Goal: Task Accomplishment & Management: Manage account settings

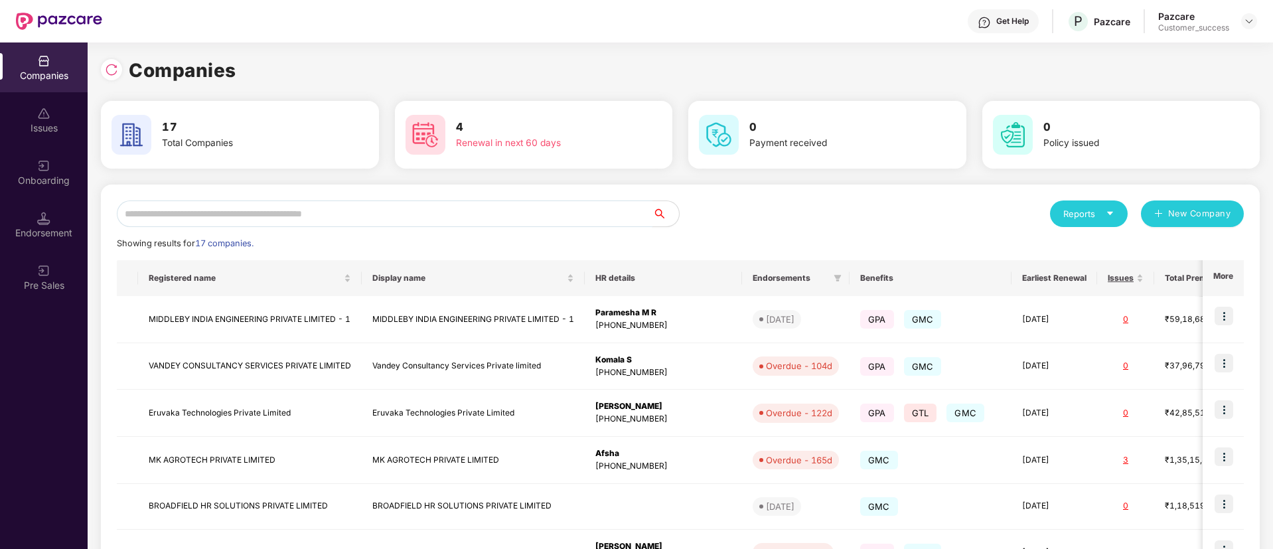
click at [438, 216] on input "text" at bounding box center [385, 213] width 536 height 27
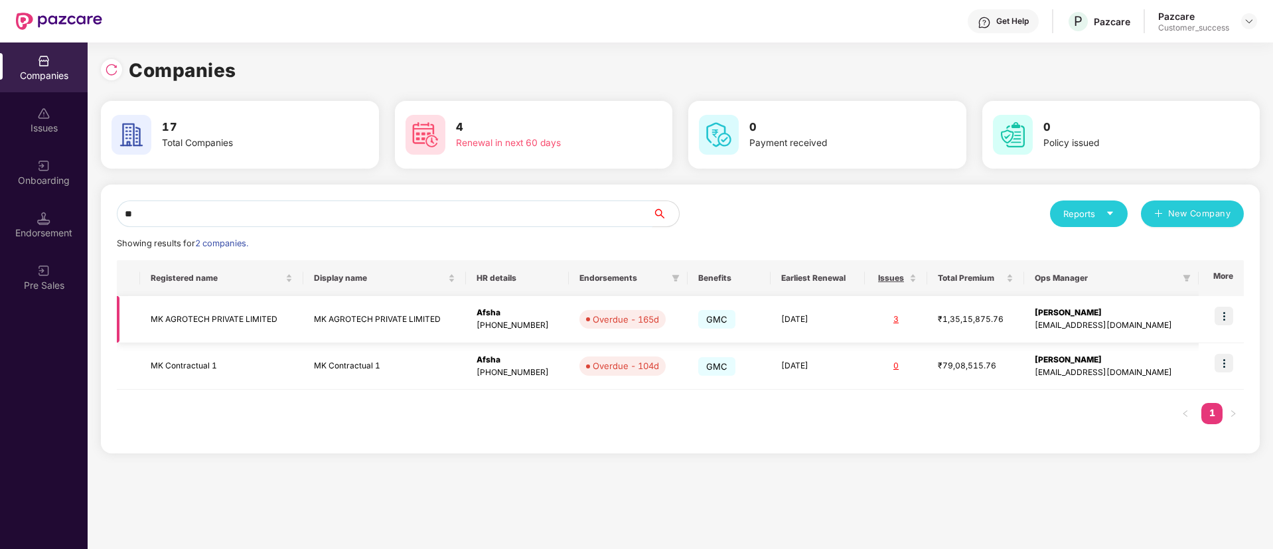
type input "**"
click at [1222, 309] on img at bounding box center [1223, 316] width 19 height 19
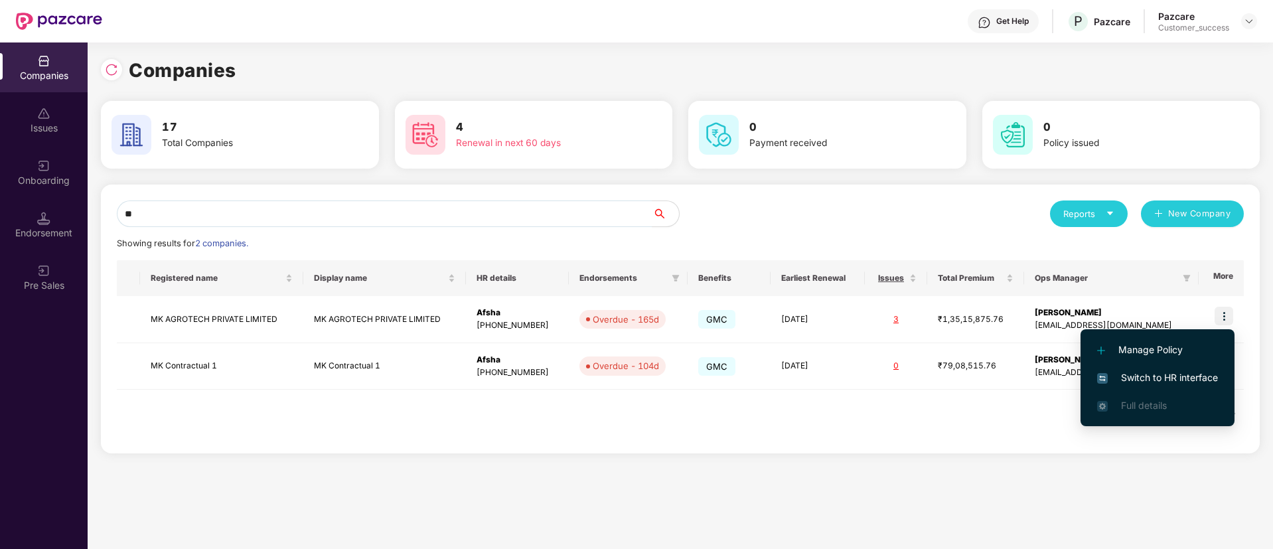
click at [1181, 370] on span "Switch to HR interface" at bounding box center [1157, 377] width 121 height 15
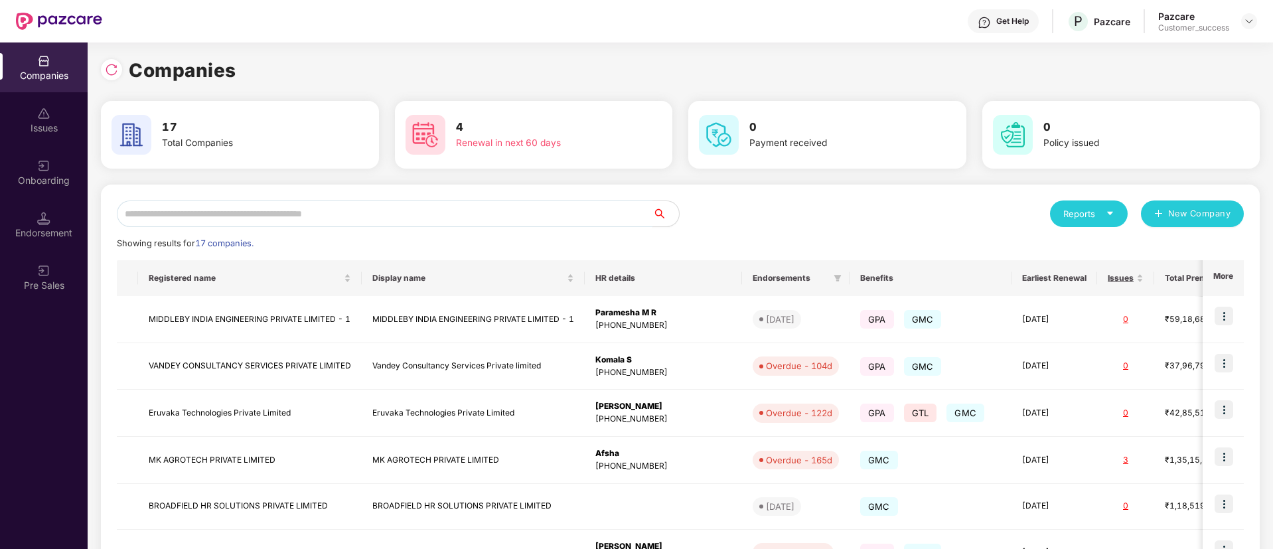
click at [376, 206] on input "text" at bounding box center [385, 213] width 536 height 27
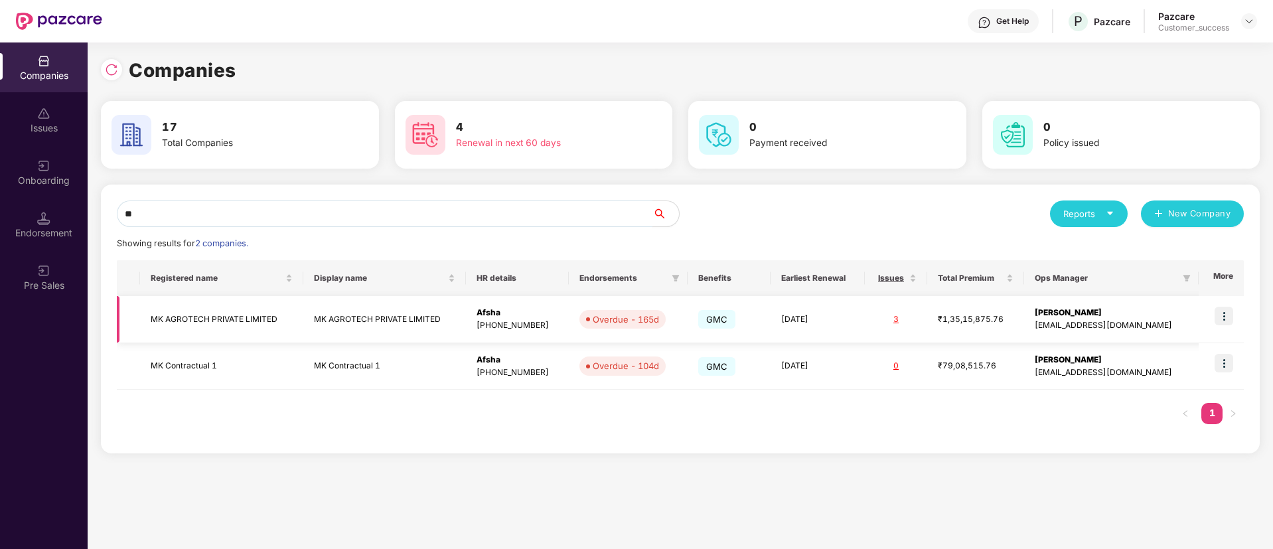
type input "**"
click at [1235, 313] on td at bounding box center [1221, 319] width 45 height 47
click at [1220, 313] on img at bounding box center [1223, 316] width 19 height 19
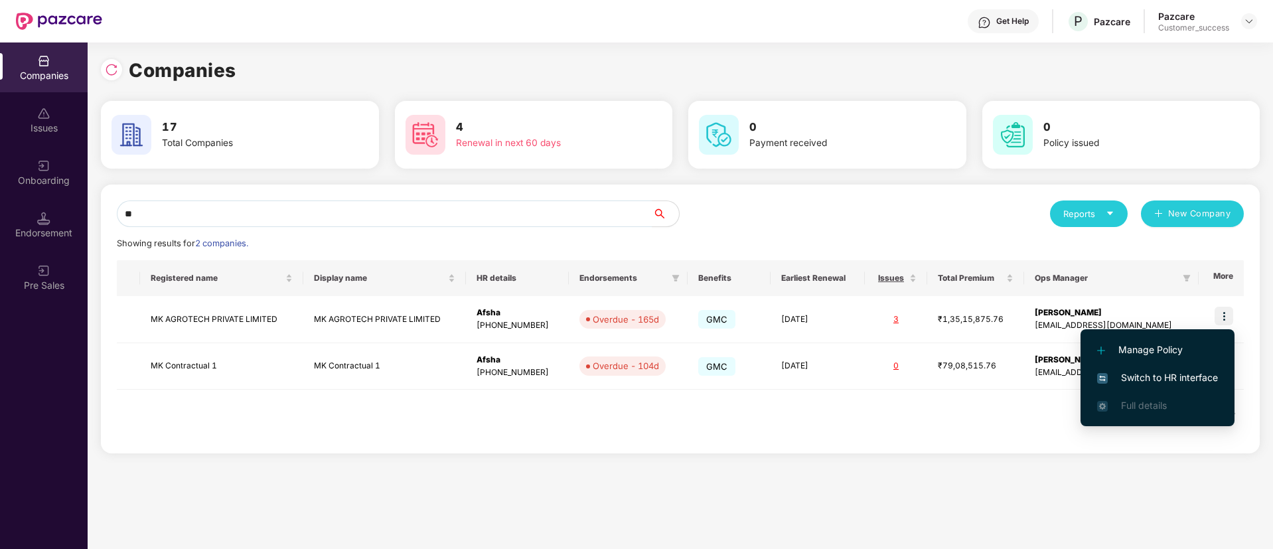
click at [1109, 377] on span "Switch to HR interface" at bounding box center [1157, 377] width 121 height 15
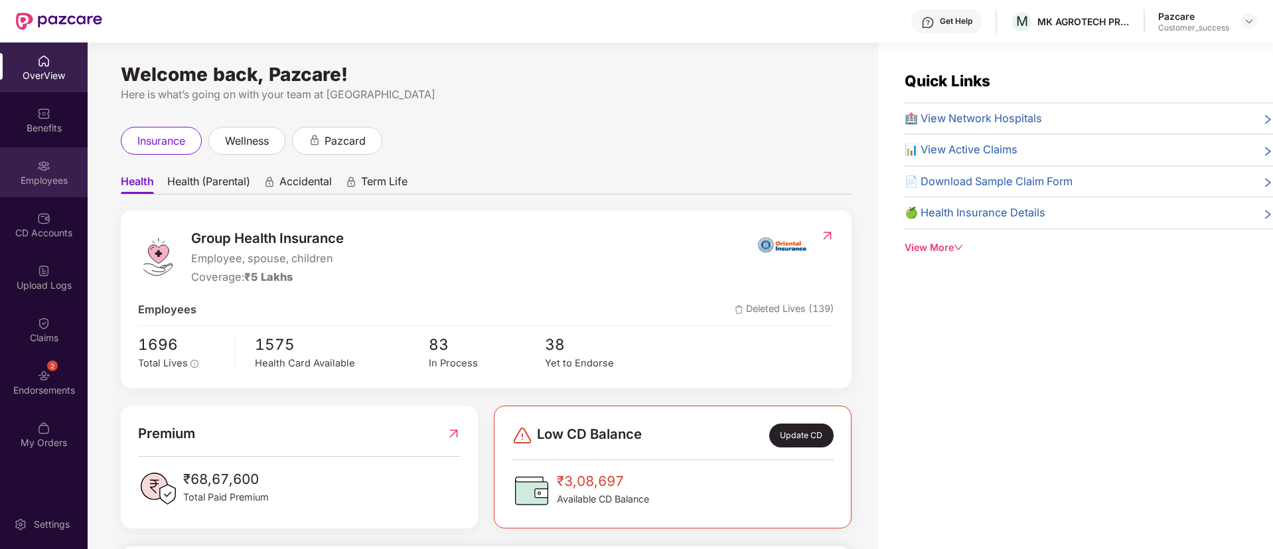
click at [66, 174] on div "Employees" at bounding box center [44, 180] width 88 height 13
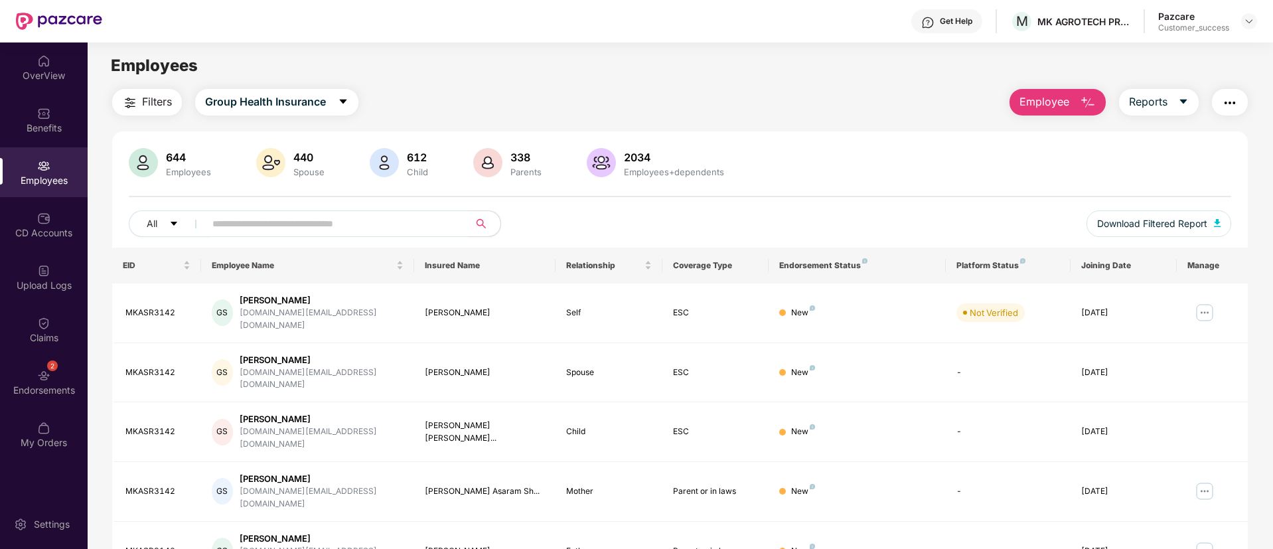
click at [342, 225] on input "text" at bounding box center [331, 224] width 238 height 20
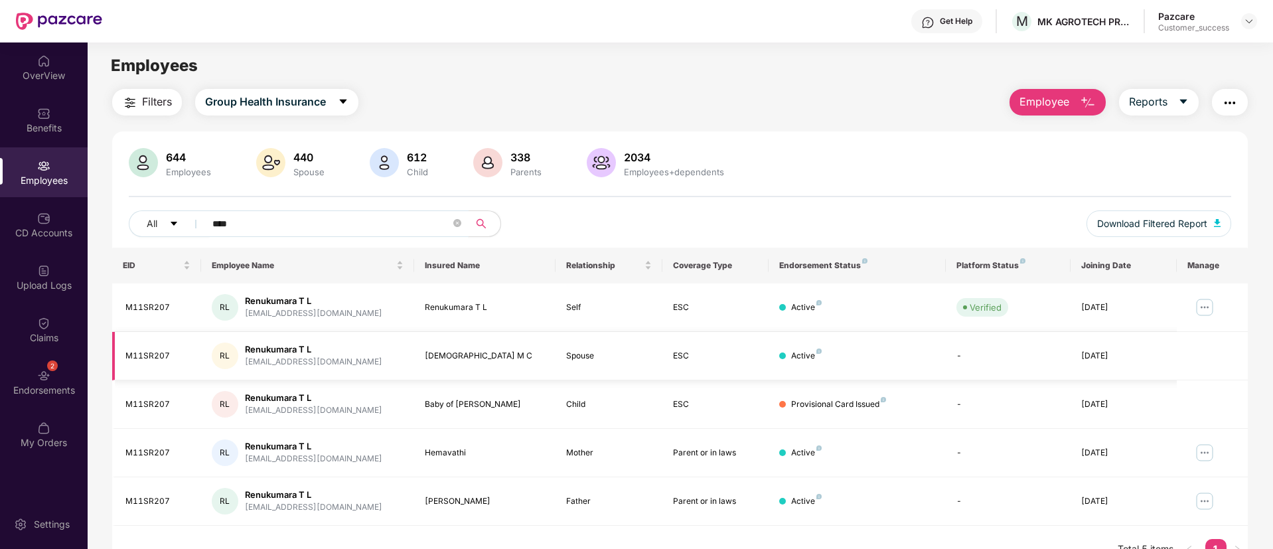
scroll to position [42, 0]
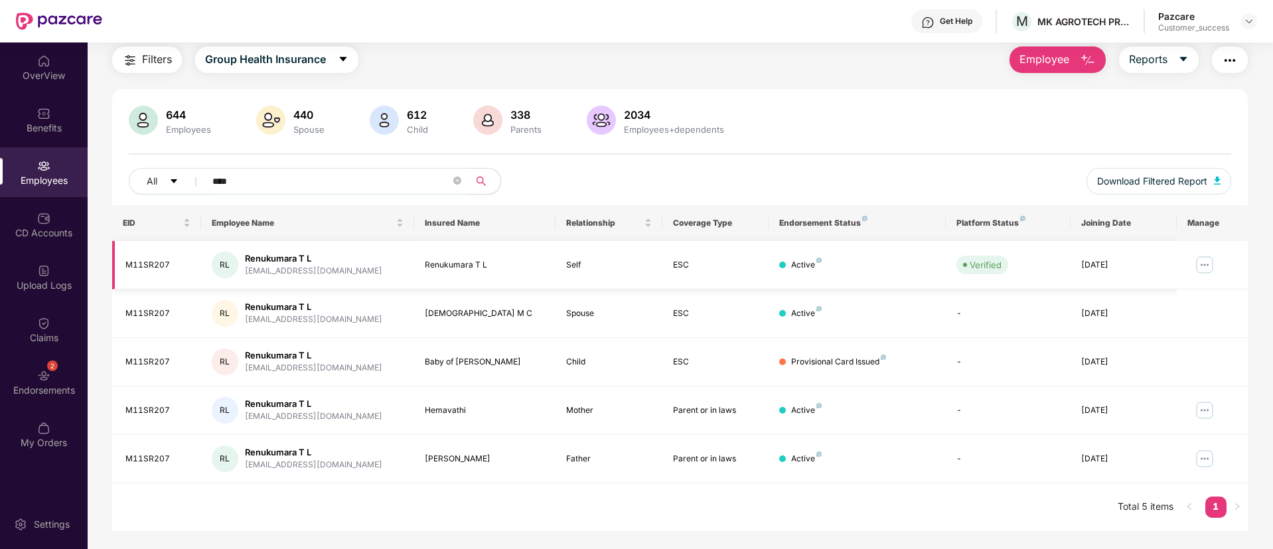
type input "****"
click at [147, 257] on td "M11SR207" at bounding box center [156, 265] width 89 height 48
copy div "M11SR207"
click at [1189, 64] on button "Reports" at bounding box center [1159, 59] width 80 height 27
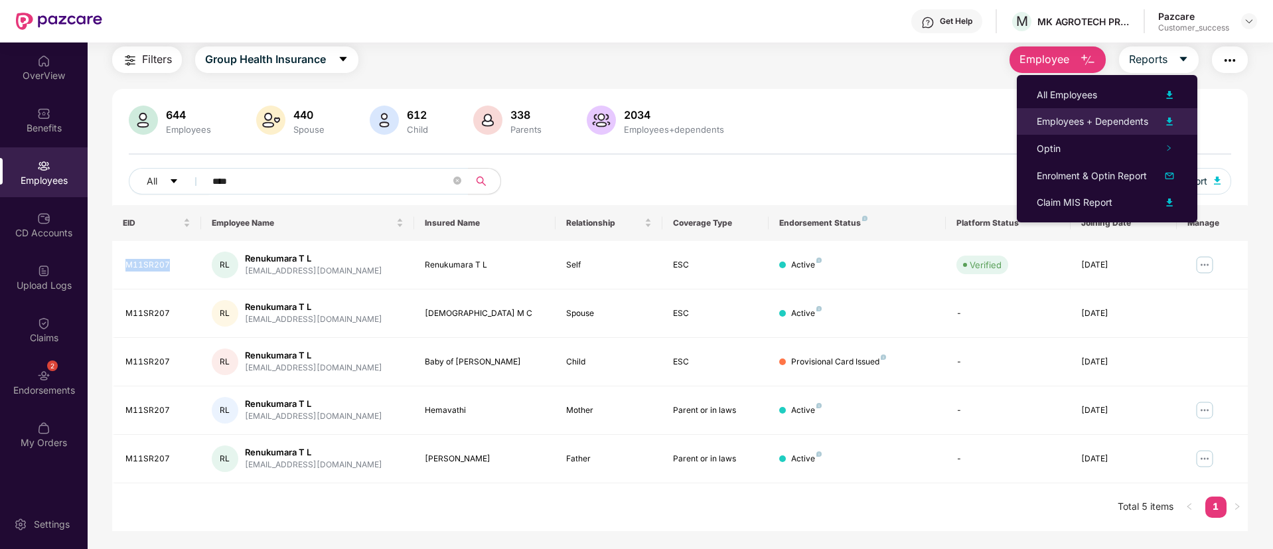
click at [1169, 120] on img at bounding box center [1169, 121] width 16 height 16
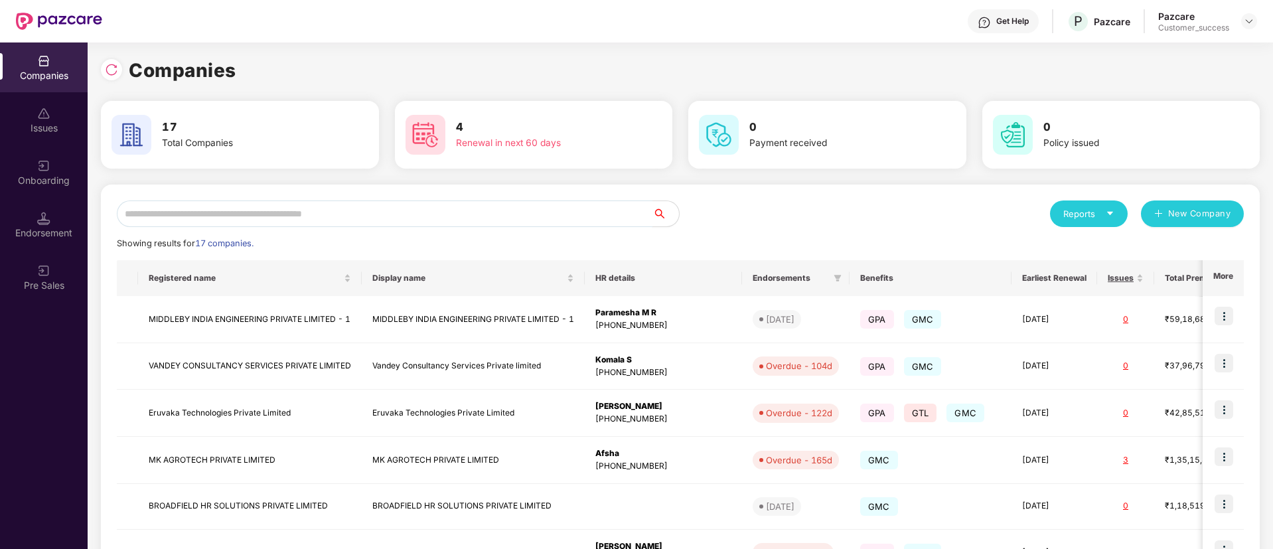
click at [324, 210] on input "text" at bounding box center [385, 213] width 536 height 27
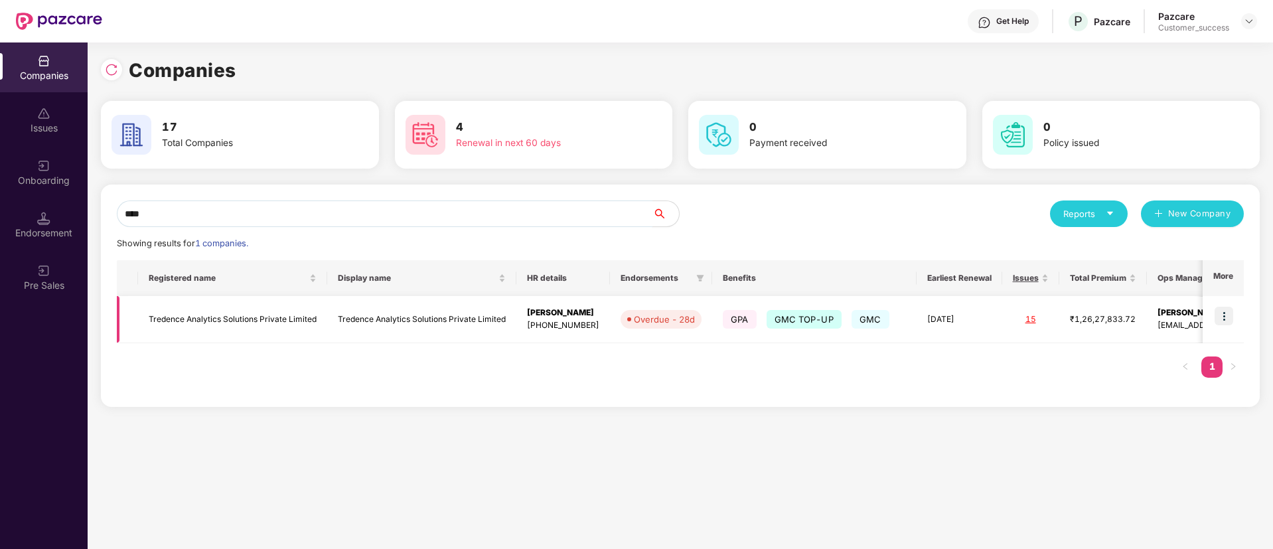
type input "****"
click at [1227, 317] on img at bounding box center [1223, 316] width 19 height 19
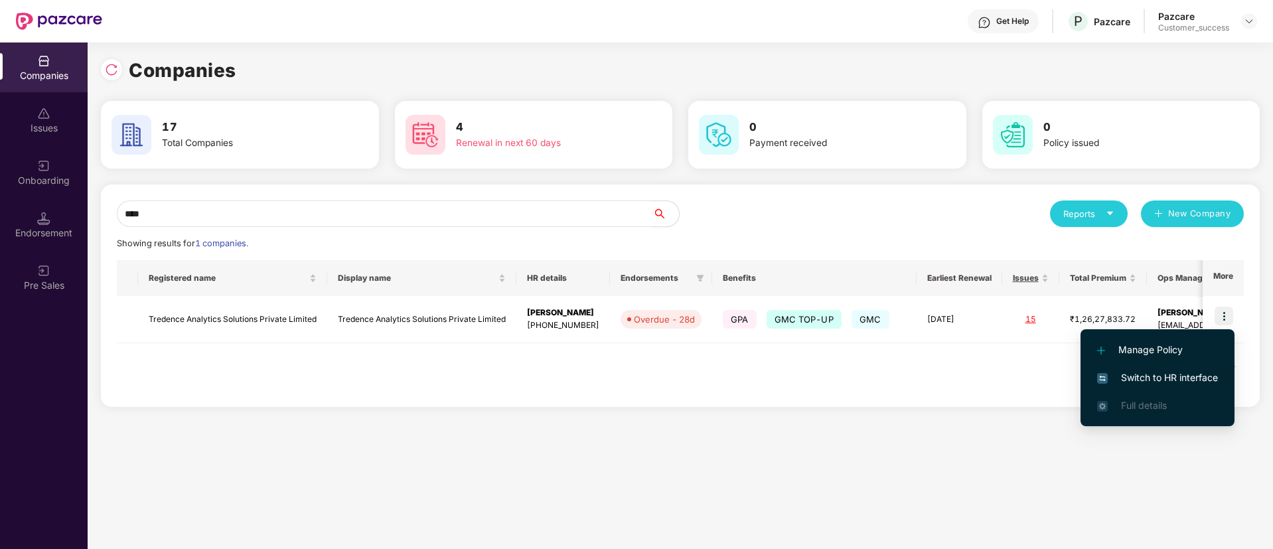
click at [1176, 380] on span "Switch to HR interface" at bounding box center [1157, 377] width 121 height 15
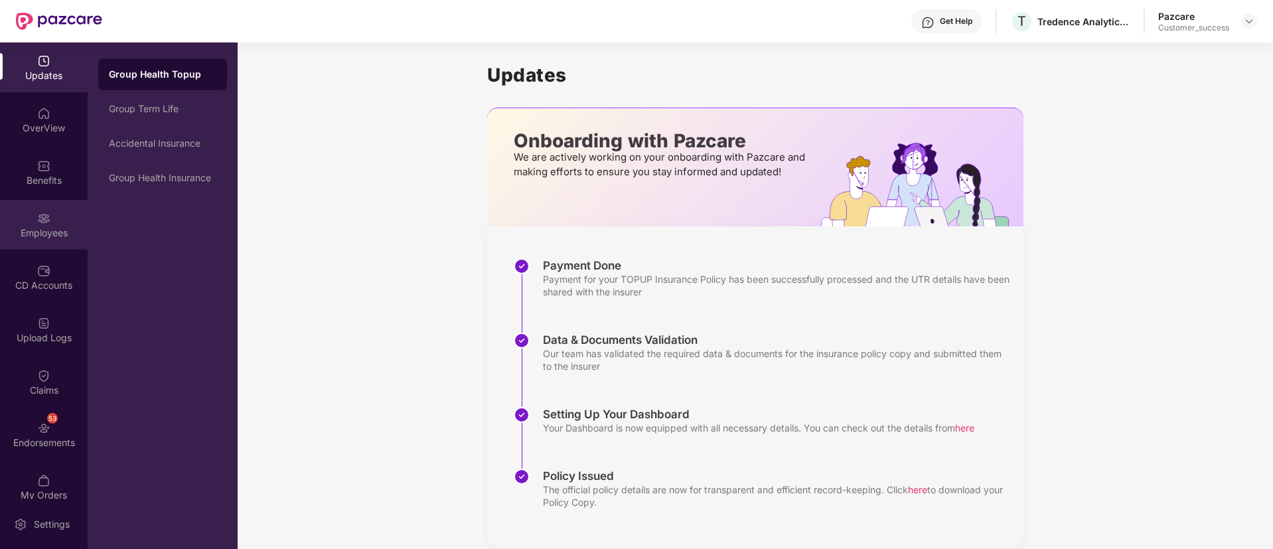
click at [51, 228] on div "Employees" at bounding box center [44, 232] width 88 height 13
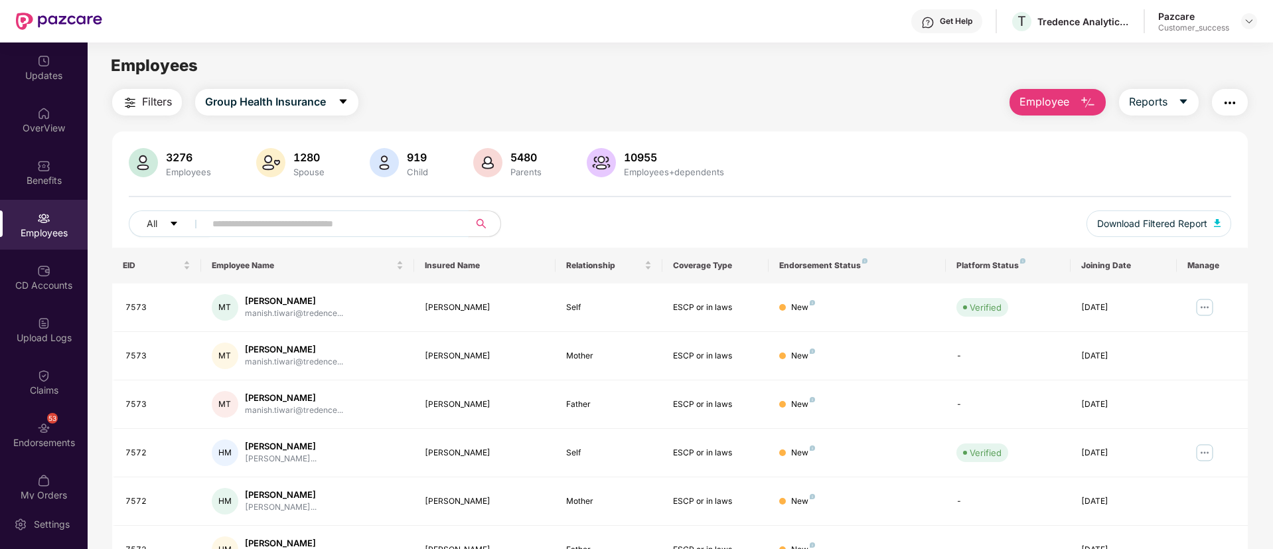
paste input "**********"
click at [358, 231] on input "text" at bounding box center [331, 224] width 238 height 20
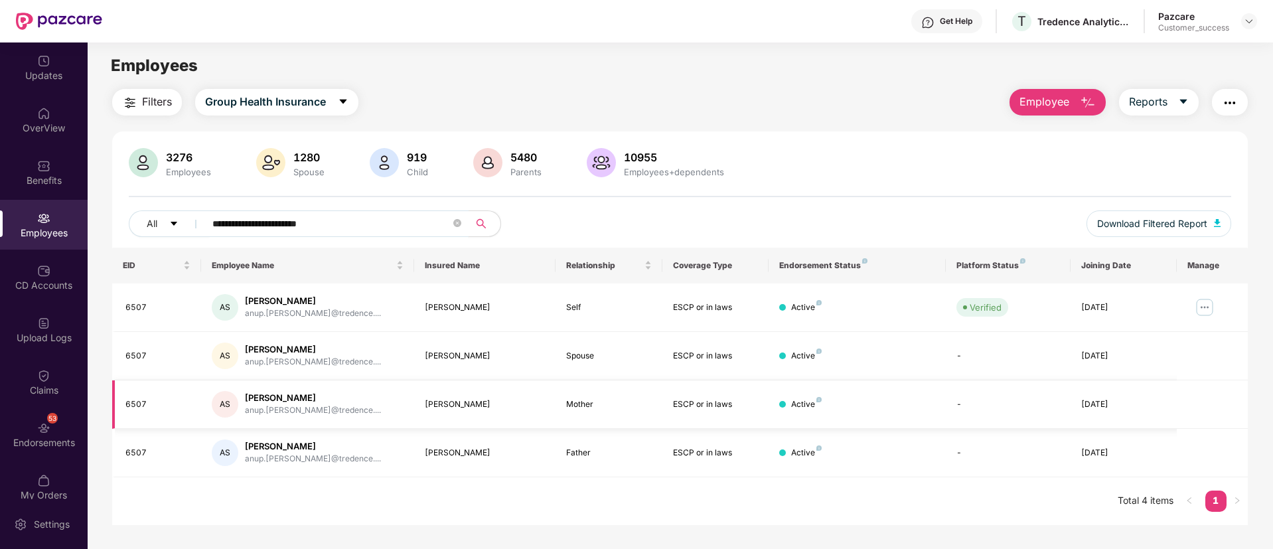
type input "**********"
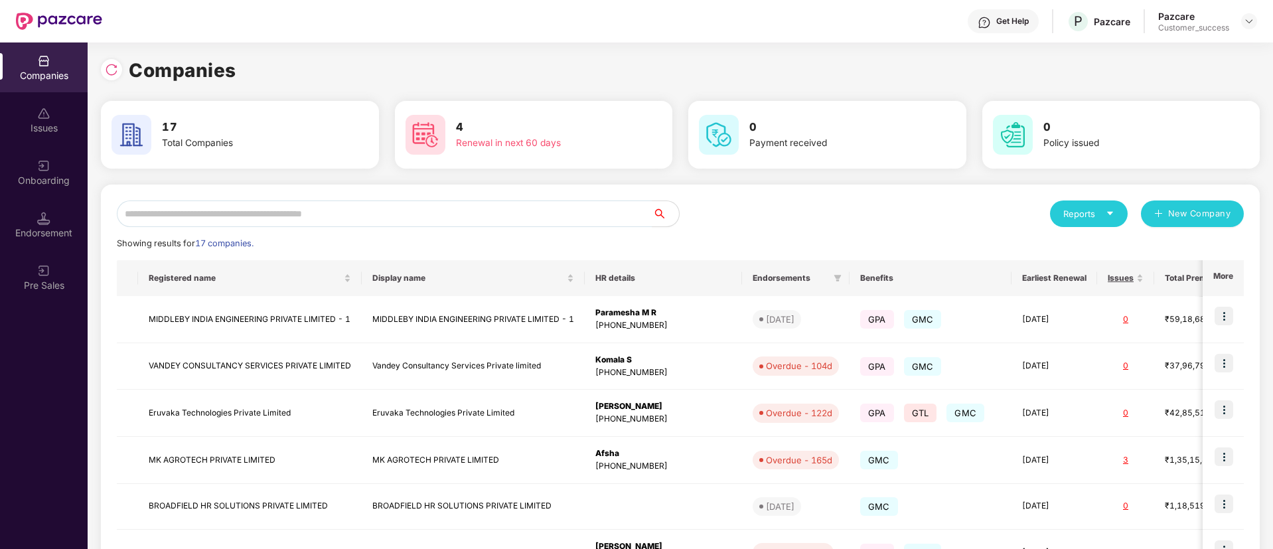
scroll to position [131, 0]
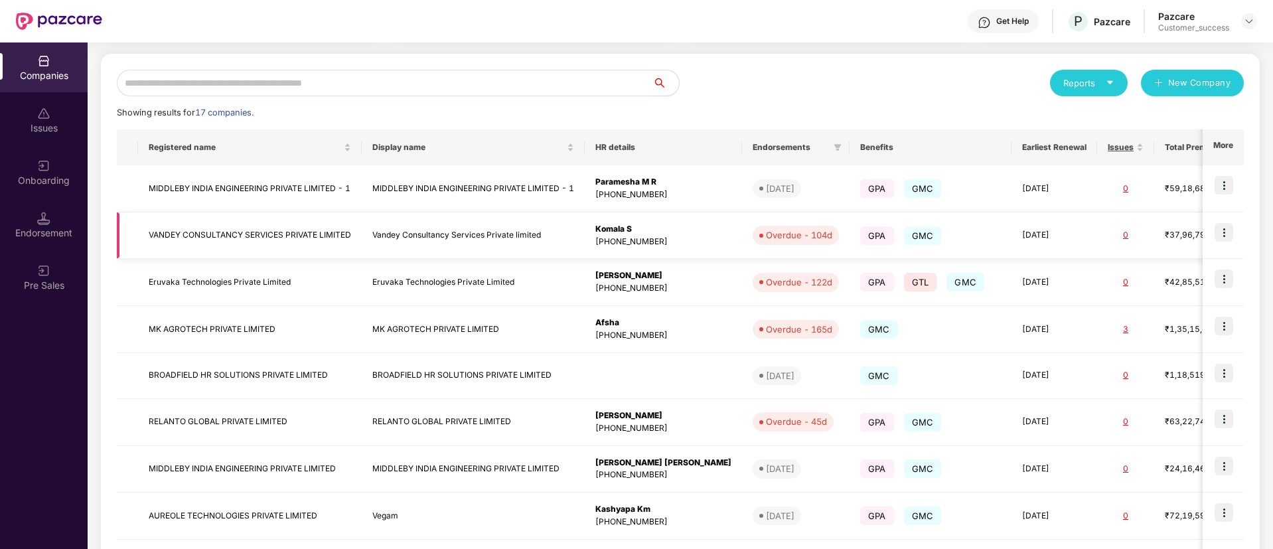
click at [1230, 227] on img at bounding box center [1223, 232] width 19 height 19
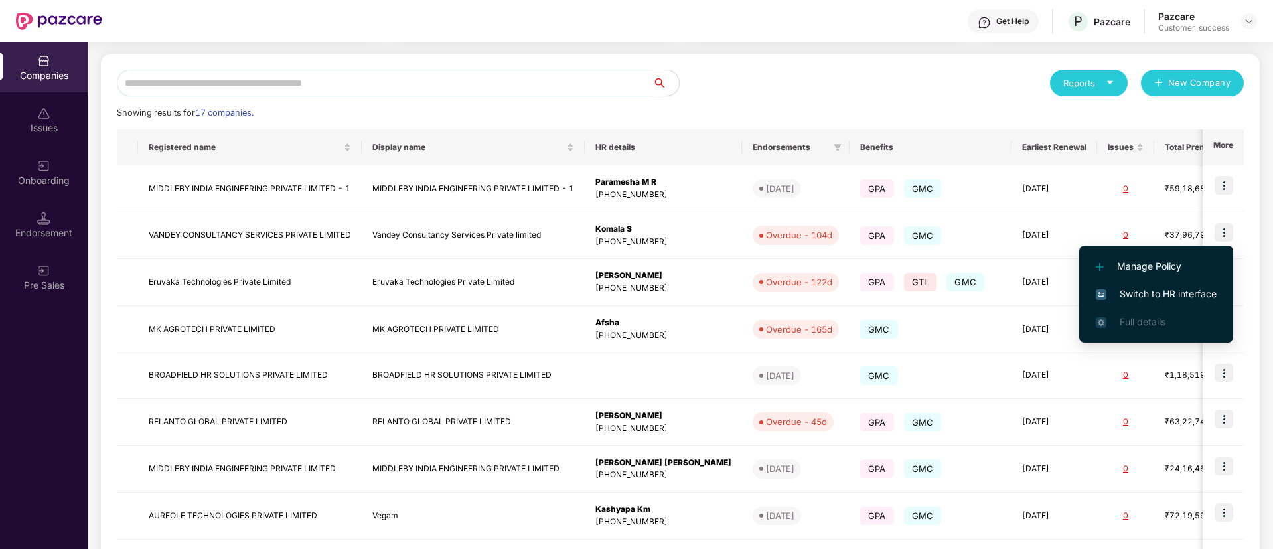
click at [1158, 283] on li "Switch to HR interface" at bounding box center [1156, 294] width 154 height 28
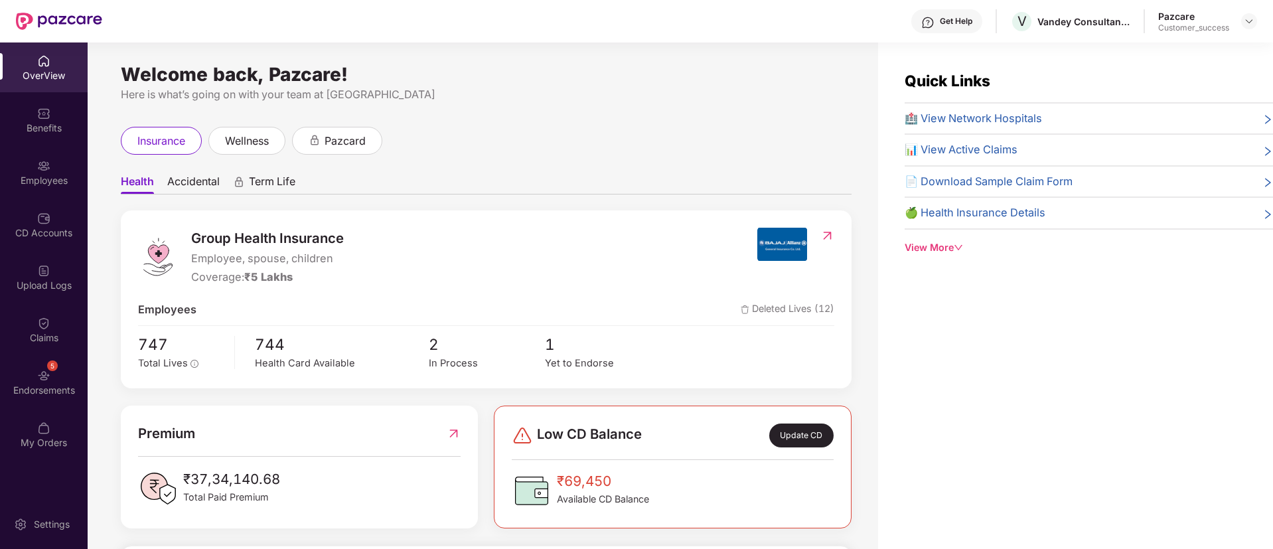
click at [36, 357] on div "5 Endorsements" at bounding box center [44, 382] width 88 height 50
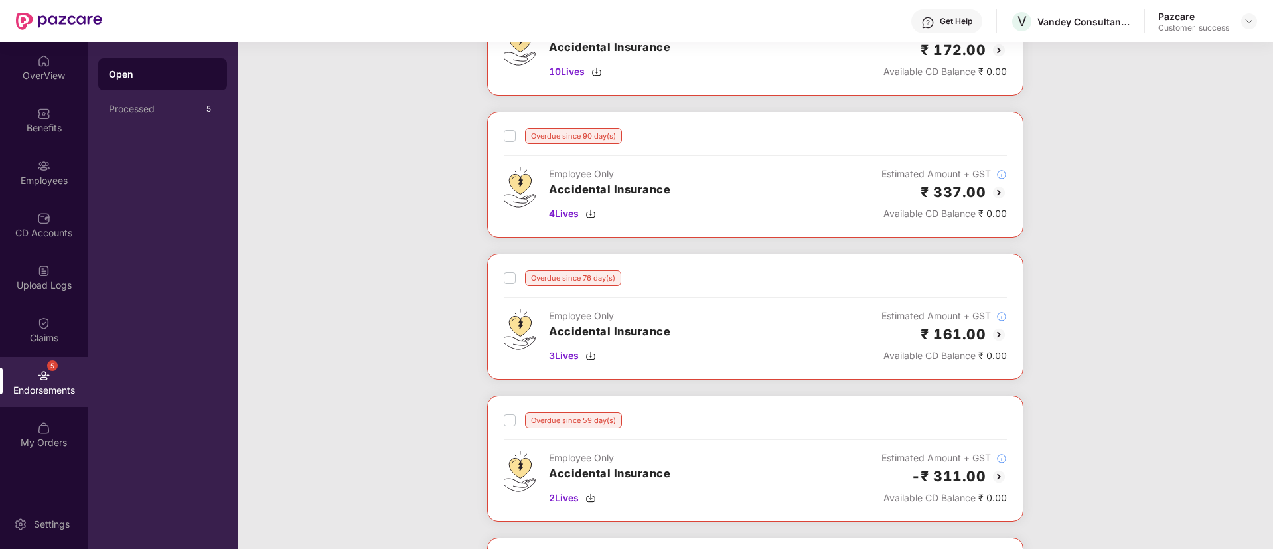
scroll to position [0, 0]
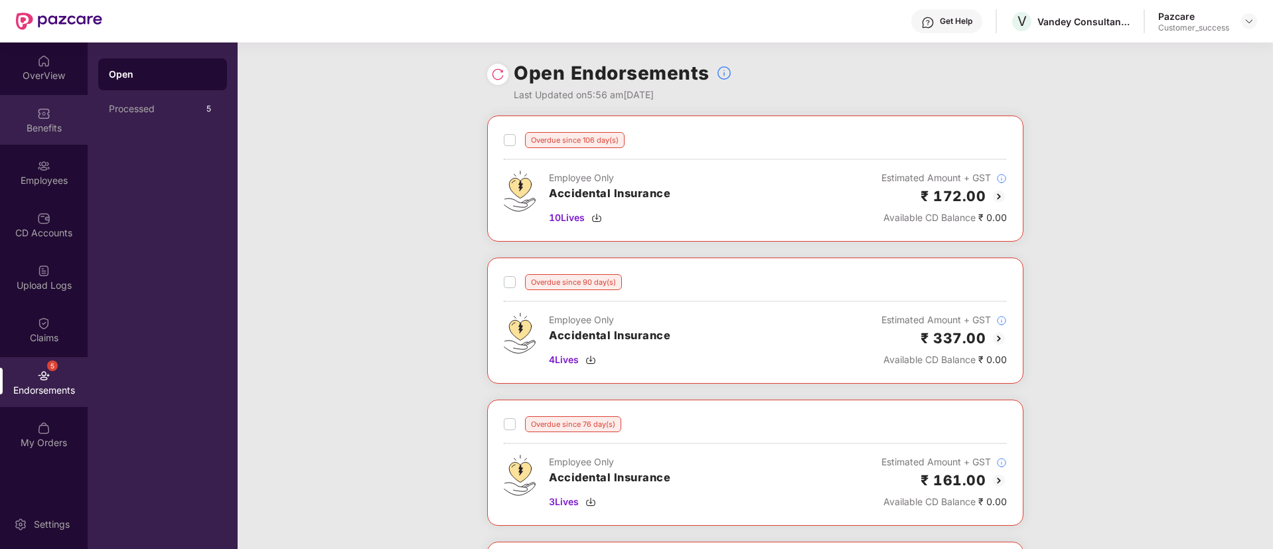
click at [42, 122] on div "Benefits" at bounding box center [44, 127] width 88 height 13
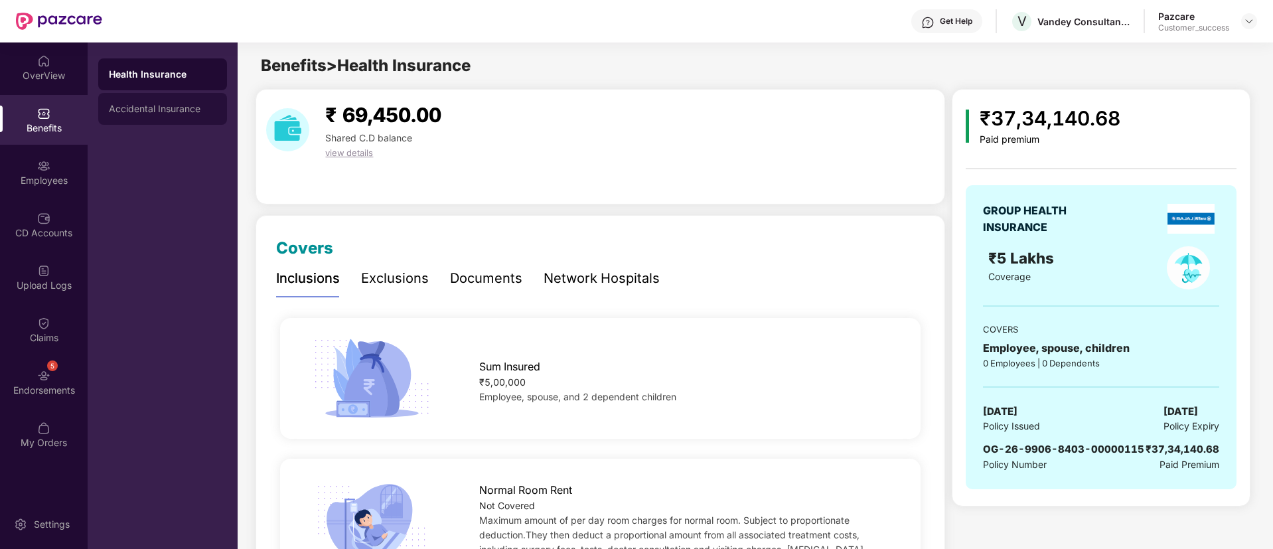
click at [169, 95] on div "Accidental Insurance" at bounding box center [162, 109] width 129 height 32
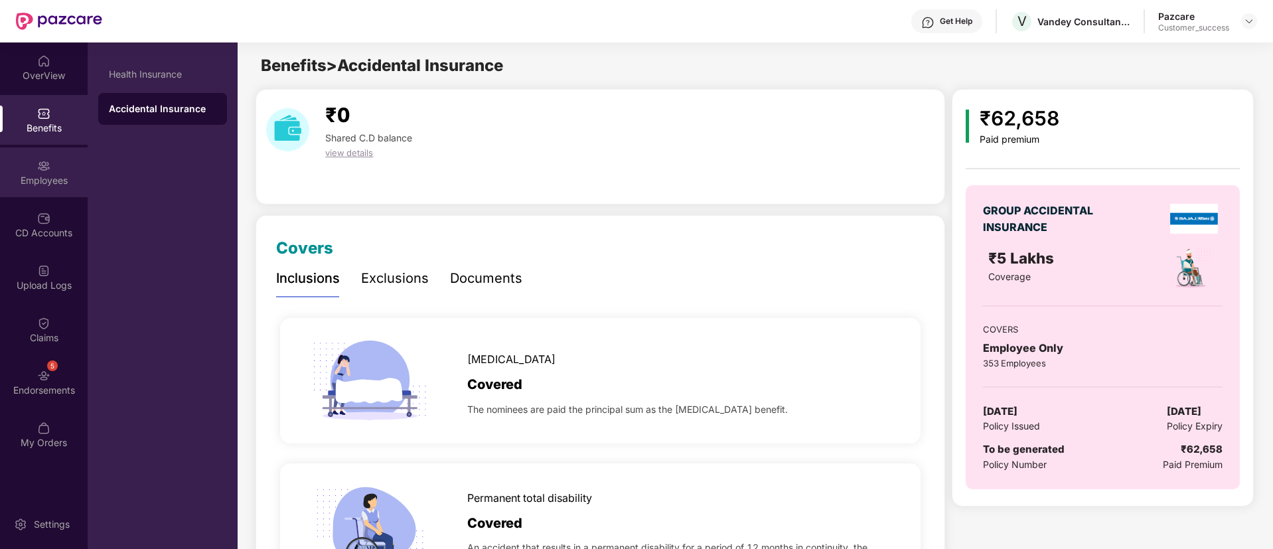
click at [34, 179] on div "Employees" at bounding box center [44, 180] width 88 height 13
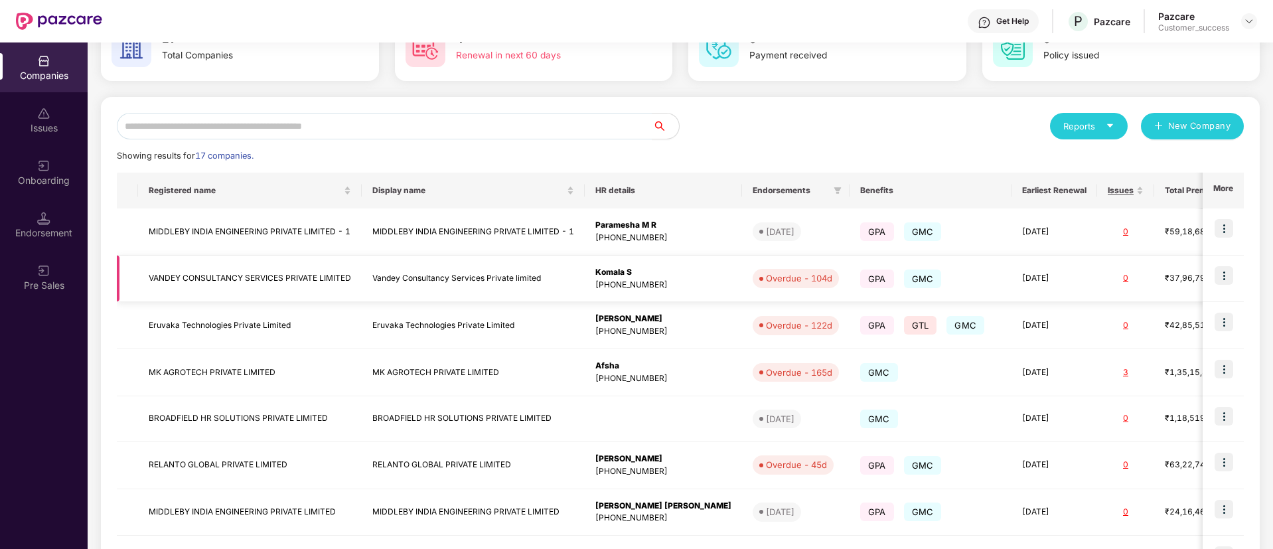
scroll to position [92, 0]
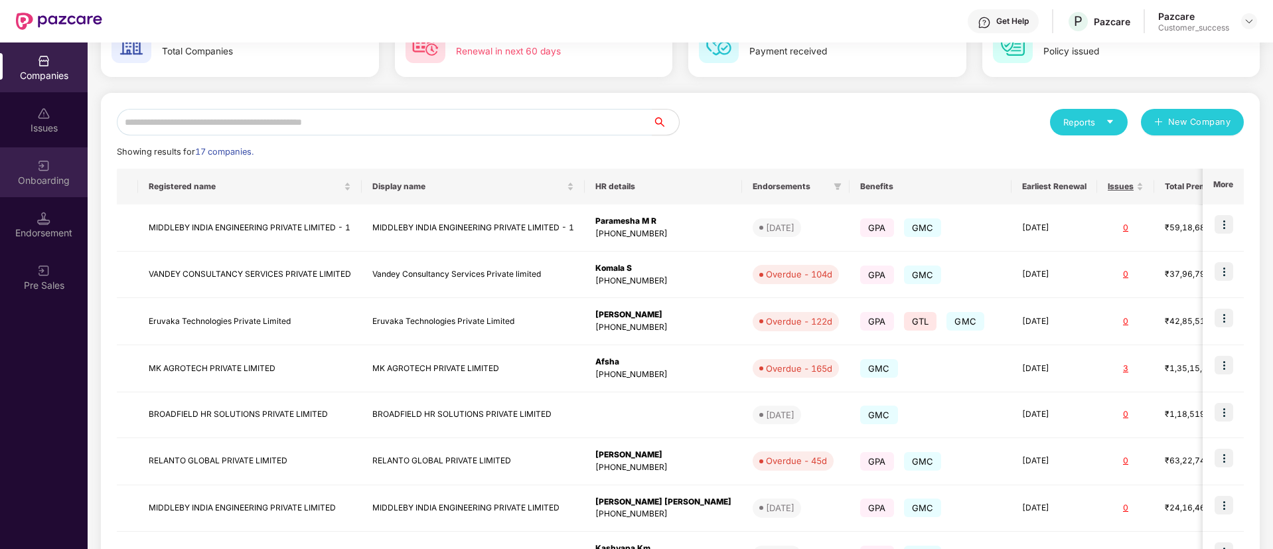
click at [50, 162] on img at bounding box center [43, 165] width 13 height 13
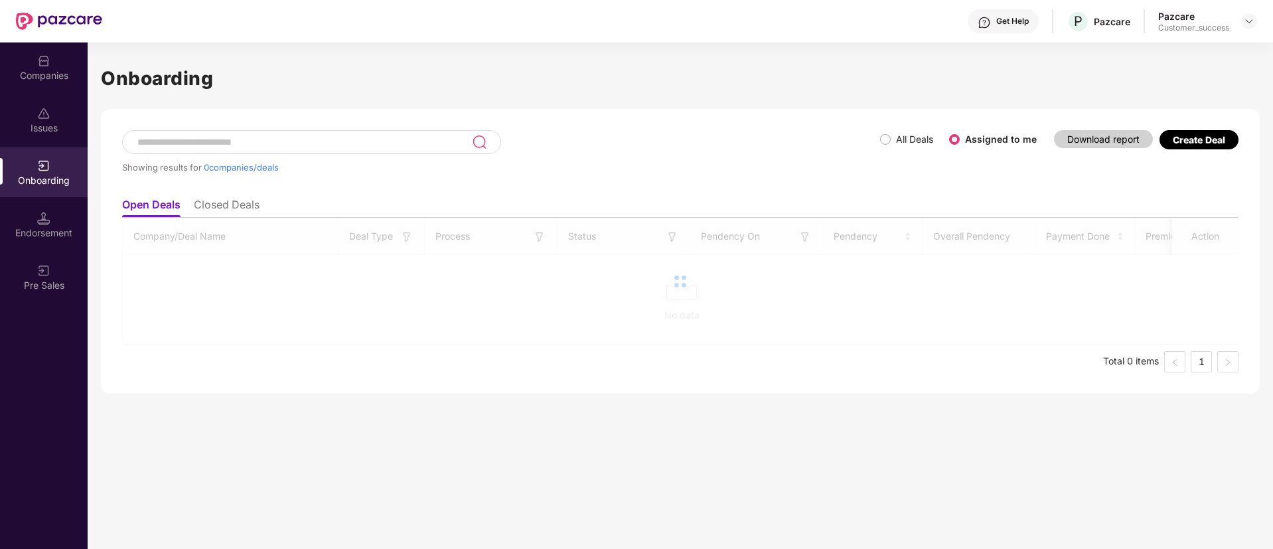
scroll to position [0, 0]
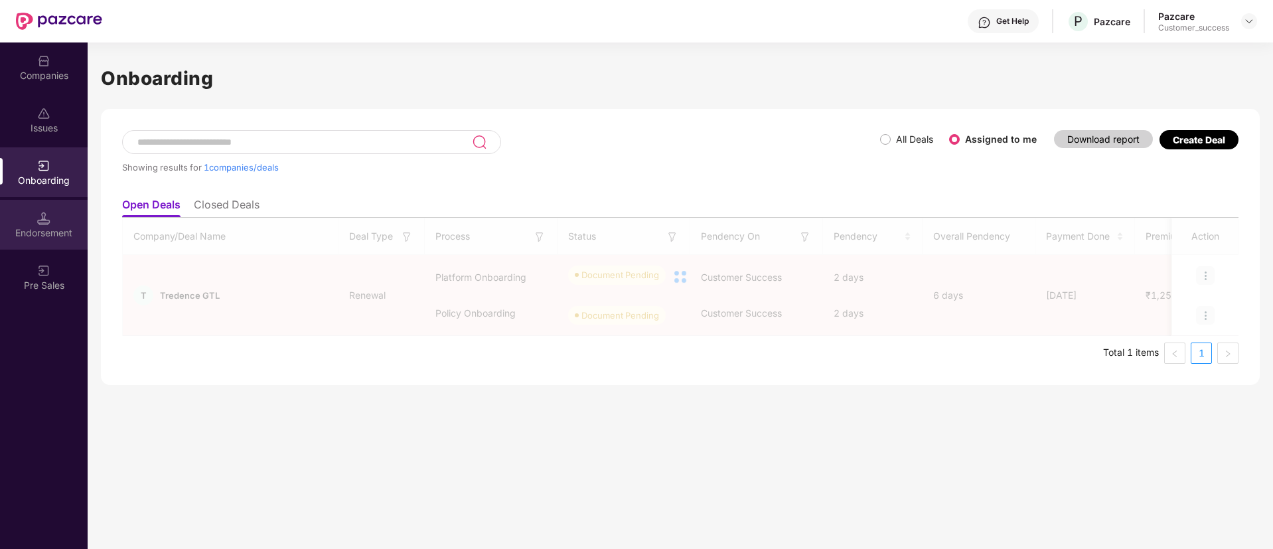
click at [50, 206] on div "Endorsement" at bounding box center [44, 225] width 88 height 50
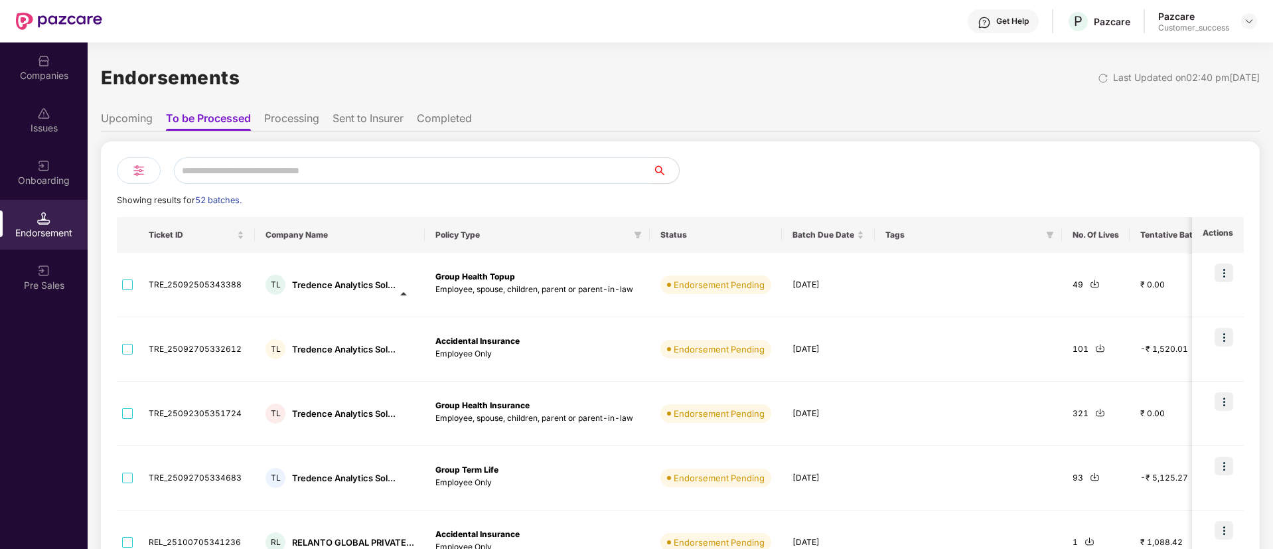
click at [42, 82] on div "Companies" at bounding box center [44, 67] width 88 height 50
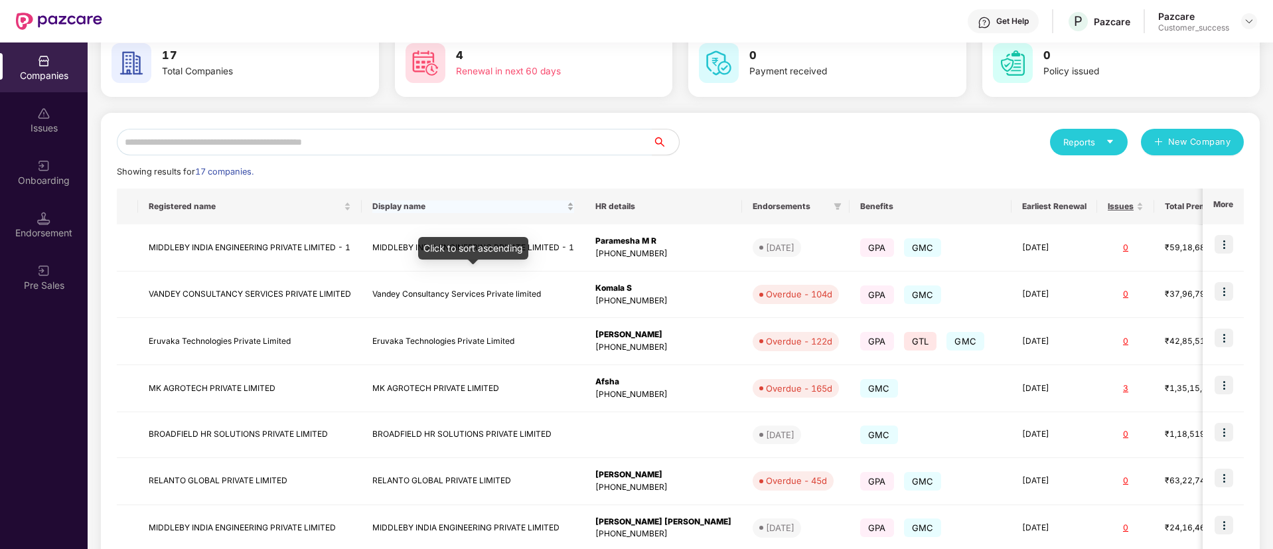
scroll to position [73, 0]
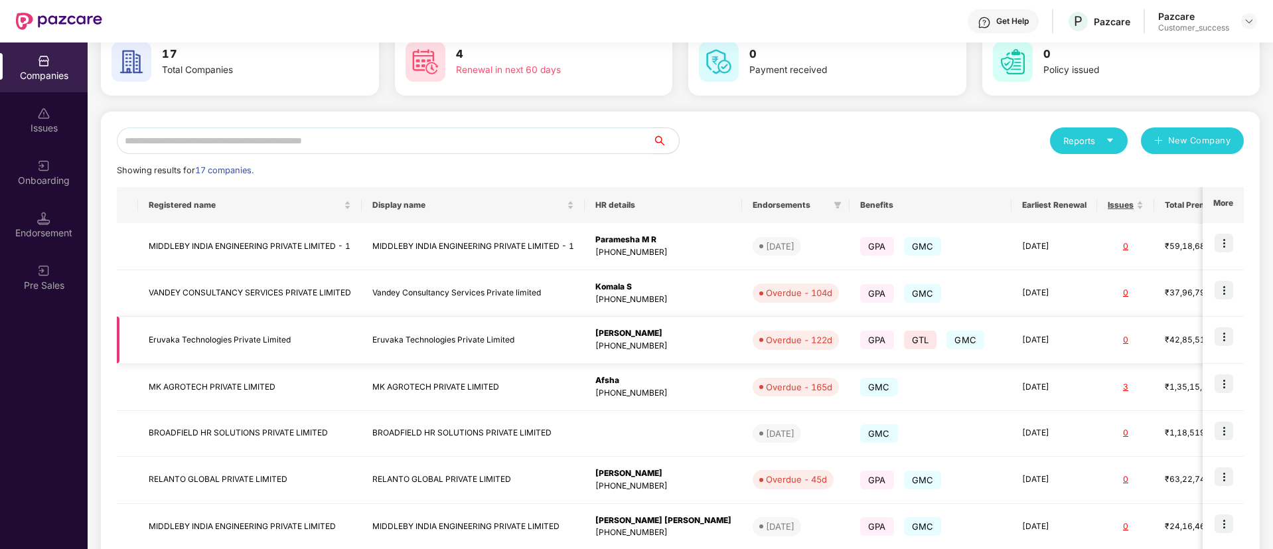
click at [1215, 335] on img at bounding box center [1223, 336] width 19 height 19
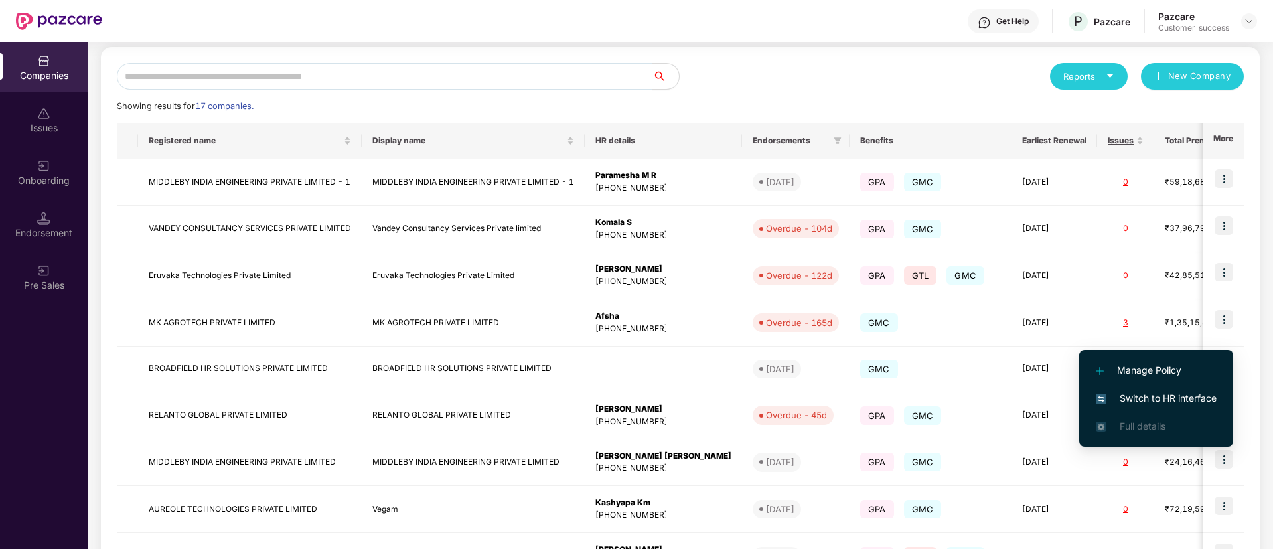
scroll to position [137, 0]
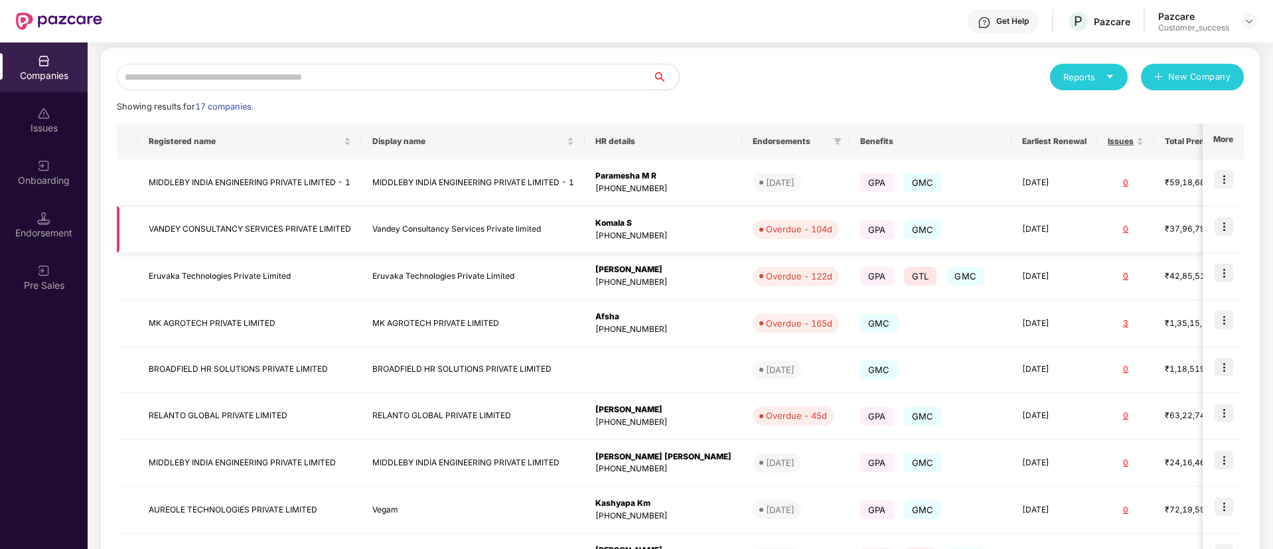
click at [1222, 234] on img at bounding box center [1223, 226] width 19 height 19
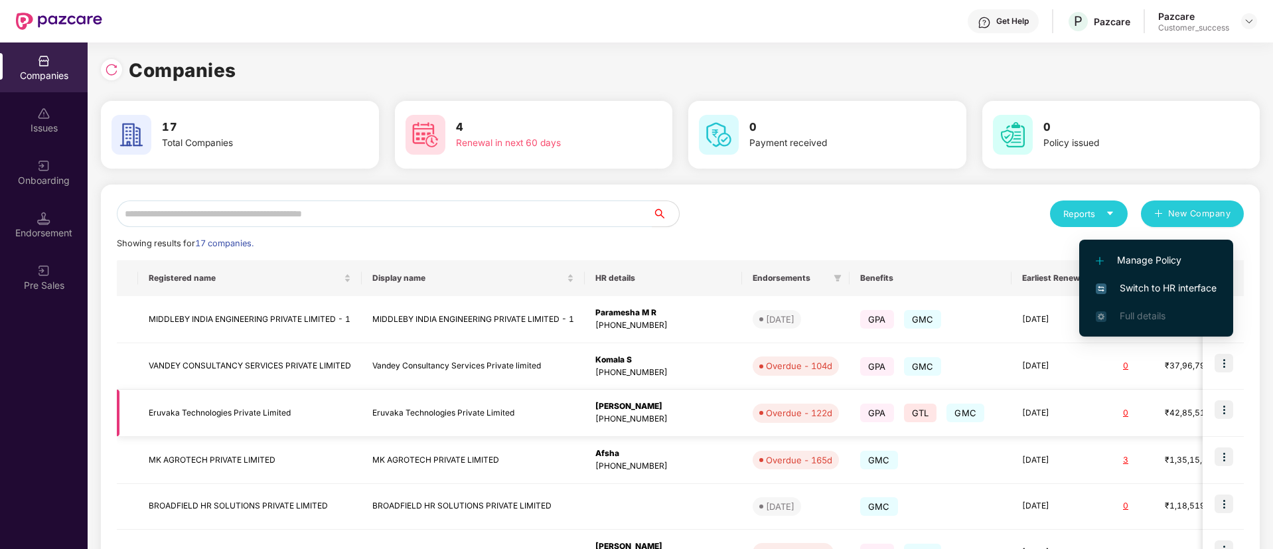
scroll to position [177, 0]
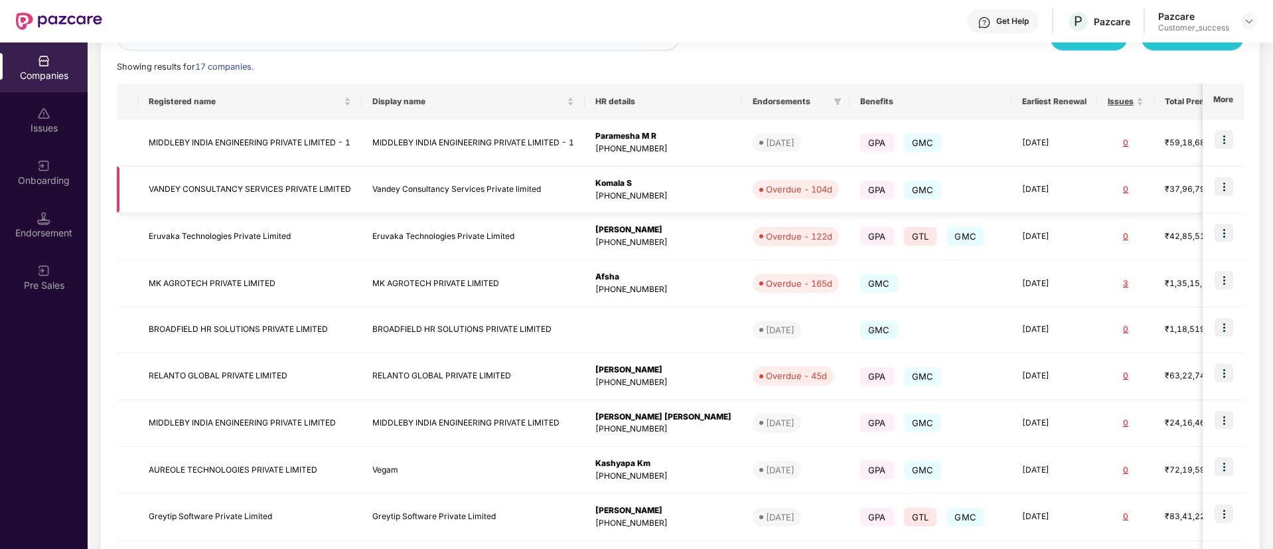
click at [1233, 188] on td at bounding box center [1223, 190] width 41 height 47
click at [1227, 186] on img at bounding box center [1223, 186] width 19 height 19
drag, startPoint x: 362, startPoint y: 186, endPoint x: 129, endPoint y: 183, distance: 232.3
click at [129, 183] on tr "VANDEY CONSULTANCY SERVICES PRIVATE LIMITED Vandey Consultancy Services Private…" at bounding box center [845, 190] width 1456 height 47
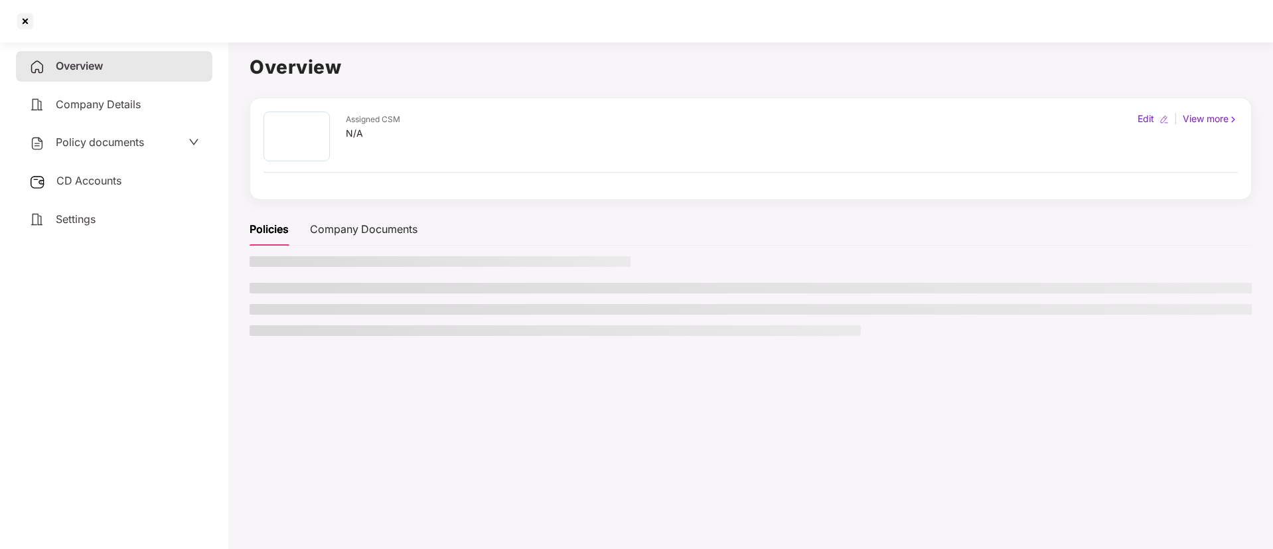
copy tr "VANDEY CONSULTANCY SERVICES PRIVATE LIMITED"
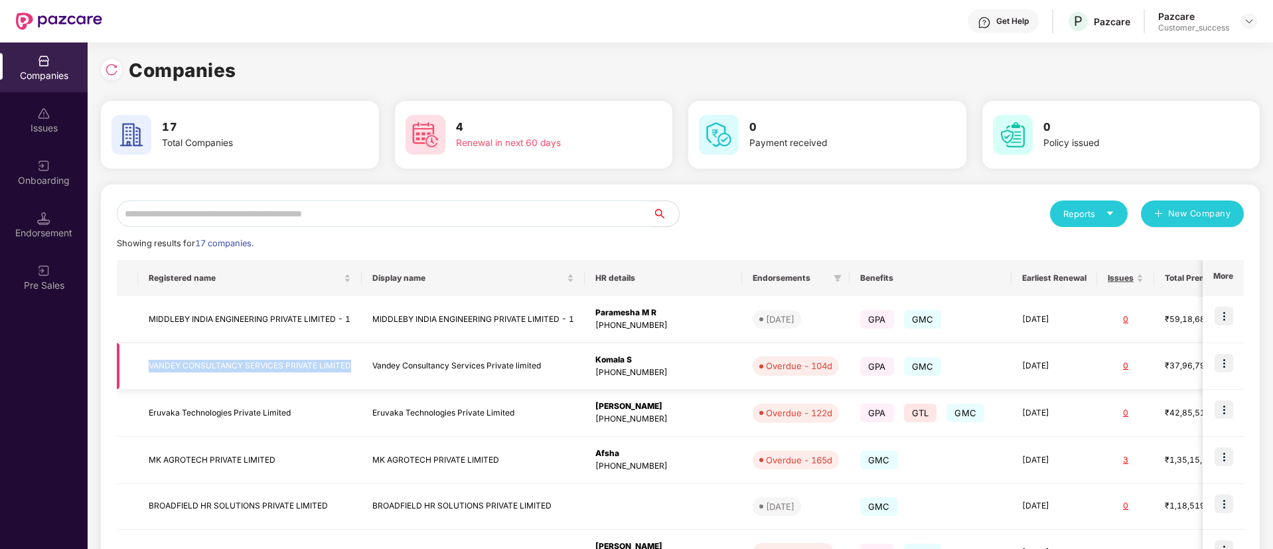
drag, startPoint x: 358, startPoint y: 361, endPoint x: 146, endPoint y: 349, distance: 212.0
click at [146, 349] on td "VANDEY CONSULTANCY SERVICES PRIVATE LIMITED" at bounding box center [250, 366] width 224 height 47
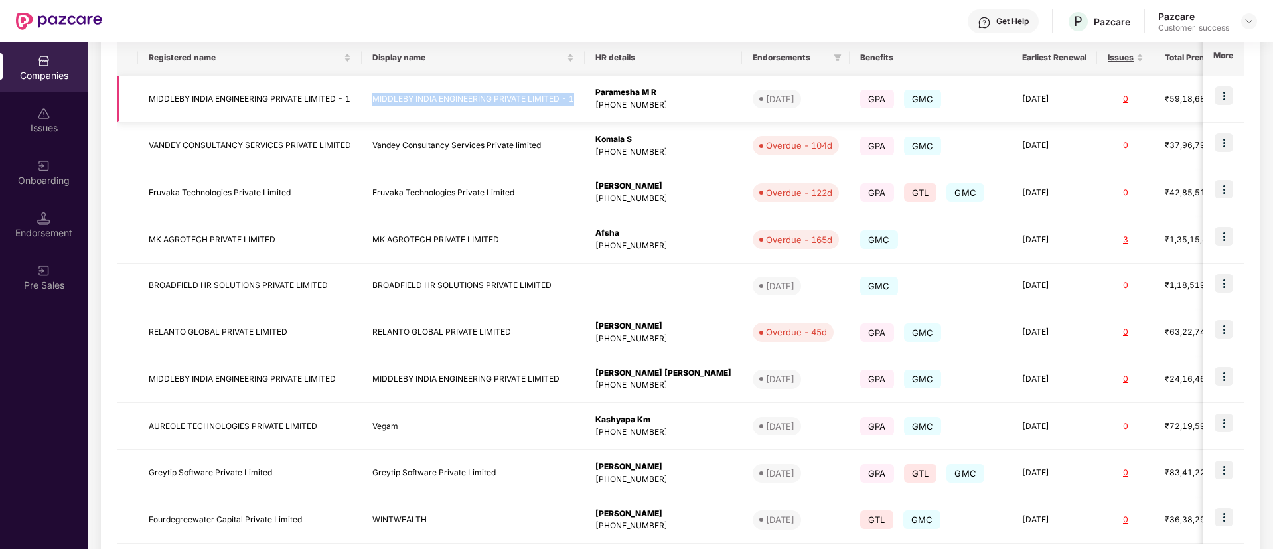
drag, startPoint x: 579, startPoint y: 98, endPoint x: 370, endPoint y: 102, distance: 208.4
click at [370, 102] on td "MIDDLEBY INDIA ENGINEERING PRIVATE LIMITED - 1" at bounding box center [473, 99] width 223 height 47
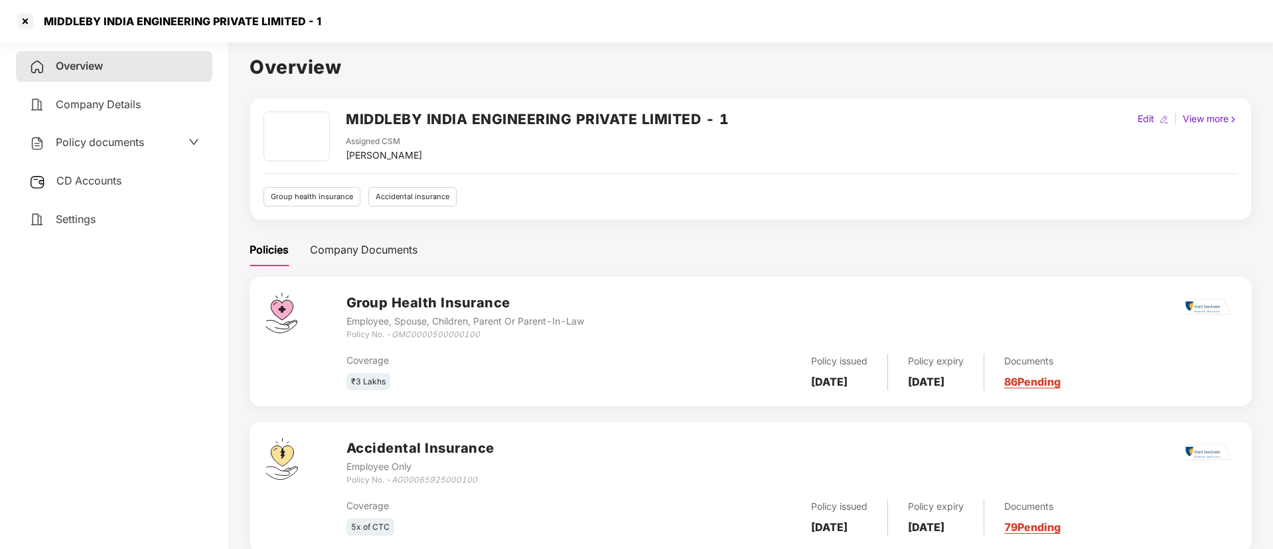
click at [579, 122] on h2 "MIDDLEBY INDIA ENGINEERING PRIVATE LIMITED - 1" at bounding box center [537, 119] width 383 height 22
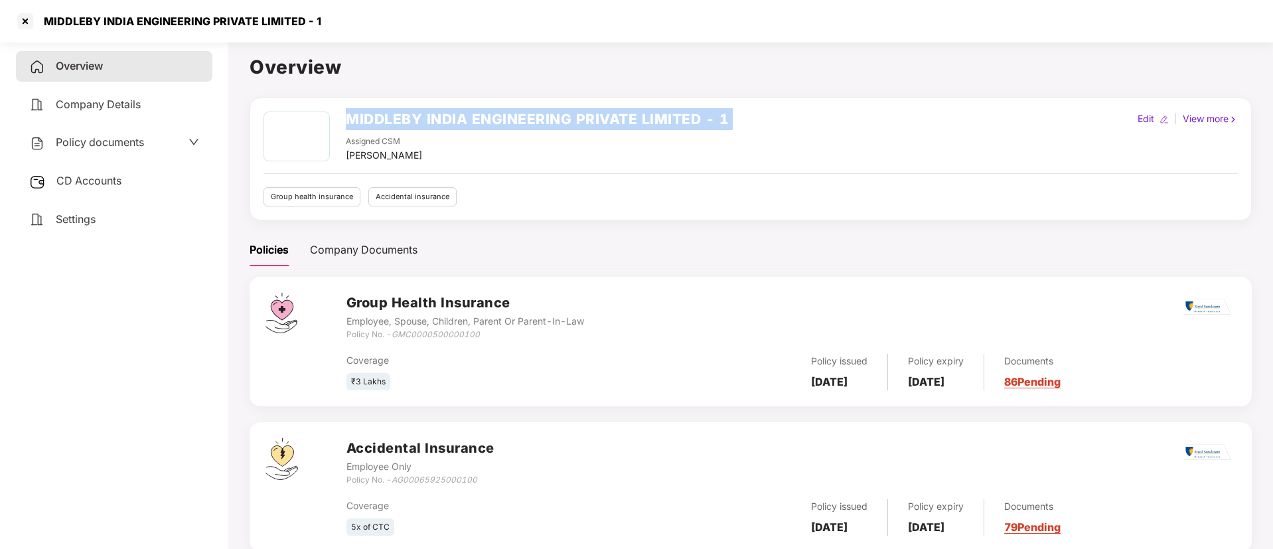
click at [579, 122] on h2 "MIDDLEBY INDIA ENGINEERING PRIVATE LIMITED - 1" at bounding box center [537, 119] width 383 height 22
copy h2 "MIDDLEBY INDIA ENGINEERING PRIVATE LIMITED - 1"
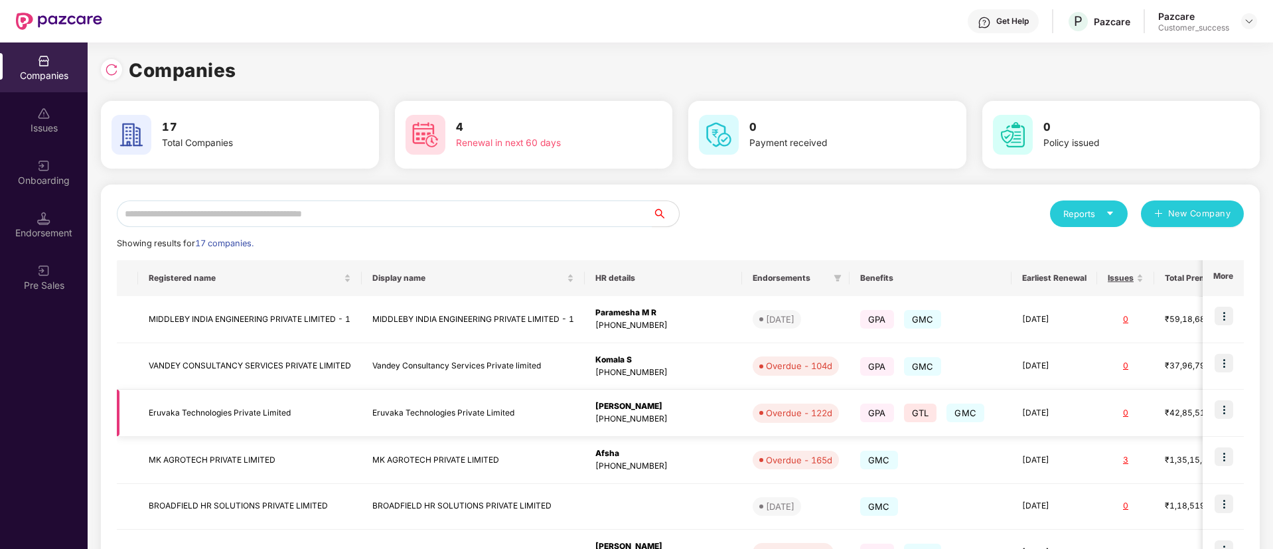
scroll to position [90, 0]
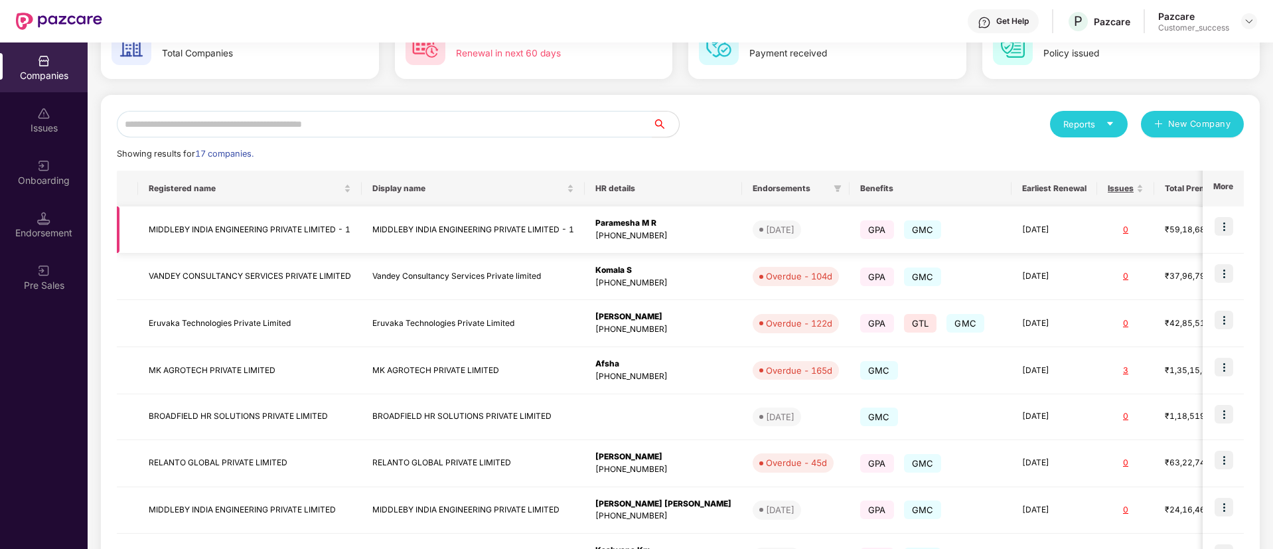
click at [1219, 221] on img at bounding box center [1223, 226] width 19 height 19
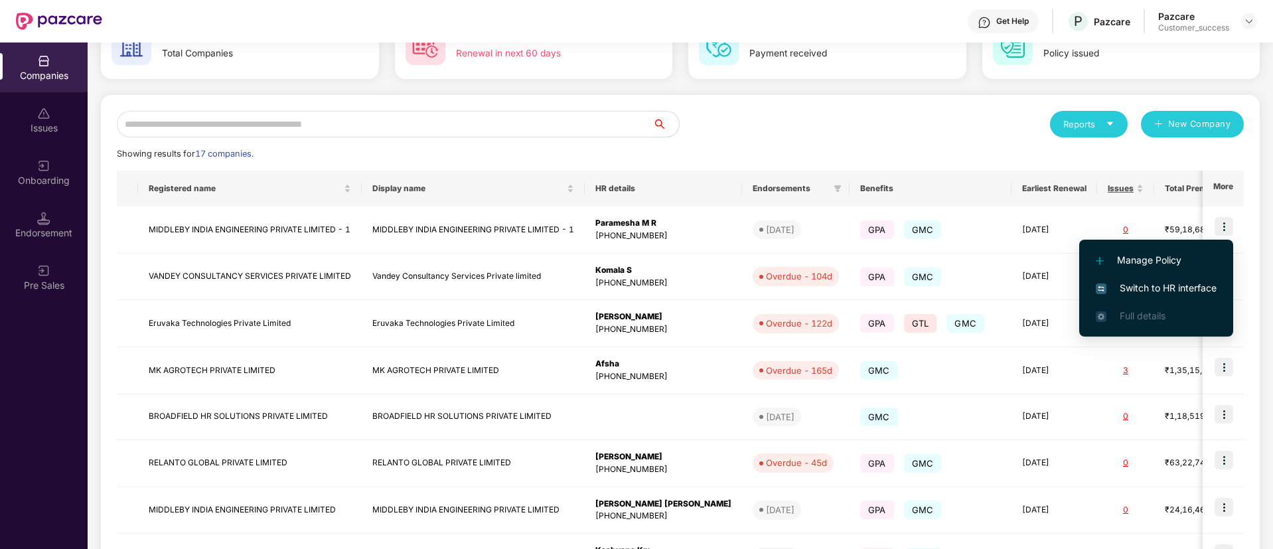
click at [1145, 281] on span "Switch to HR interface" at bounding box center [1156, 288] width 121 height 15
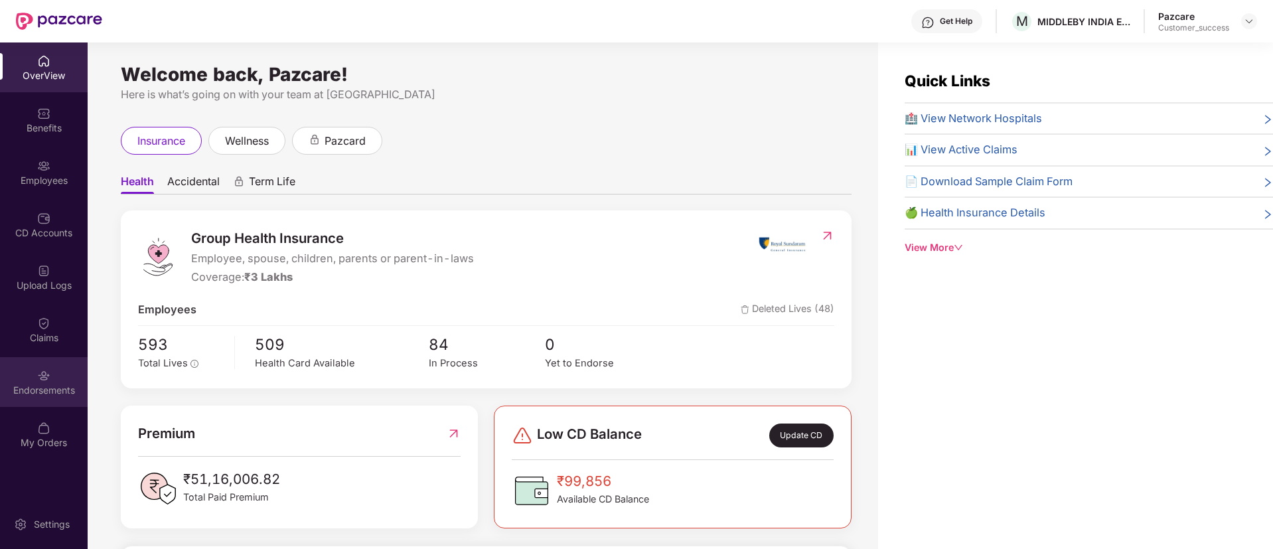
scroll to position [42, 0]
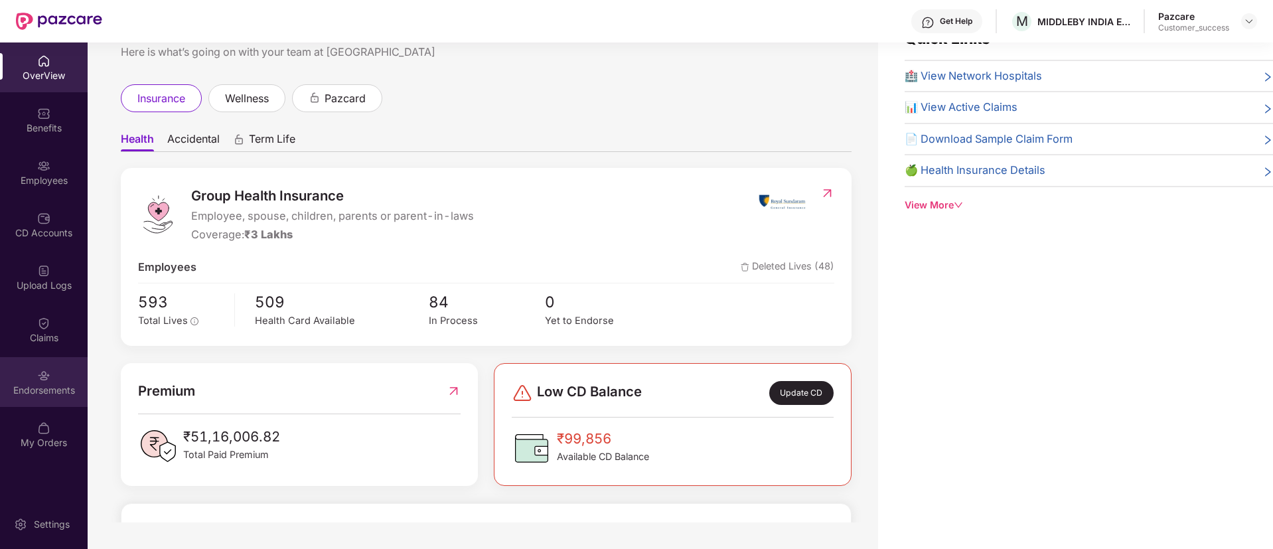
click at [33, 391] on div "Endorsements" at bounding box center [44, 390] width 88 height 13
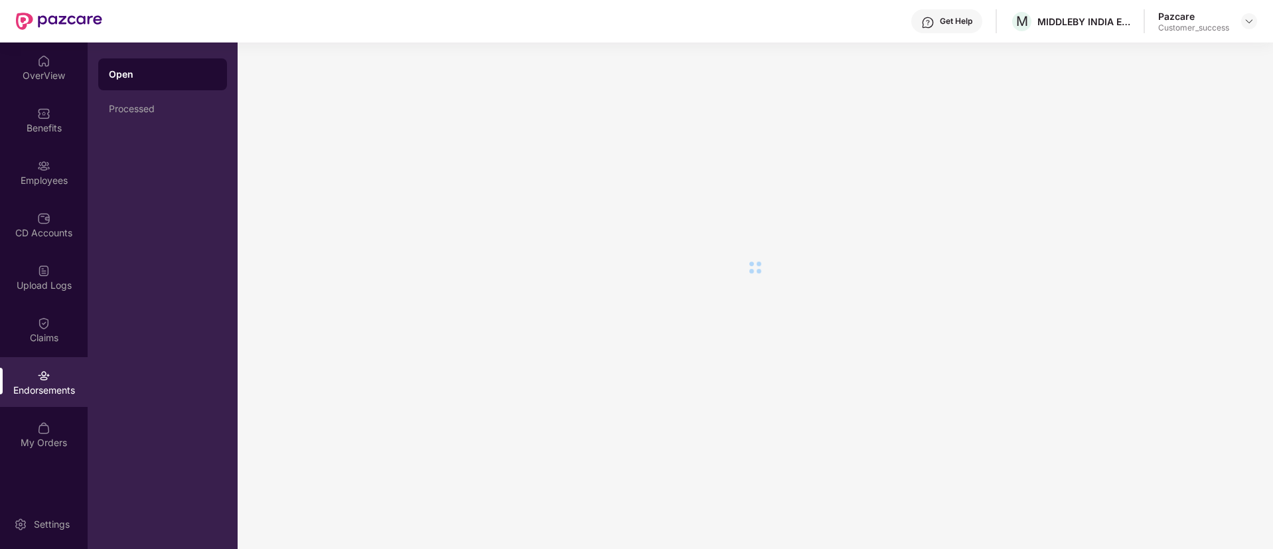
scroll to position [0, 0]
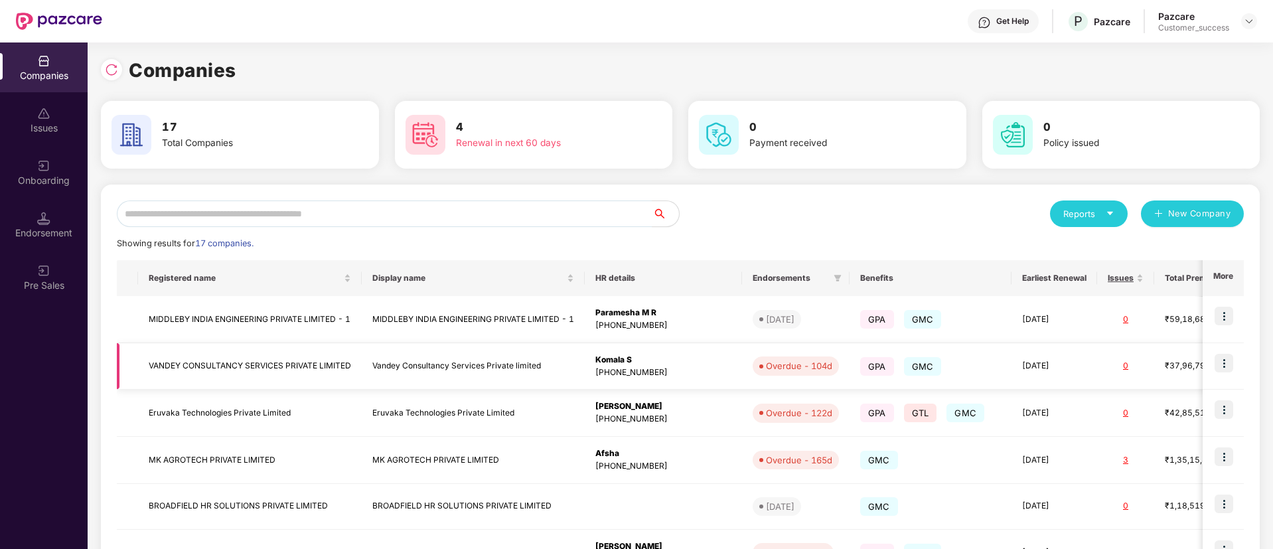
click at [449, 370] on td "Vandey Consultancy Services Private limited" at bounding box center [473, 366] width 223 height 47
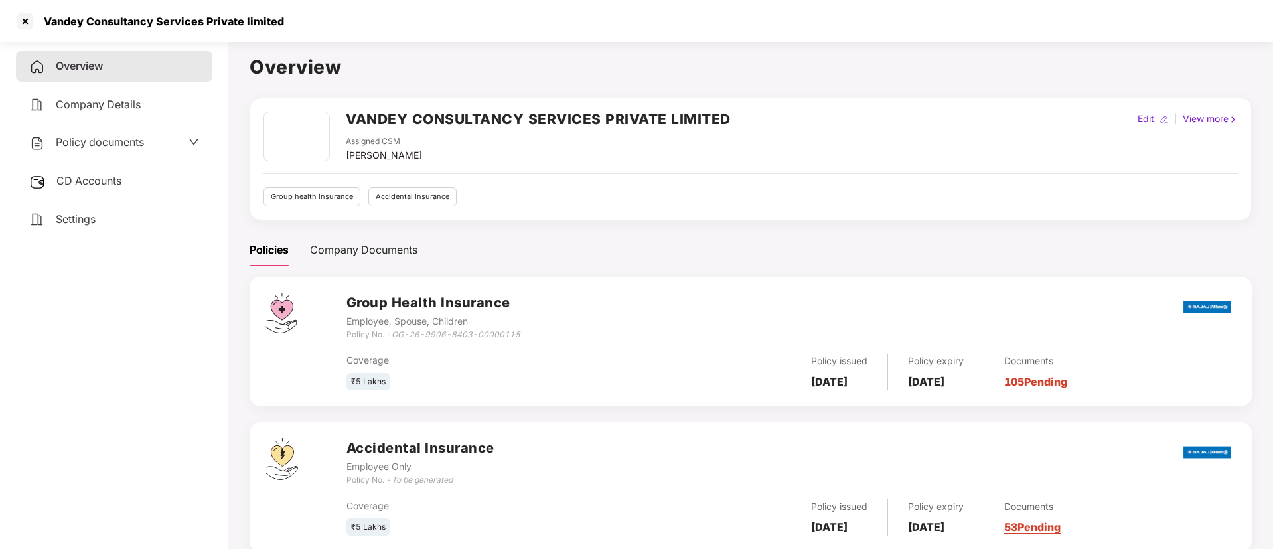
click at [472, 110] on h2 "VANDEY CONSULTANCY SERVICES PRIVATE LIMITED" at bounding box center [538, 119] width 385 height 22
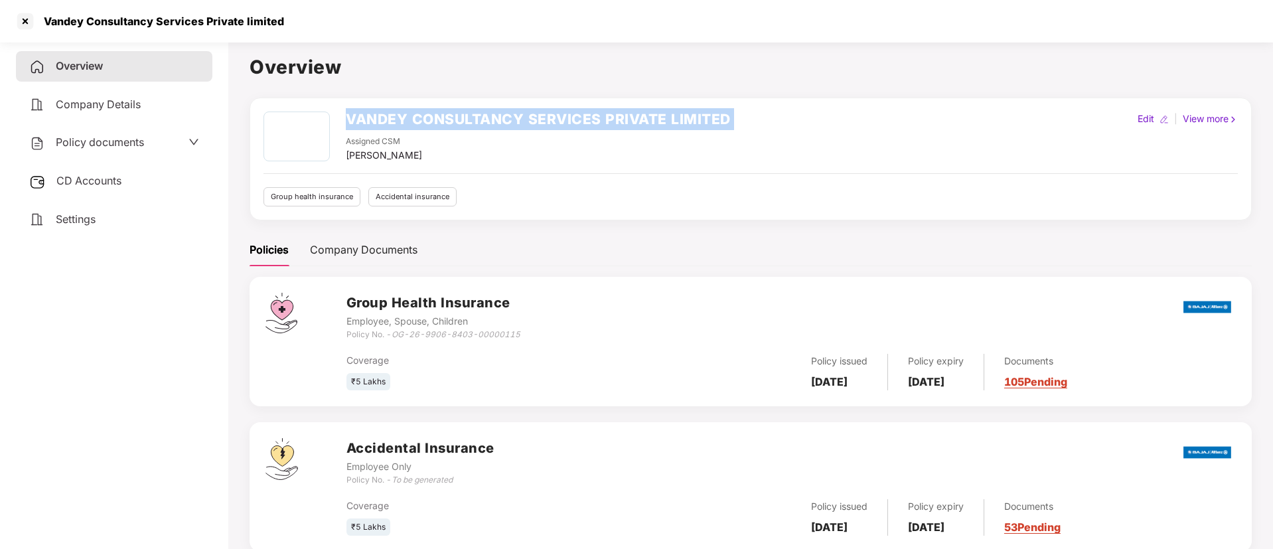
click at [472, 110] on h2 "VANDEY CONSULTANCY SERVICES PRIVATE LIMITED" at bounding box center [538, 119] width 385 height 22
copy h2 "VANDEY CONSULTANCY SERVICES PRIVATE LIMITED"
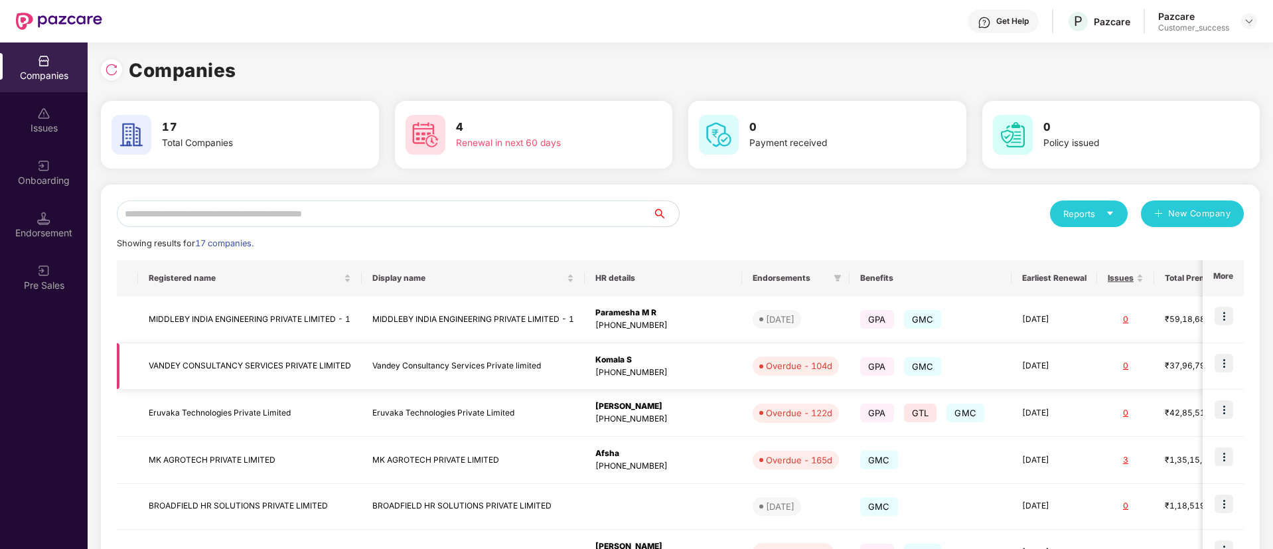
click at [1226, 364] on img at bounding box center [1223, 363] width 19 height 19
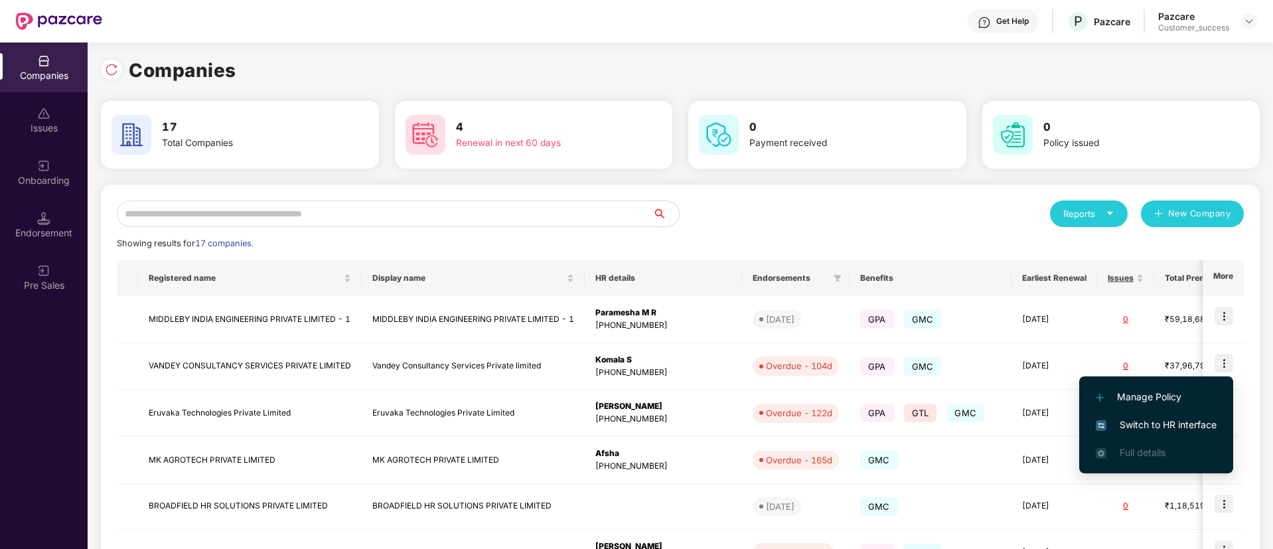
click at [1171, 416] on li "Switch to HR interface" at bounding box center [1156, 425] width 154 height 28
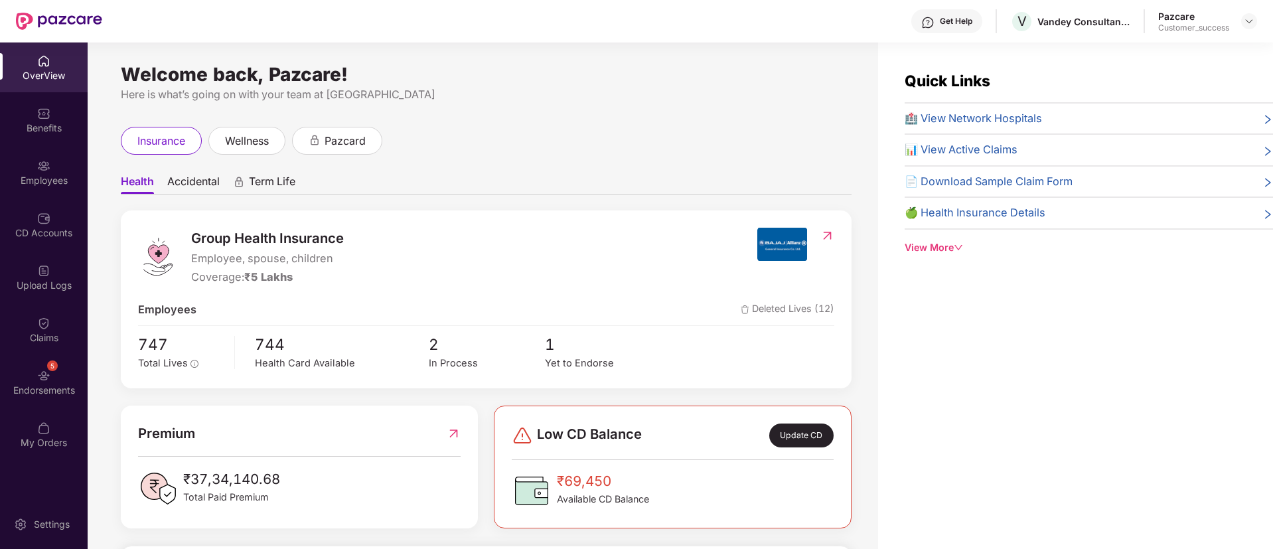
scroll to position [98, 0]
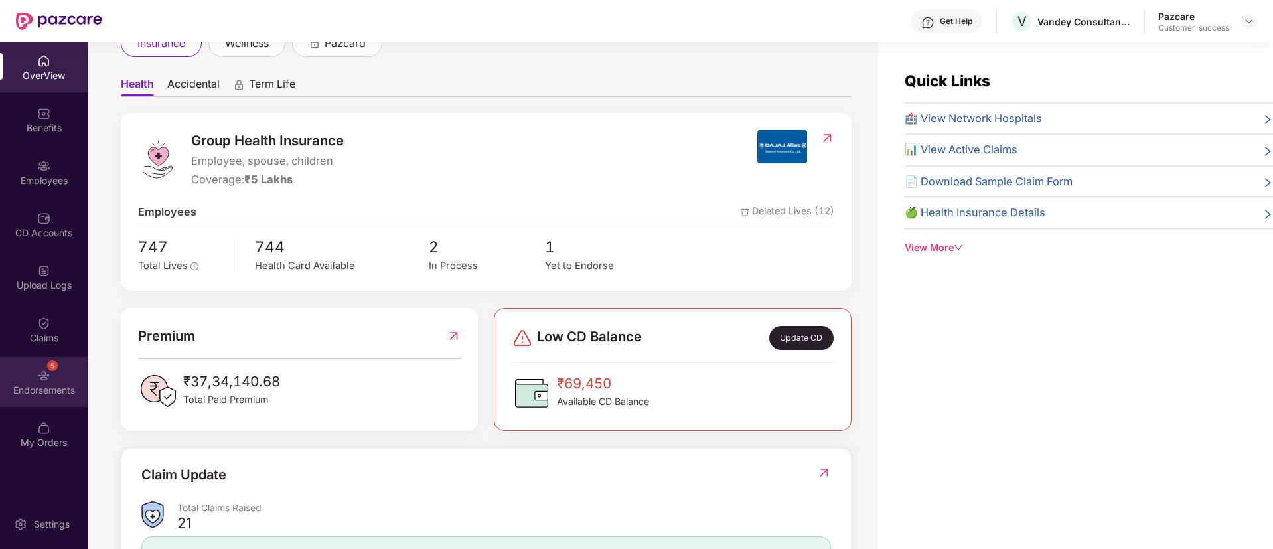
click at [50, 389] on div "Endorsements" at bounding box center [44, 390] width 88 height 13
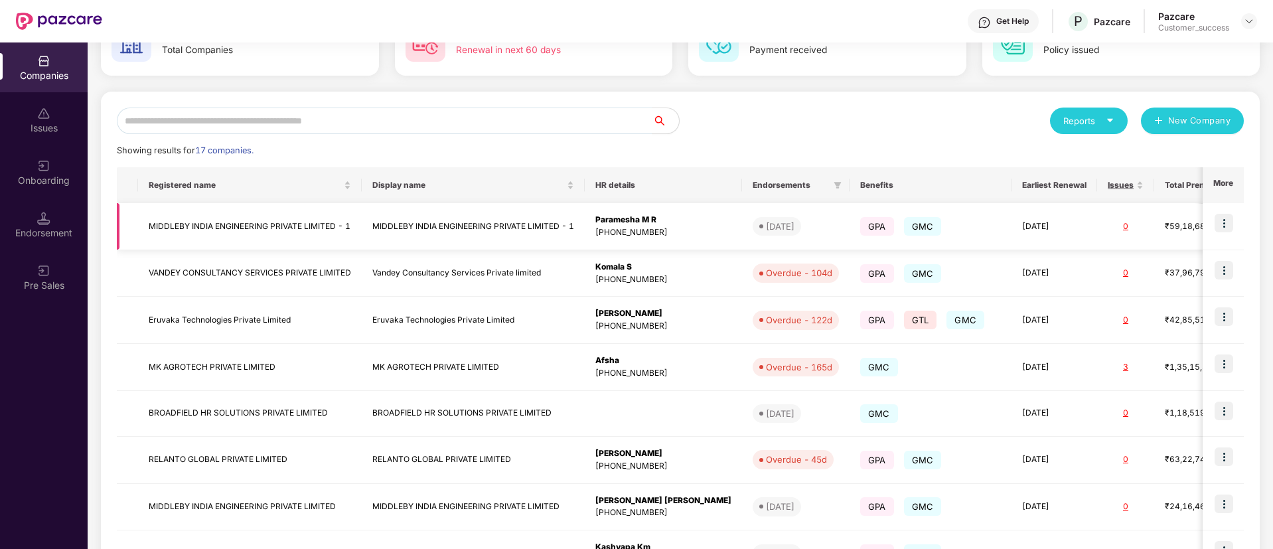
scroll to position [102, 0]
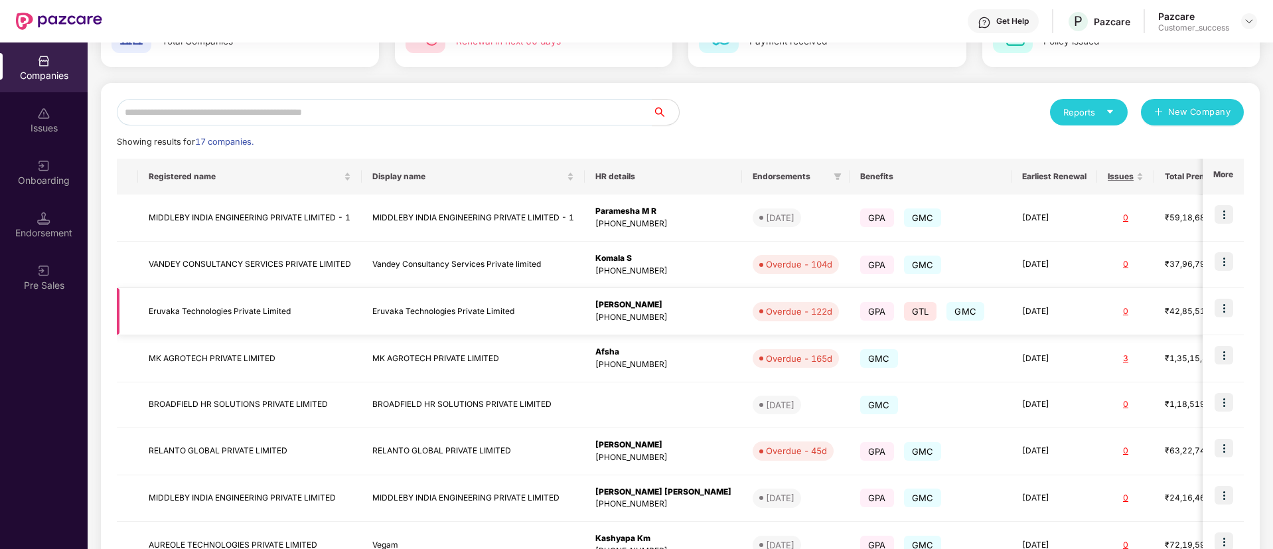
click at [451, 314] on td "Eruvaka Technologies Private Limited" at bounding box center [473, 311] width 223 height 47
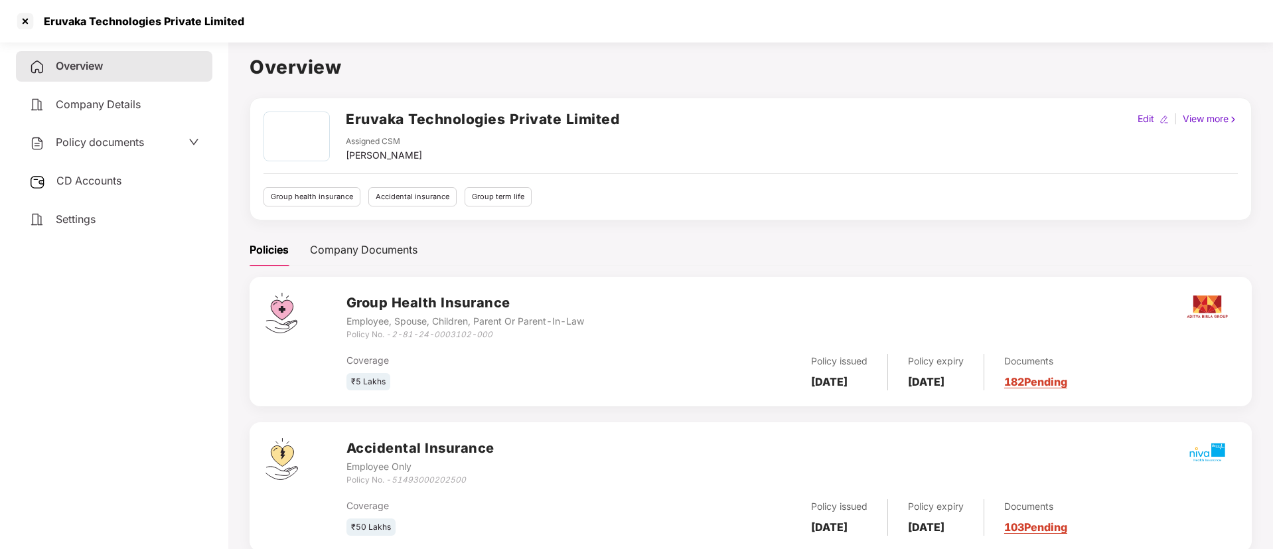
click at [515, 122] on h2 "Eruvaka Technologies Private Limited" at bounding box center [482, 119] width 273 height 22
copy h2 "Eruvaka Technologies Private Limited"
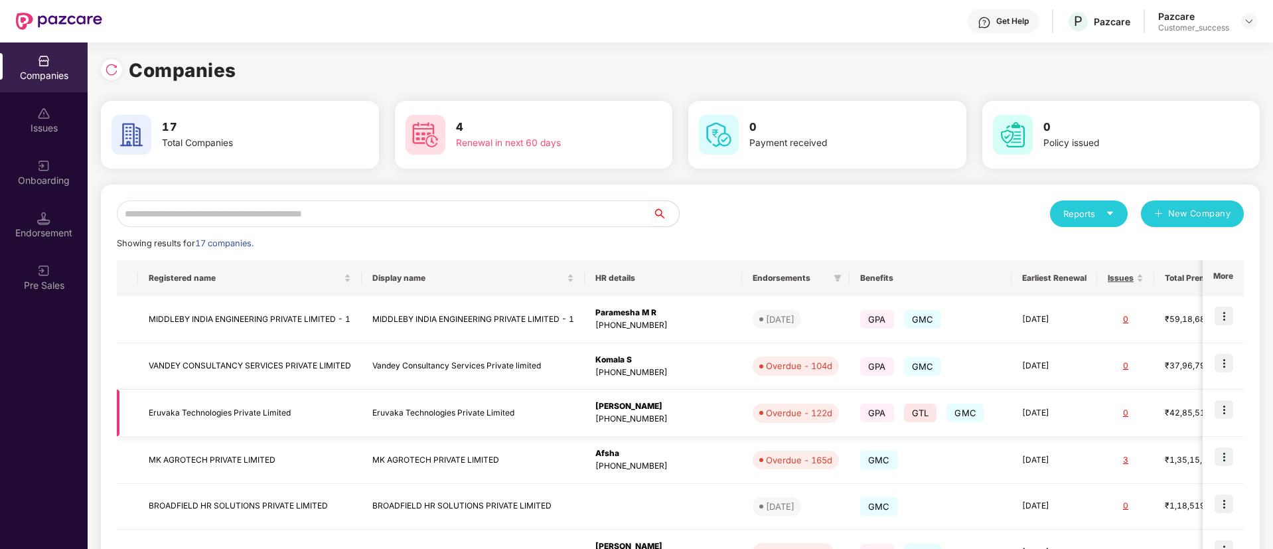
click at [1219, 406] on img at bounding box center [1223, 409] width 19 height 19
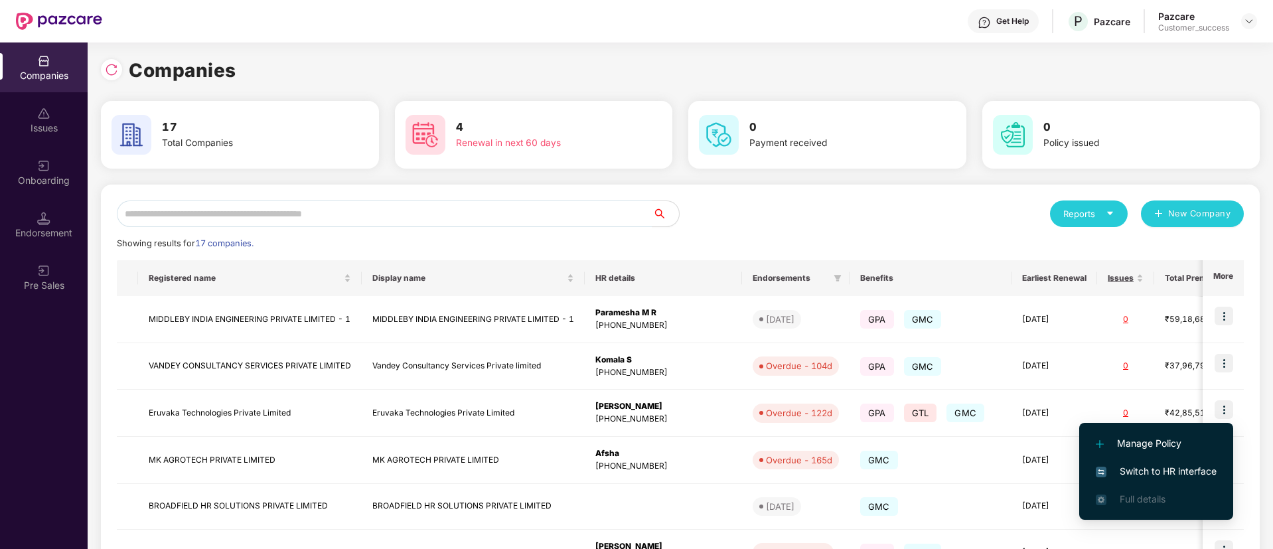
click at [1153, 463] on li "Switch to HR interface" at bounding box center [1156, 471] width 154 height 28
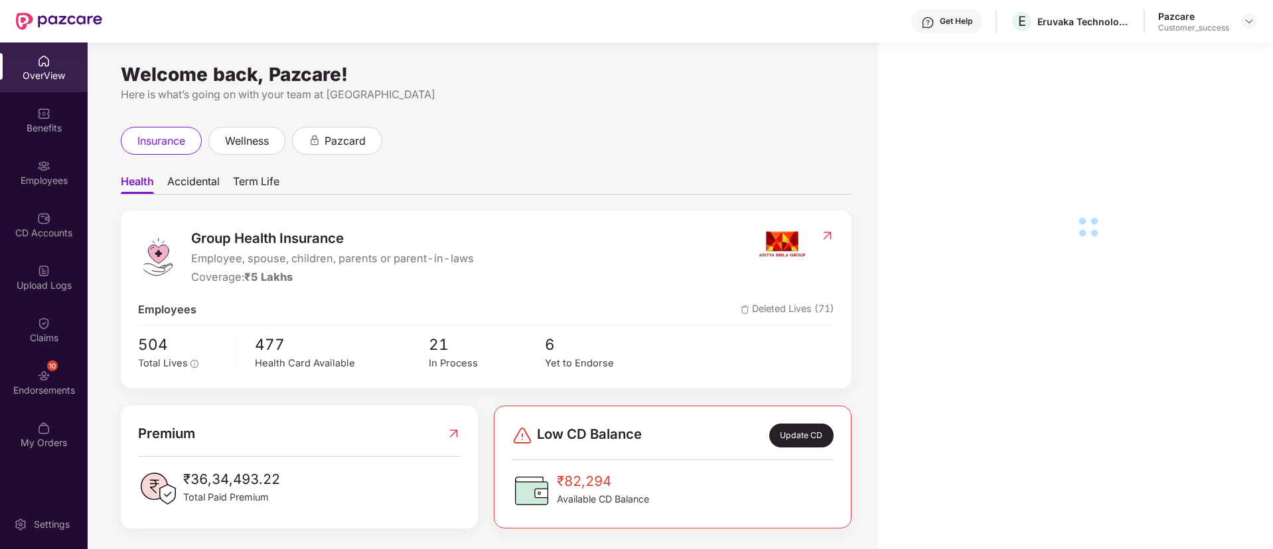
click at [43, 381] on img at bounding box center [43, 375] width 13 height 13
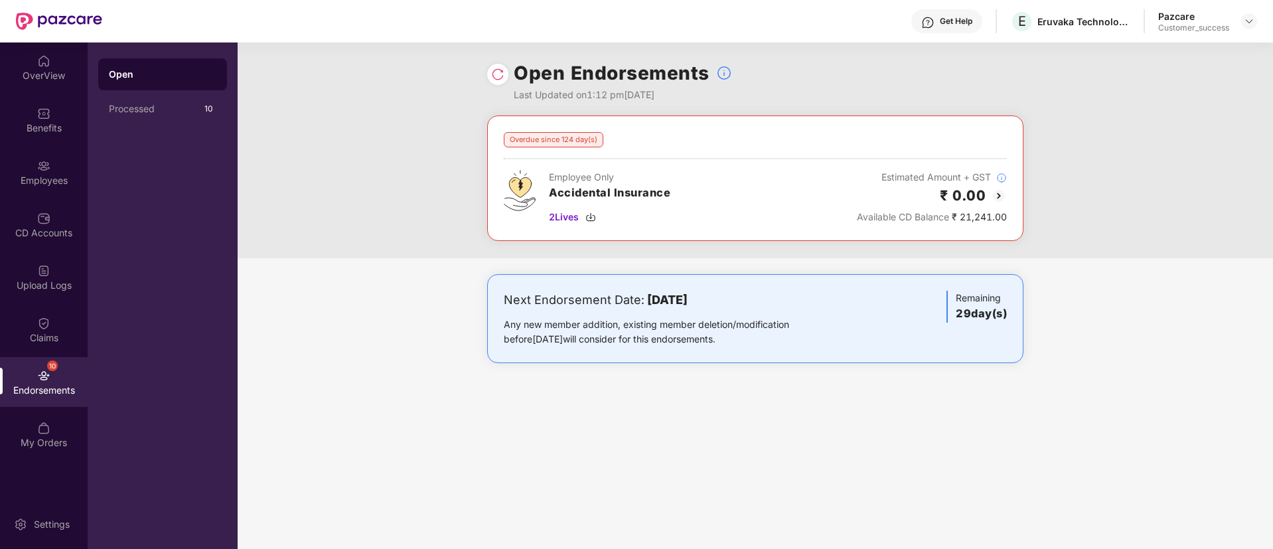
click at [997, 194] on img at bounding box center [999, 196] width 16 height 16
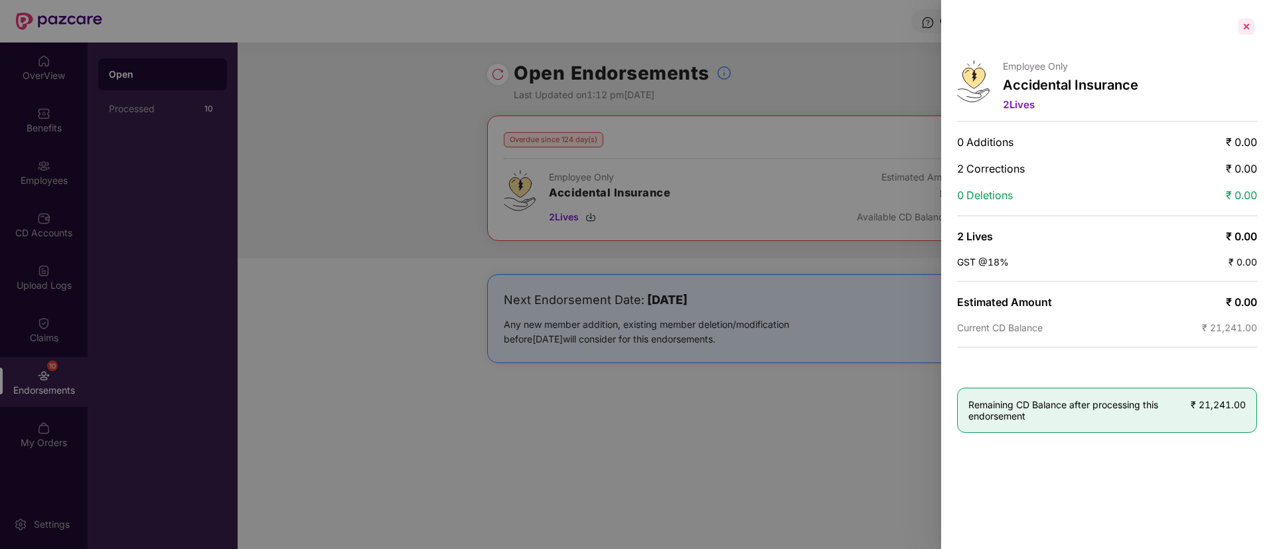
click at [1248, 29] on div at bounding box center [1246, 26] width 21 height 21
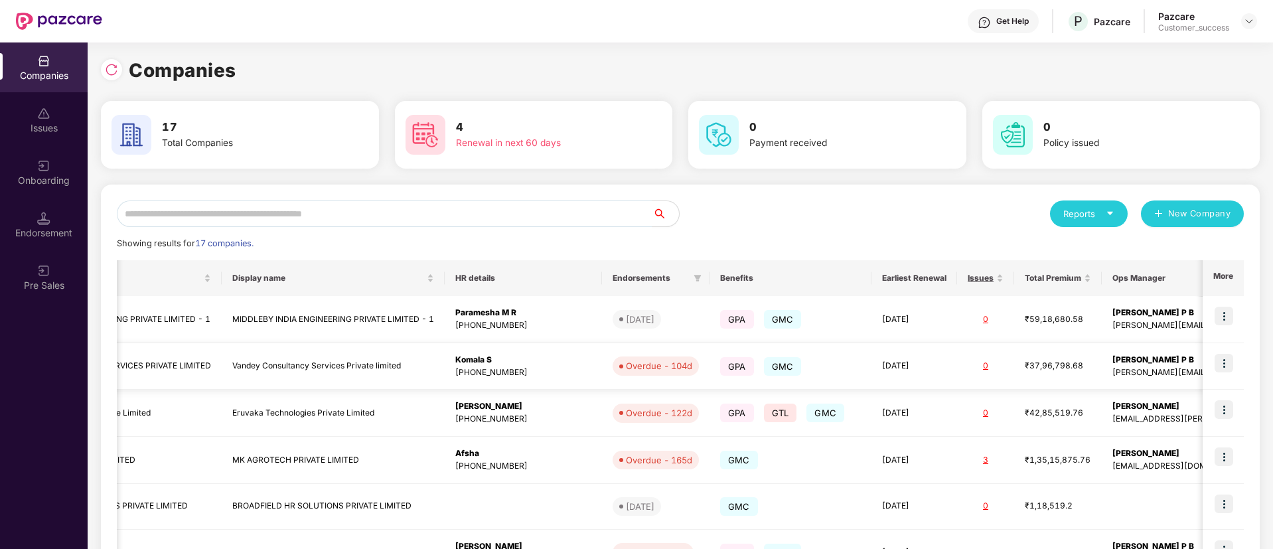
scroll to position [0, 0]
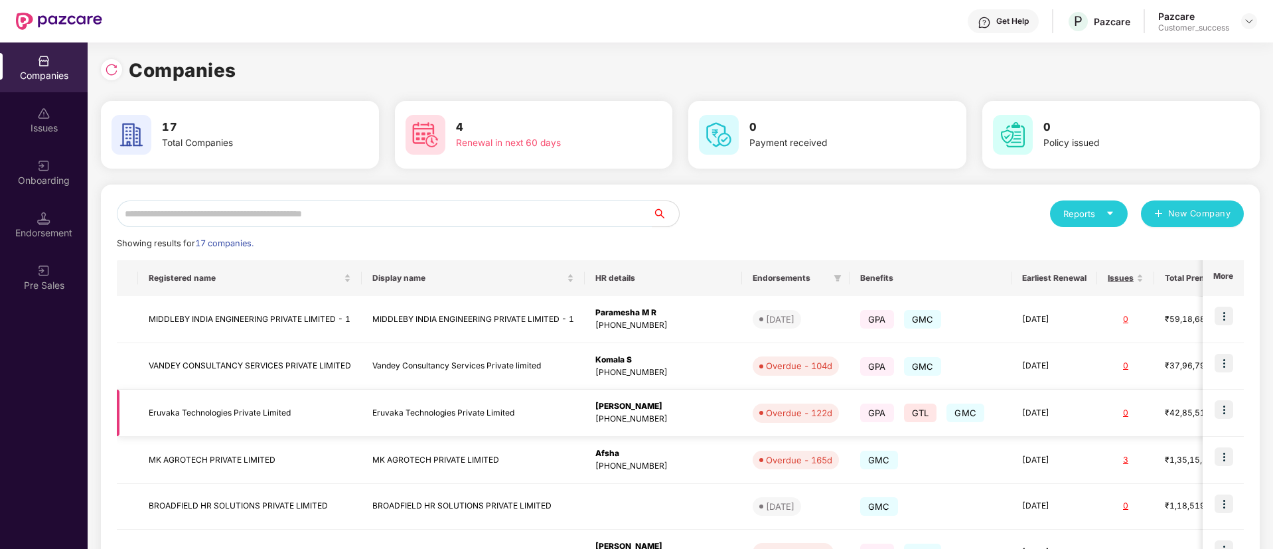
click at [1228, 410] on img at bounding box center [1223, 409] width 19 height 19
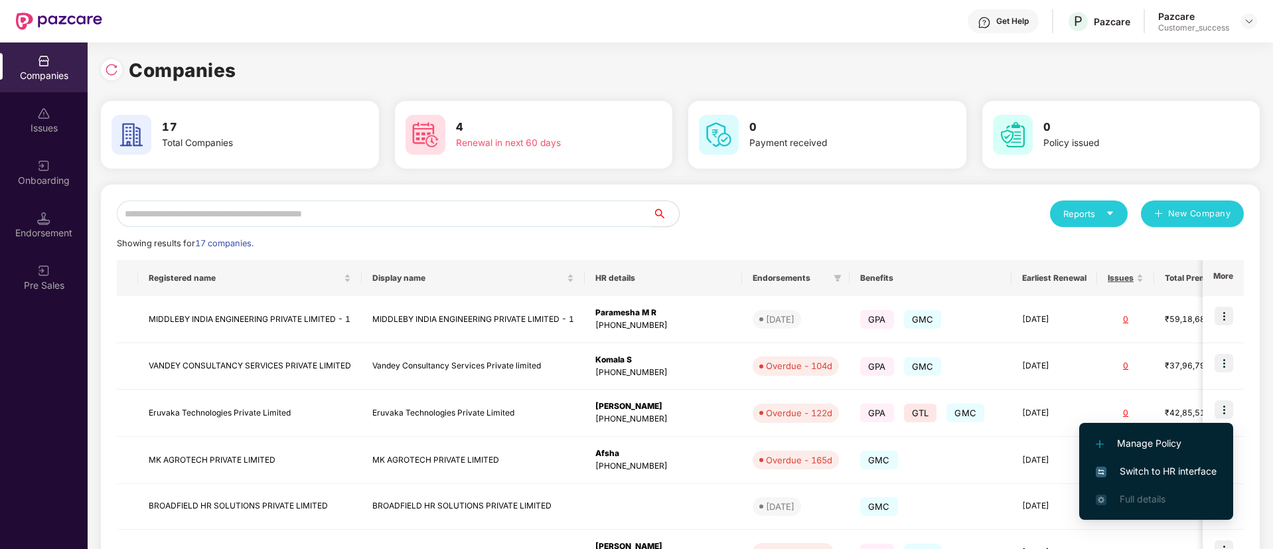
click at [1169, 469] on span "Switch to HR interface" at bounding box center [1156, 471] width 121 height 15
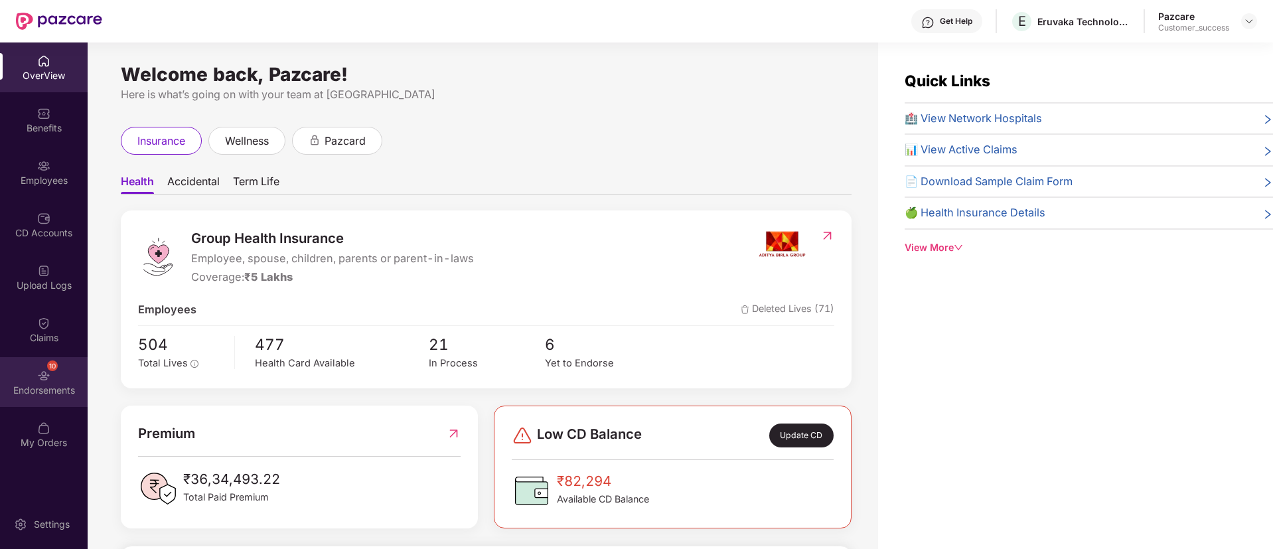
click at [46, 373] on img at bounding box center [43, 375] width 13 height 13
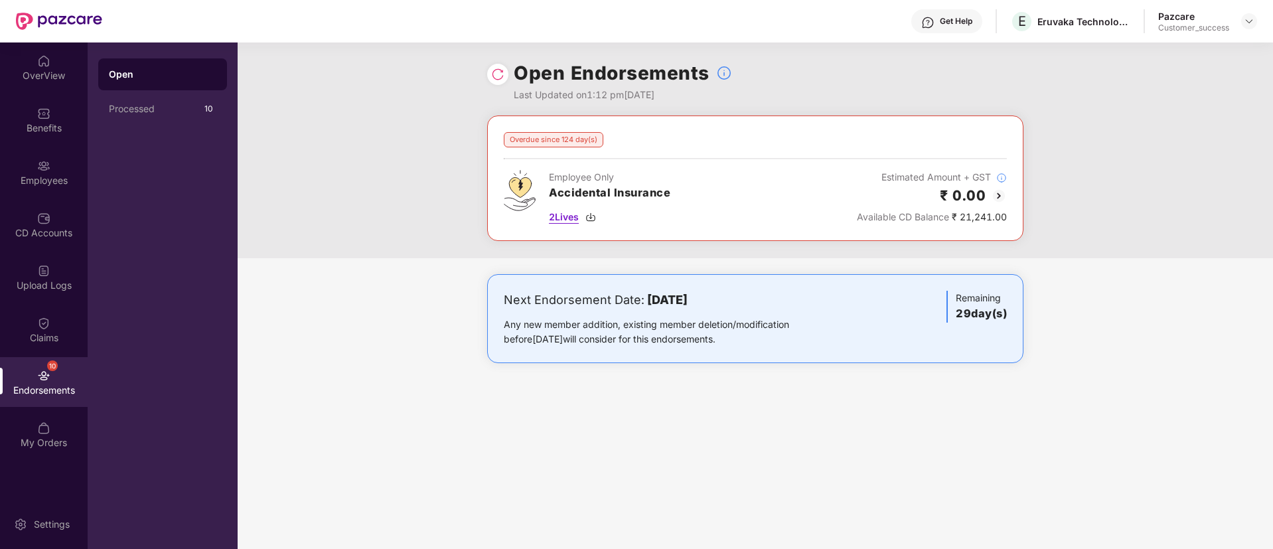
click at [591, 217] on img at bounding box center [590, 217] width 11 height 11
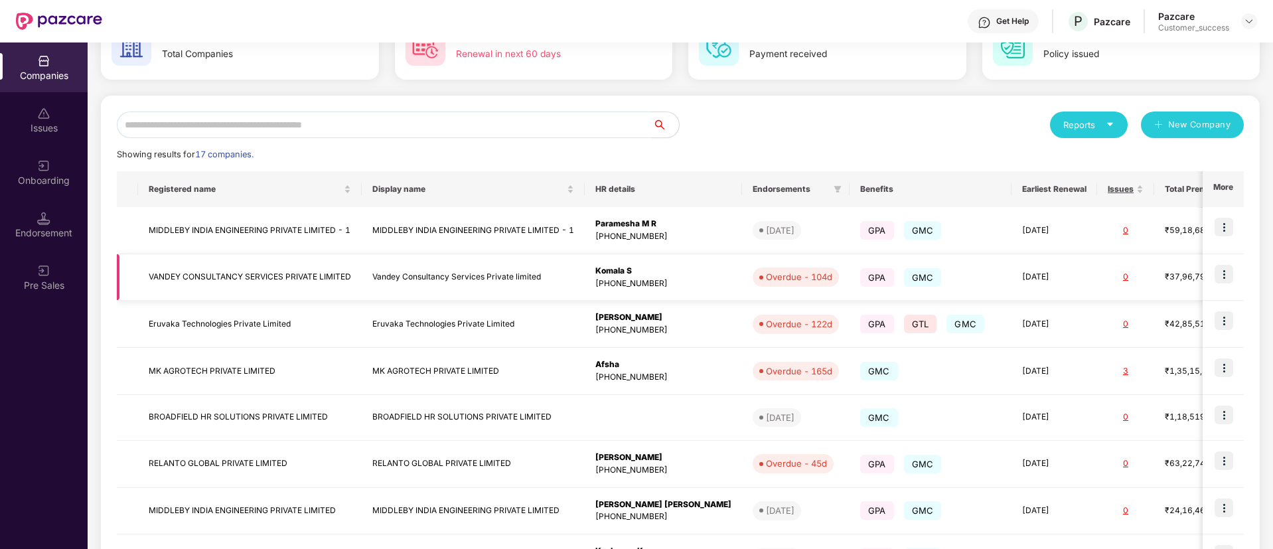
scroll to position [90, 0]
click at [1228, 368] on img at bounding box center [1223, 367] width 19 height 19
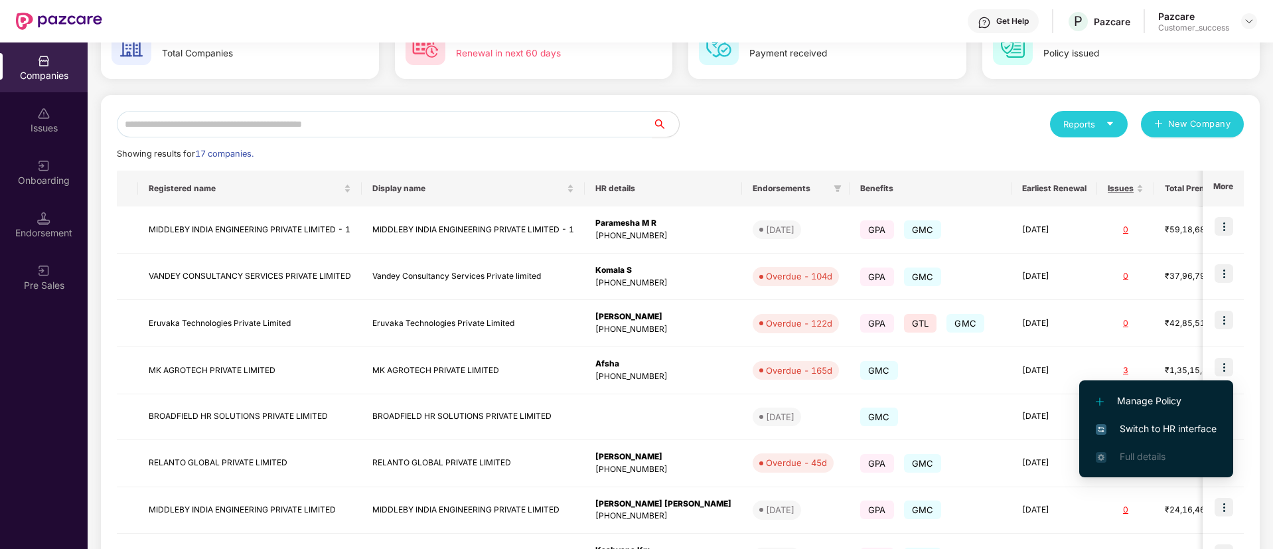
click at [1173, 431] on span "Switch to HR interface" at bounding box center [1156, 428] width 121 height 15
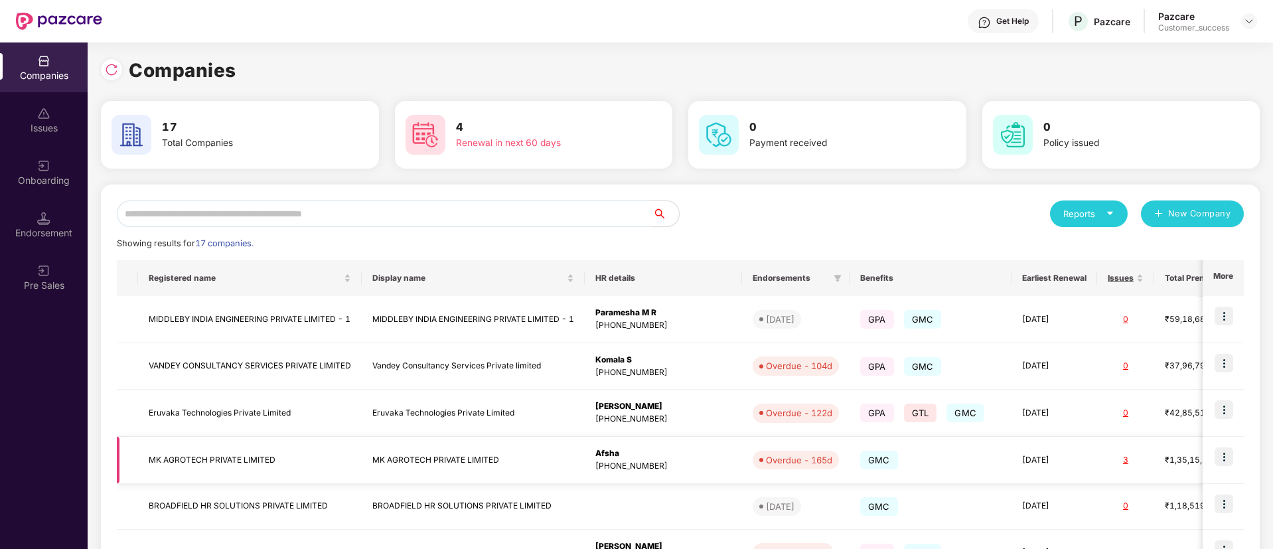
click at [390, 457] on td "MK AGROTECH PRIVATE LIMITED" at bounding box center [473, 460] width 223 height 47
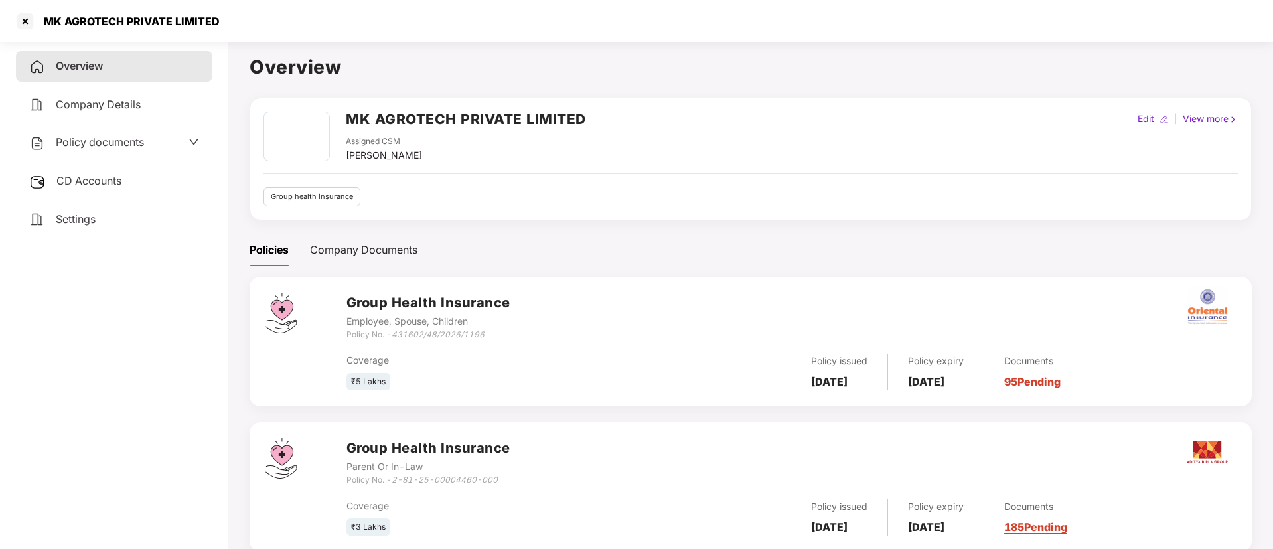
click at [504, 118] on h2 "MK AGROTECH PRIVATE LIMITED" at bounding box center [466, 119] width 240 height 22
copy h2 "MK AGROTECH PRIVATE LIMITED"
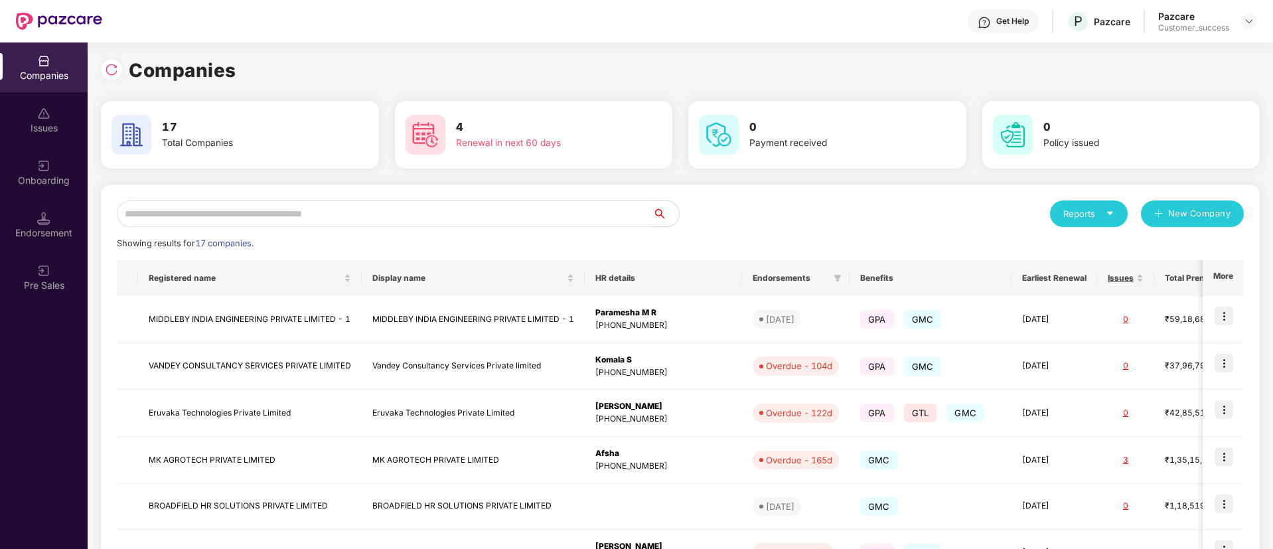
click at [374, 212] on input "text" at bounding box center [385, 213] width 536 height 27
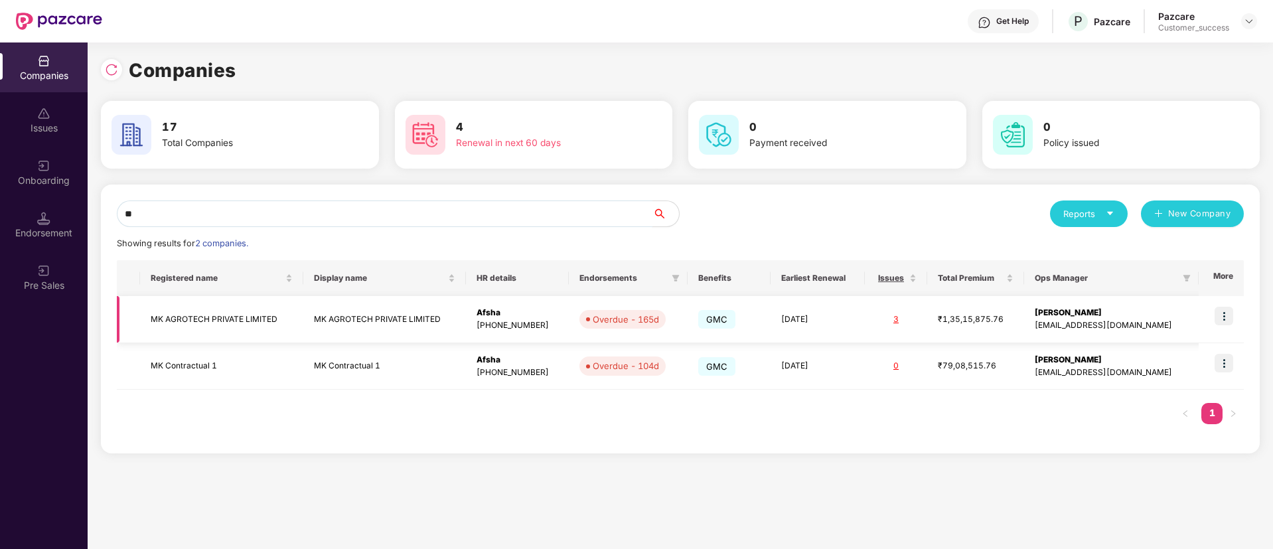
type input "**"
click at [1228, 307] on img at bounding box center [1223, 316] width 19 height 19
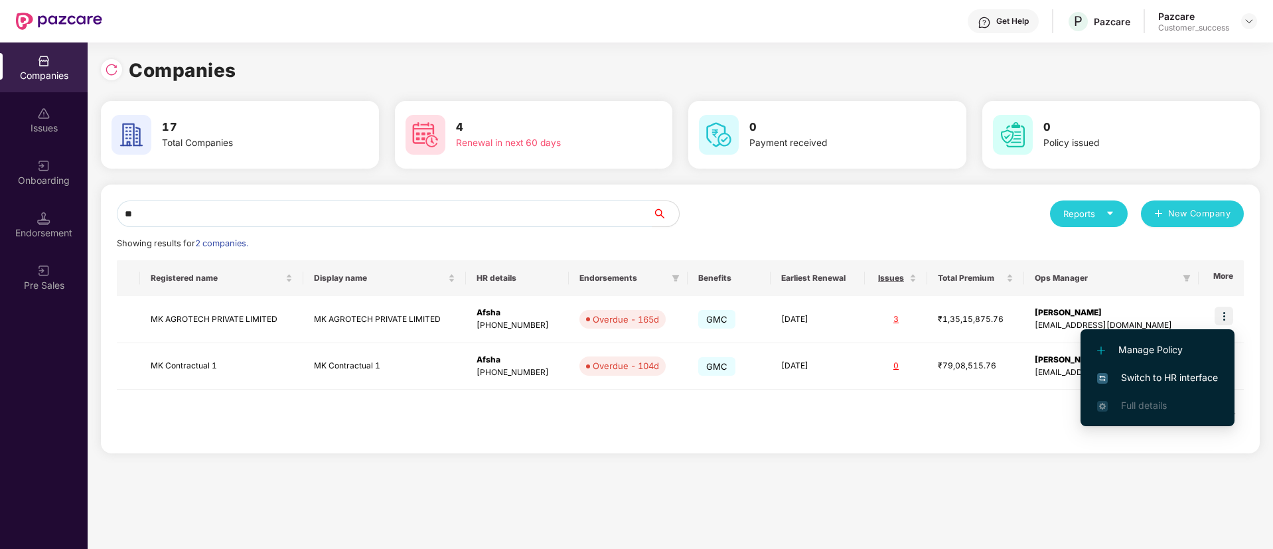
click at [1161, 376] on span "Switch to HR interface" at bounding box center [1157, 377] width 121 height 15
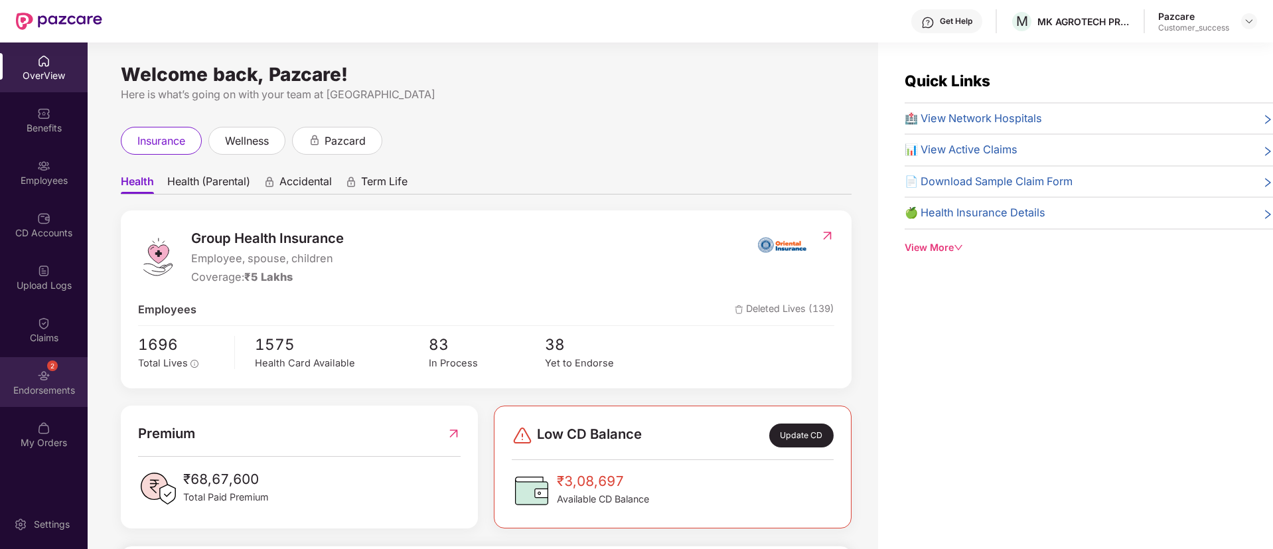
click at [48, 392] on div "Endorsements" at bounding box center [44, 390] width 88 height 13
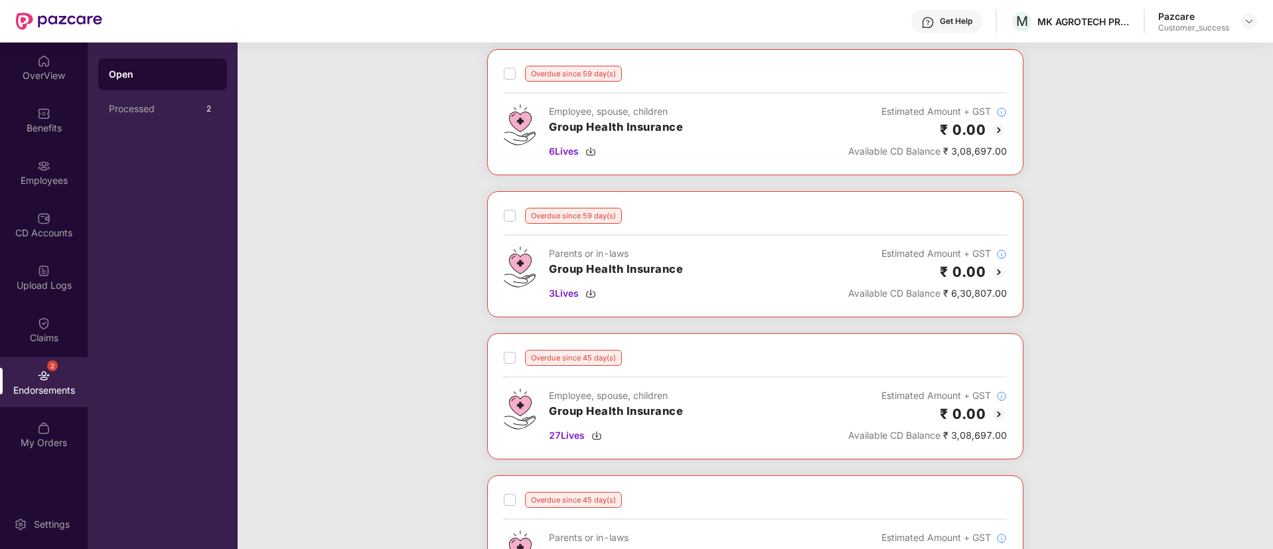
scroll to position [778, 0]
click at [995, 125] on img at bounding box center [999, 129] width 16 height 16
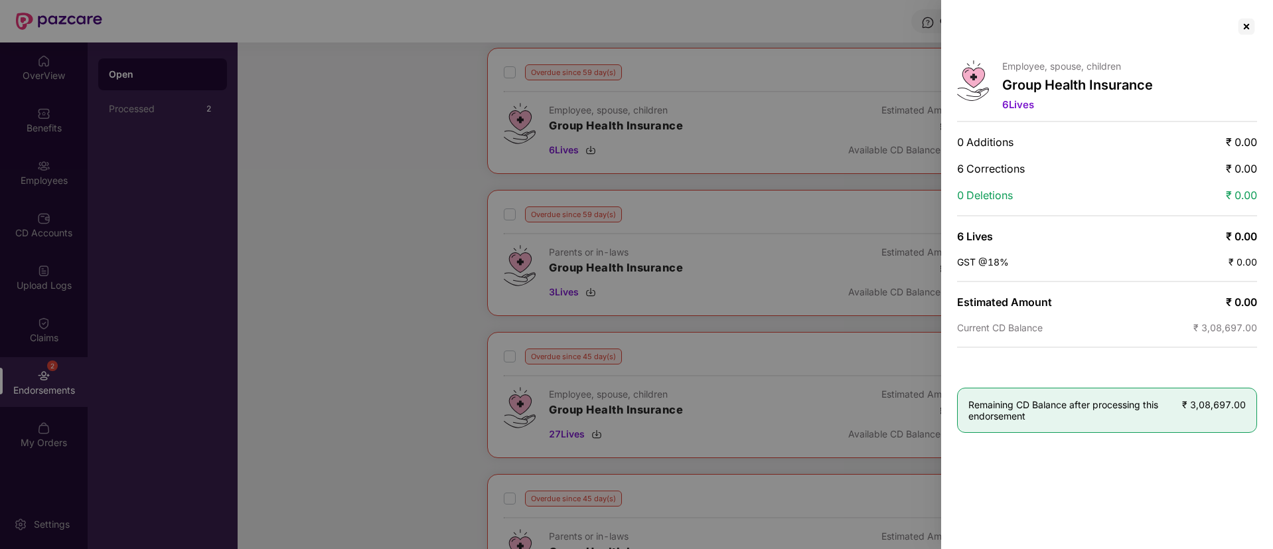
click at [727, 164] on div at bounding box center [636, 274] width 1273 height 549
click at [1243, 24] on div at bounding box center [1246, 26] width 21 height 21
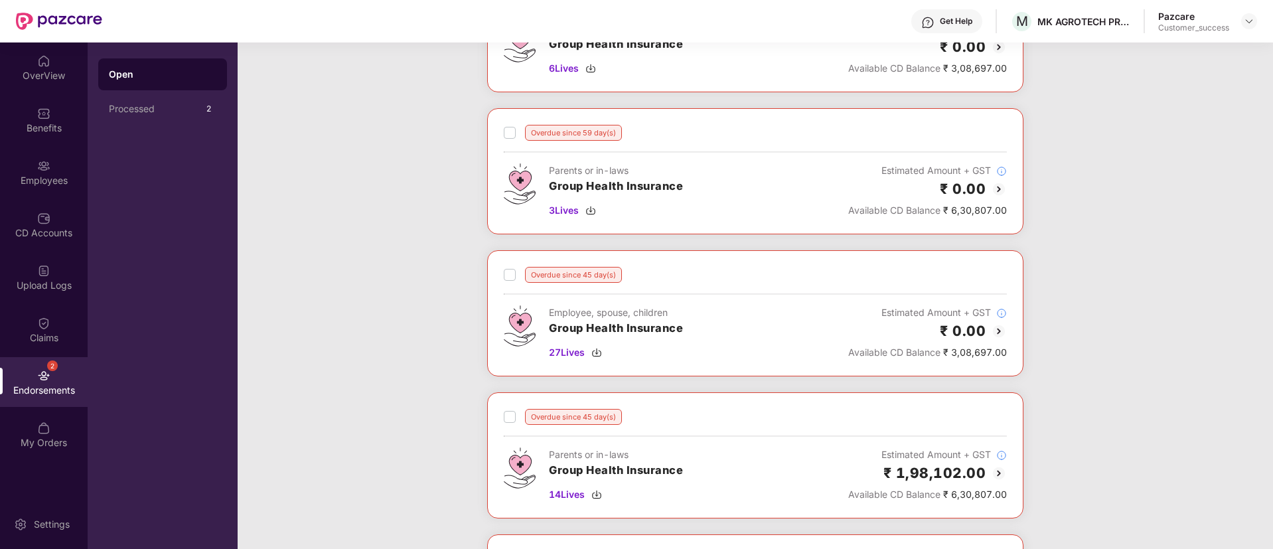
scroll to position [885, 0]
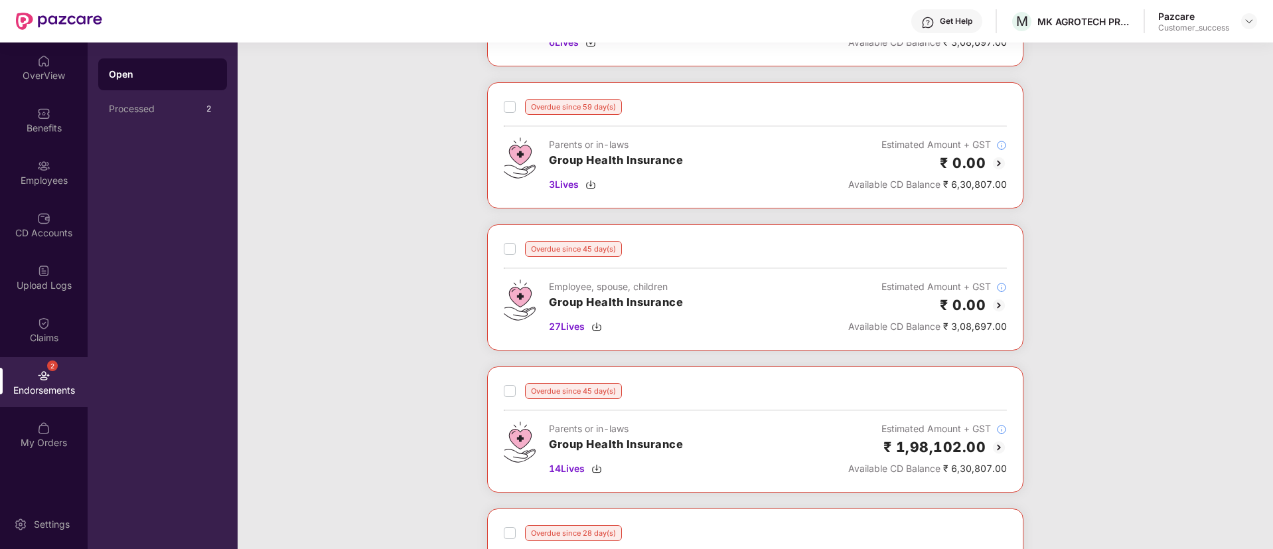
click at [994, 307] on img at bounding box center [999, 305] width 16 height 16
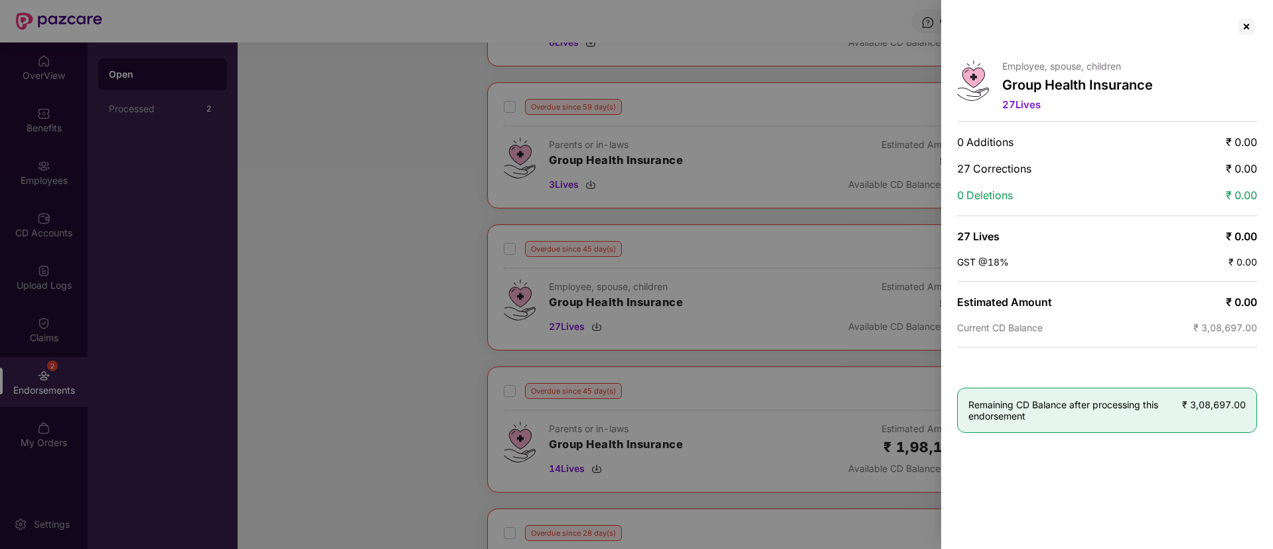
click at [774, 262] on div at bounding box center [636, 274] width 1273 height 549
click at [1244, 33] on div at bounding box center [1246, 26] width 21 height 21
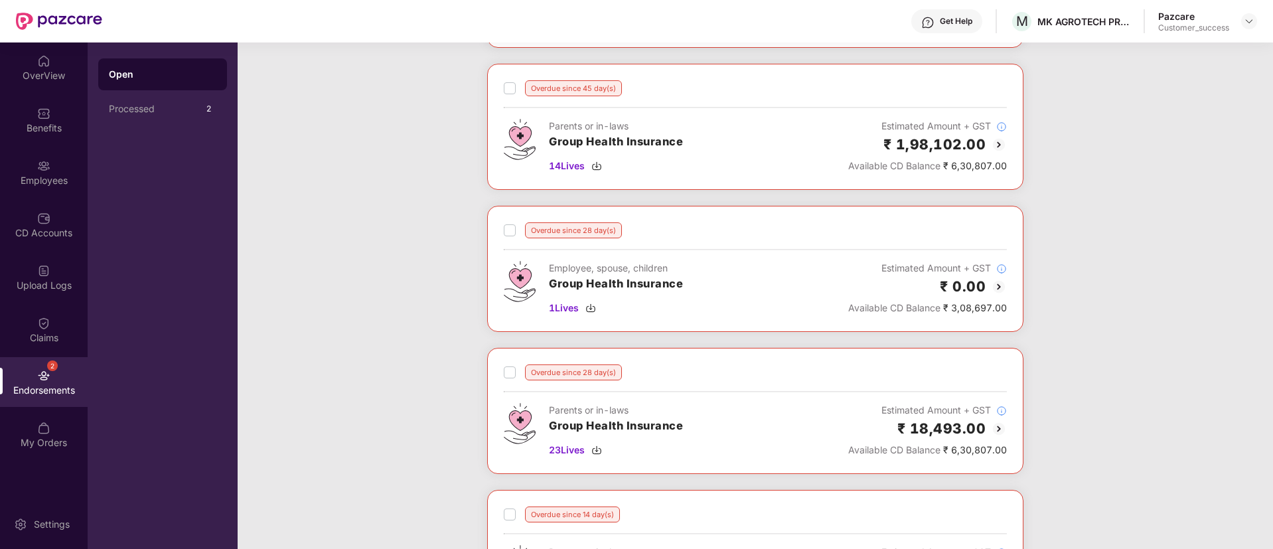
scroll to position [1190, 0]
click at [997, 283] on img at bounding box center [999, 285] width 16 height 16
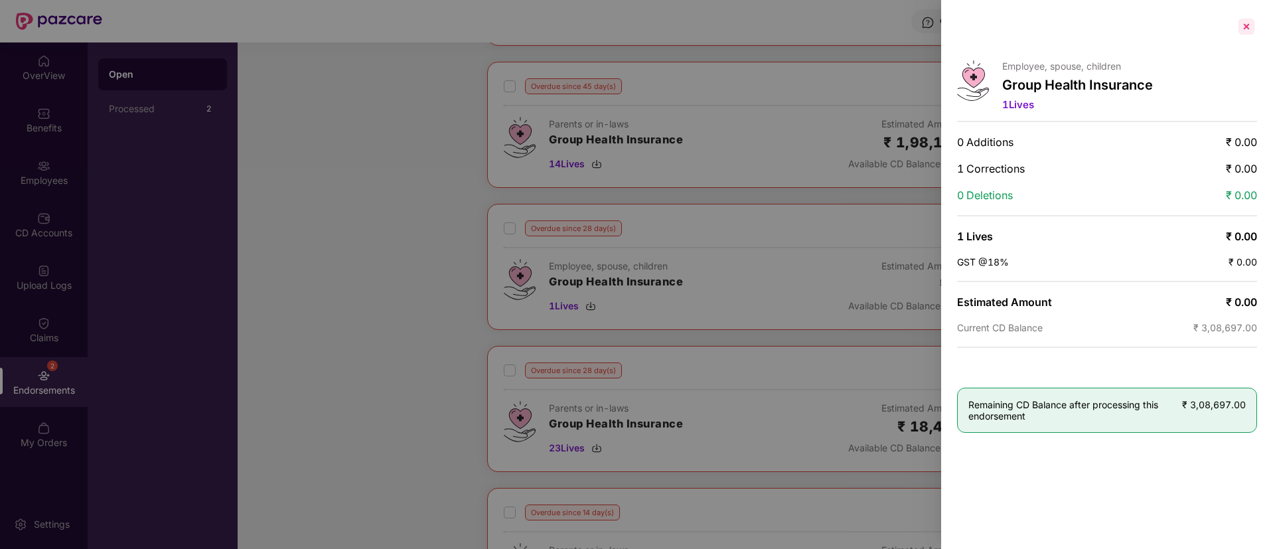
click at [1255, 22] on div at bounding box center [1246, 26] width 21 height 21
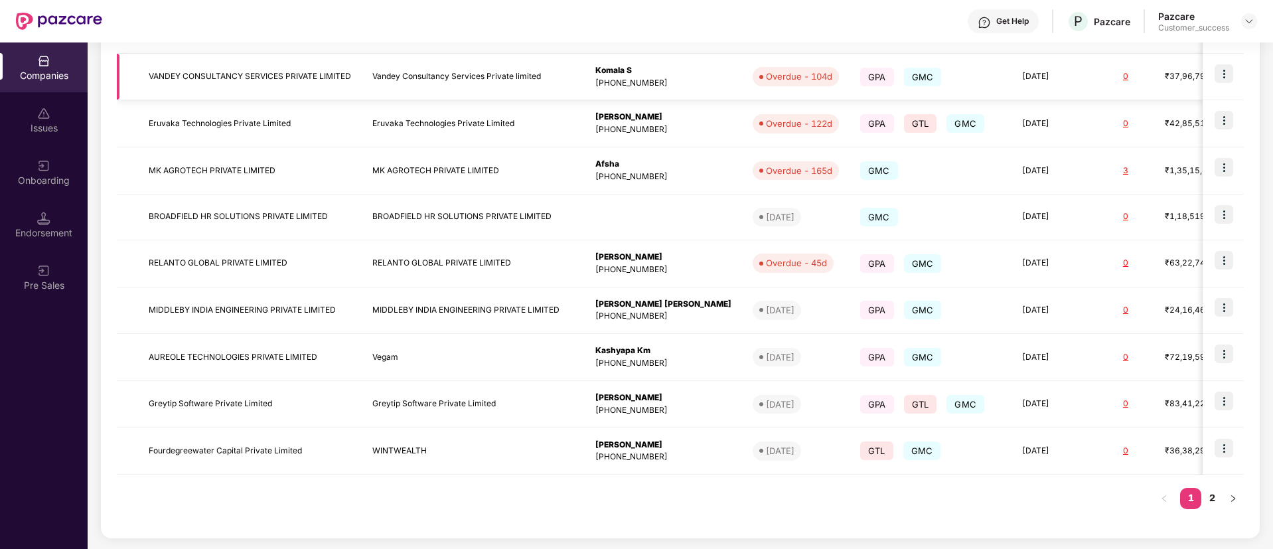
scroll to position [0, 0]
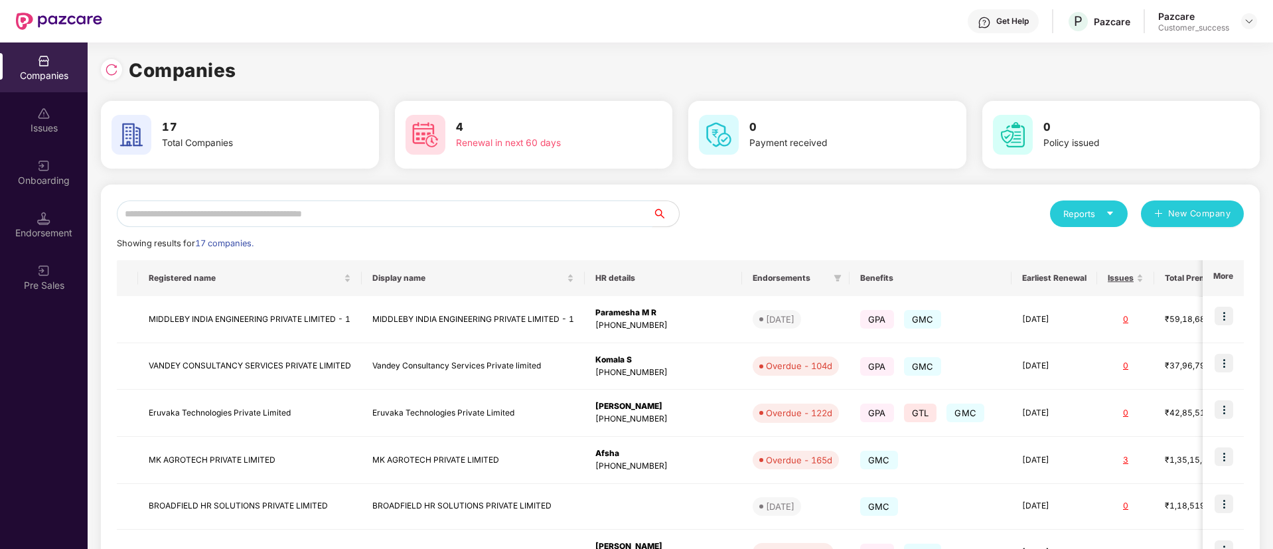
click at [314, 212] on input "text" at bounding box center [385, 213] width 536 height 27
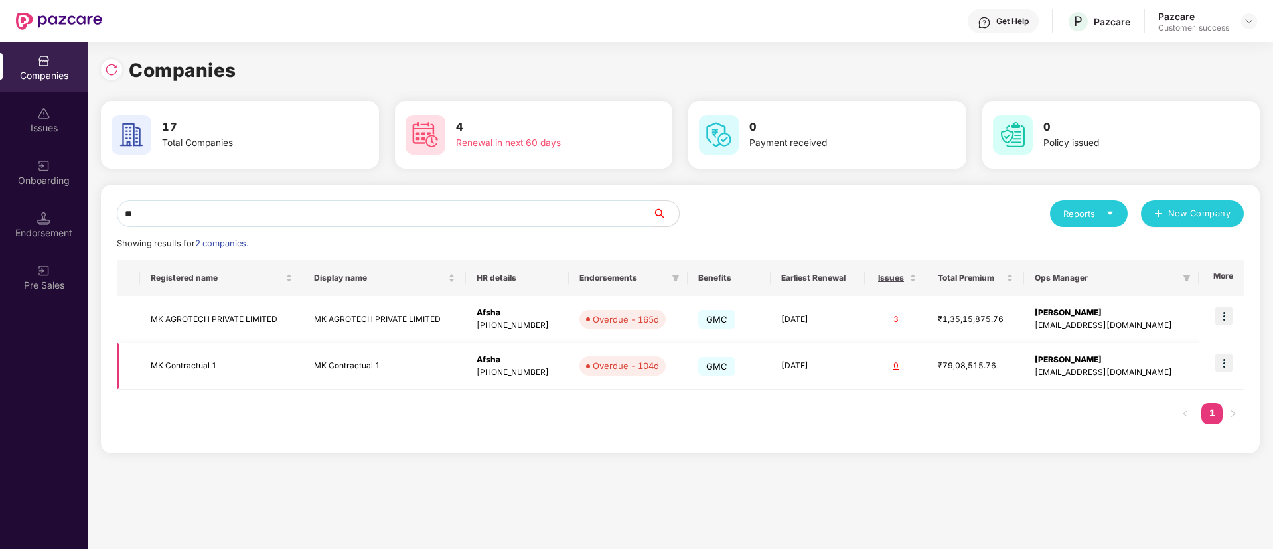
type input "**"
click at [1226, 364] on img at bounding box center [1223, 363] width 19 height 19
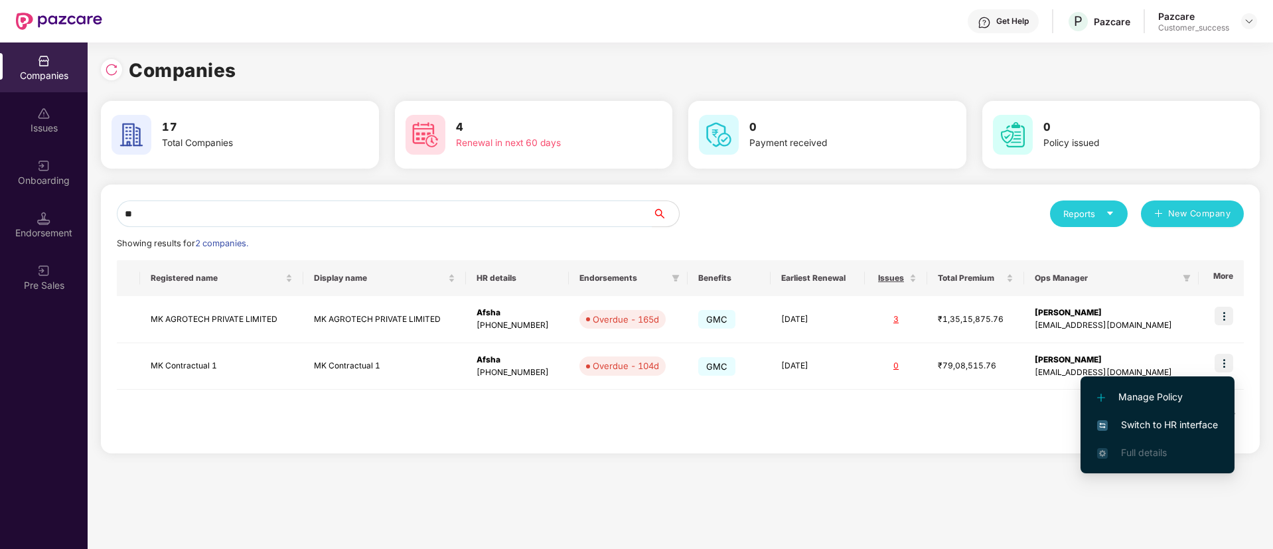
click at [1161, 423] on span "Switch to HR interface" at bounding box center [1157, 424] width 121 height 15
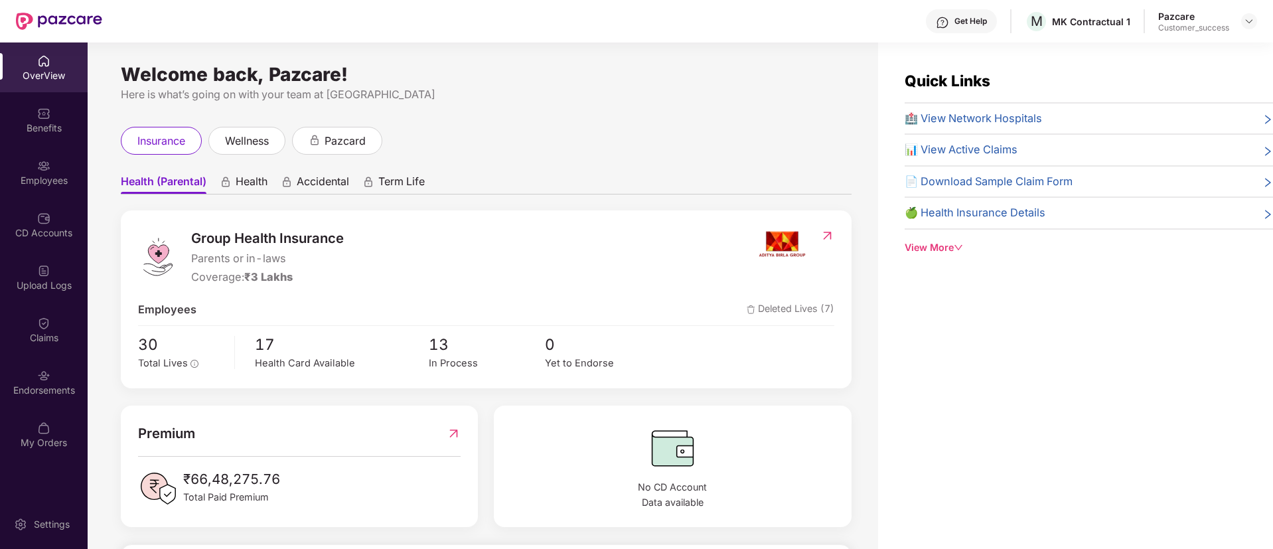
click at [250, 180] on span "Health" at bounding box center [252, 184] width 32 height 19
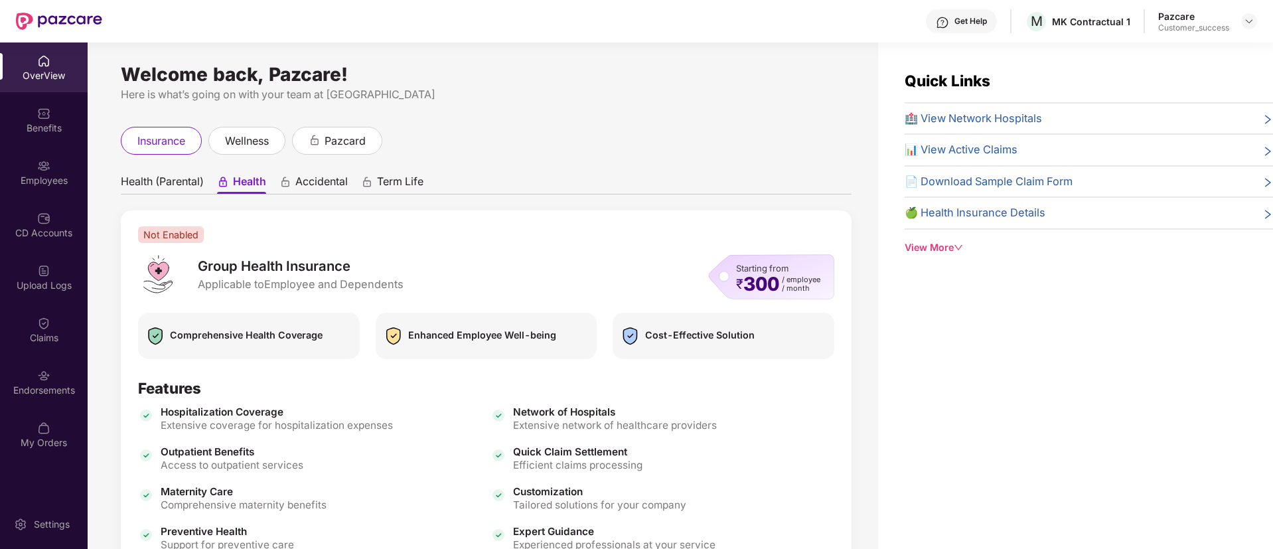
click at [184, 181] on span "Health (Parental)" at bounding box center [162, 184] width 83 height 19
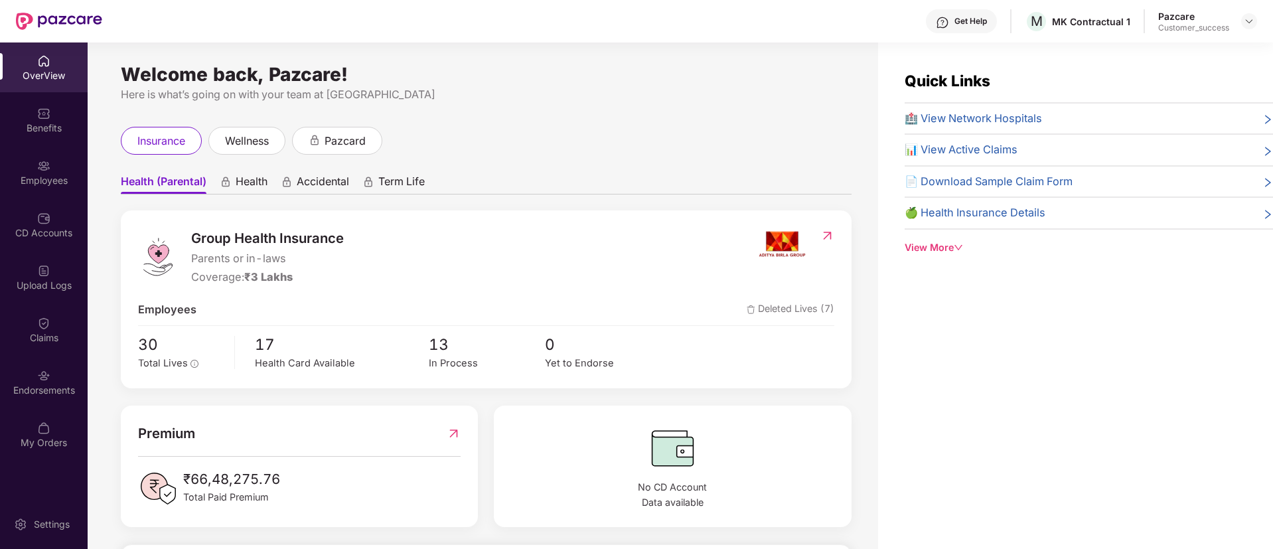
click at [247, 184] on span "Health" at bounding box center [252, 184] width 32 height 19
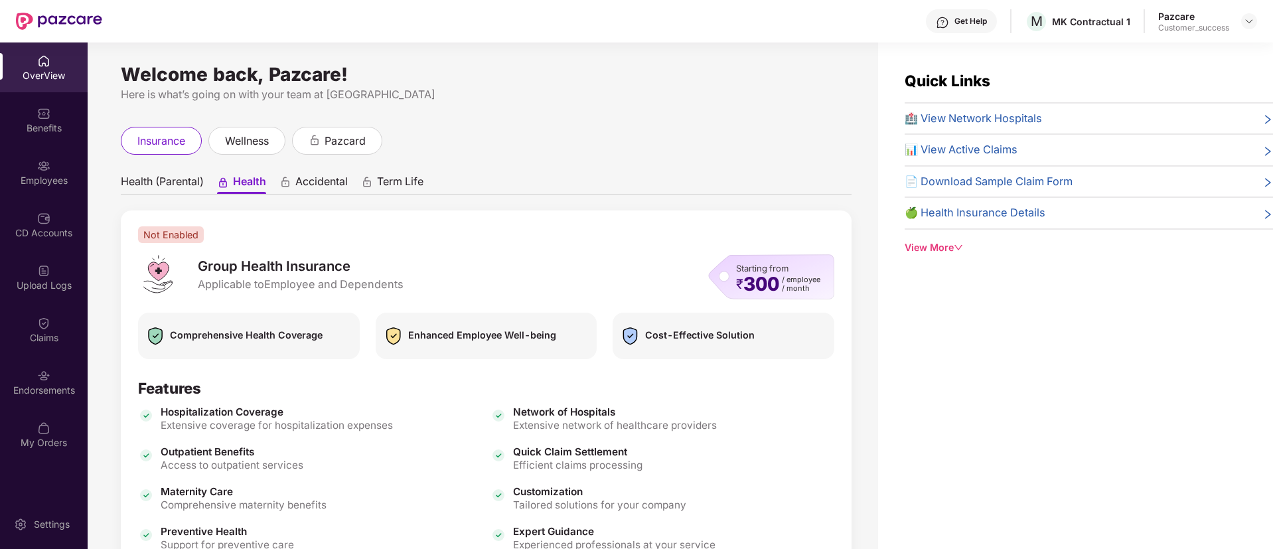
click at [173, 185] on span "Health (Parental)" at bounding box center [162, 184] width 83 height 19
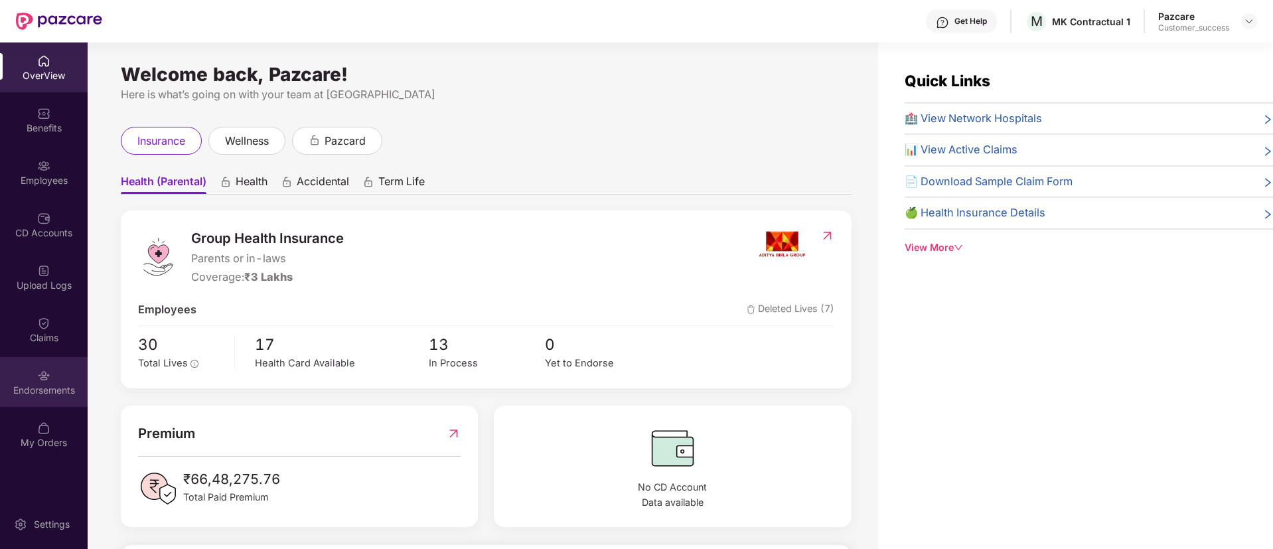
click at [39, 374] on img at bounding box center [43, 375] width 13 height 13
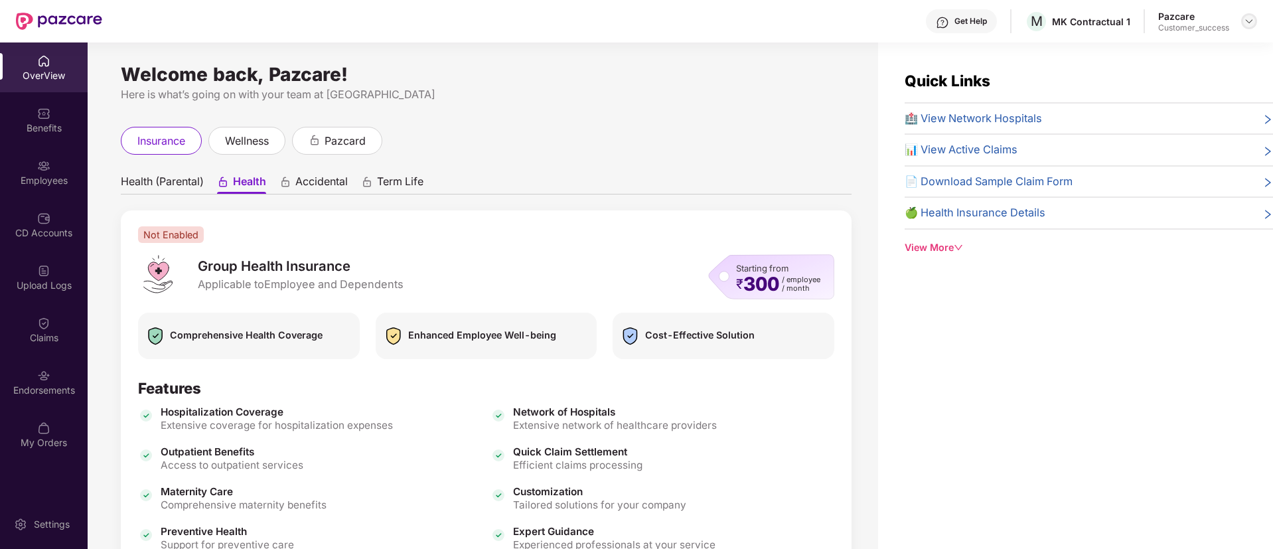
click at [1250, 21] on img at bounding box center [1249, 21] width 11 height 11
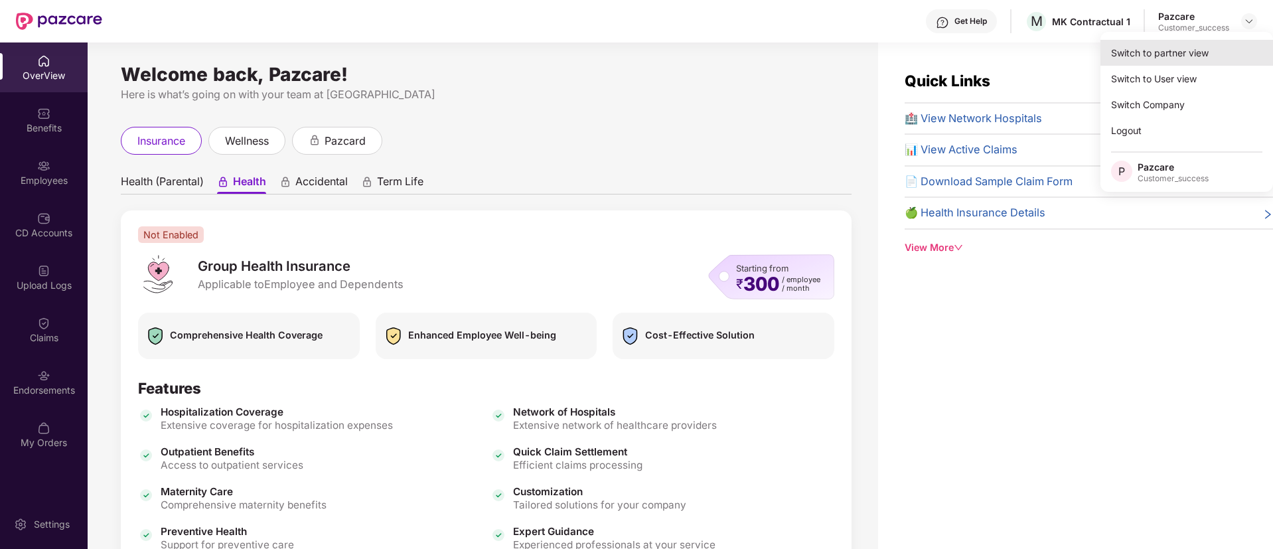
click at [1194, 55] on div "Switch to partner view" at bounding box center [1186, 53] width 173 height 26
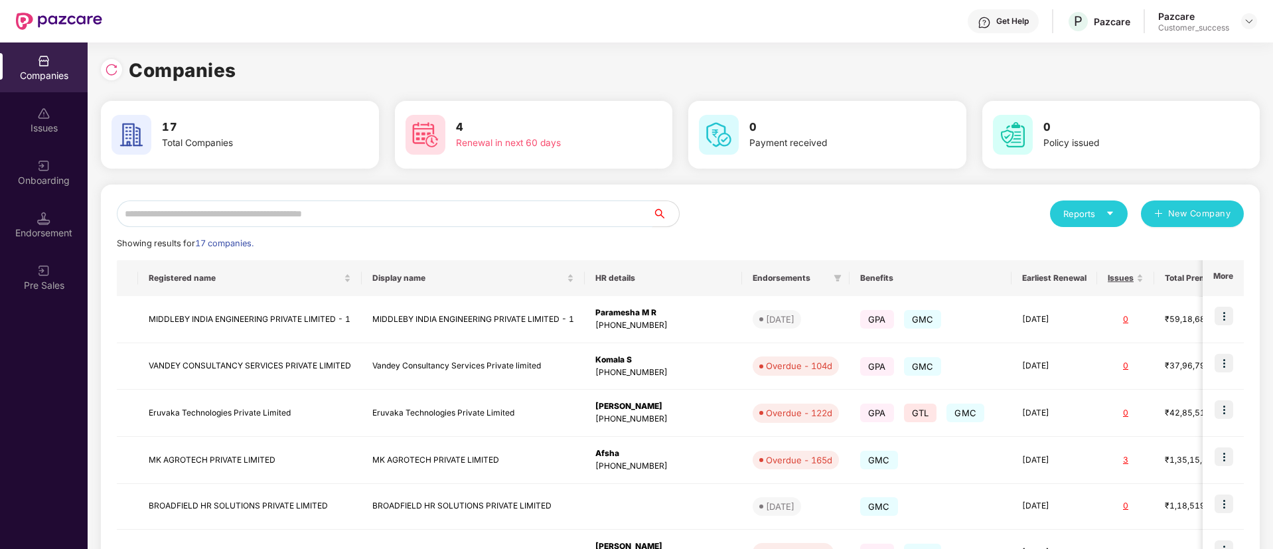
click at [461, 222] on input "text" at bounding box center [385, 213] width 536 height 27
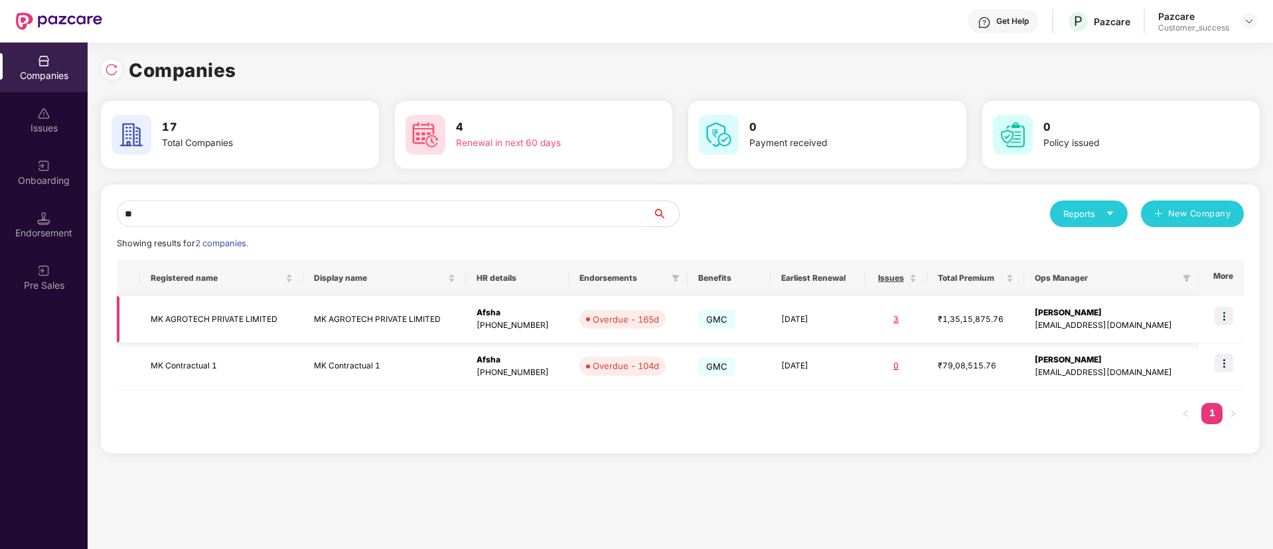
type input "**"
click at [1222, 319] on img at bounding box center [1223, 316] width 19 height 19
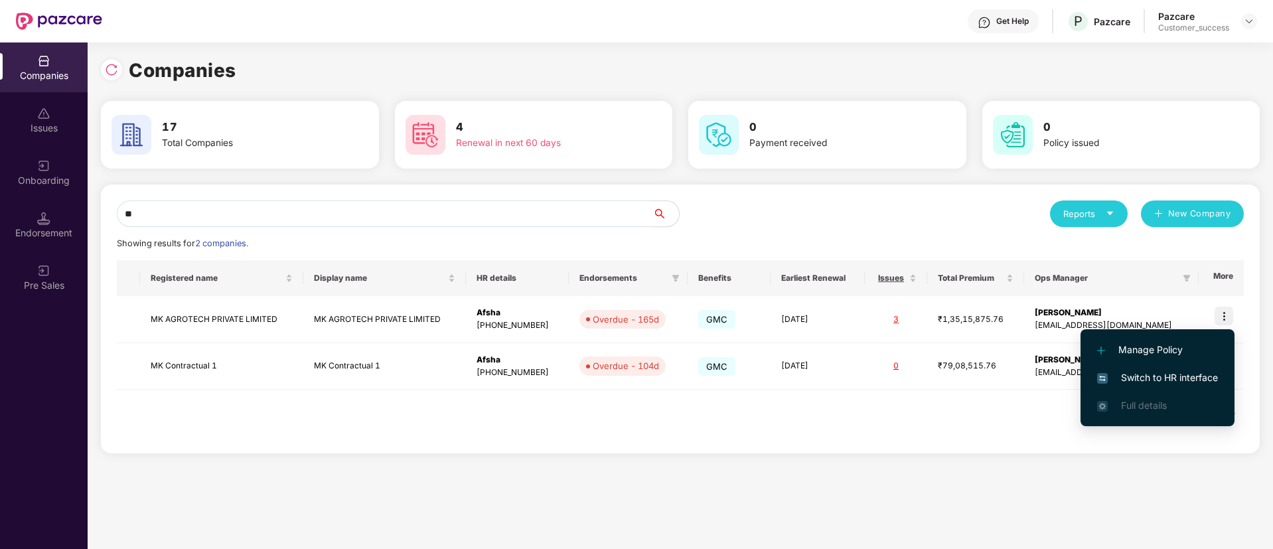
click at [1171, 368] on li "Switch to HR interface" at bounding box center [1157, 378] width 154 height 28
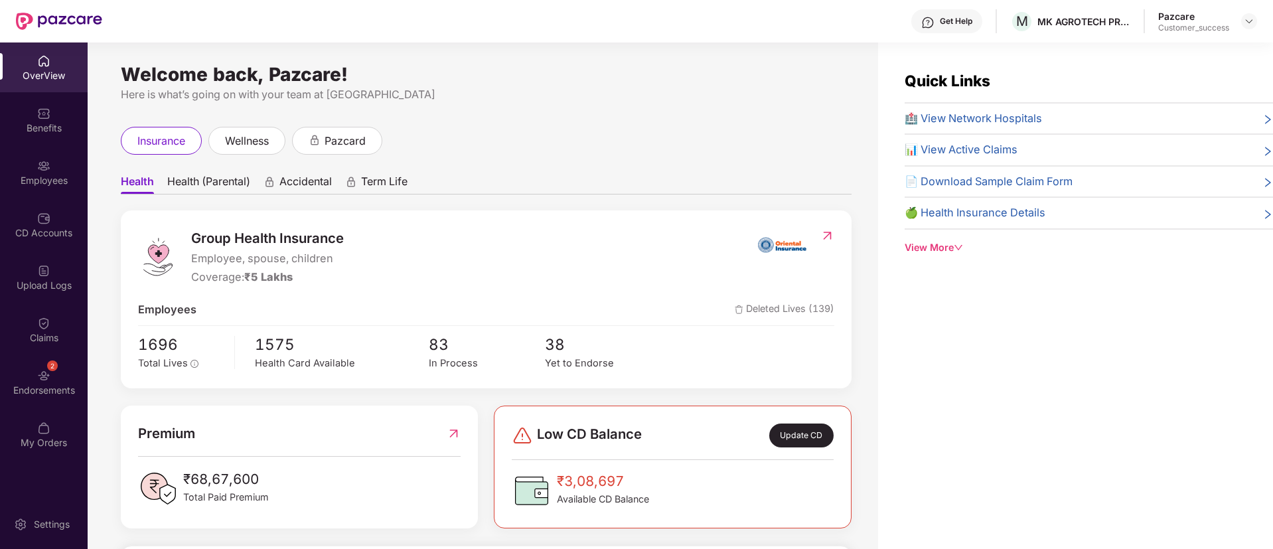
click at [50, 366] on div "2" at bounding box center [52, 365] width 11 height 11
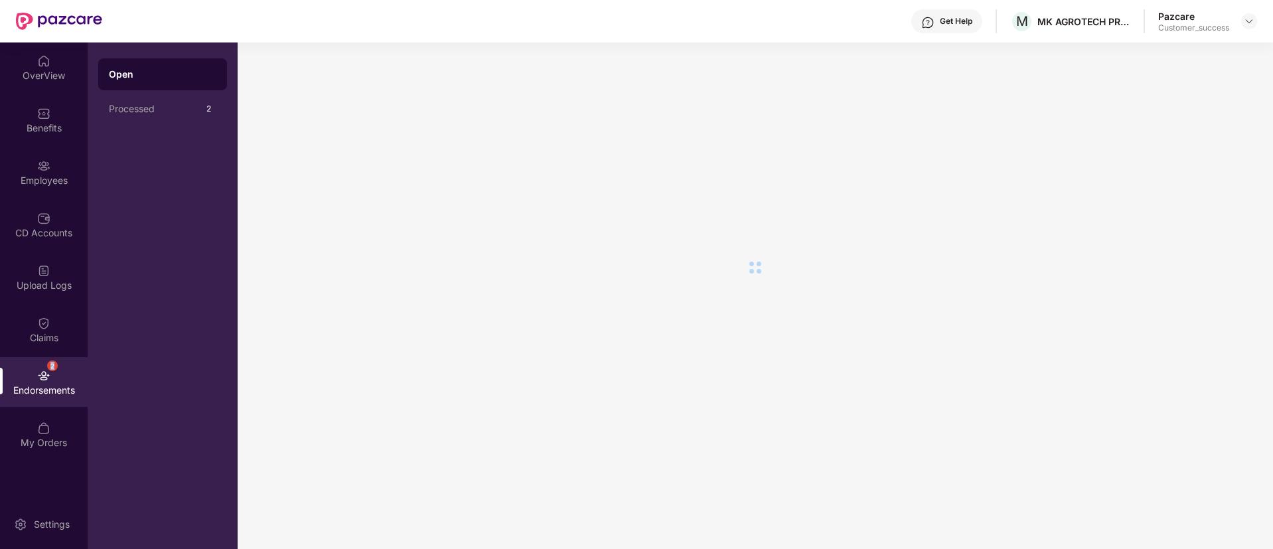
click at [50, 366] on div "2" at bounding box center [52, 365] width 11 height 11
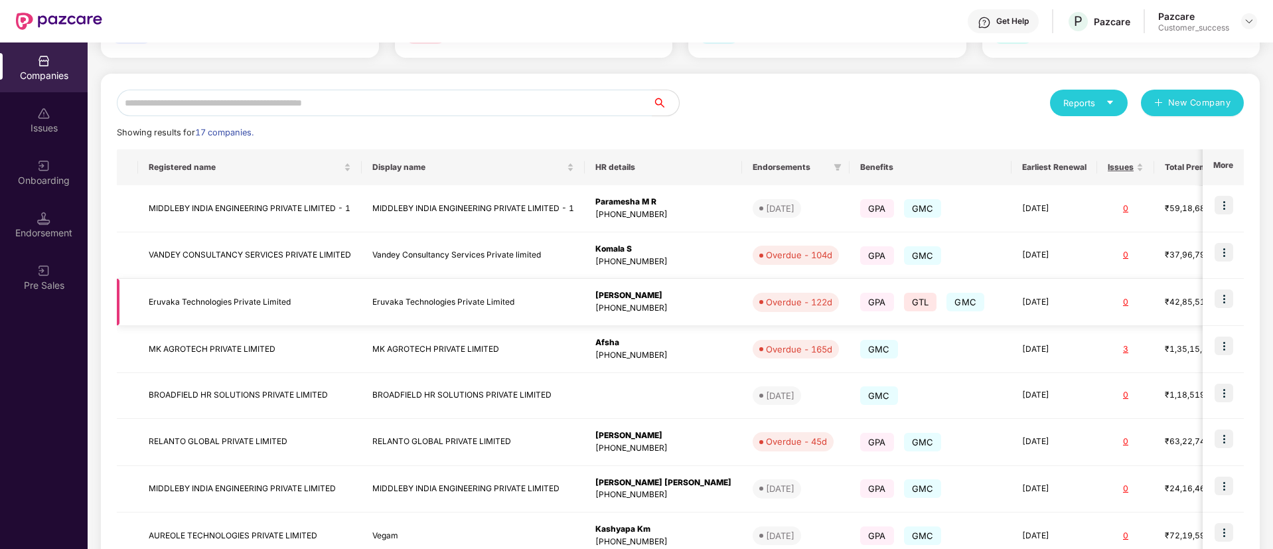
scroll to position [113, 0]
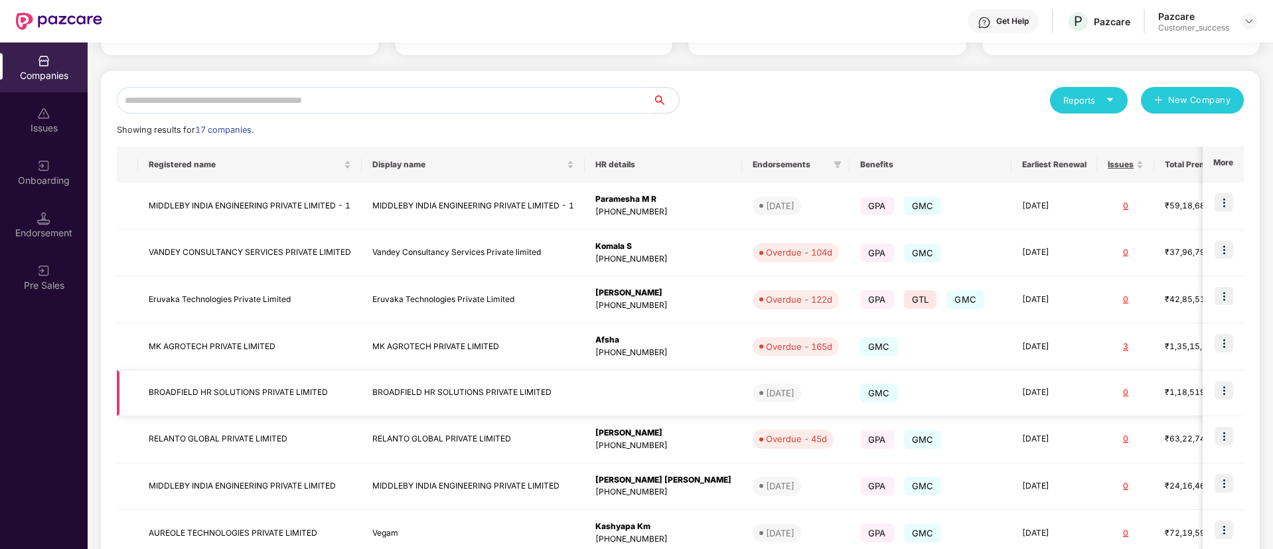
click at [413, 388] on td "BROADFIELD HR SOLUTIONS PRIVATE LIMITED" at bounding box center [473, 393] width 223 height 46
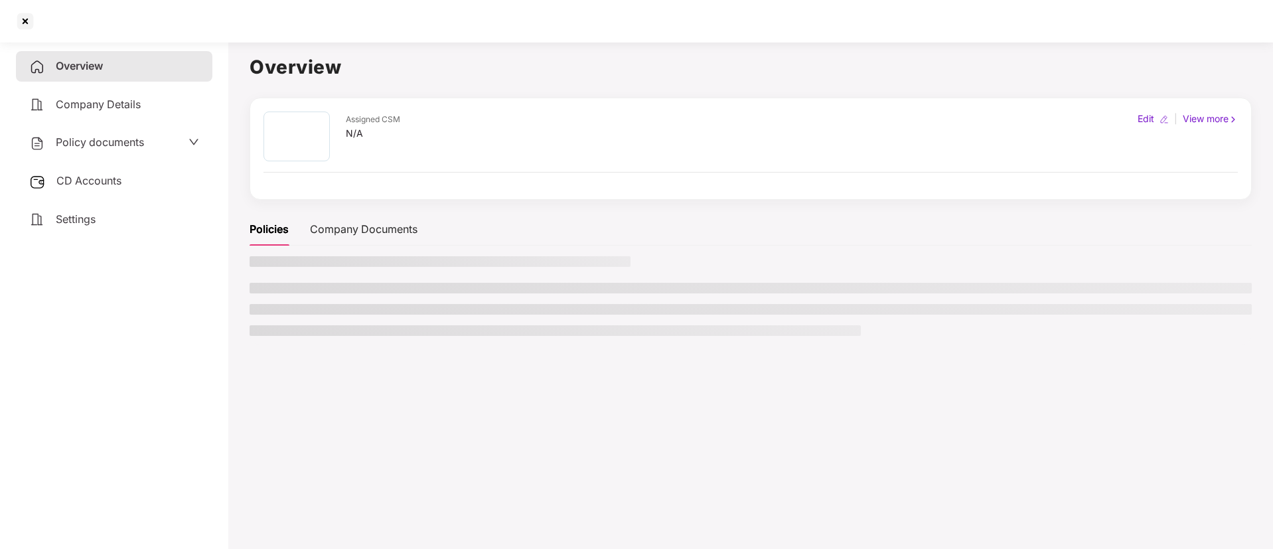
click at [413, 388] on main "Overview Assigned CSM N/A Edit | View more Policies Company Documents" at bounding box center [750, 311] width 1045 height 549
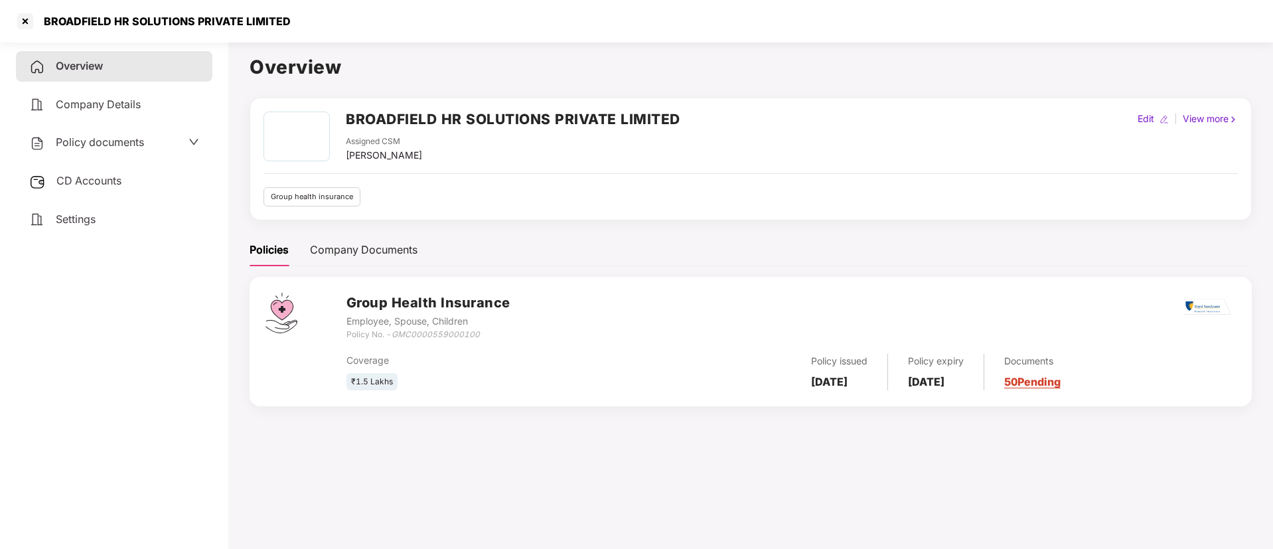
click at [480, 124] on h2 "BROADFIELD HR SOLUTIONS PRIVATE LIMITED" at bounding box center [513, 119] width 334 height 22
copy h2 "BROADFIELD HR SOLUTIONS PRIVATE LIMITED"
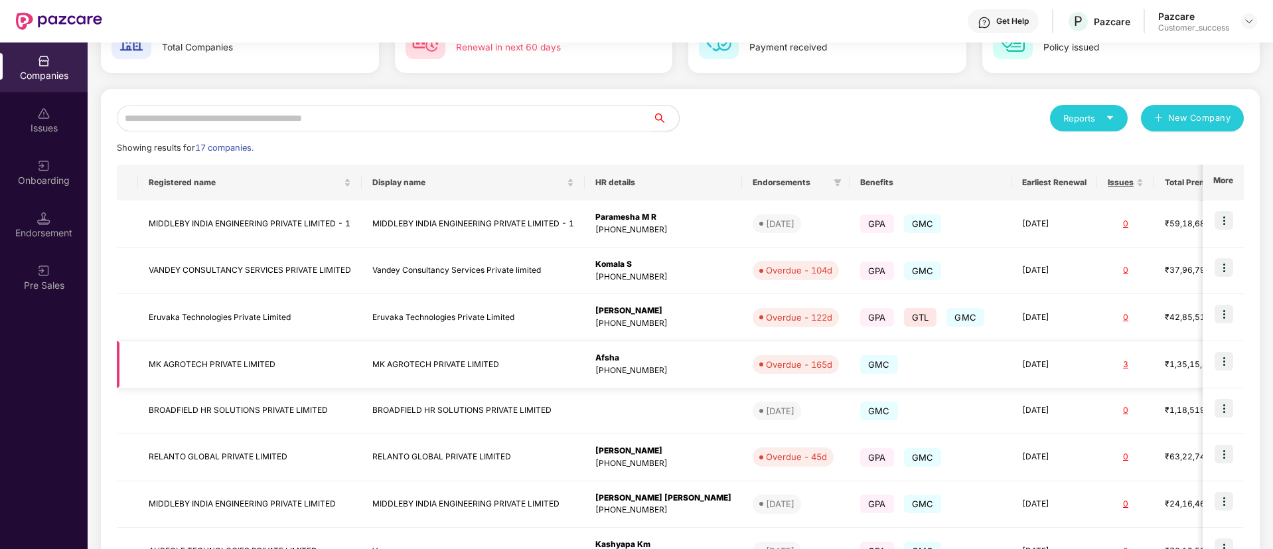
scroll to position [99, 0]
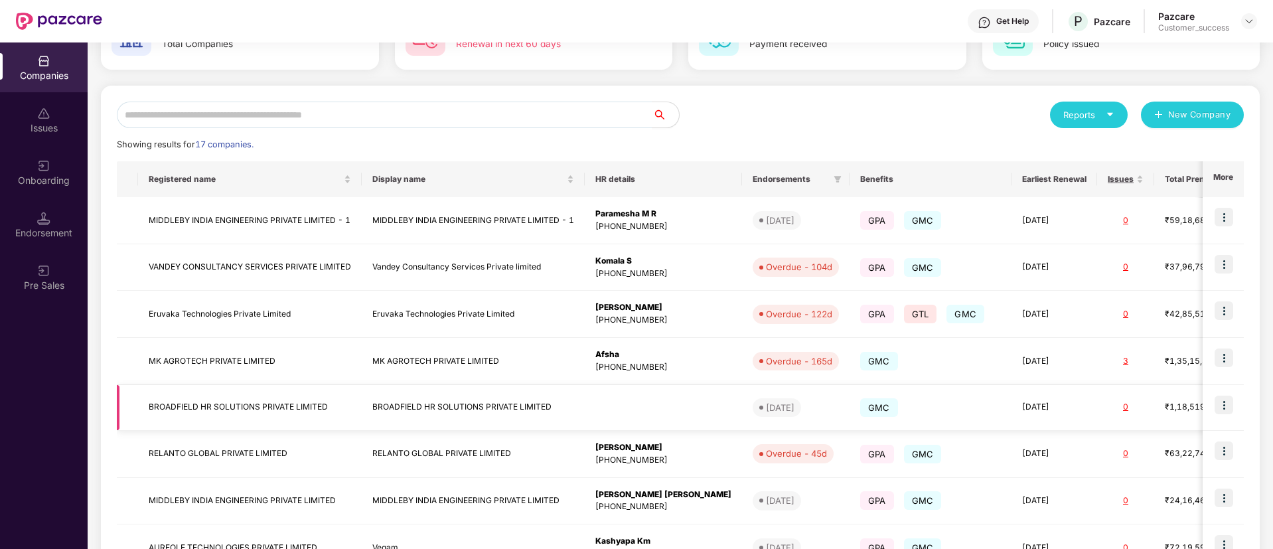
click at [1227, 400] on img at bounding box center [1223, 405] width 19 height 19
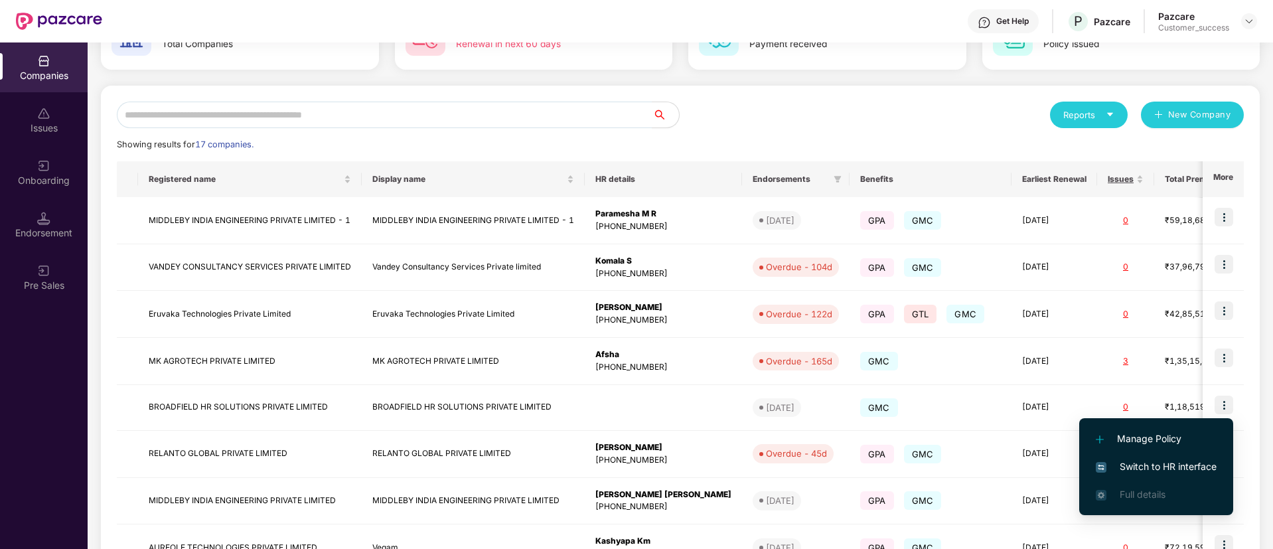
click at [1131, 461] on span "Switch to HR interface" at bounding box center [1156, 466] width 121 height 15
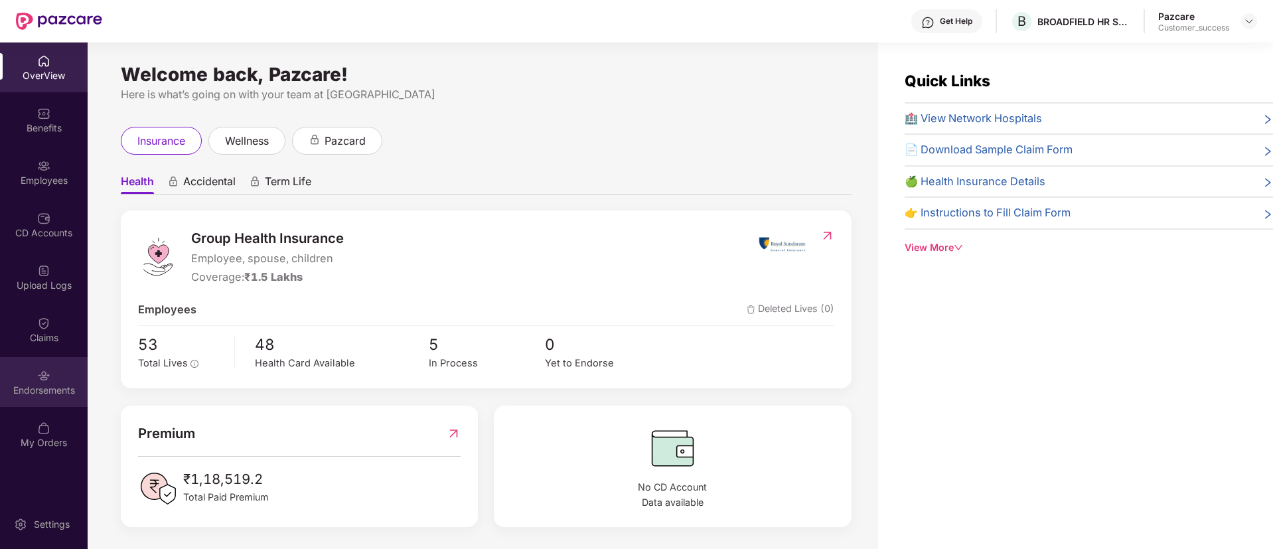
click at [56, 386] on div "Endorsements" at bounding box center [44, 390] width 88 height 13
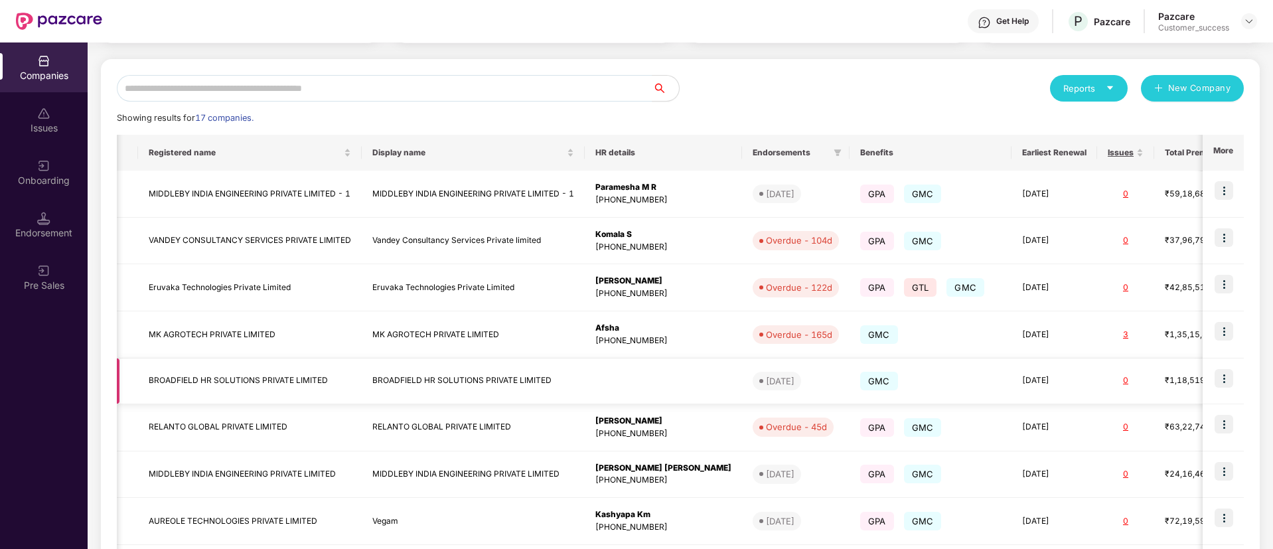
scroll to position [0, 140]
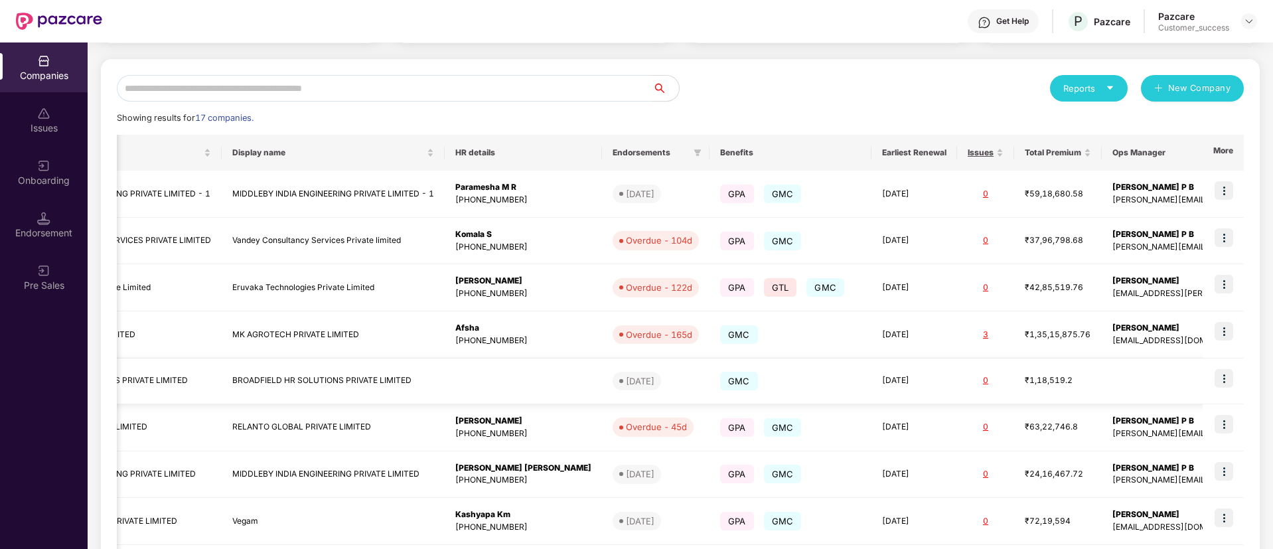
click at [1224, 380] on img at bounding box center [1223, 378] width 19 height 19
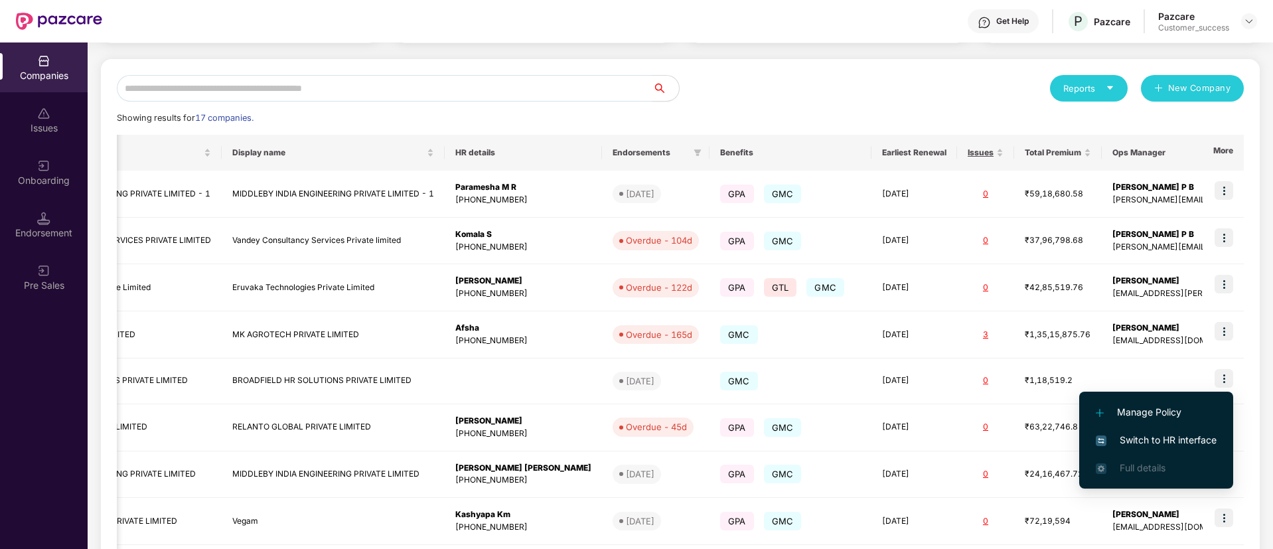
click at [1146, 438] on span "Switch to HR interface" at bounding box center [1156, 440] width 121 height 15
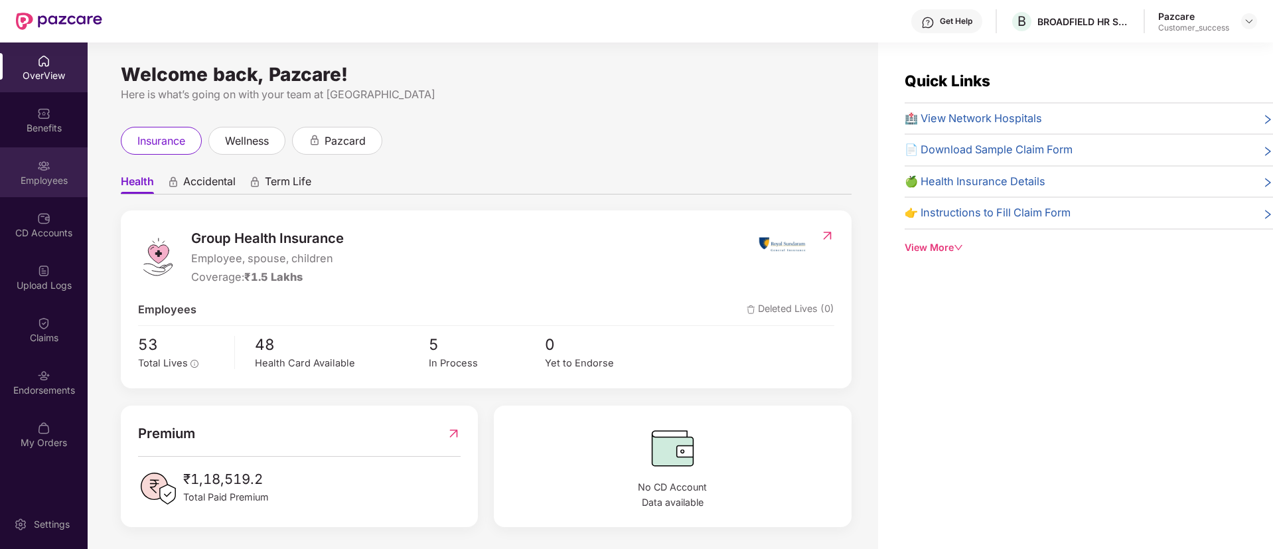
click at [33, 182] on div "Employees" at bounding box center [44, 180] width 88 height 13
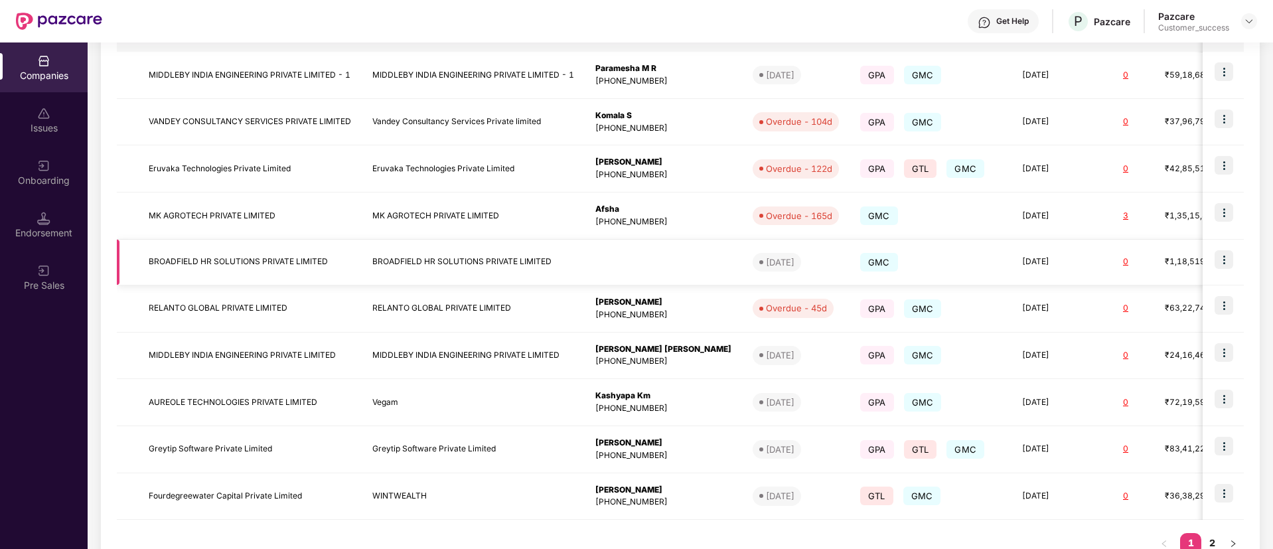
scroll to position [289, 0]
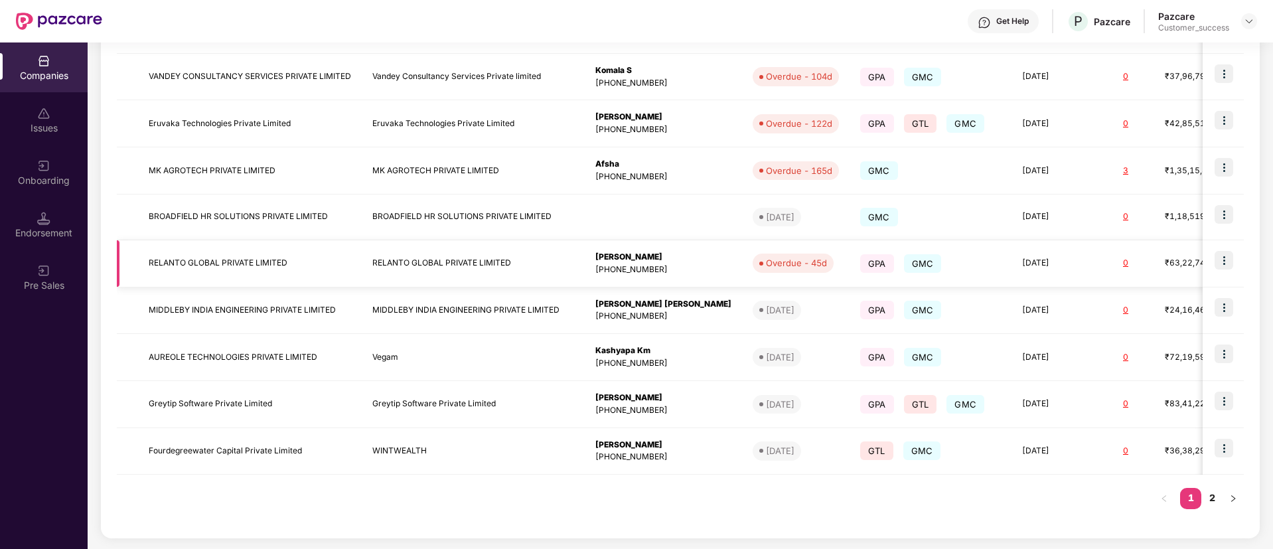
click at [1222, 262] on img at bounding box center [1223, 260] width 19 height 19
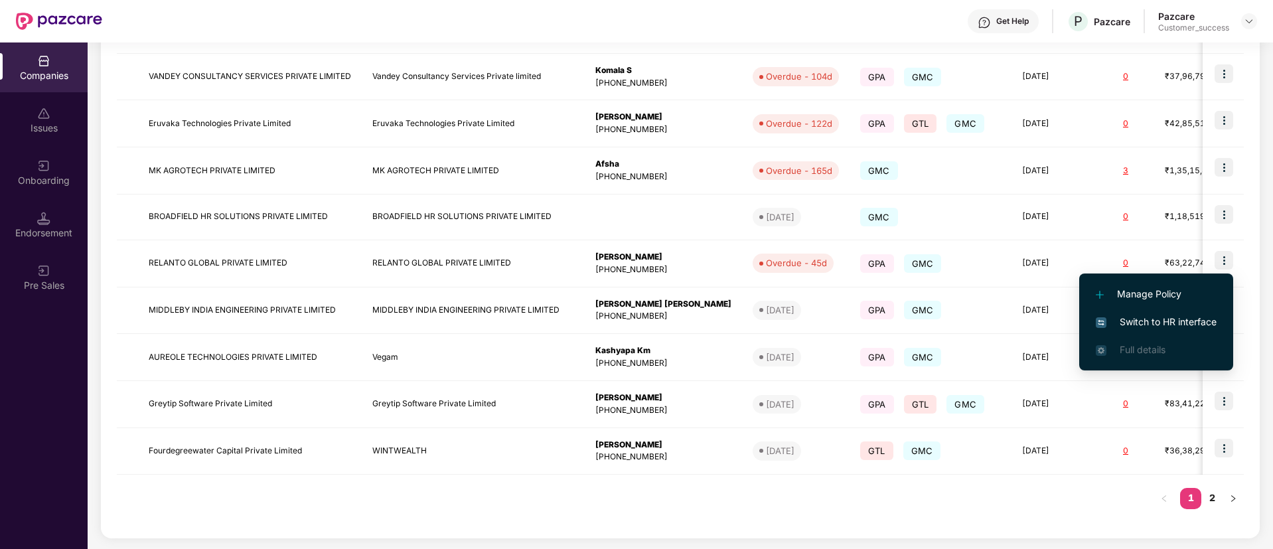
click at [1176, 323] on span "Switch to HR interface" at bounding box center [1156, 322] width 121 height 15
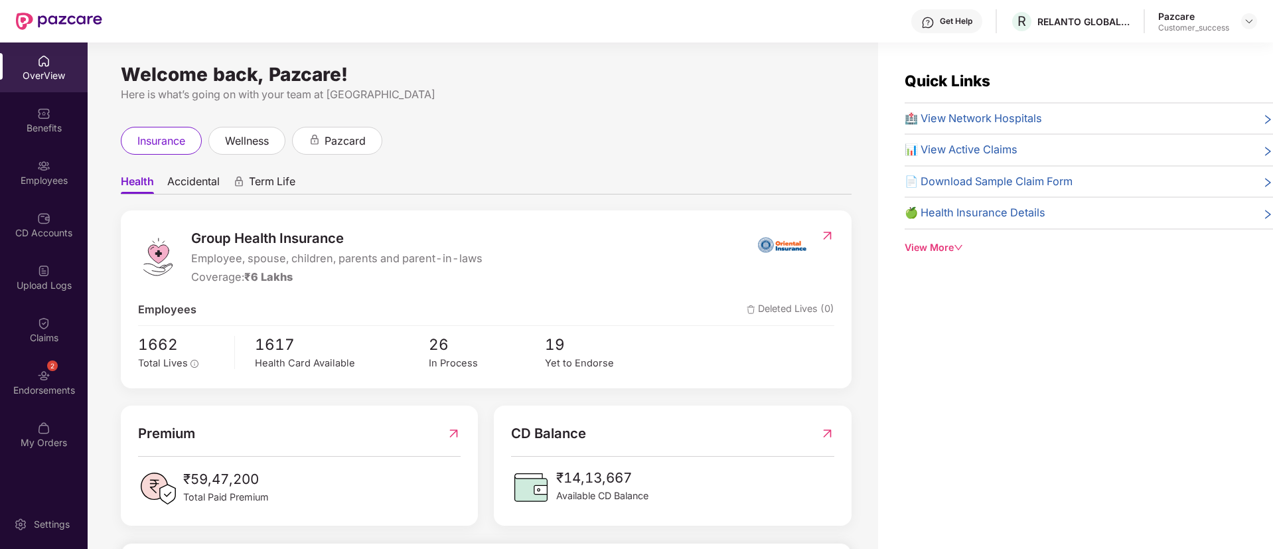
click at [141, 165] on div "Health Accidental Term Life Group Health Insurance Employee, spouse, children, …" at bounding box center [486, 480] width 731 height 650
click at [24, 385] on div "Endorsements" at bounding box center [44, 390] width 88 height 13
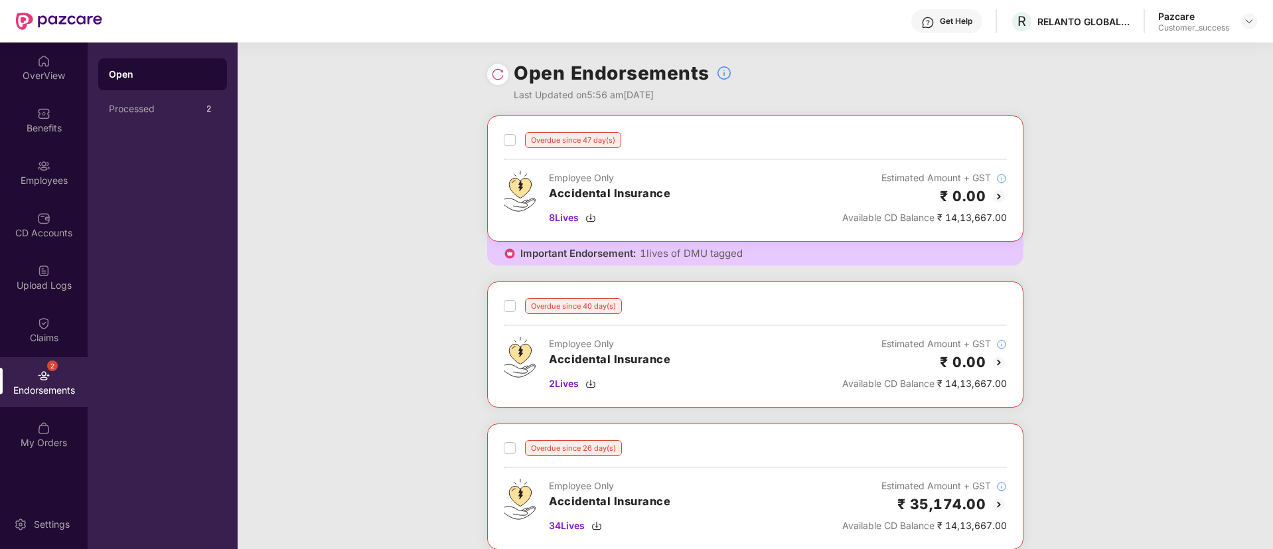
click at [475, 246] on div "Overdue since 47 day(s) Employee Only Accidental Insurance 8 Lives Estimated Am…" at bounding box center [755, 553] width 1035 height 877
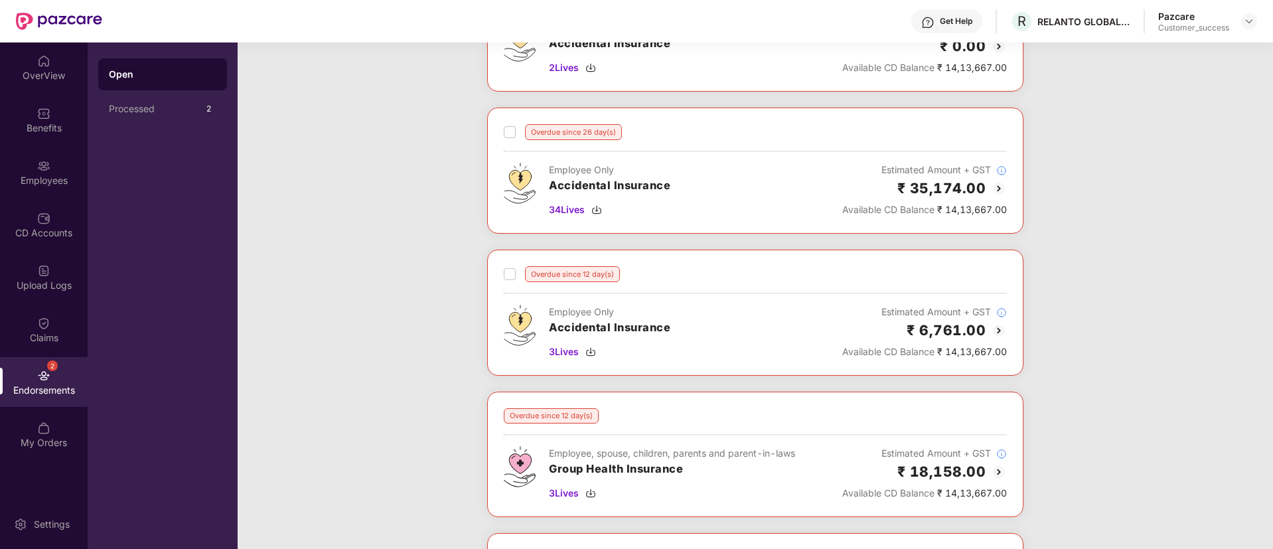
scroll to position [310, 0]
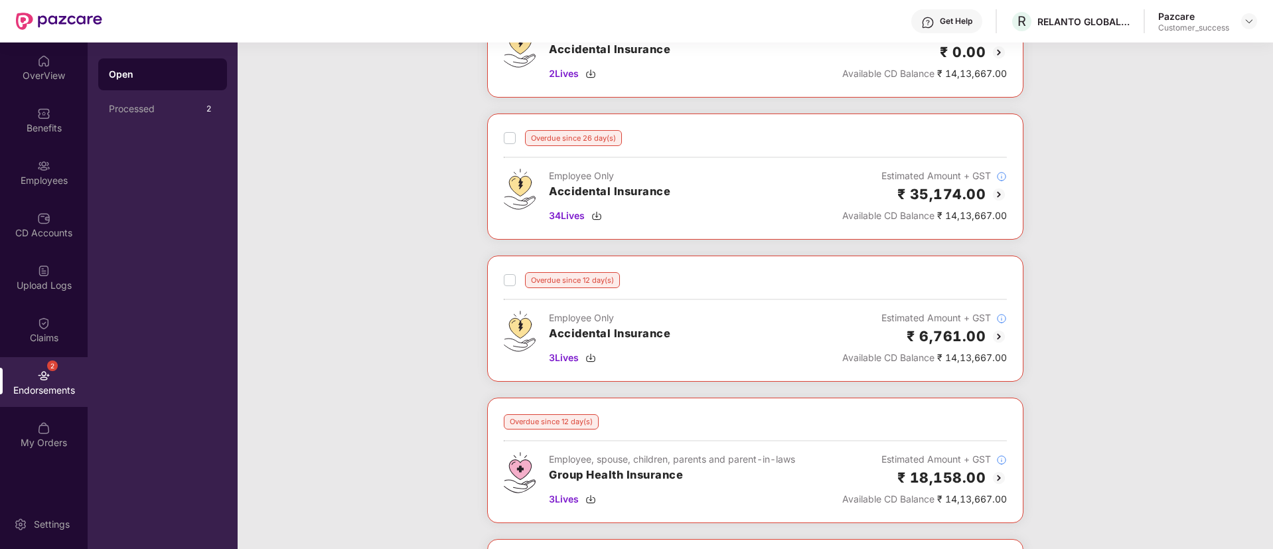
click at [475, 246] on div "Overdue since 47 day(s) Employee Only Accidental Insurance 8 Lives Estimated Am…" at bounding box center [755, 244] width 1035 height 877
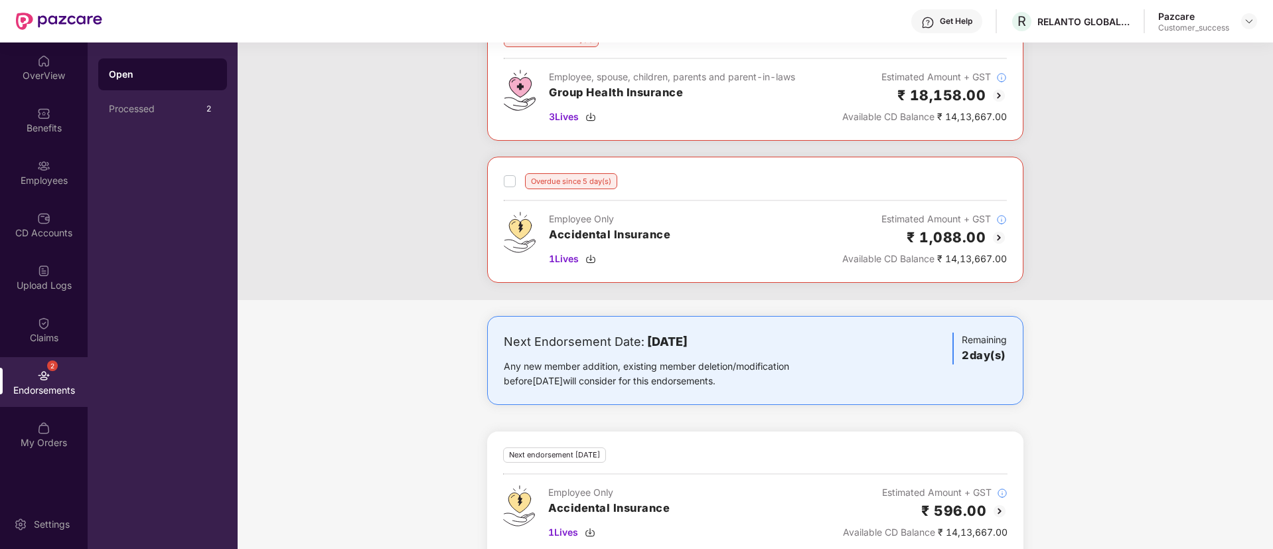
scroll to position [575, 0]
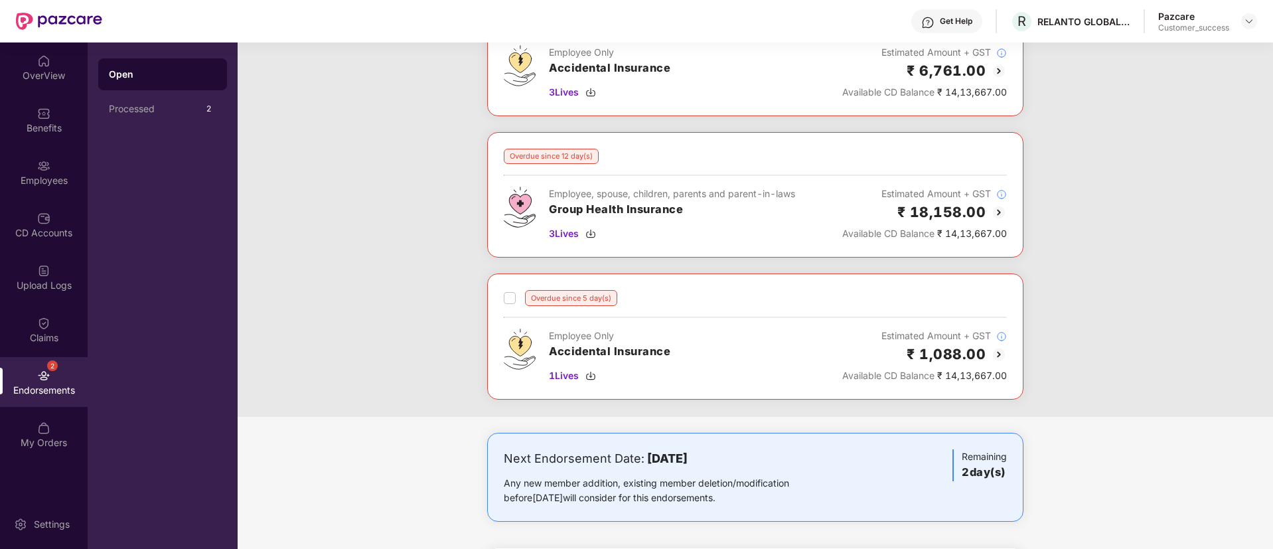
click at [995, 209] on img at bounding box center [999, 212] width 16 height 16
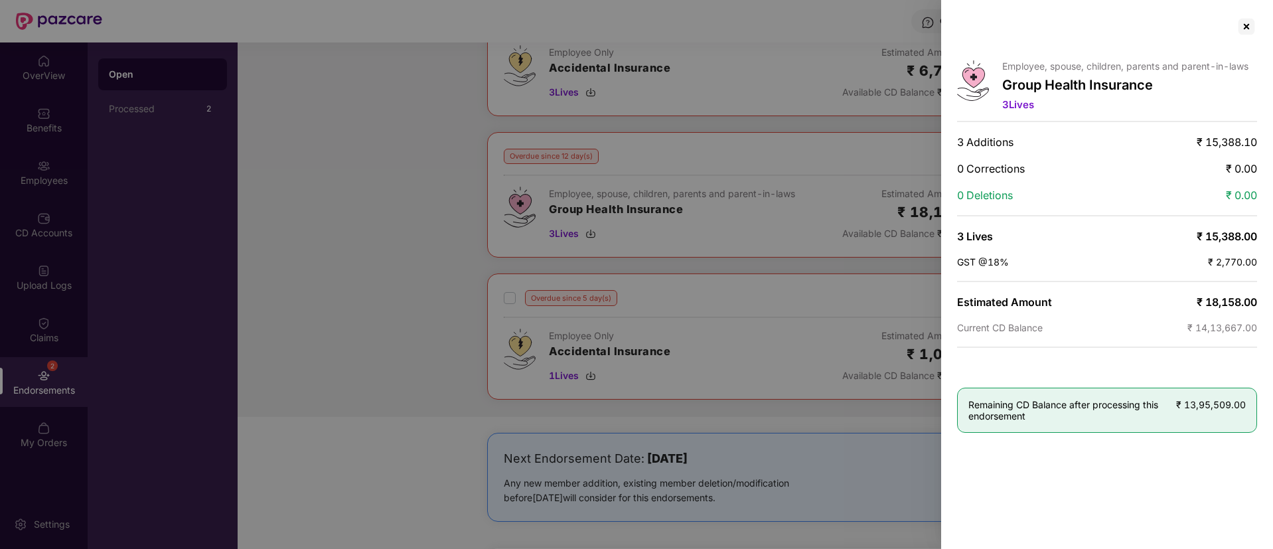
click at [878, 232] on div at bounding box center [636, 274] width 1273 height 549
drag, startPoint x: 866, startPoint y: 269, endPoint x: 1238, endPoint y: 20, distance: 447.3
click at [1238, 20] on div "Employee, spouse, children, parents and parent-in-laws Group Health Insurance 3…" at bounding box center [636, 274] width 1273 height 549
click at [1244, 23] on div at bounding box center [1246, 26] width 21 height 21
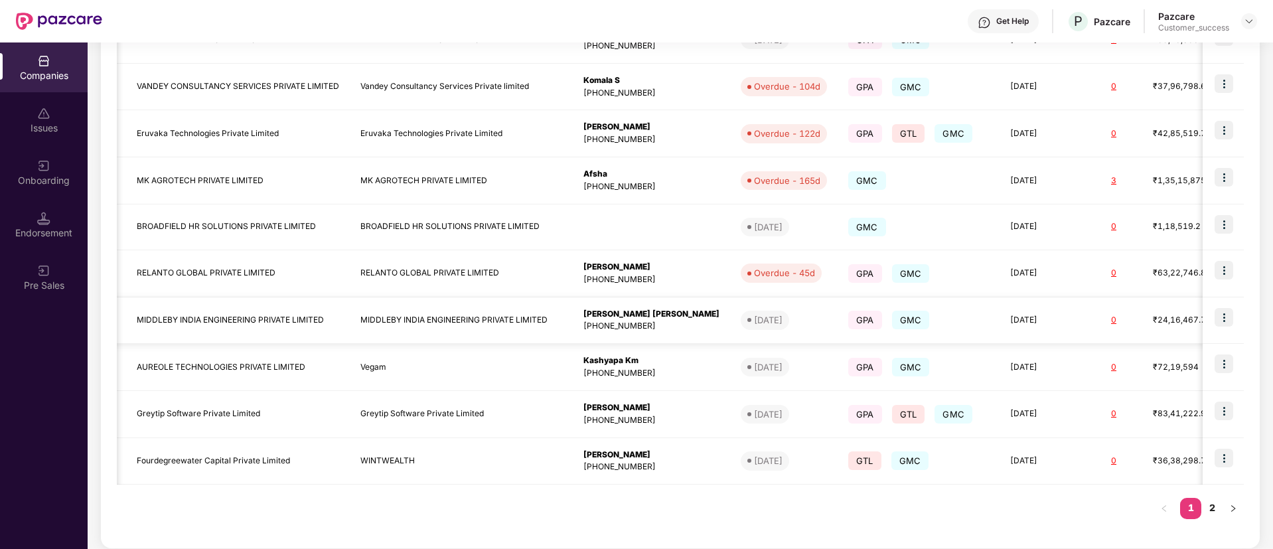
scroll to position [0, 11]
click at [1230, 322] on img at bounding box center [1223, 317] width 19 height 19
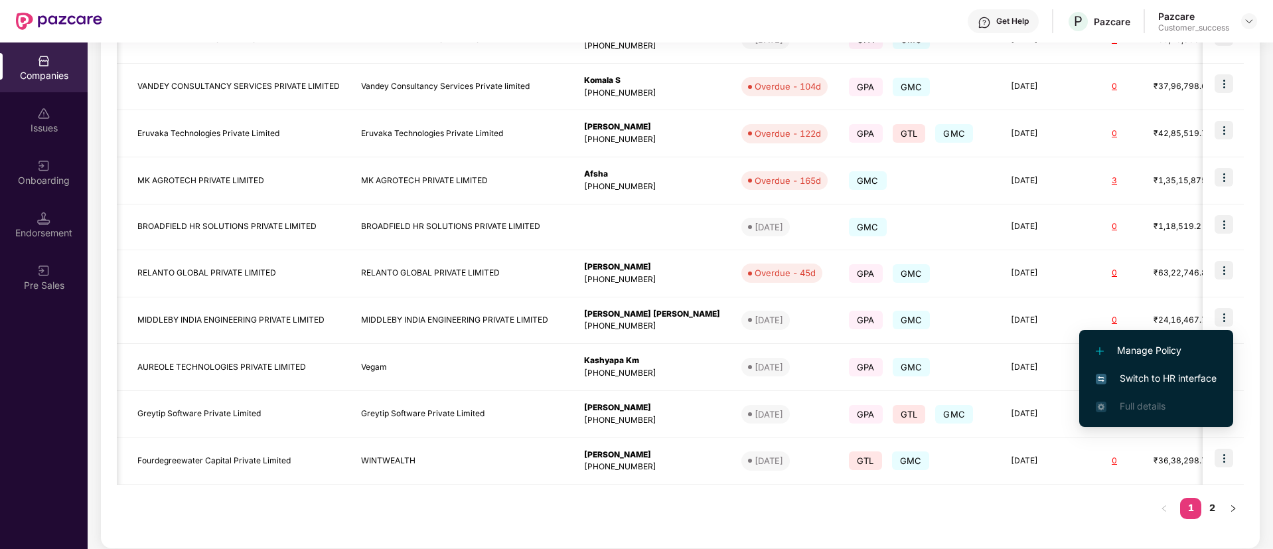
click at [1183, 371] on span "Switch to HR interface" at bounding box center [1156, 378] width 121 height 15
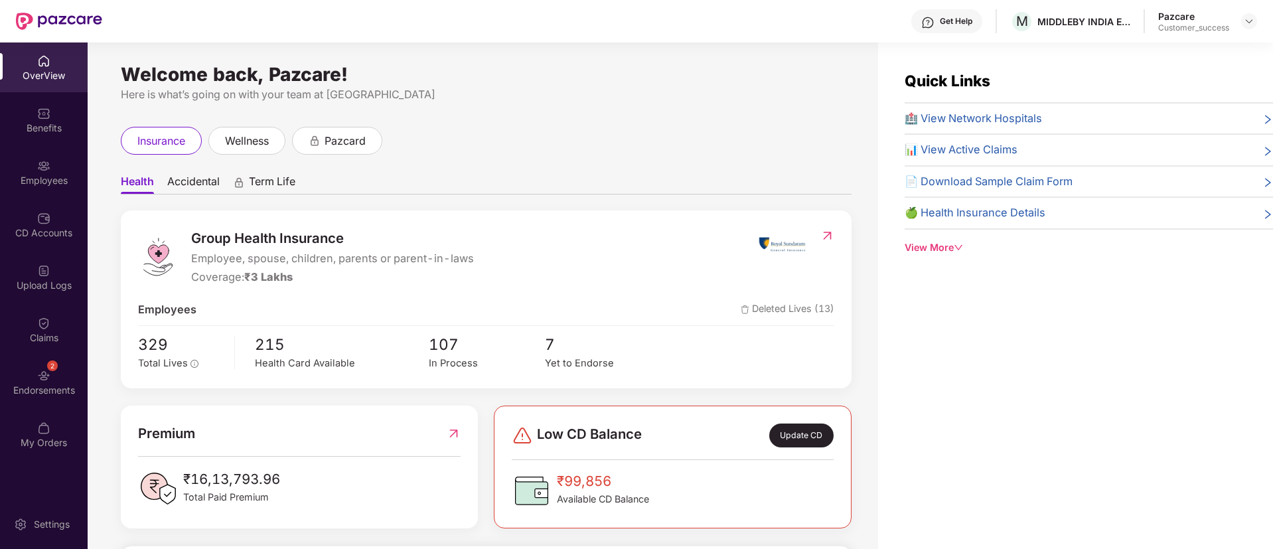
click at [48, 394] on div "Endorsements" at bounding box center [44, 390] width 88 height 13
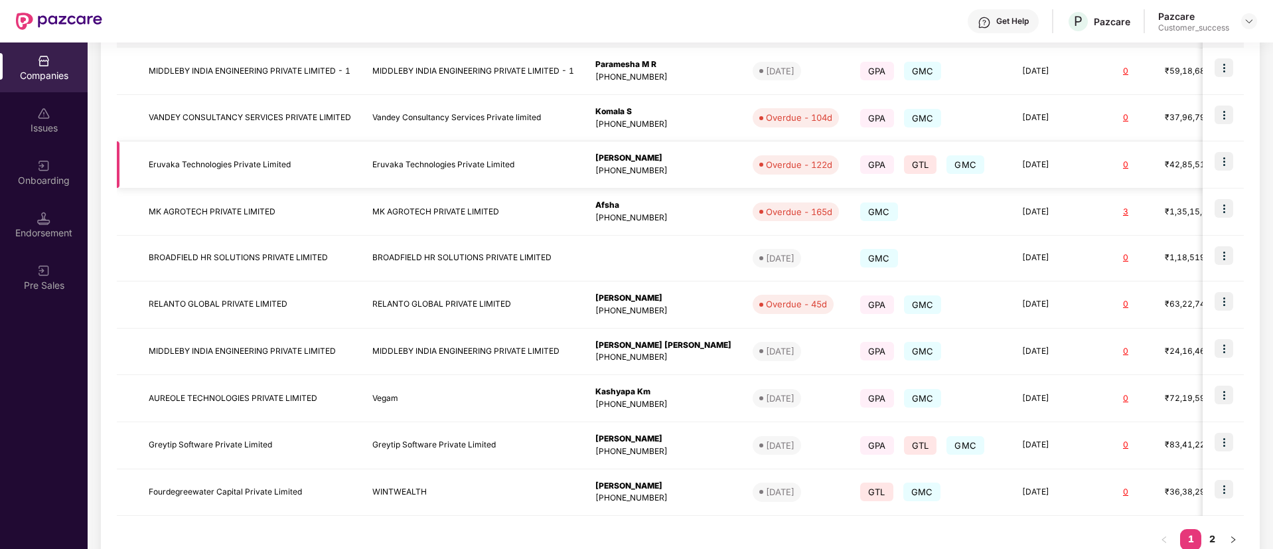
scroll to position [289, 0]
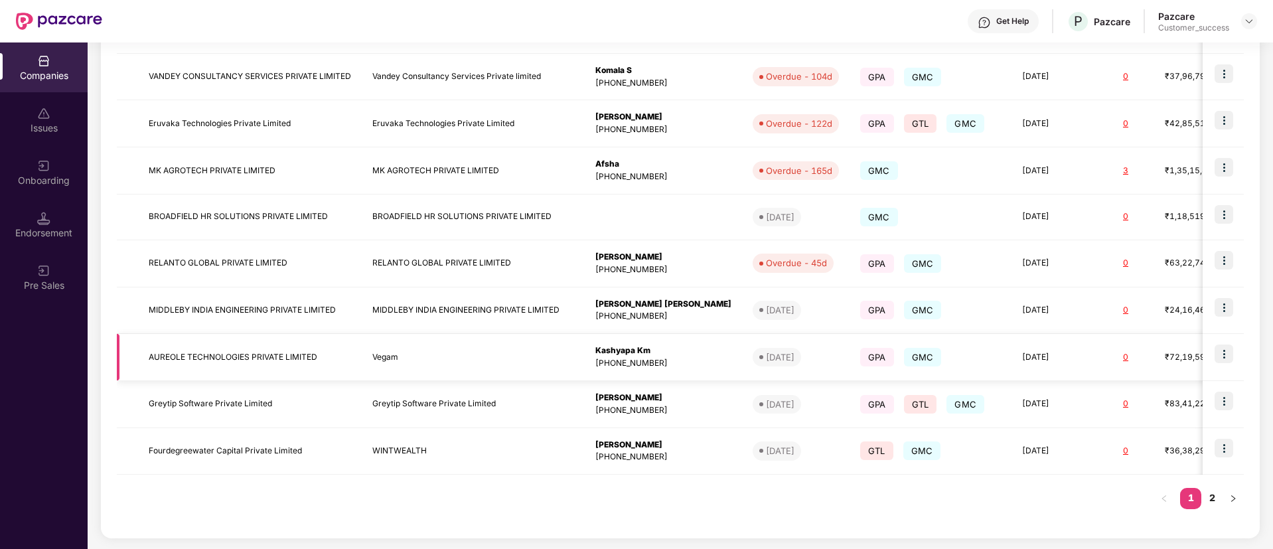
click at [1216, 352] on img at bounding box center [1223, 353] width 19 height 19
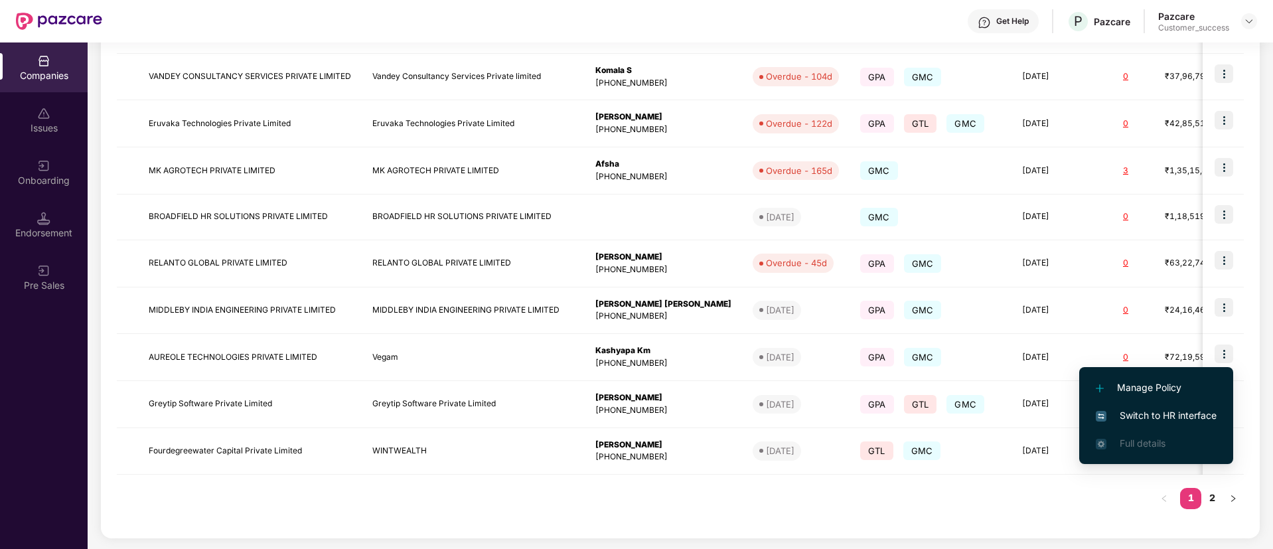
click at [1142, 412] on span "Switch to HR interface" at bounding box center [1156, 415] width 121 height 15
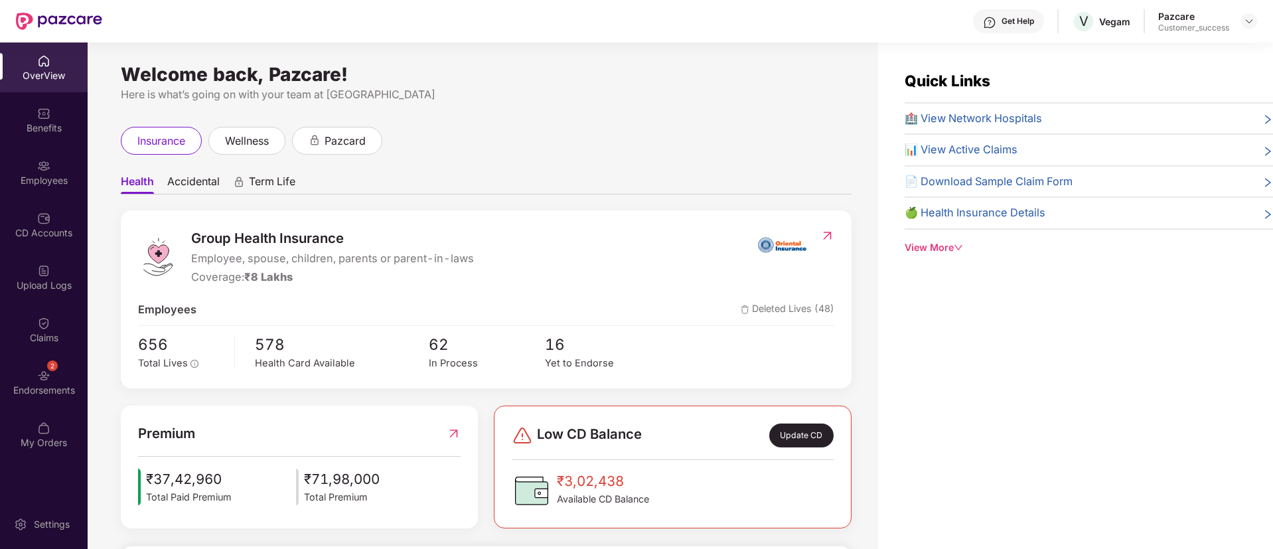
click at [44, 374] on img at bounding box center [43, 375] width 13 height 13
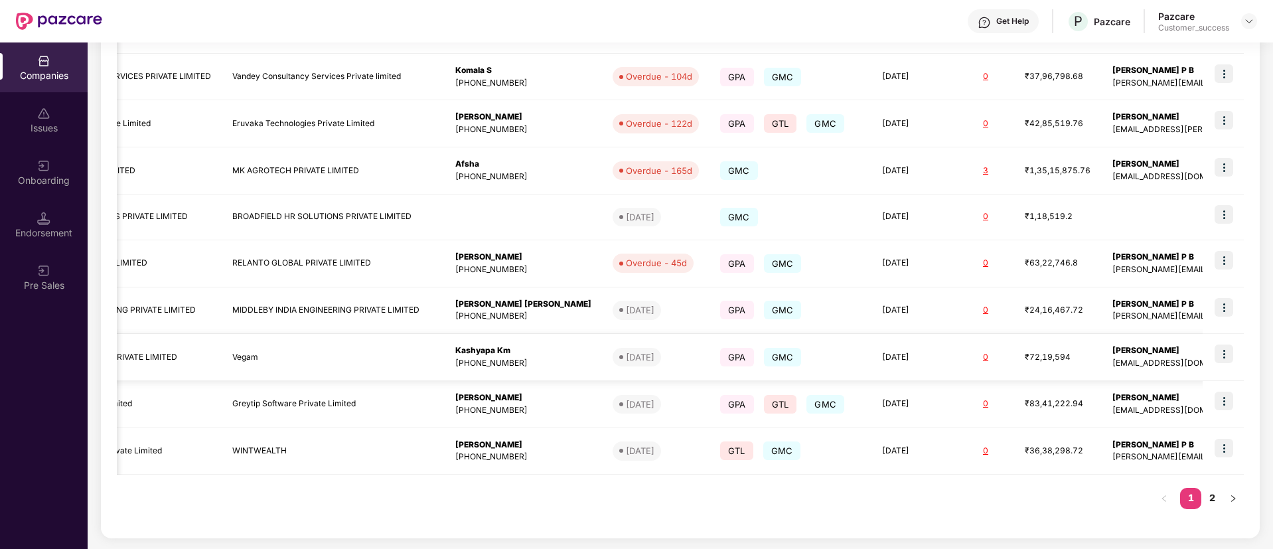
scroll to position [0, 0]
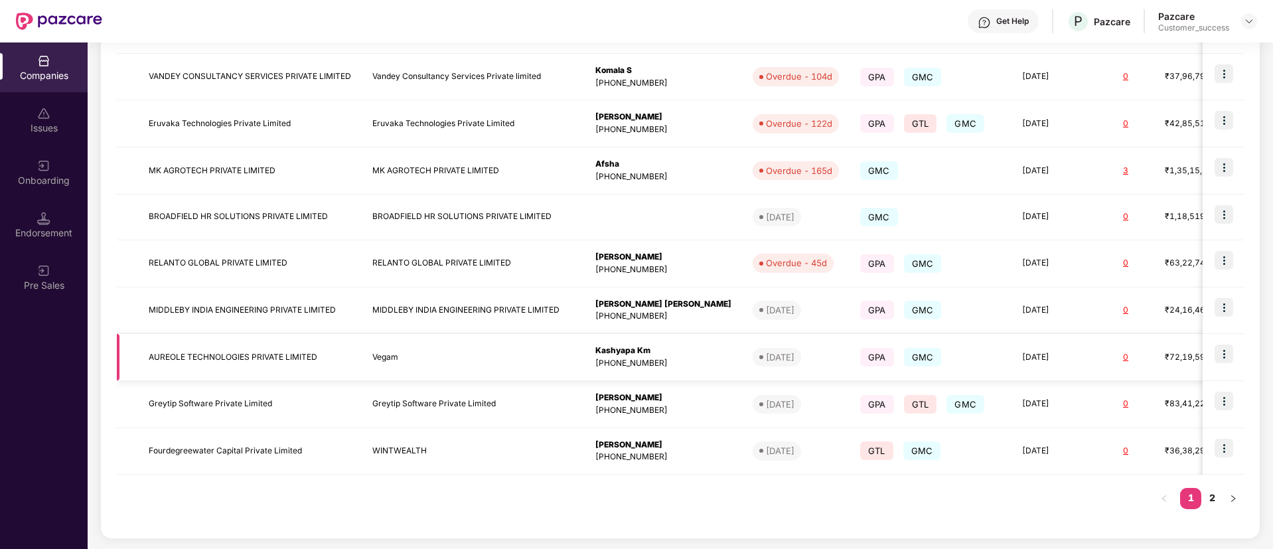
click at [242, 346] on td "[MEDICAL_DATA] TECHNOLOGIES PRIVATE LIMITED" at bounding box center [250, 357] width 224 height 47
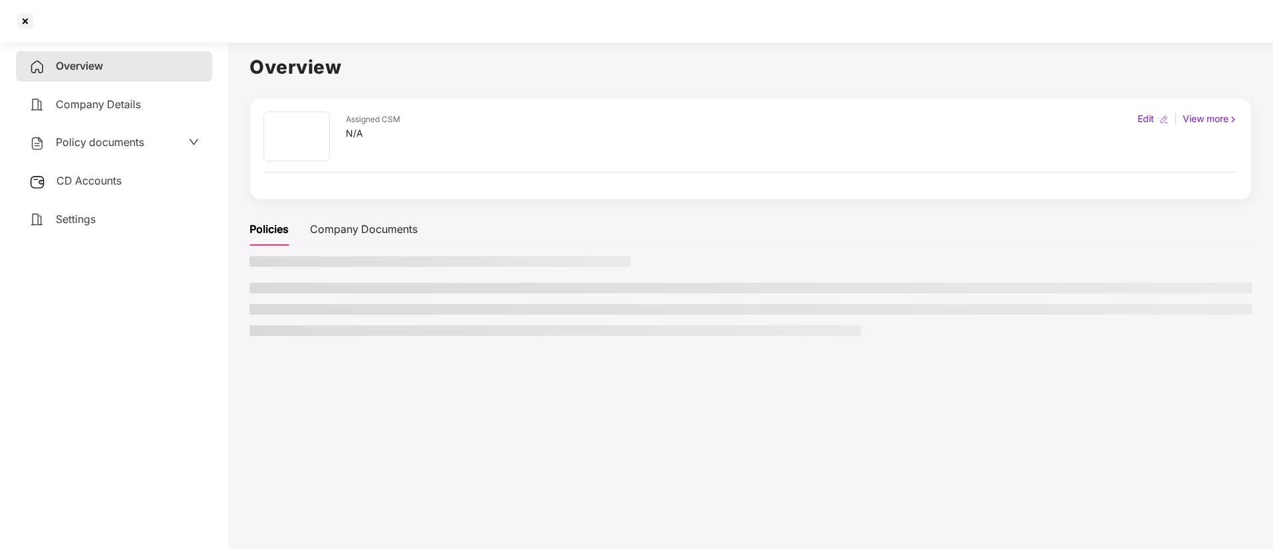
click at [242, 346] on main "Overview Assigned CSM N/A Edit | View more Policies Company Documents" at bounding box center [750, 311] width 1045 height 549
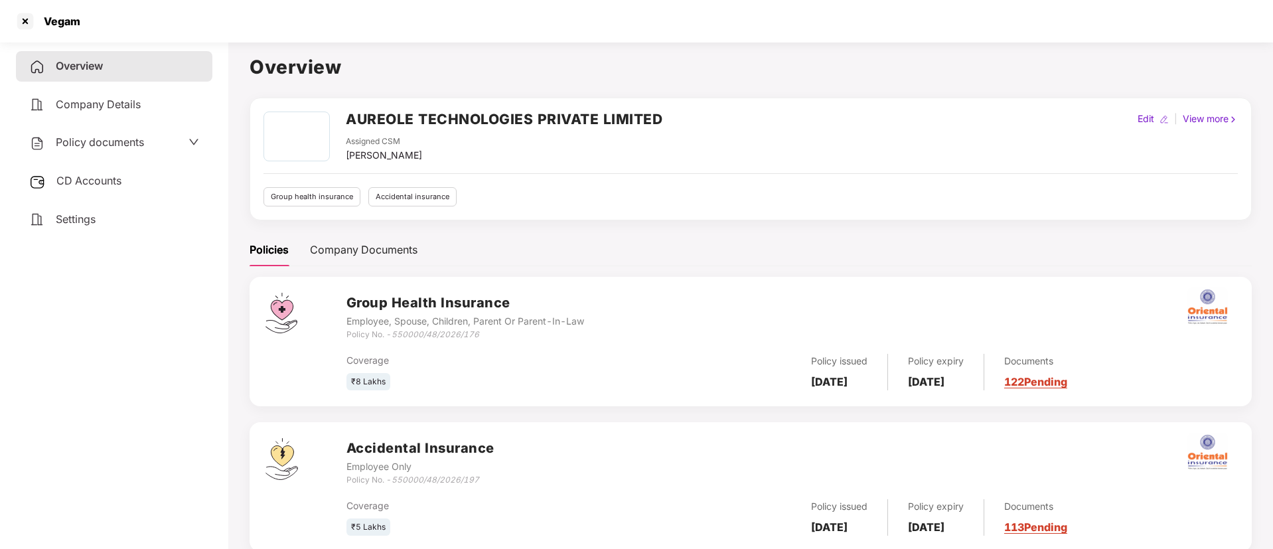
click at [481, 113] on h2 "[MEDICAL_DATA] TECHNOLOGIES PRIVATE LIMITED" at bounding box center [504, 119] width 317 height 22
copy h2 "[MEDICAL_DATA] TECHNOLOGIES PRIVATE LIMITED"
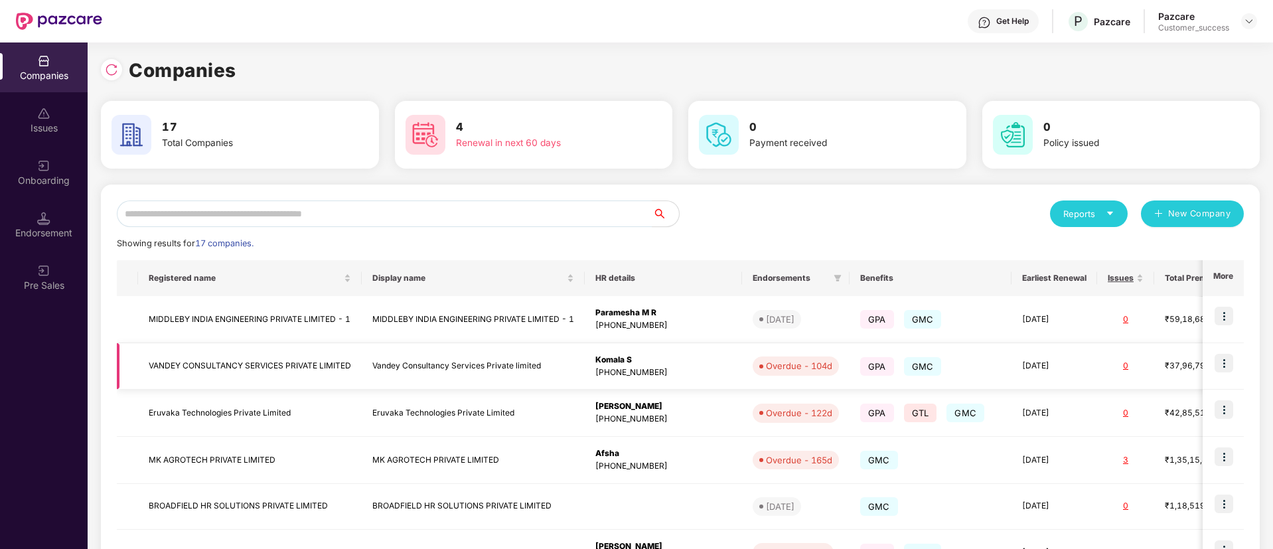
scroll to position [289, 0]
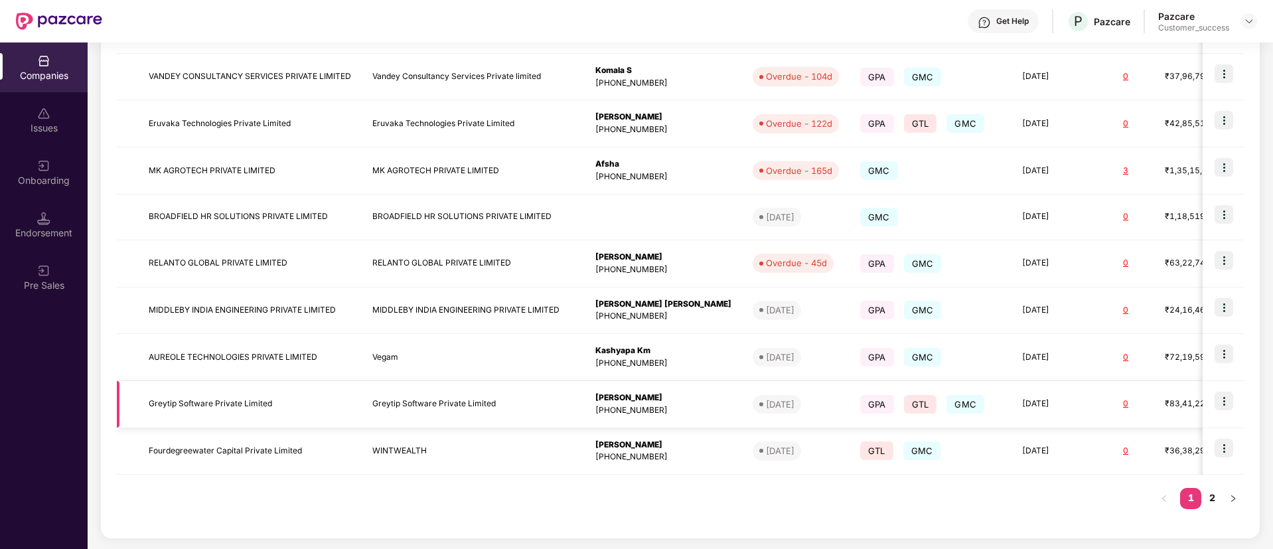
click at [218, 420] on td "Greytip Software Private Limited" at bounding box center [250, 404] width 224 height 47
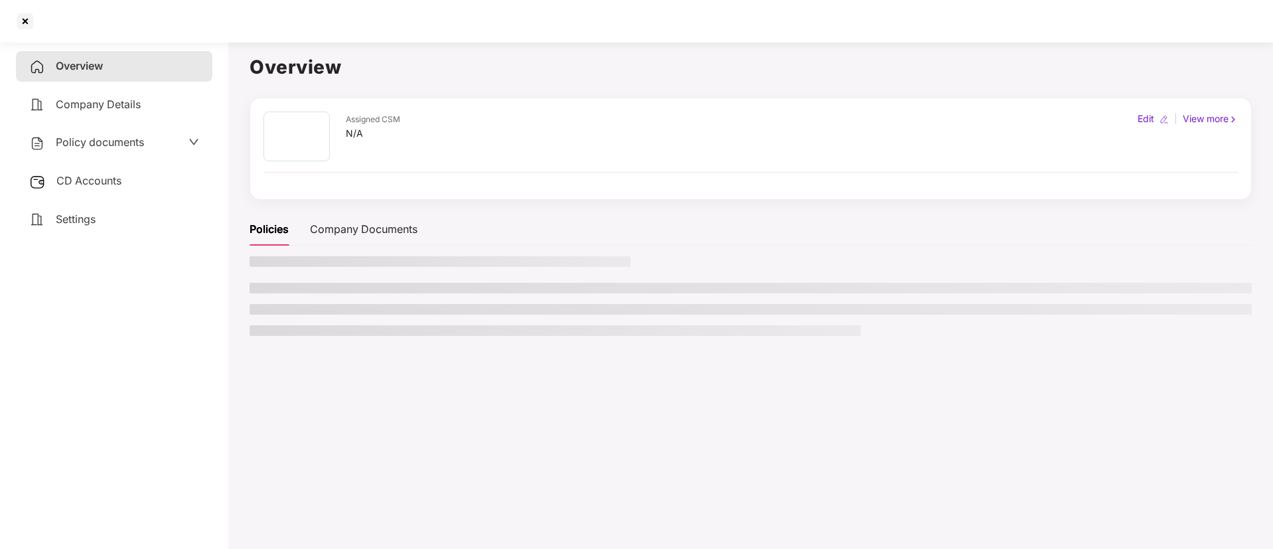
click at [218, 420] on aside "Overview Company Details Policy documents CD Accounts Settings" at bounding box center [114, 293] width 228 height 512
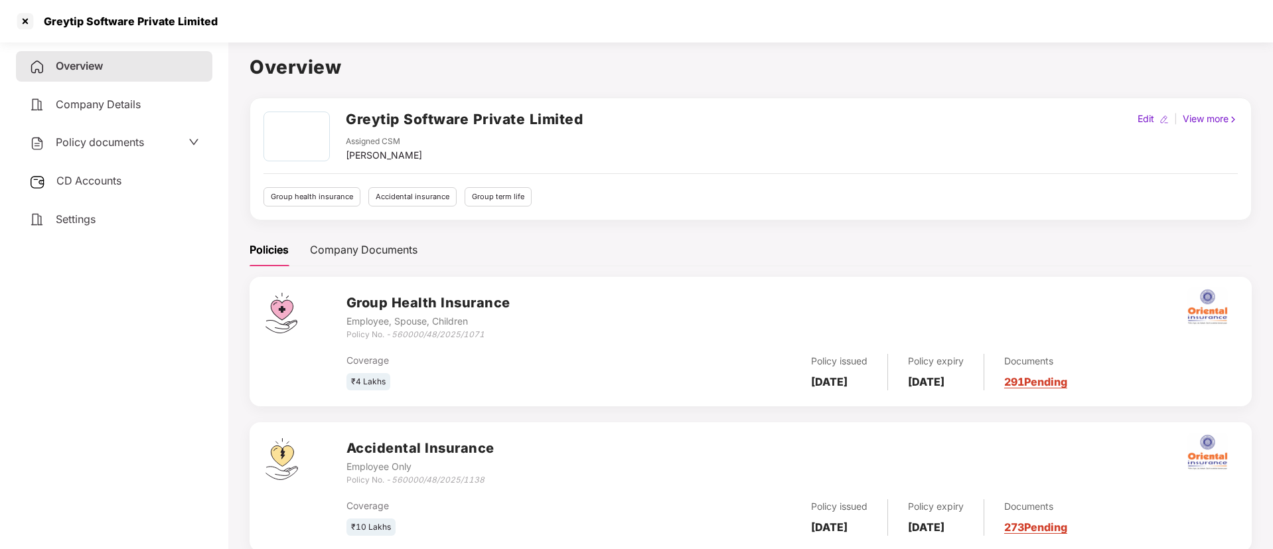
click at [463, 113] on h2 "Greytip Software Private Limited" at bounding box center [464, 119] width 237 height 22
copy h2 "Greytip Software Private Limited"
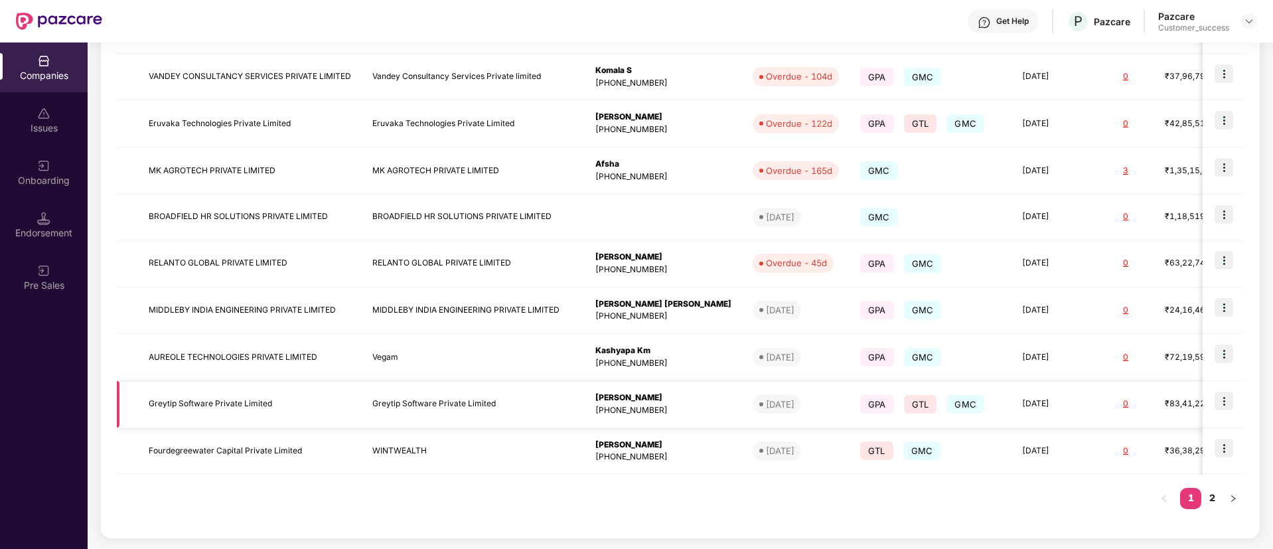
click at [1217, 399] on img at bounding box center [1223, 401] width 19 height 19
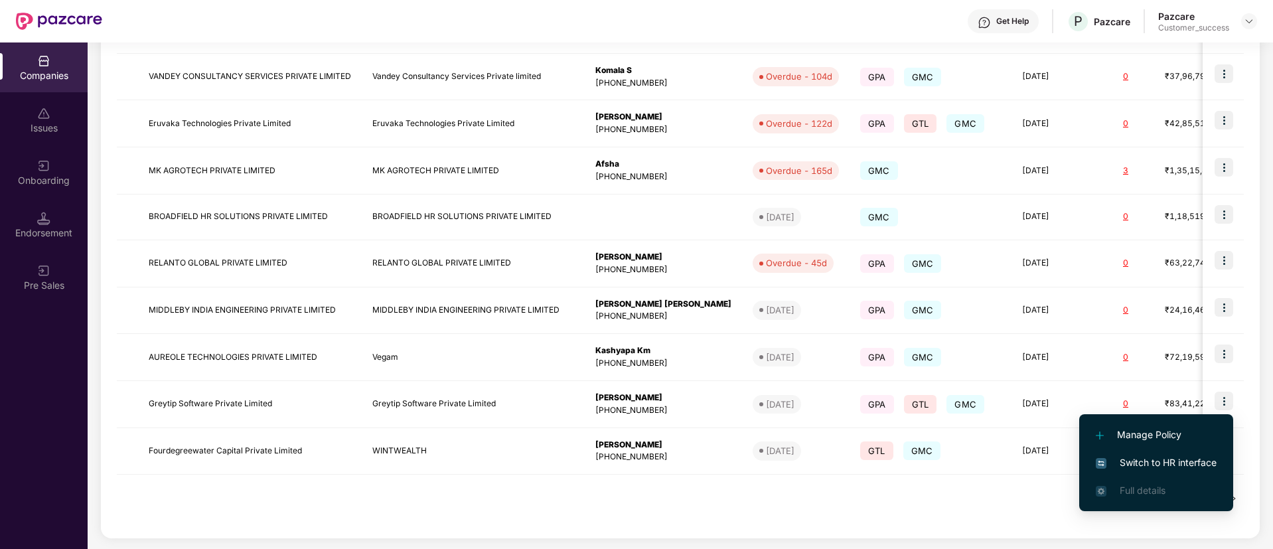
click at [1163, 461] on span "Switch to HR interface" at bounding box center [1156, 462] width 121 height 15
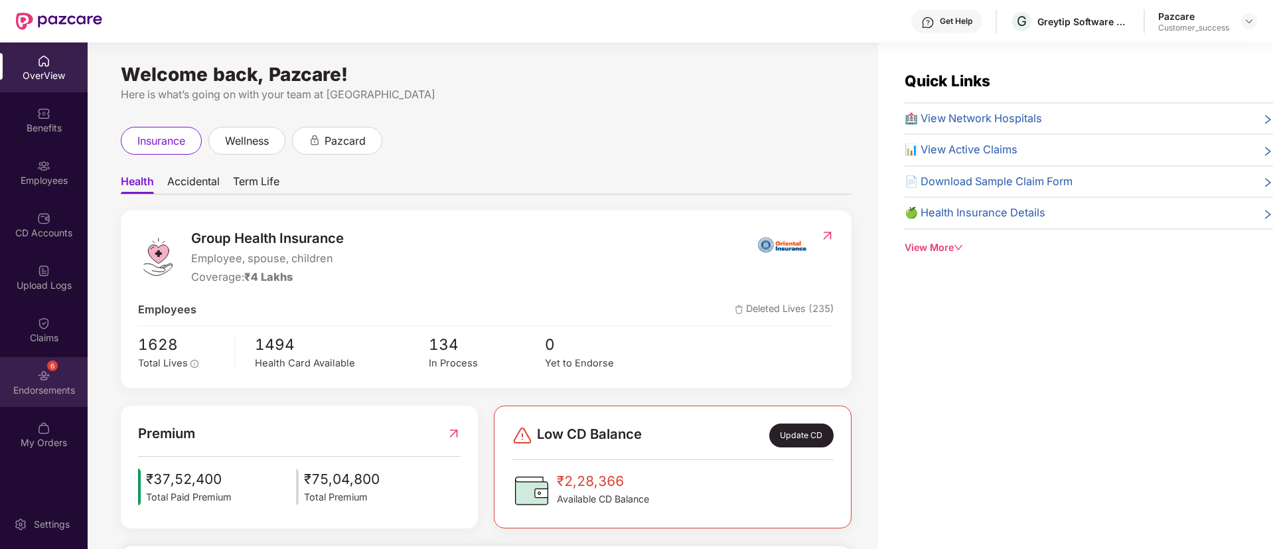
click at [53, 376] on div "6 Endorsements" at bounding box center [44, 382] width 88 height 50
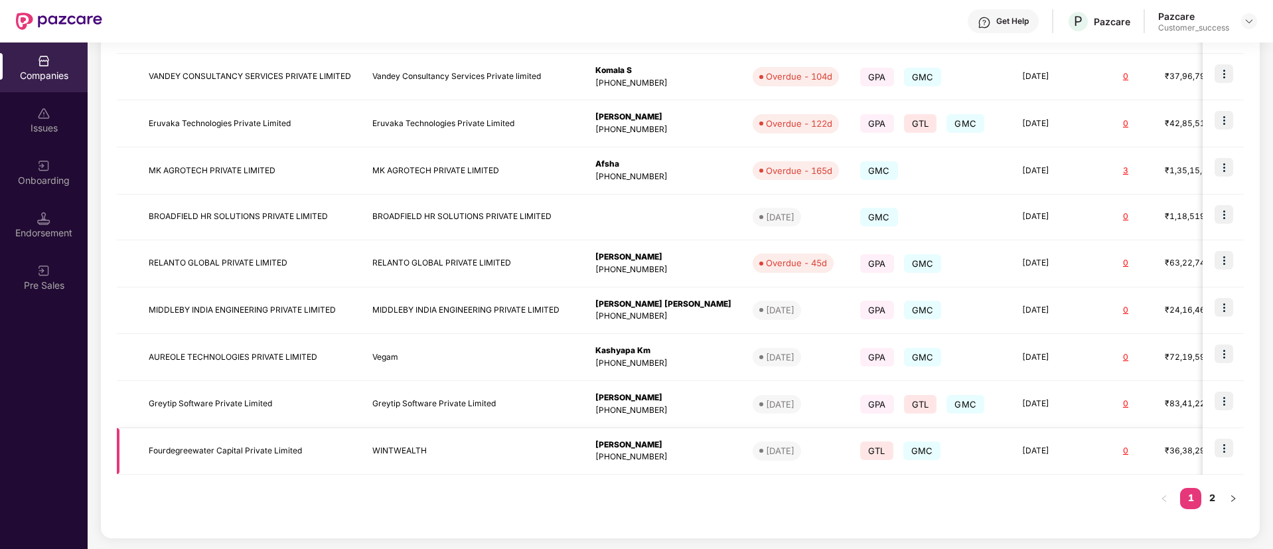
click at [257, 448] on td "Fourdegreewater Capital Private Limited" at bounding box center [250, 451] width 224 height 47
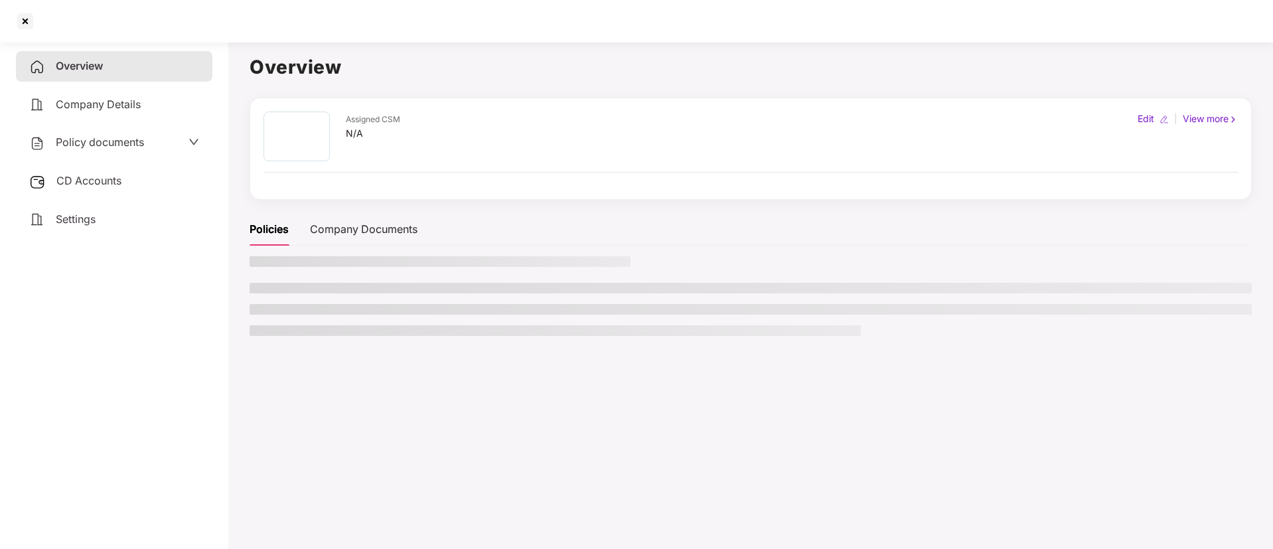
click at [257, 448] on main "Overview Assigned CSM N/A Edit | View more Policies Company Documents" at bounding box center [750, 311] width 1045 height 549
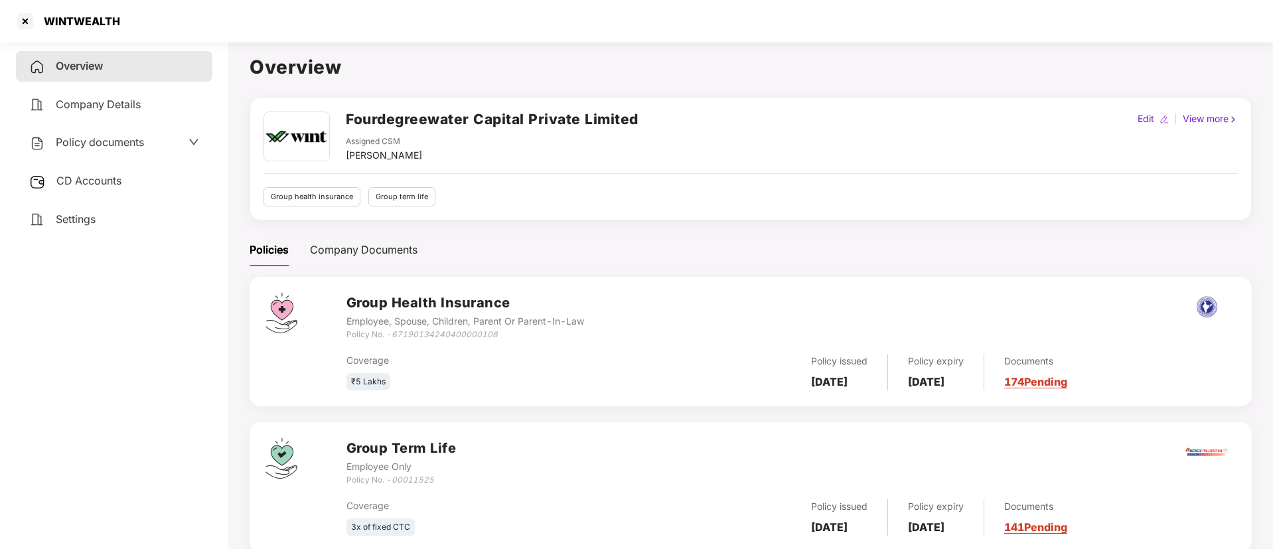
click at [504, 119] on h2 "Fourdegreewater Capital Private Limited" at bounding box center [492, 119] width 293 height 22
copy h2 "Fourdegreewater Capital Private Limited"
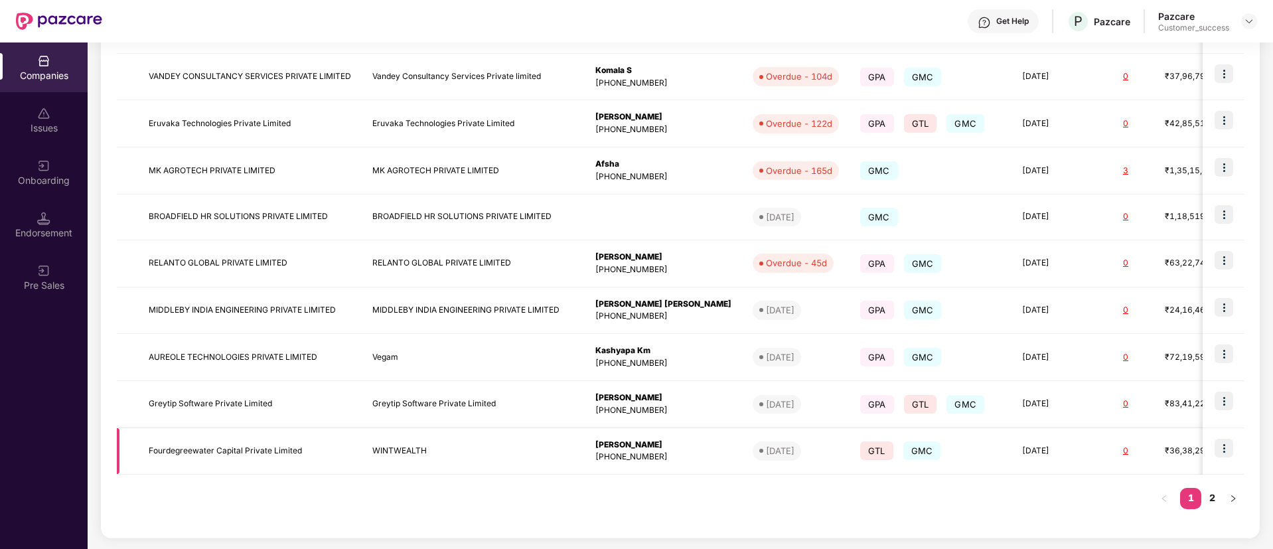
click at [1223, 447] on img at bounding box center [1223, 448] width 19 height 19
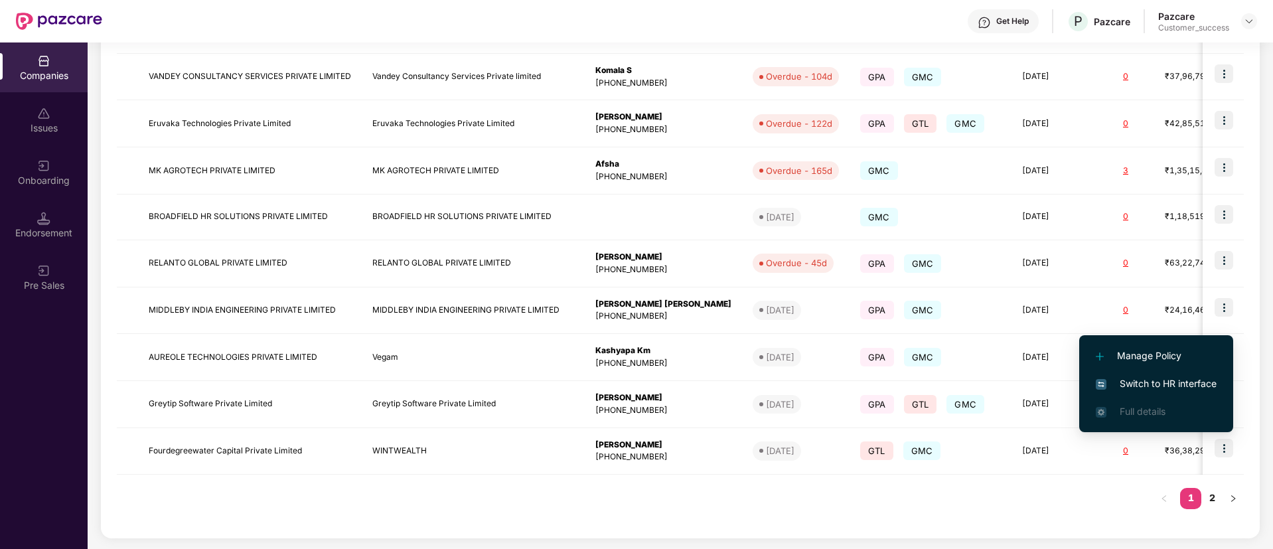
click at [1155, 386] on span "Switch to HR interface" at bounding box center [1156, 383] width 121 height 15
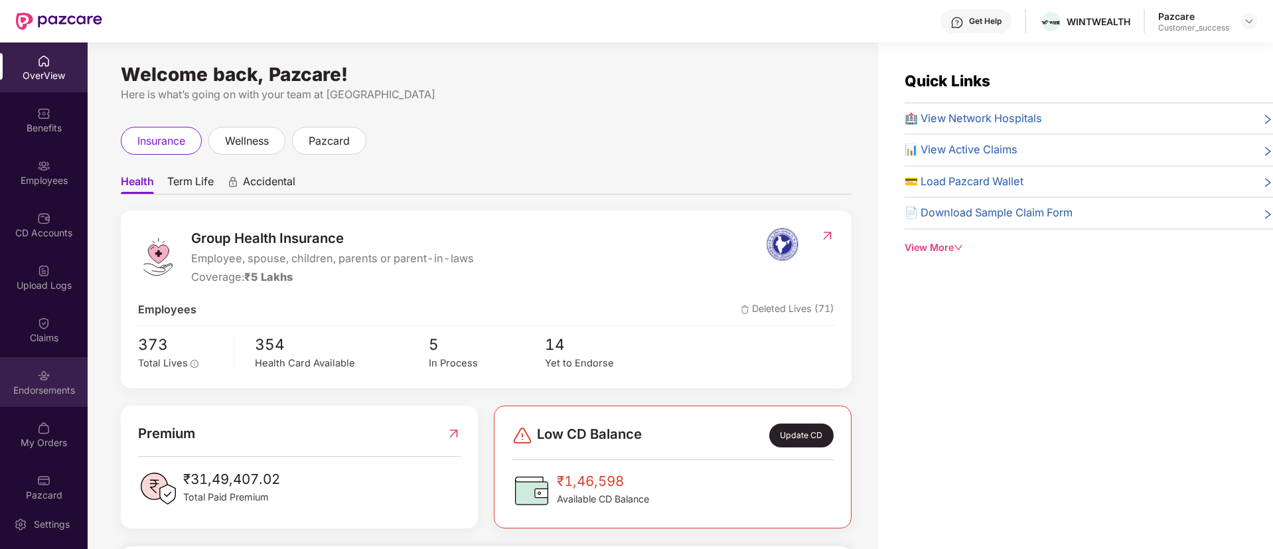
click at [21, 368] on div "Endorsements" at bounding box center [44, 382] width 88 height 50
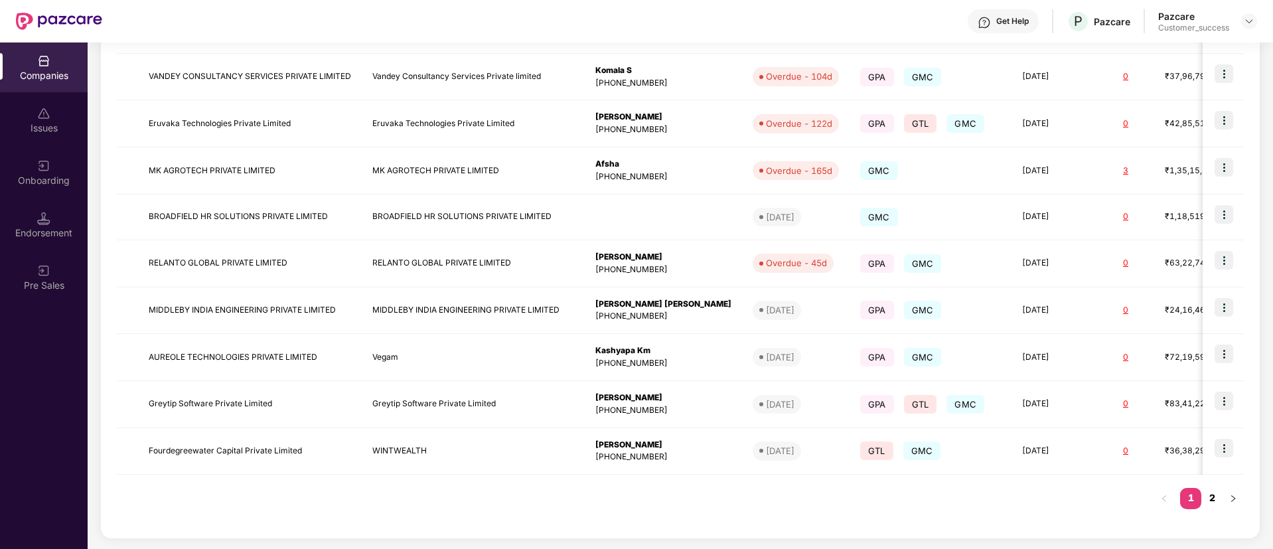
click at [1215, 493] on link "2" at bounding box center [1211, 498] width 21 height 20
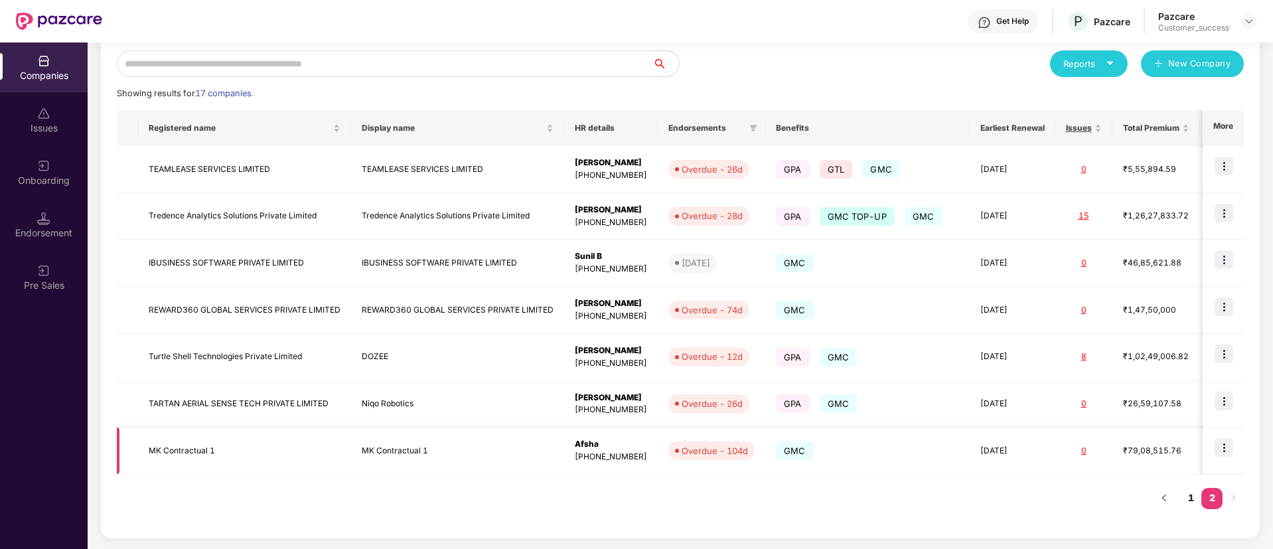
scroll to position [150, 0]
click at [239, 165] on td "TEAMLEASE SERVICES LIMITED" at bounding box center [244, 169] width 213 height 47
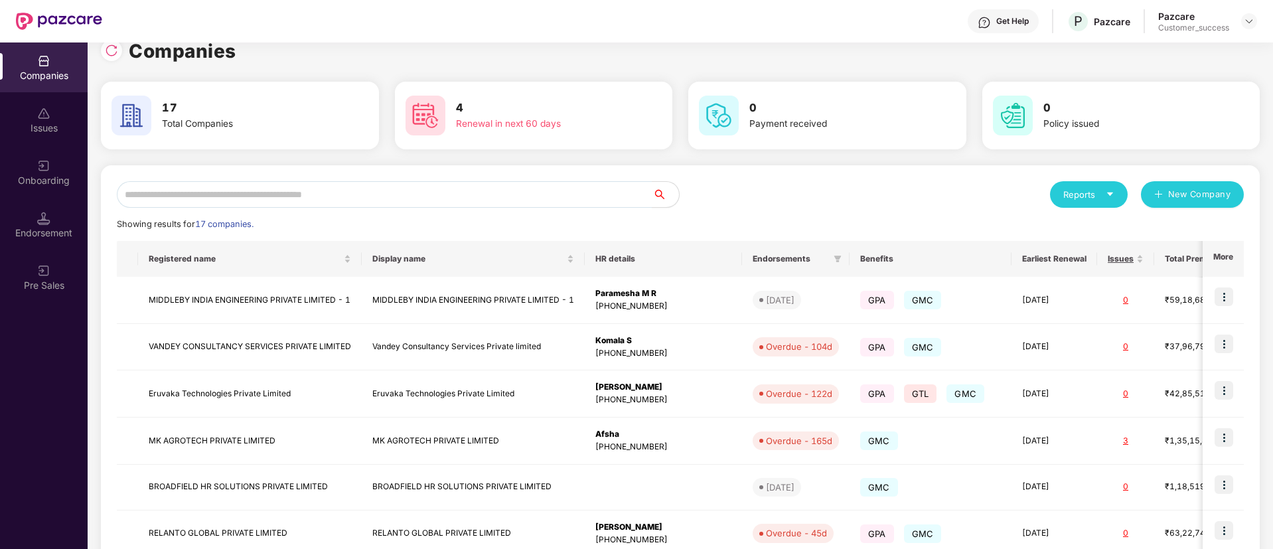
scroll to position [289, 0]
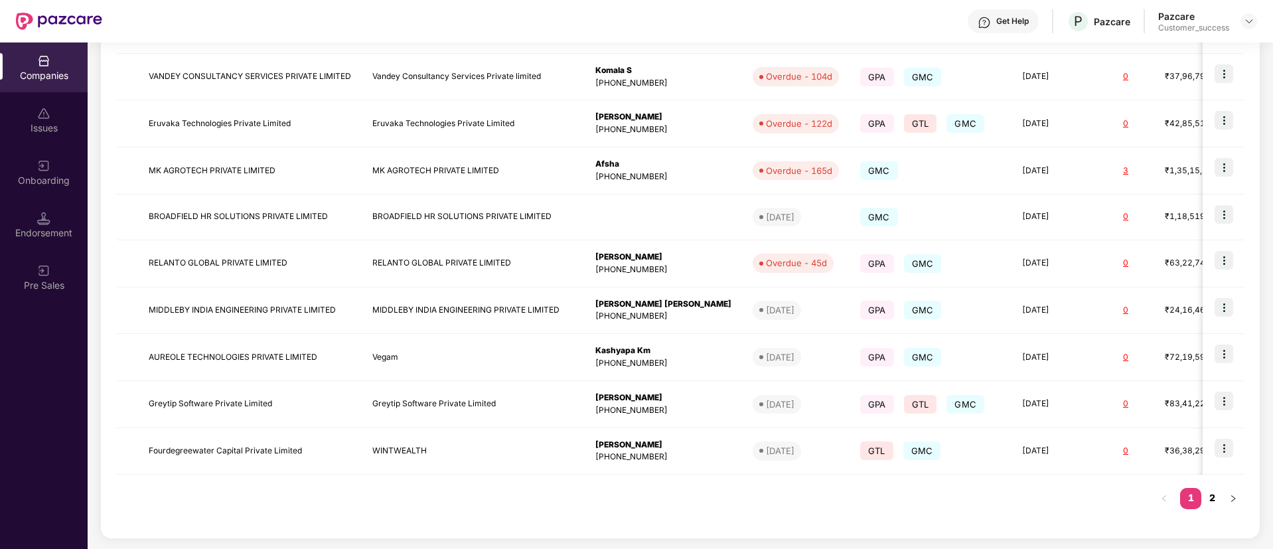
click at [1215, 501] on link "2" at bounding box center [1211, 498] width 21 height 20
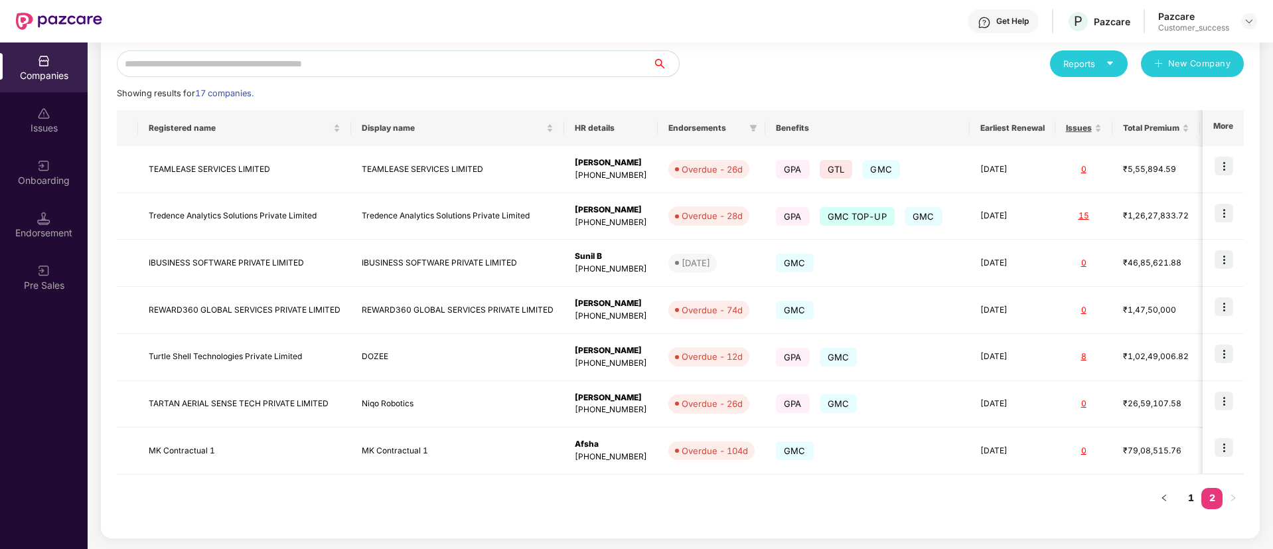
scroll to position [150, 0]
click at [1221, 169] on img at bounding box center [1223, 166] width 19 height 19
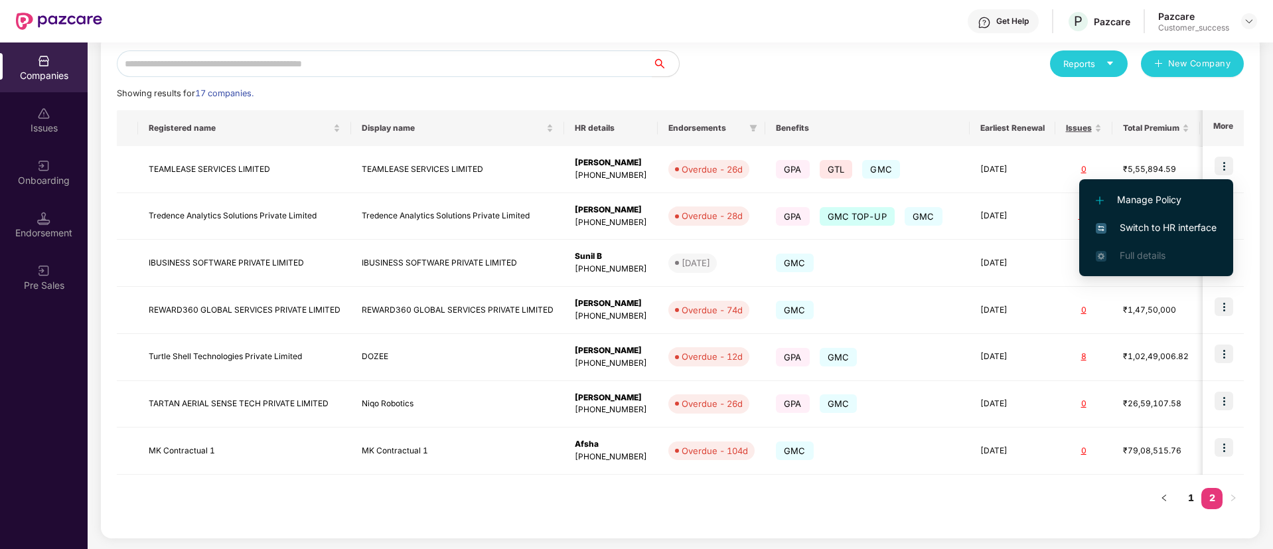
click at [1136, 227] on span "Switch to HR interface" at bounding box center [1156, 227] width 121 height 15
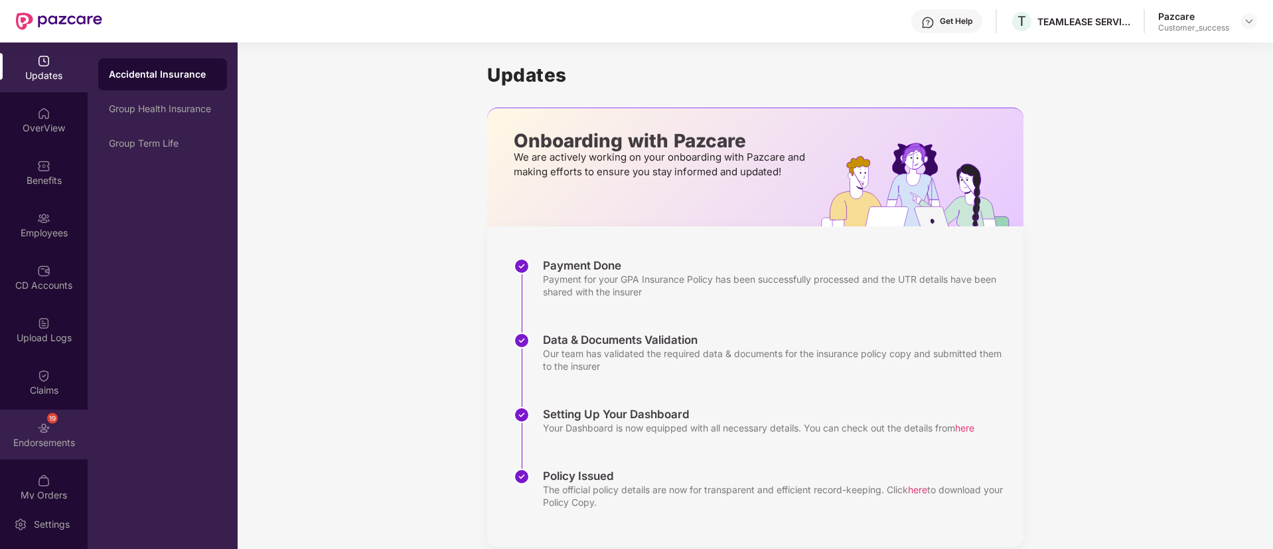
click at [47, 427] on img at bounding box center [43, 427] width 13 height 13
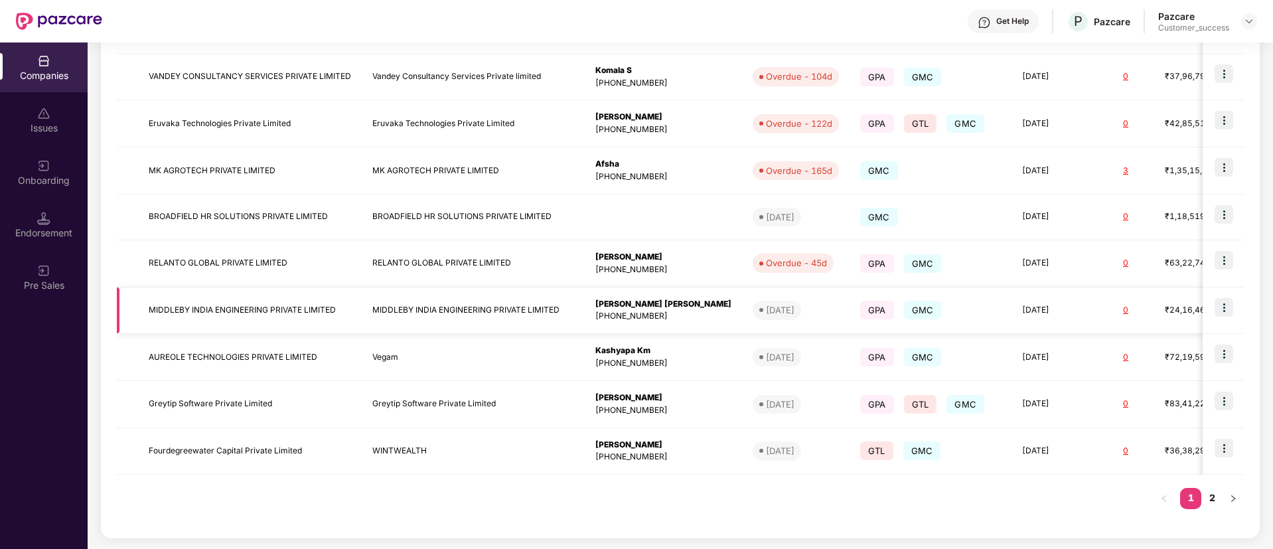
scroll to position [0, 0]
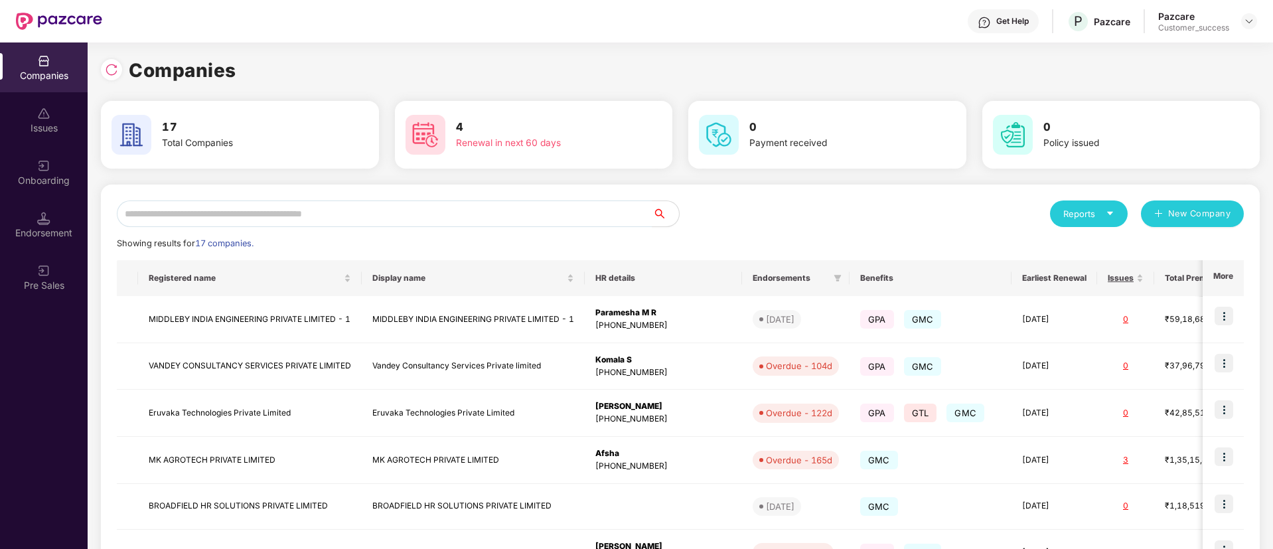
click at [1104, 220] on div "Reports" at bounding box center [1089, 213] width 78 height 27
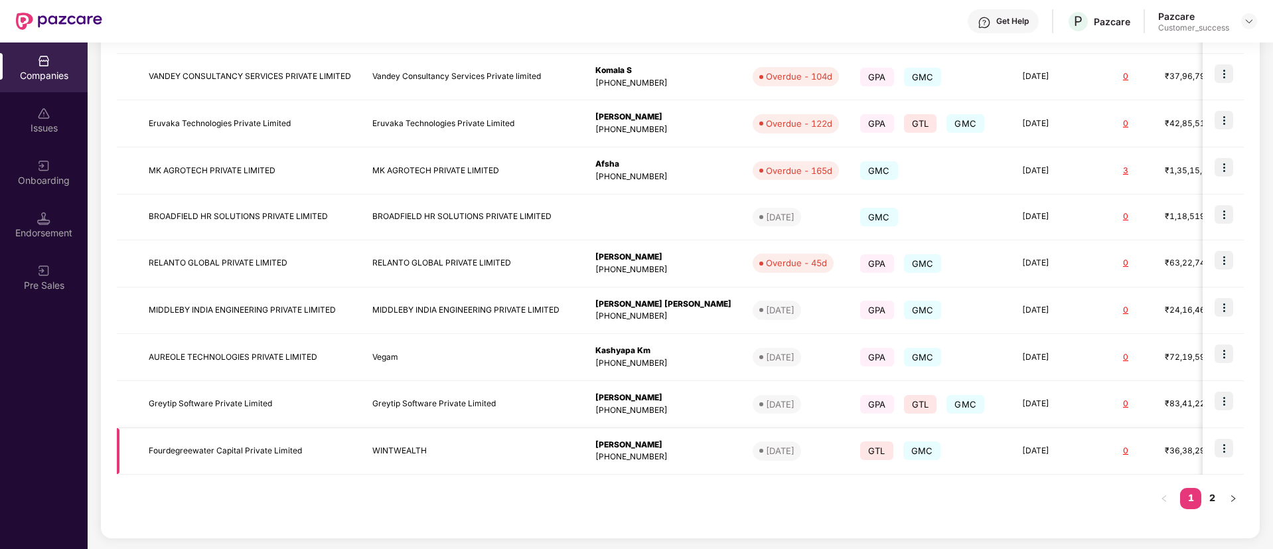
click at [1011, 465] on td "[DATE]" at bounding box center [1054, 451] width 86 height 47
click at [1216, 502] on link "2" at bounding box center [1211, 498] width 21 height 20
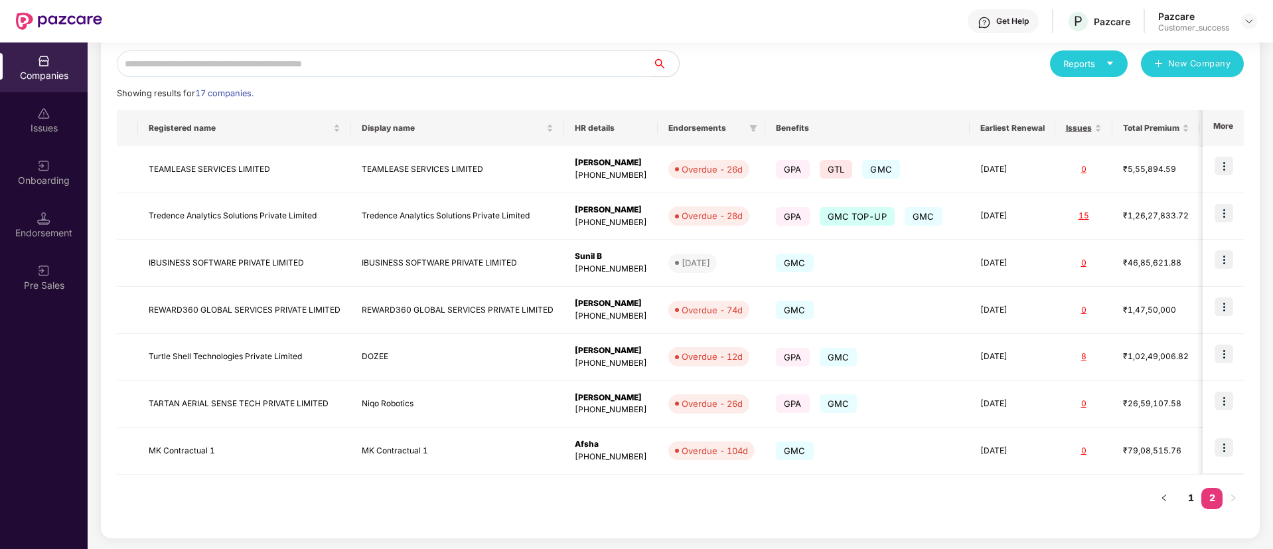
scroll to position [150, 0]
click at [1193, 502] on link "1" at bounding box center [1190, 498] width 21 height 20
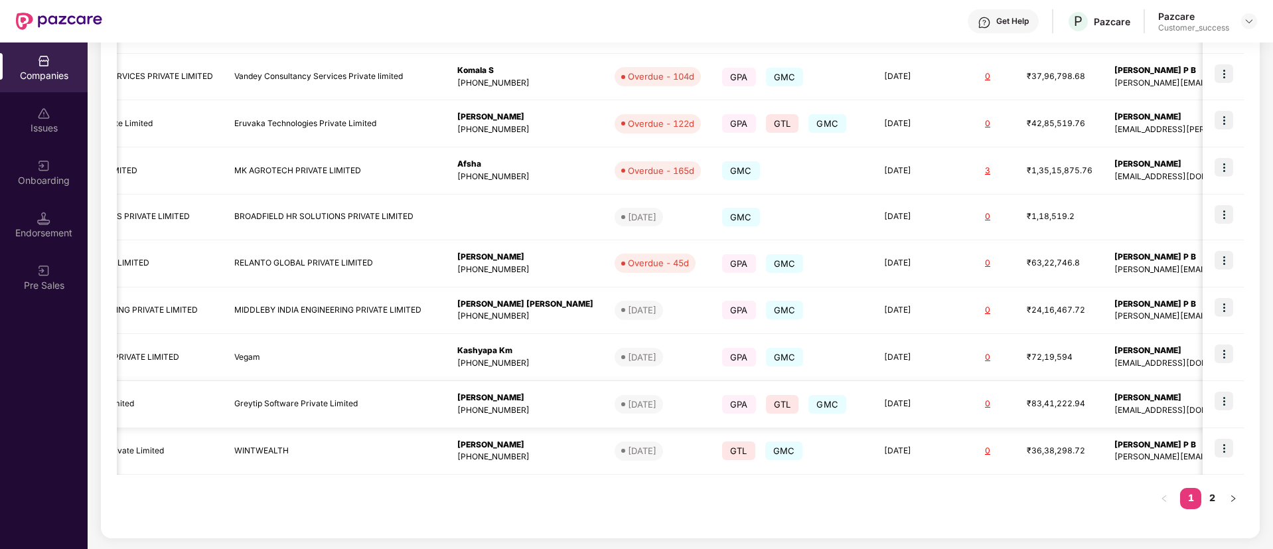
scroll to position [0, 0]
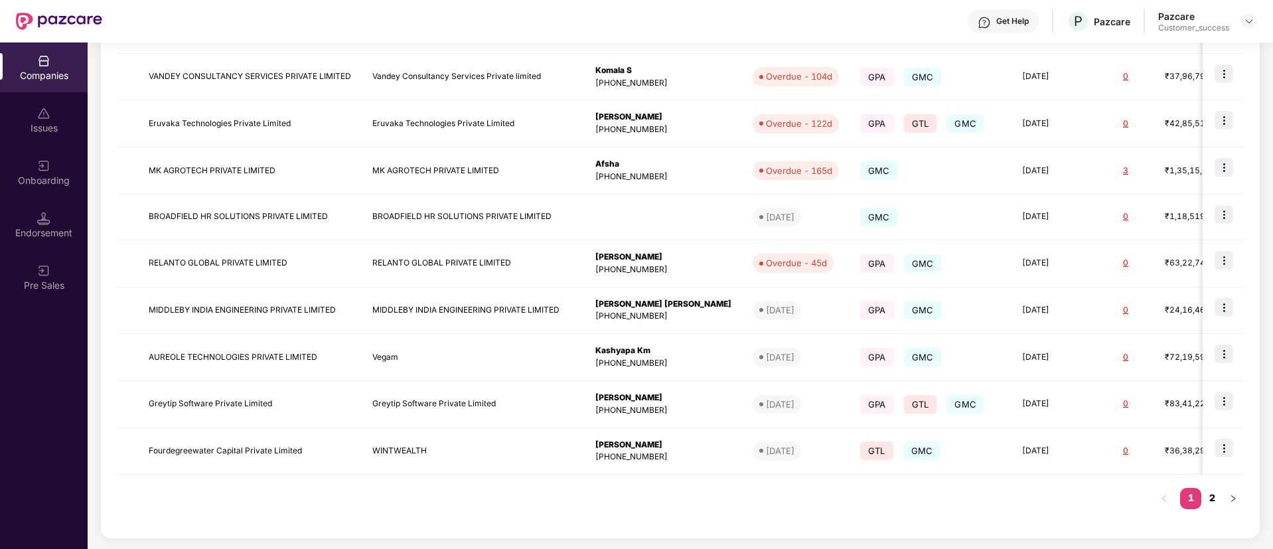
click at [1209, 498] on link "2" at bounding box center [1211, 498] width 21 height 20
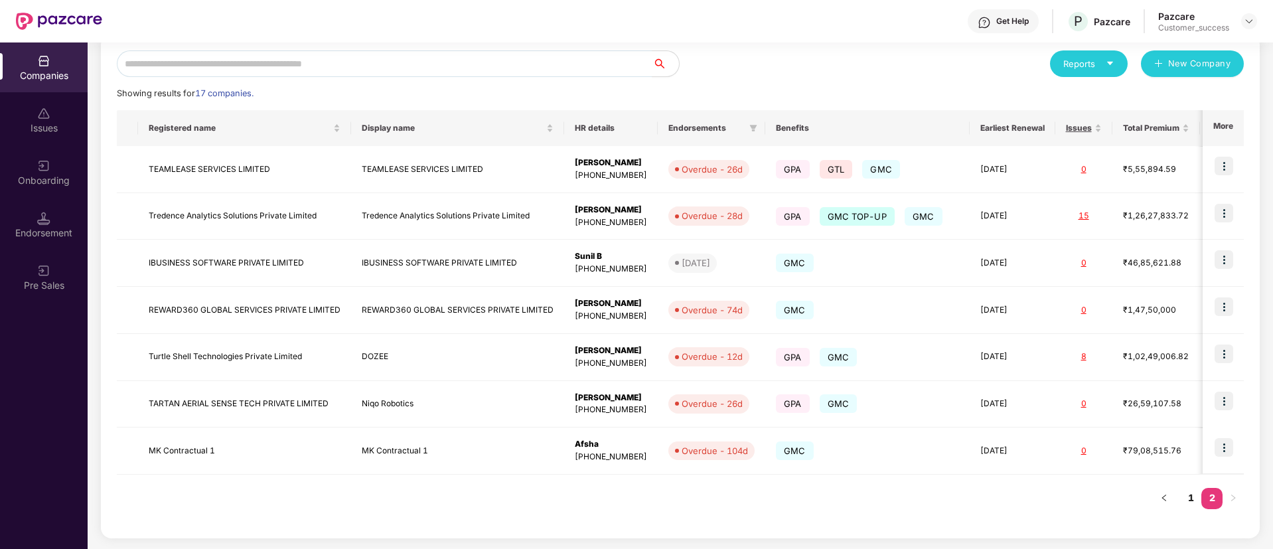
scroll to position [150, 0]
click at [509, 173] on td "TEAMLEASE SERVICES LIMITED" at bounding box center [457, 169] width 213 height 47
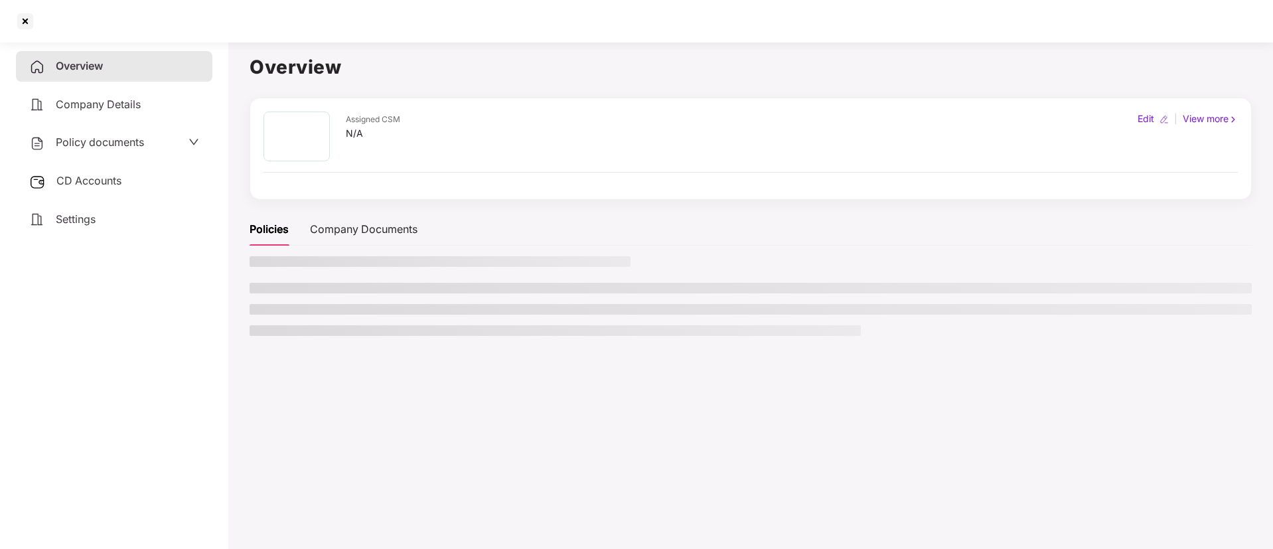
scroll to position [0, 0]
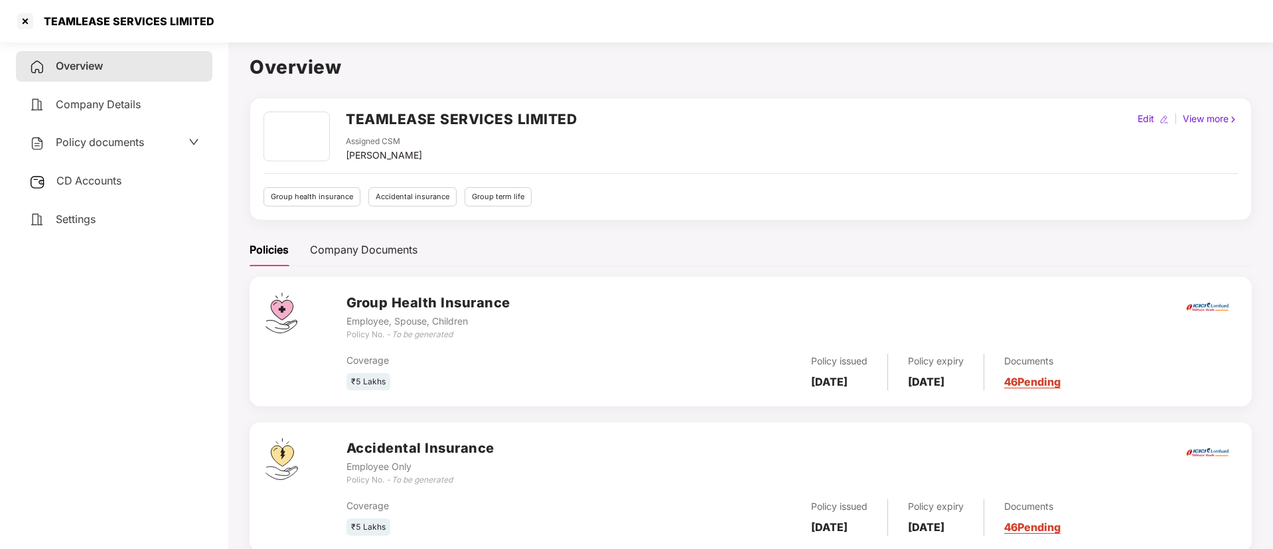
click at [467, 113] on h2 "TEAMLEASE SERVICES LIMITED" at bounding box center [461, 119] width 231 height 22
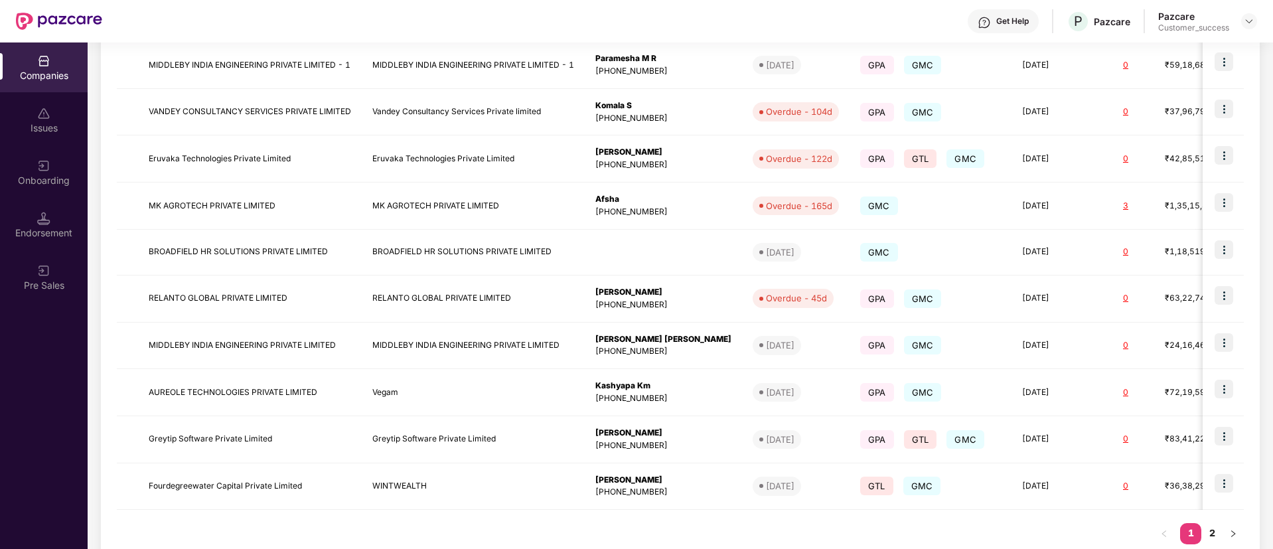
scroll to position [265, 0]
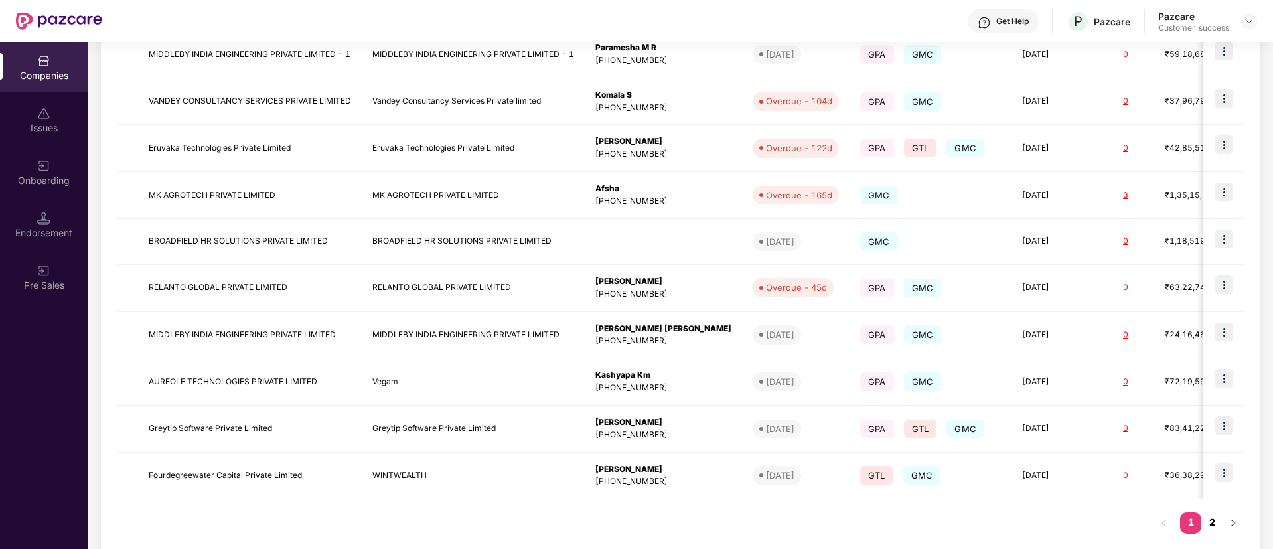
click at [1212, 523] on link "2" at bounding box center [1211, 522] width 21 height 20
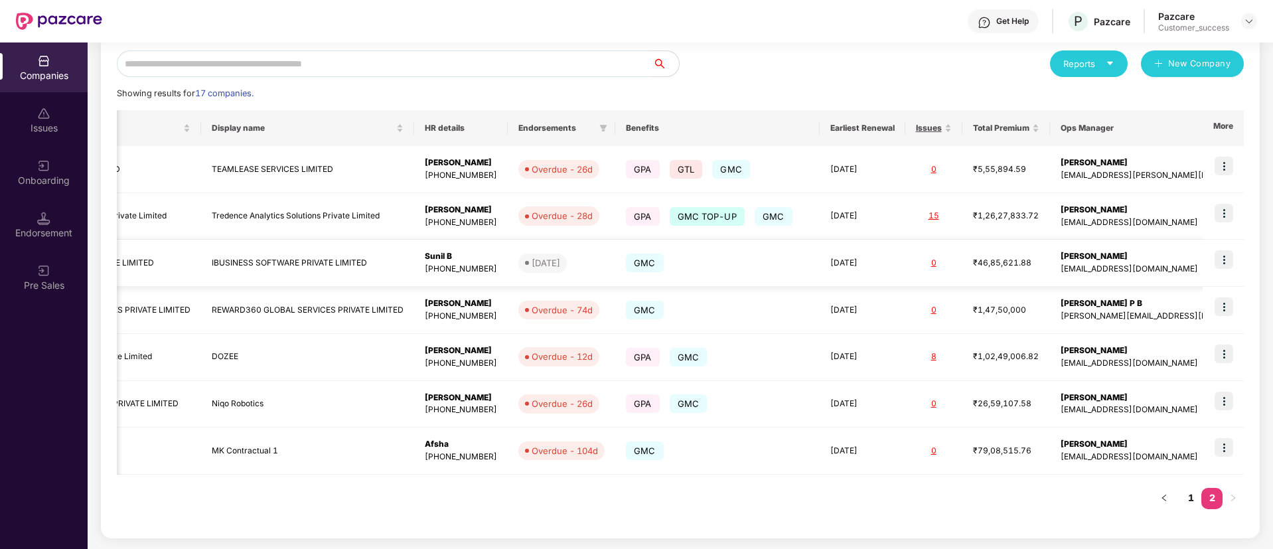
scroll to position [0, 0]
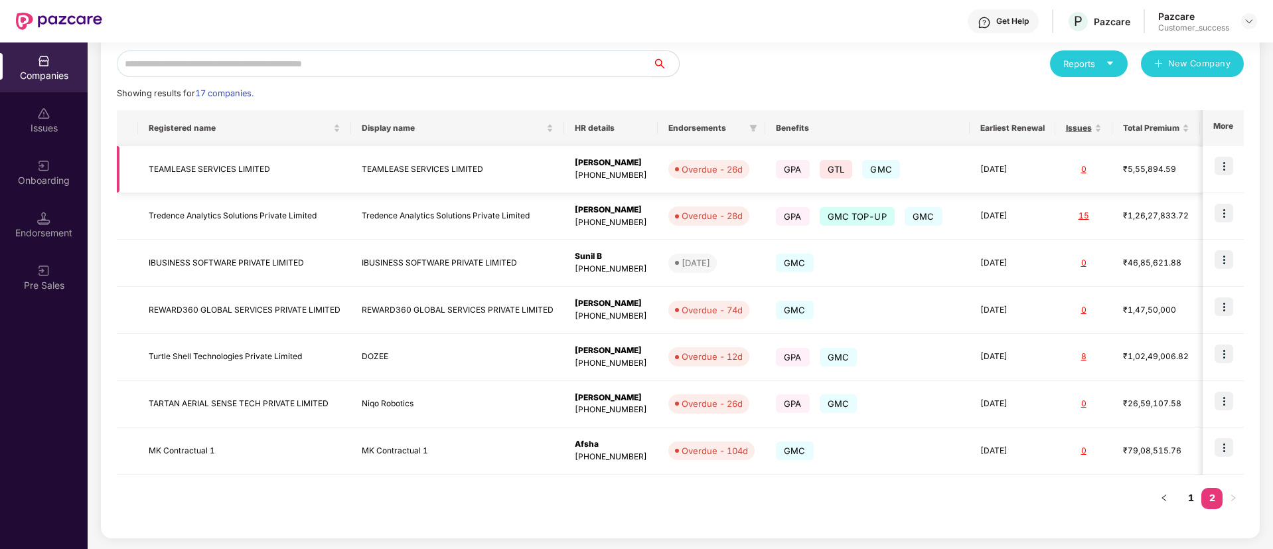
click at [1224, 161] on img at bounding box center [1223, 166] width 19 height 19
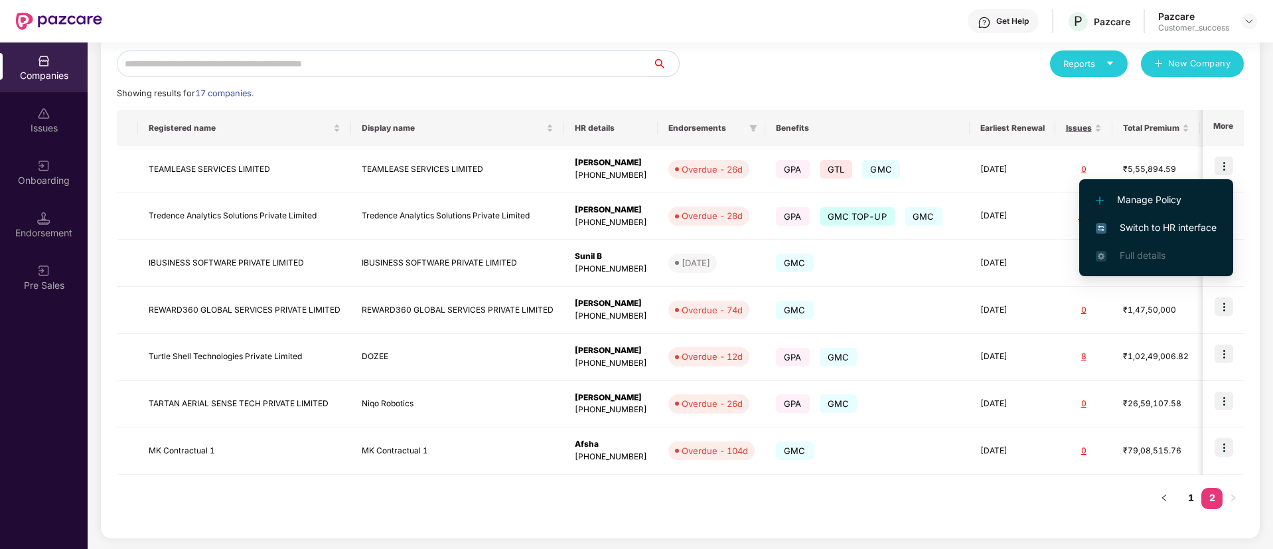
click at [1185, 212] on li "Manage Policy" at bounding box center [1156, 200] width 154 height 28
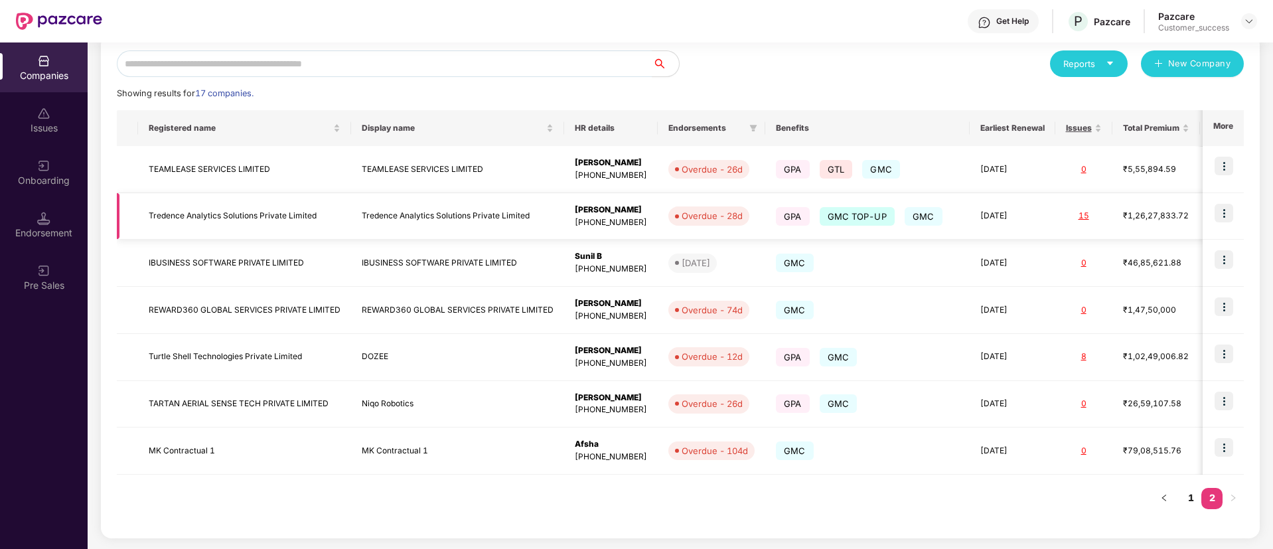
scroll to position [23, 0]
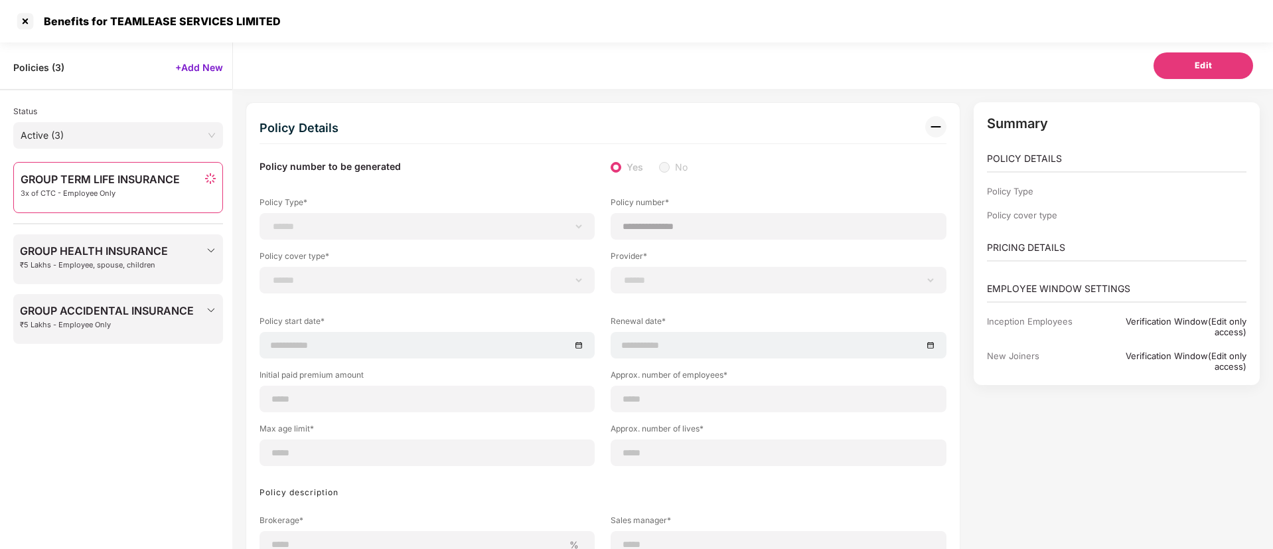
select select "*"
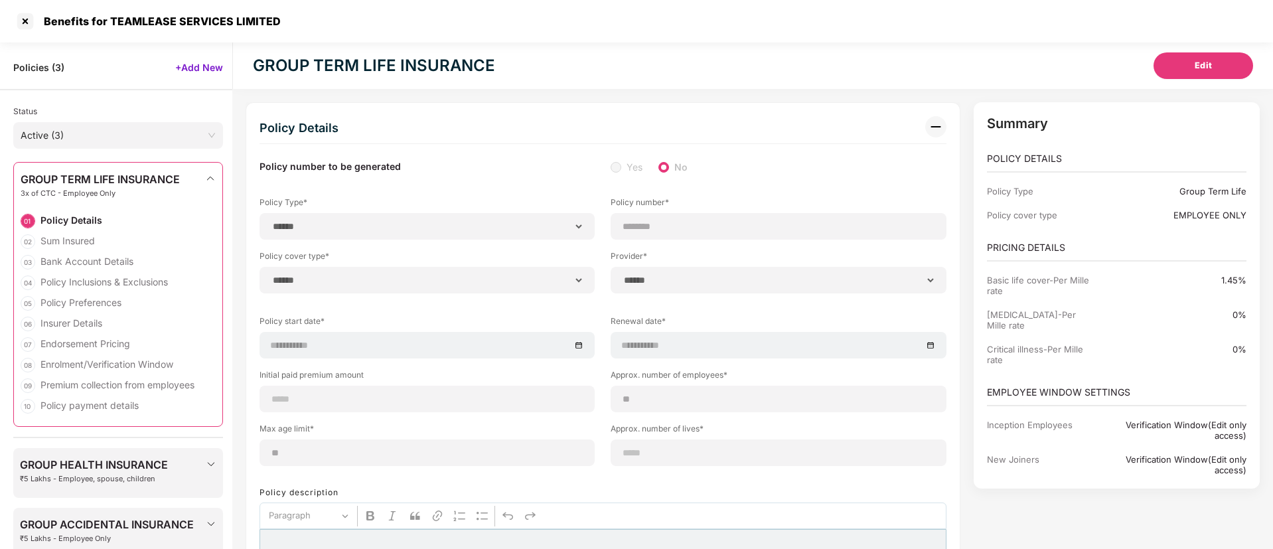
select select "**********"
type input "********"
select select "**********"
type input "**********"
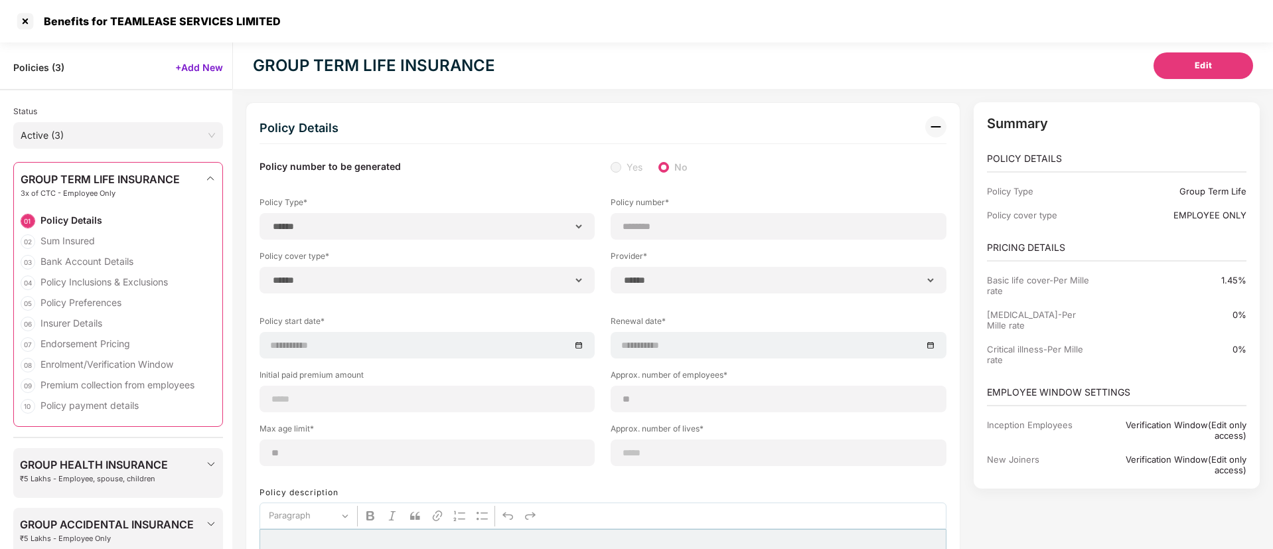
type input "**"
type input "*"
type input "**"
select select "**********"
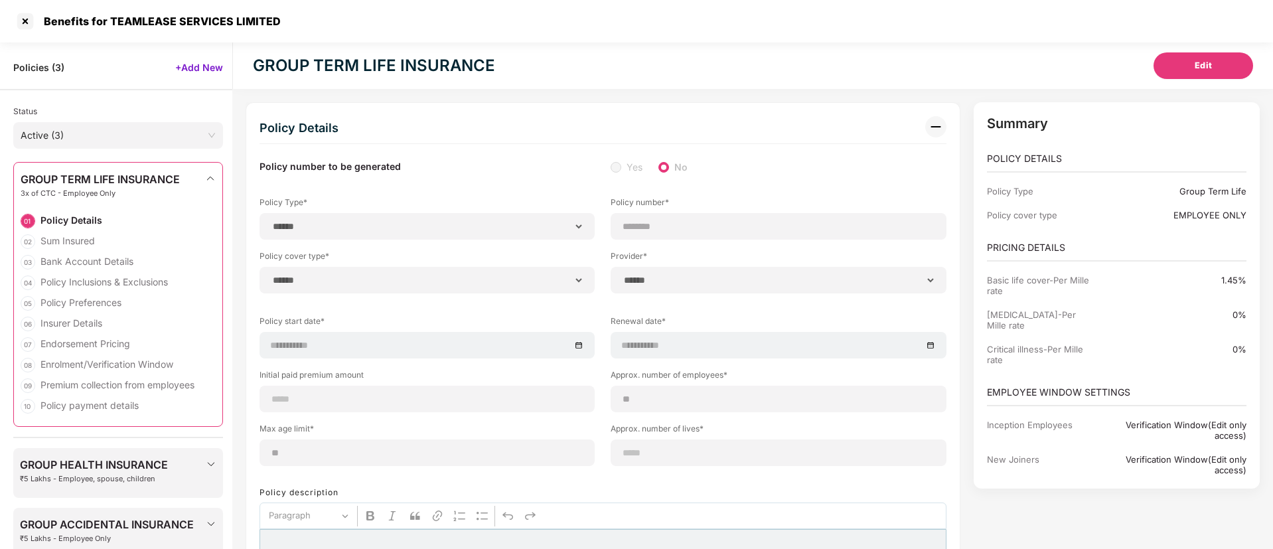
type input "***"
type input "**********"
select select "******"
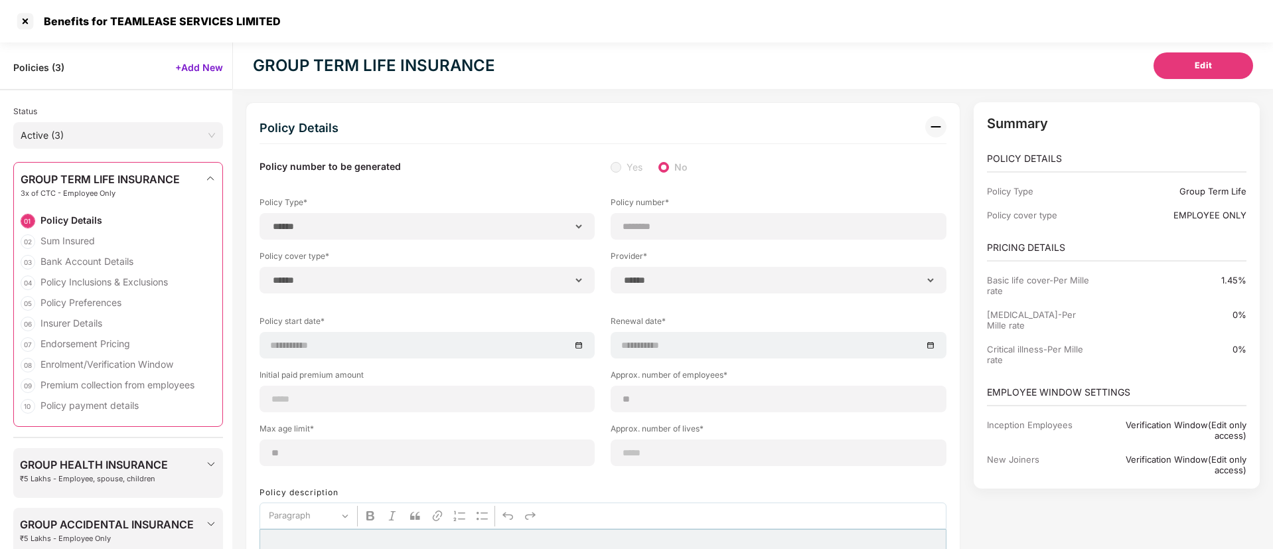
type input "*********"
select select "********"
select select "*********"
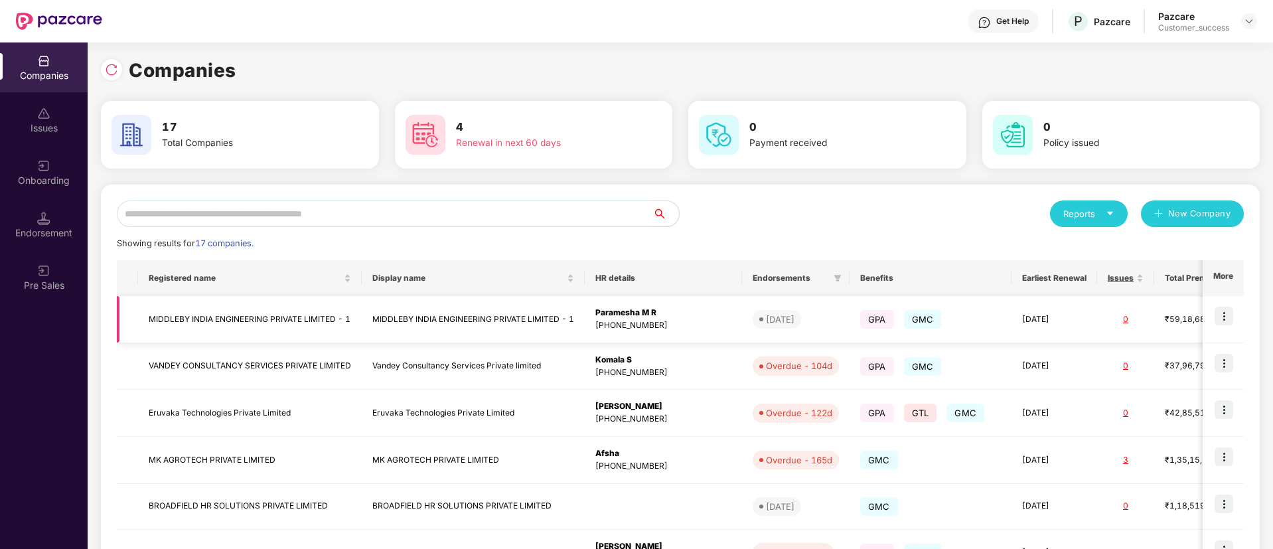
scroll to position [289, 0]
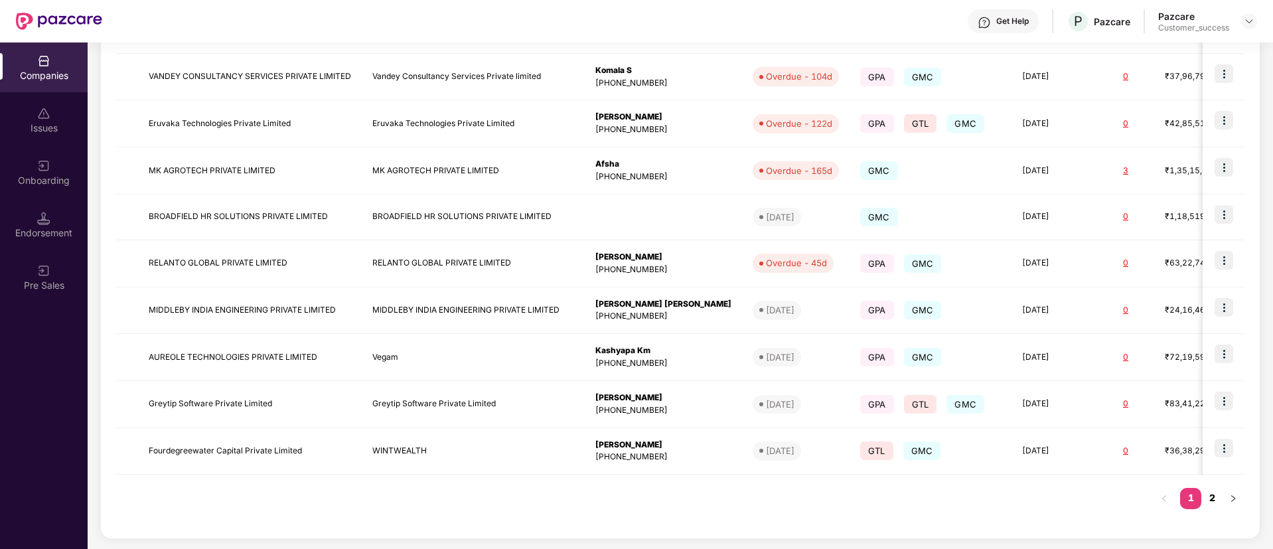
click at [1214, 495] on link "2" at bounding box center [1211, 498] width 21 height 20
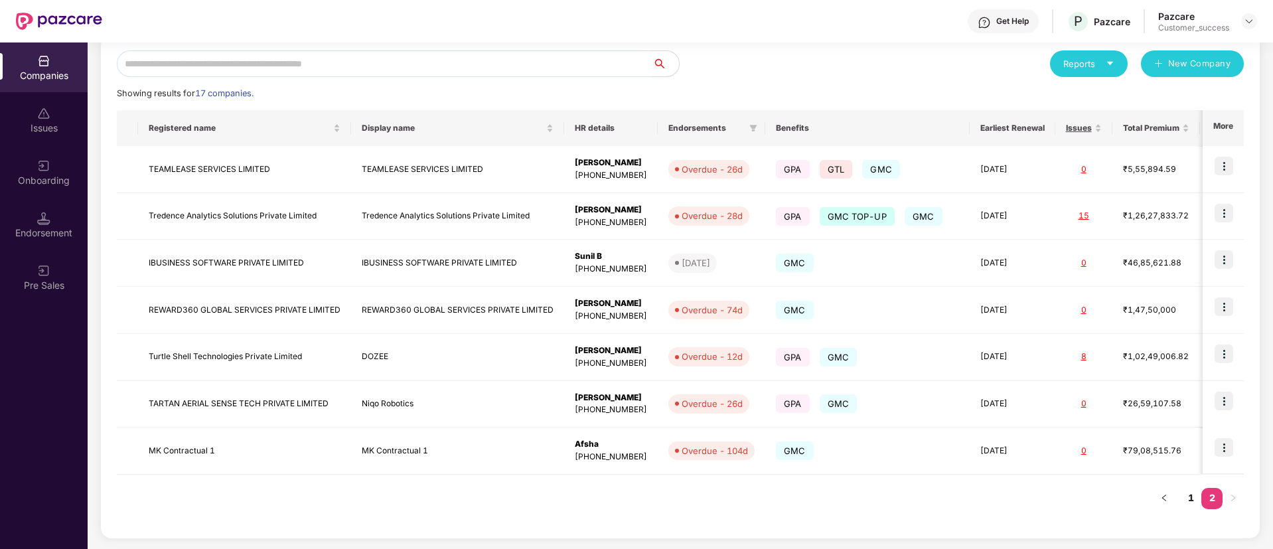
scroll to position [150, 0]
click at [1216, 173] on img at bounding box center [1223, 166] width 19 height 19
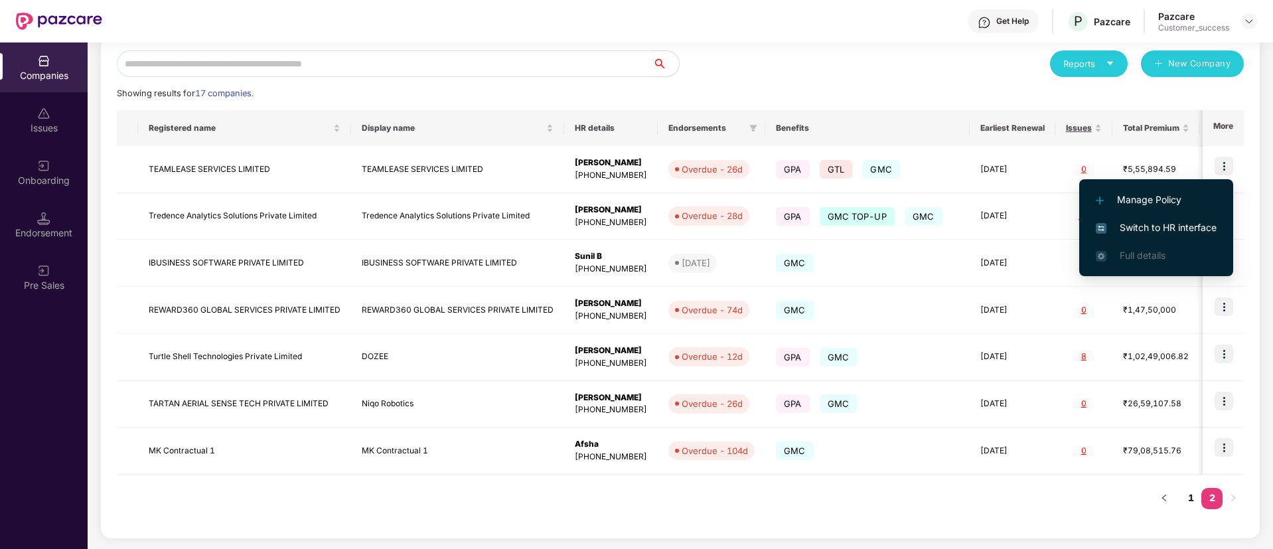
click at [1158, 224] on span "Switch to HR interface" at bounding box center [1156, 227] width 121 height 15
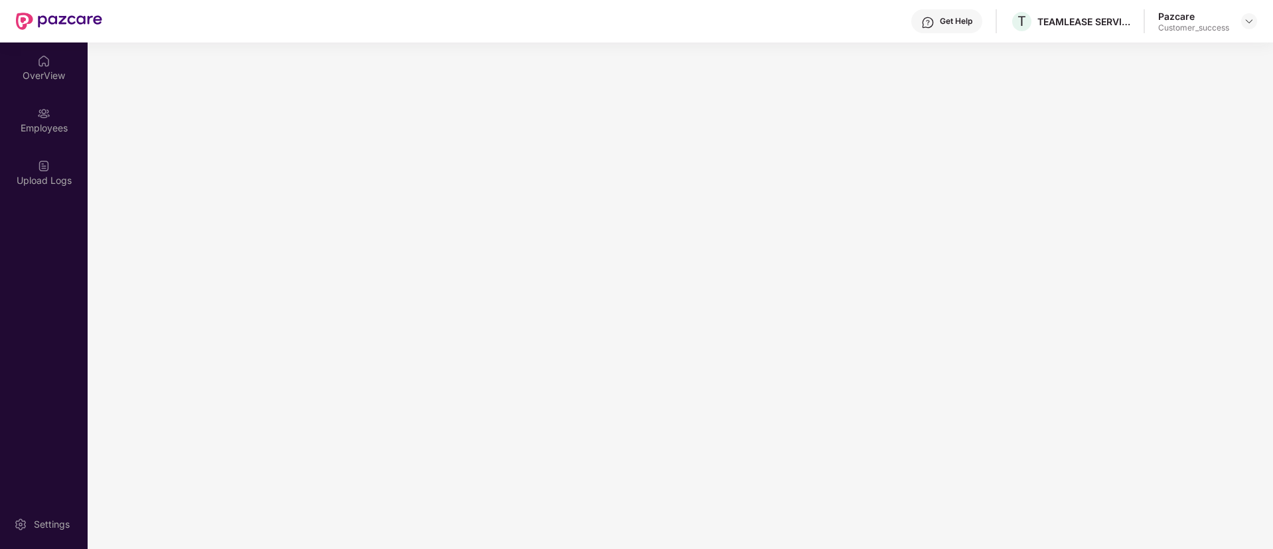
scroll to position [0, 0]
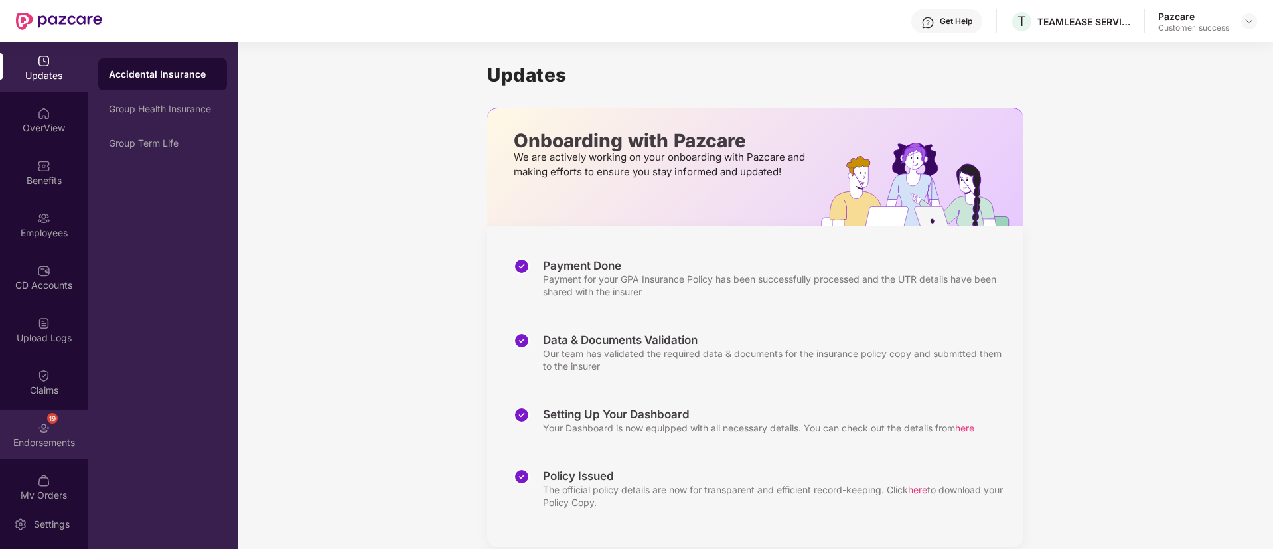
click at [44, 417] on div "19 Endorsements" at bounding box center [44, 434] width 88 height 50
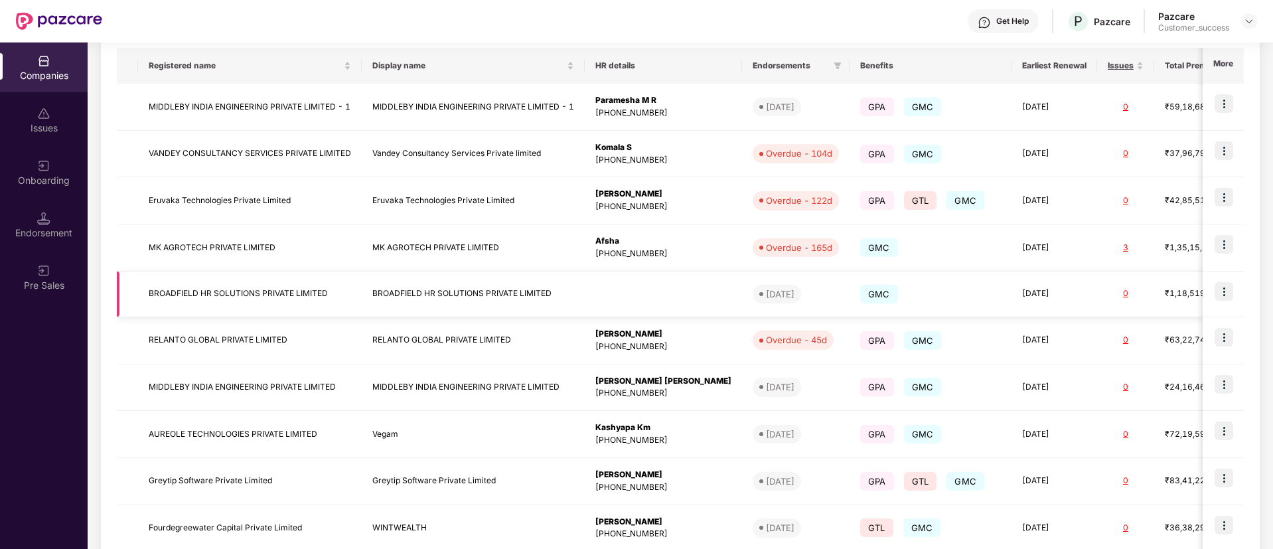
scroll to position [289, 0]
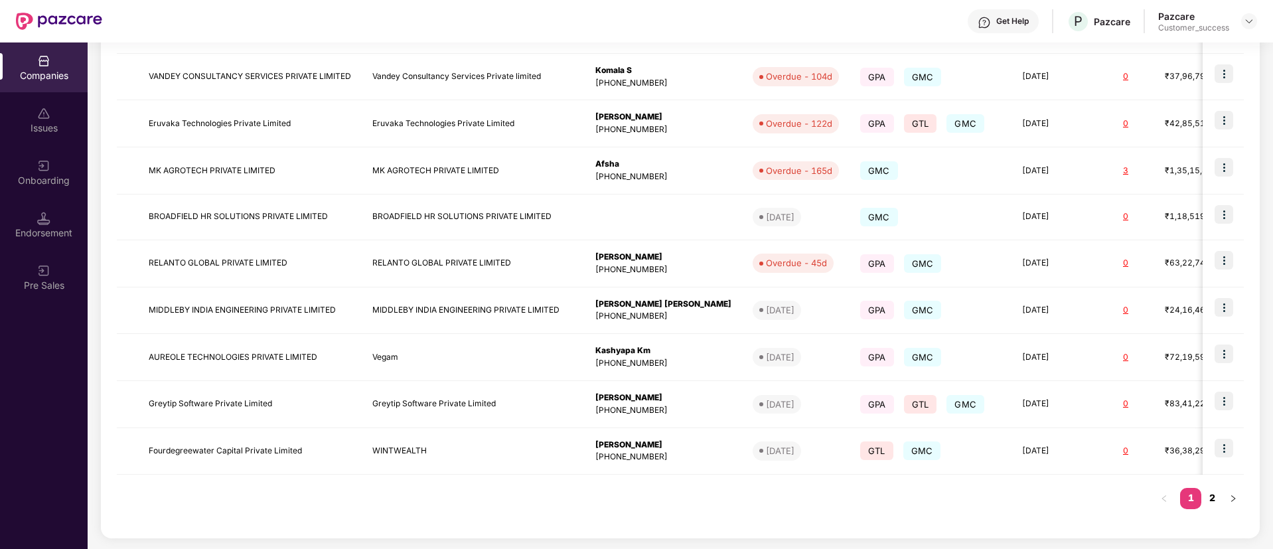
click at [1217, 492] on link "2" at bounding box center [1211, 498] width 21 height 20
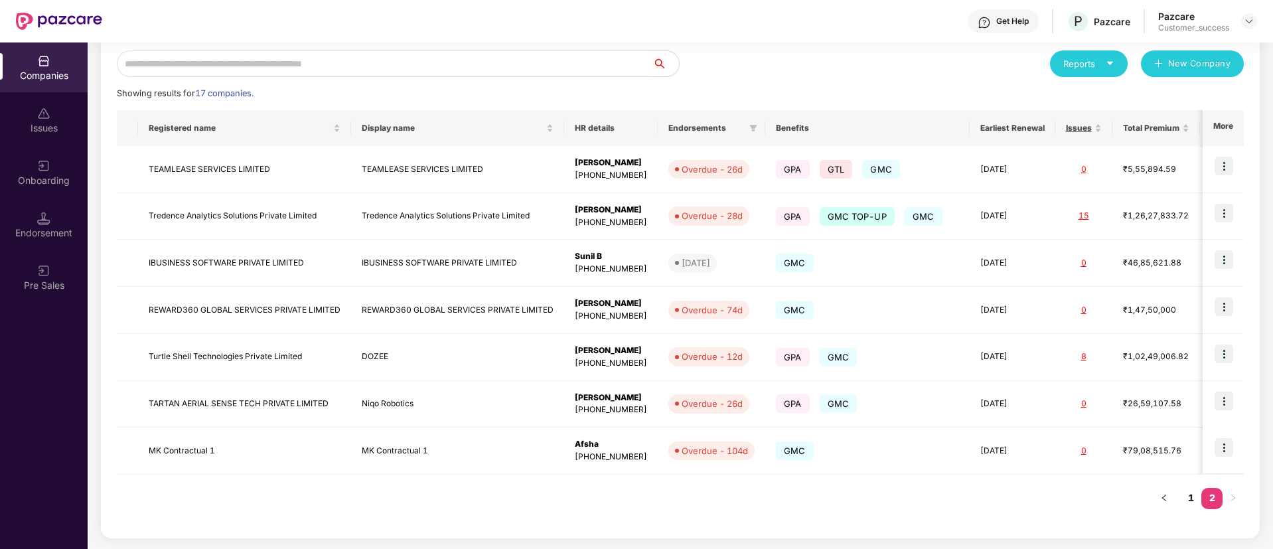
scroll to position [150, 0]
click at [234, 213] on td "Tredence Analytics Solutions Private Limited" at bounding box center [244, 216] width 213 height 47
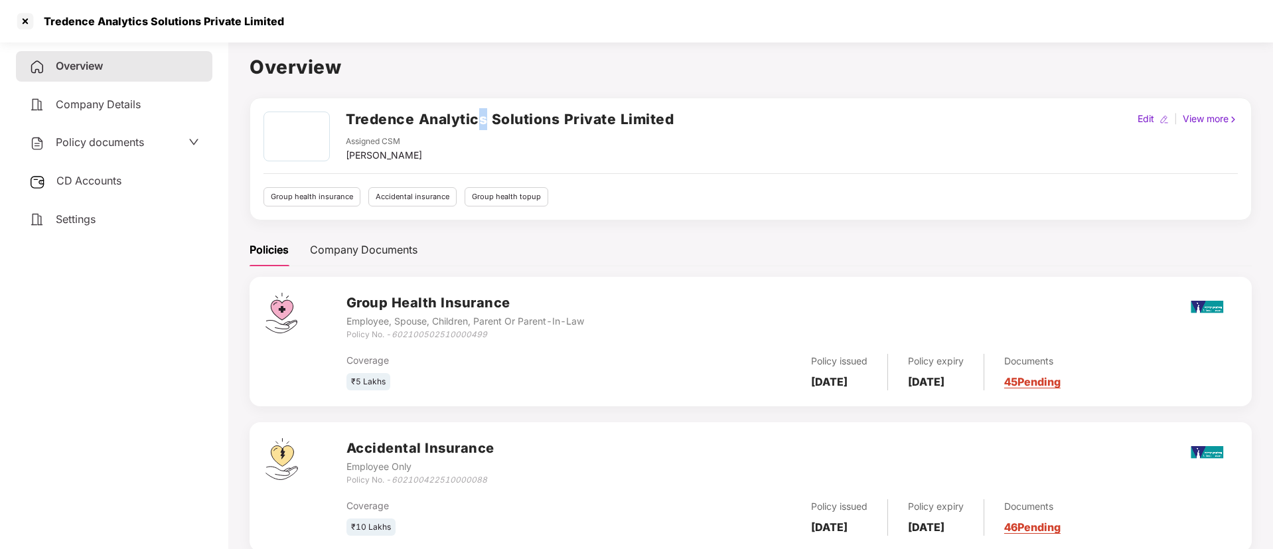
drag, startPoint x: 480, startPoint y: 102, endPoint x: 487, endPoint y: 111, distance: 11.8
click at [487, 111] on div "Tredence Analytics Solutions Private Limited Assigned CSM Ronak Shashikant Maja…" at bounding box center [751, 159] width 1002 height 123
click at [487, 111] on h2 "Tredence Analytics Solutions Private Limited" at bounding box center [510, 119] width 328 height 22
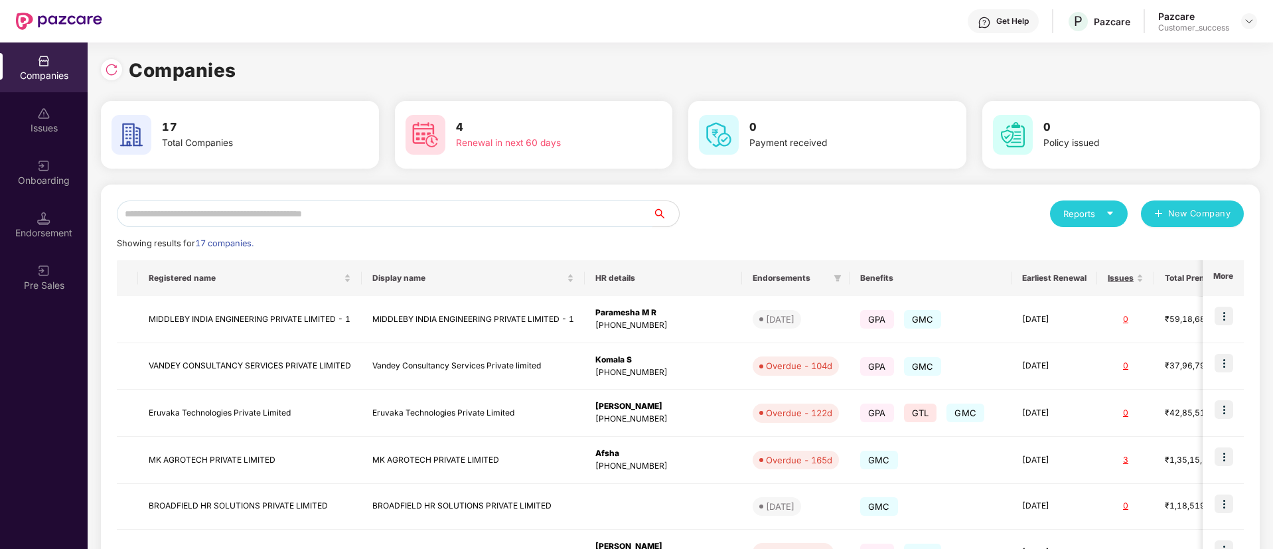
click at [296, 218] on input "text" at bounding box center [385, 213] width 536 height 27
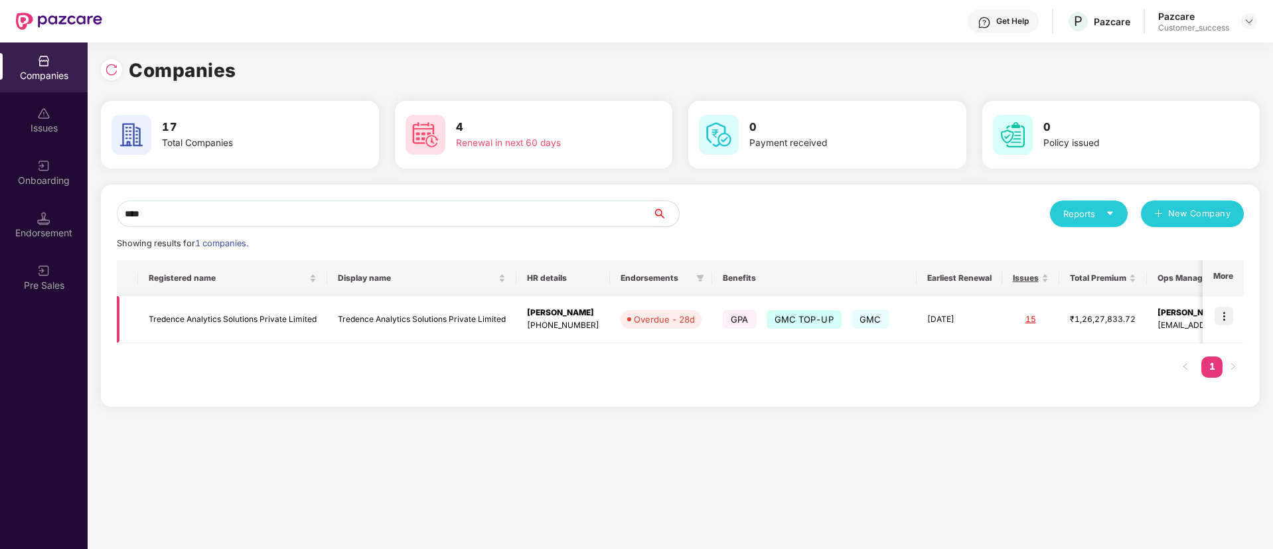
type input "****"
click at [1230, 313] on img at bounding box center [1223, 316] width 19 height 19
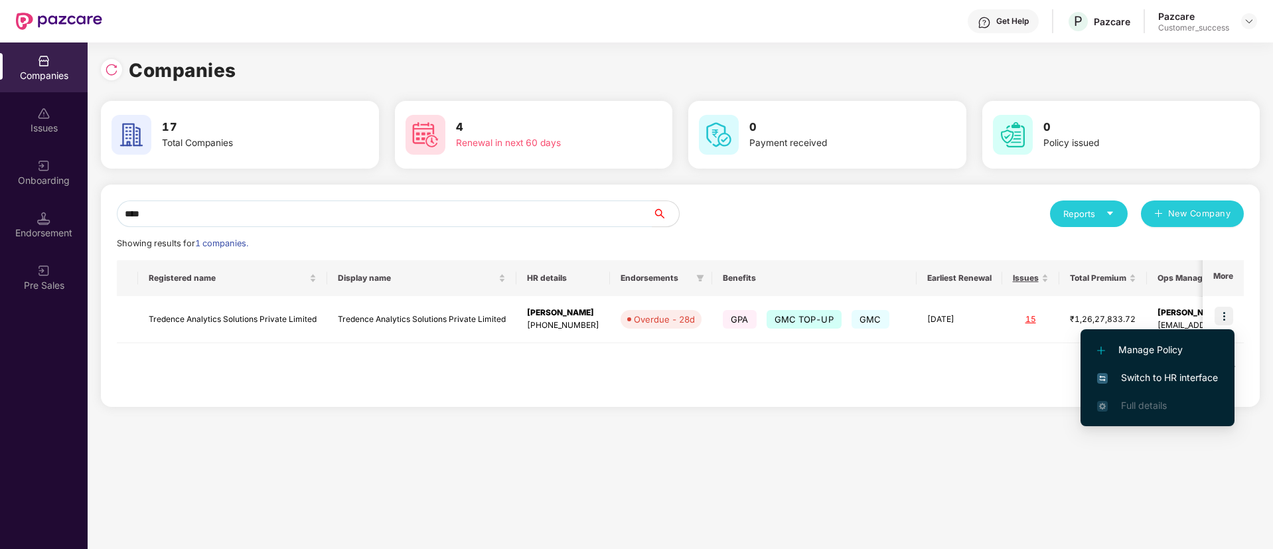
click at [1171, 373] on span "Switch to HR interface" at bounding box center [1157, 377] width 121 height 15
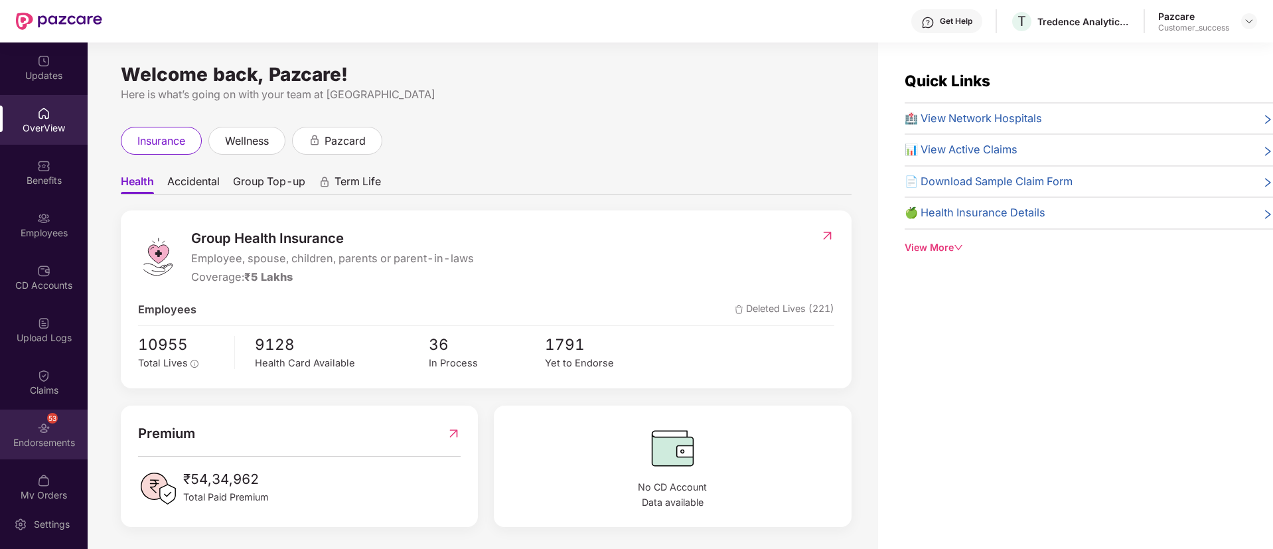
click at [54, 443] on div "Endorsements" at bounding box center [44, 442] width 88 height 13
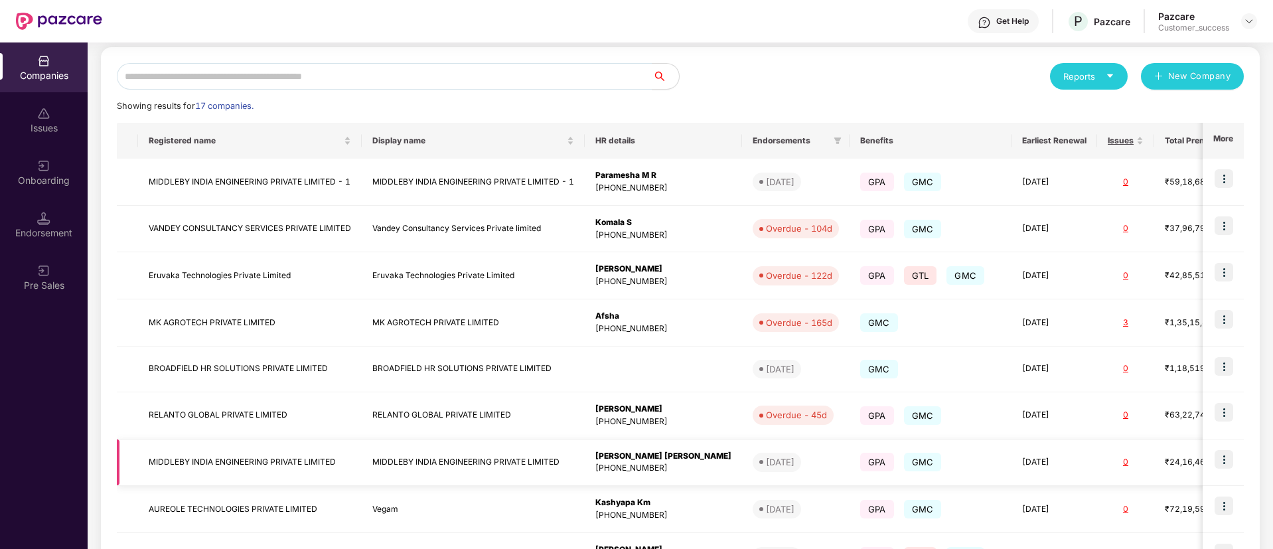
scroll to position [289, 0]
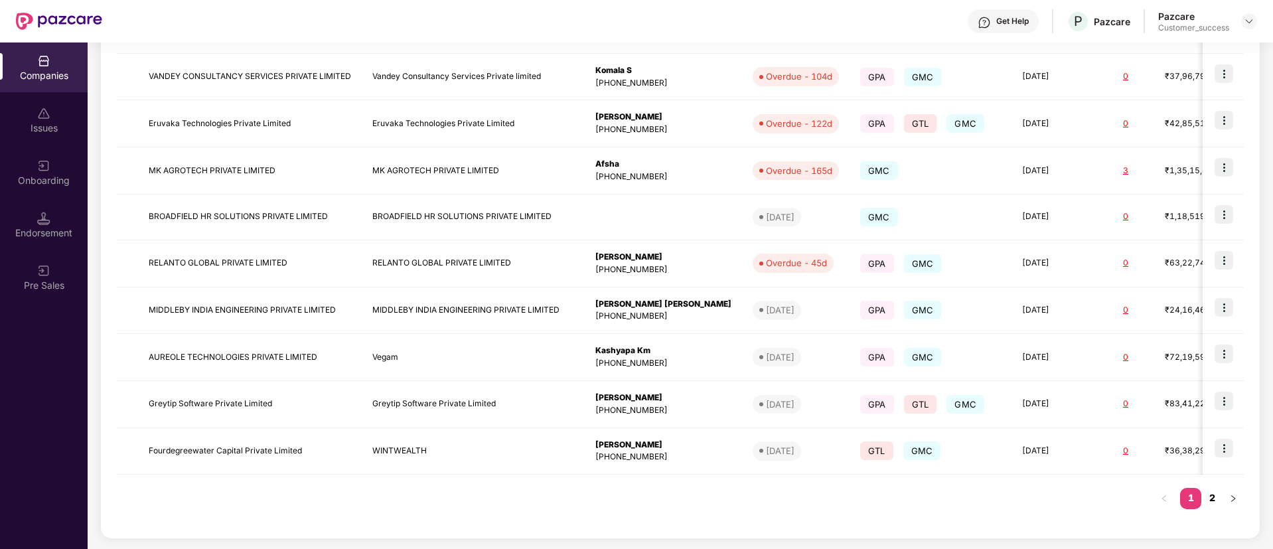
click at [1218, 499] on link "2" at bounding box center [1211, 498] width 21 height 20
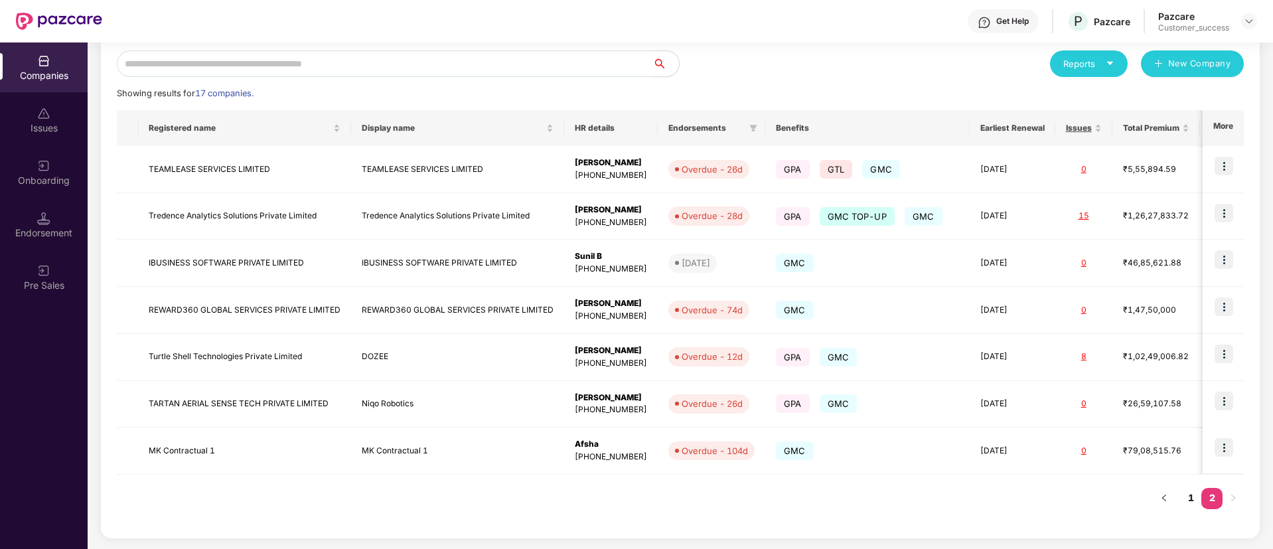
scroll to position [150, 0]
click at [490, 256] on td "IBUSINESS SOFTWARE PRIVATE LIMITED" at bounding box center [457, 263] width 213 height 47
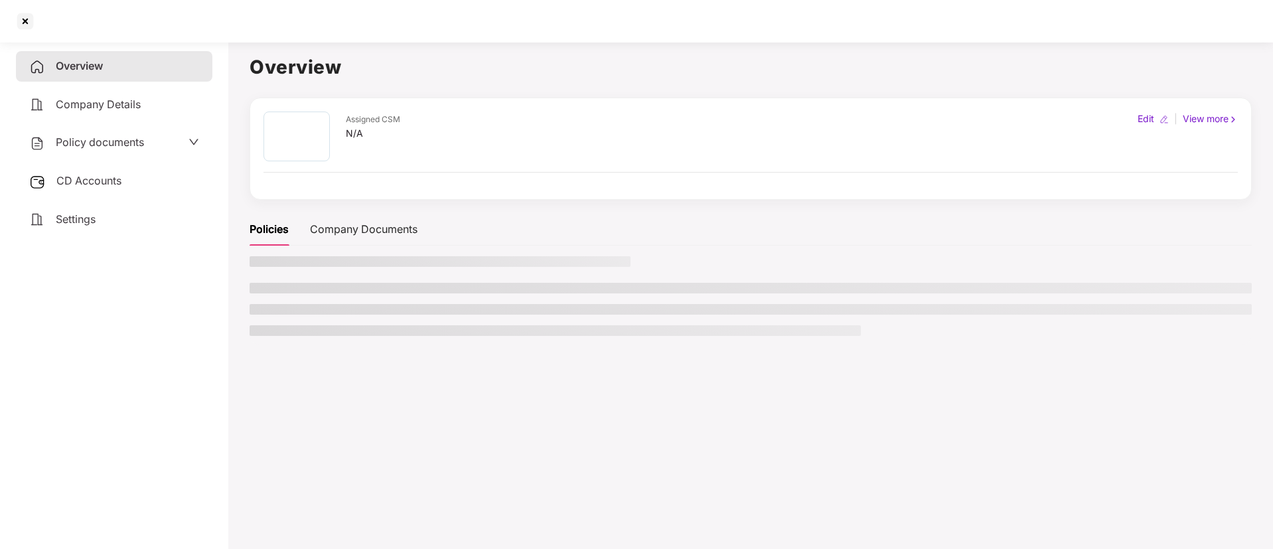
click at [490, 256] on h3 at bounding box center [440, 261] width 381 height 11
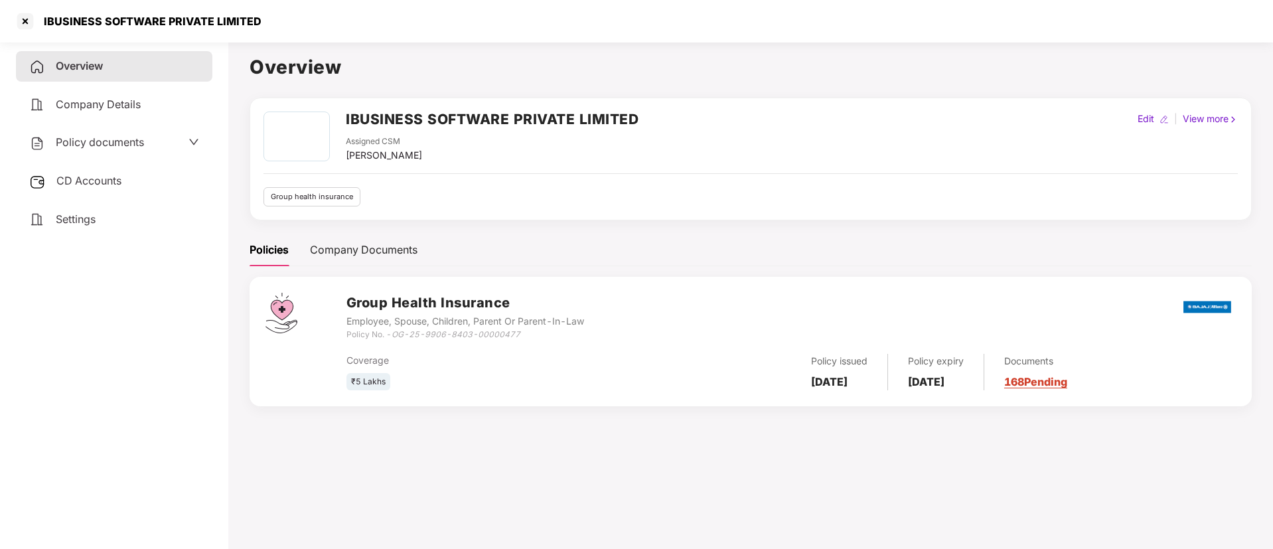
click at [461, 114] on h2 "IBUSINESS SOFTWARE PRIVATE LIMITED" at bounding box center [492, 119] width 293 height 22
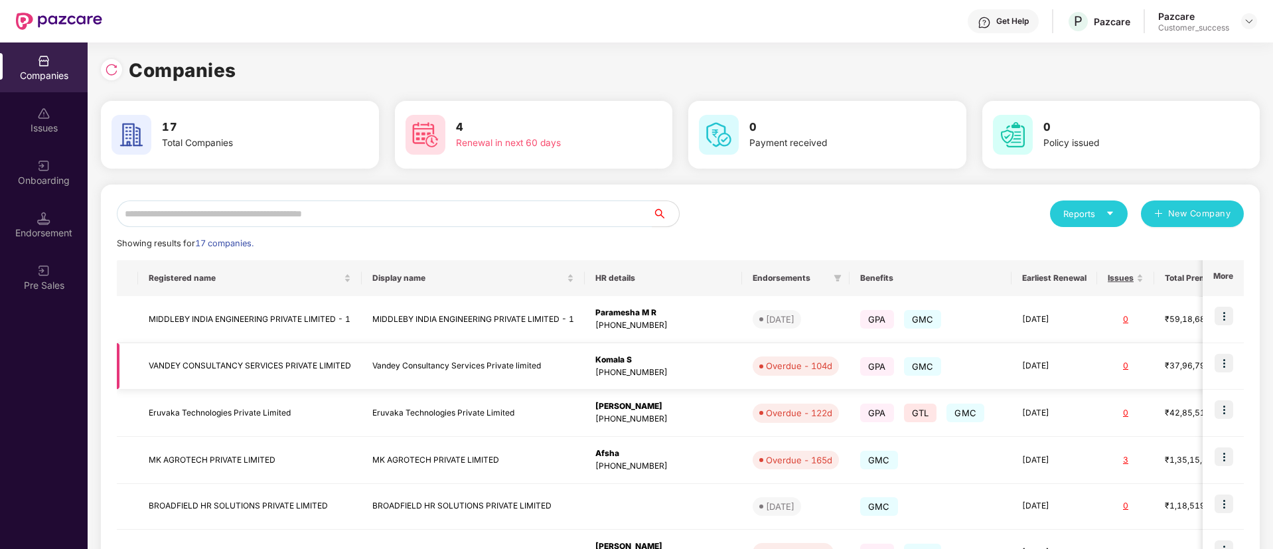
scroll to position [289, 0]
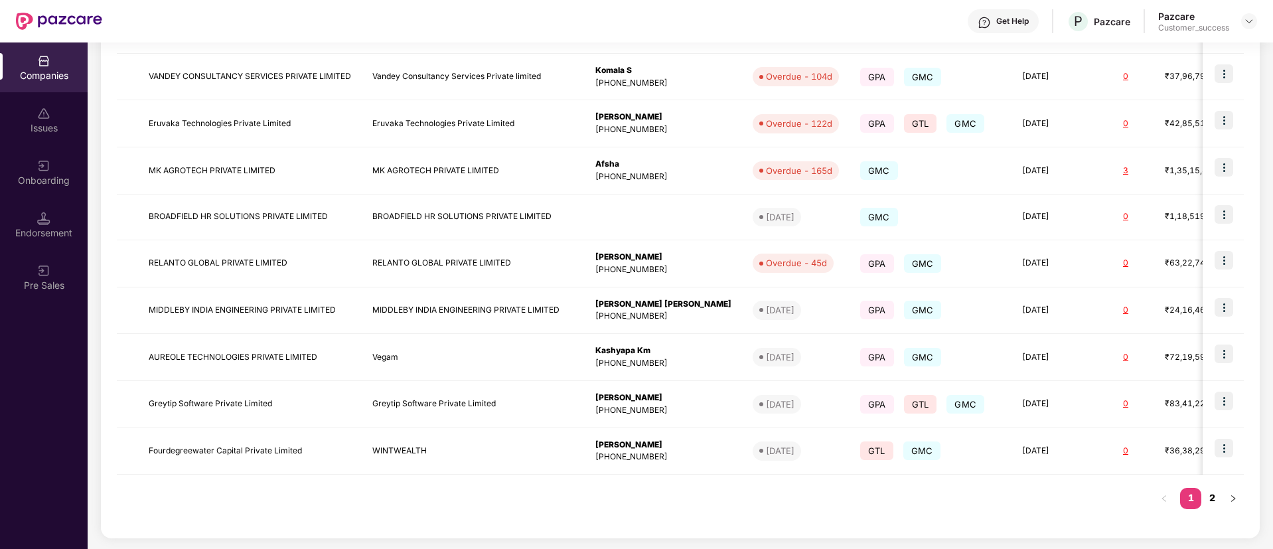
click at [1214, 506] on link "2" at bounding box center [1211, 498] width 21 height 20
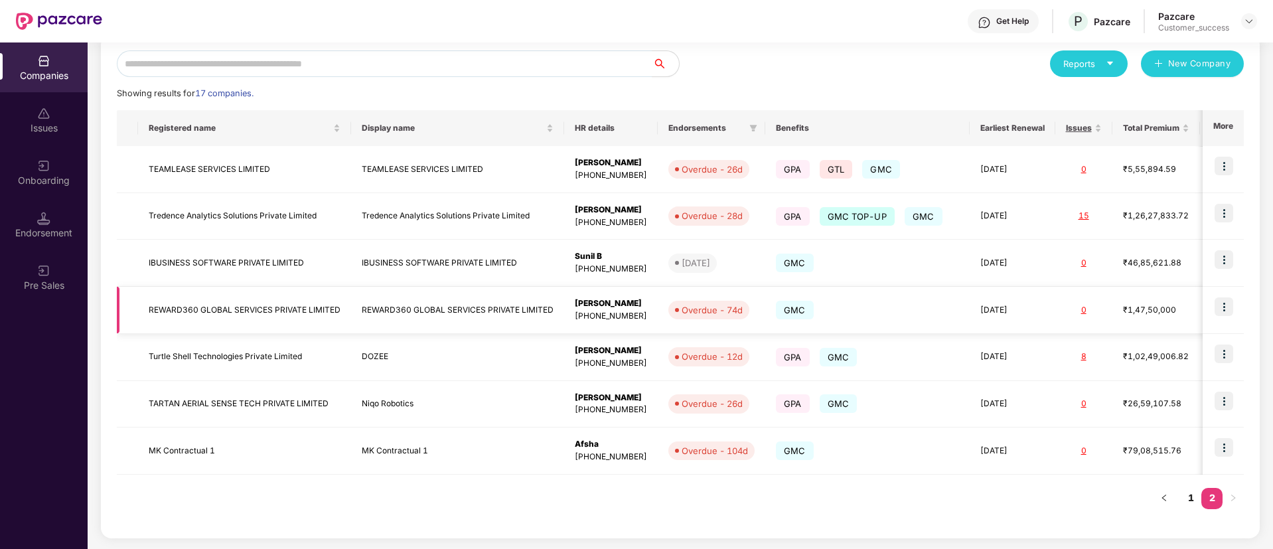
click at [361, 304] on td "REWARD360 GLOBAL SERVICES PRIVATE LIMITED" at bounding box center [457, 310] width 213 height 47
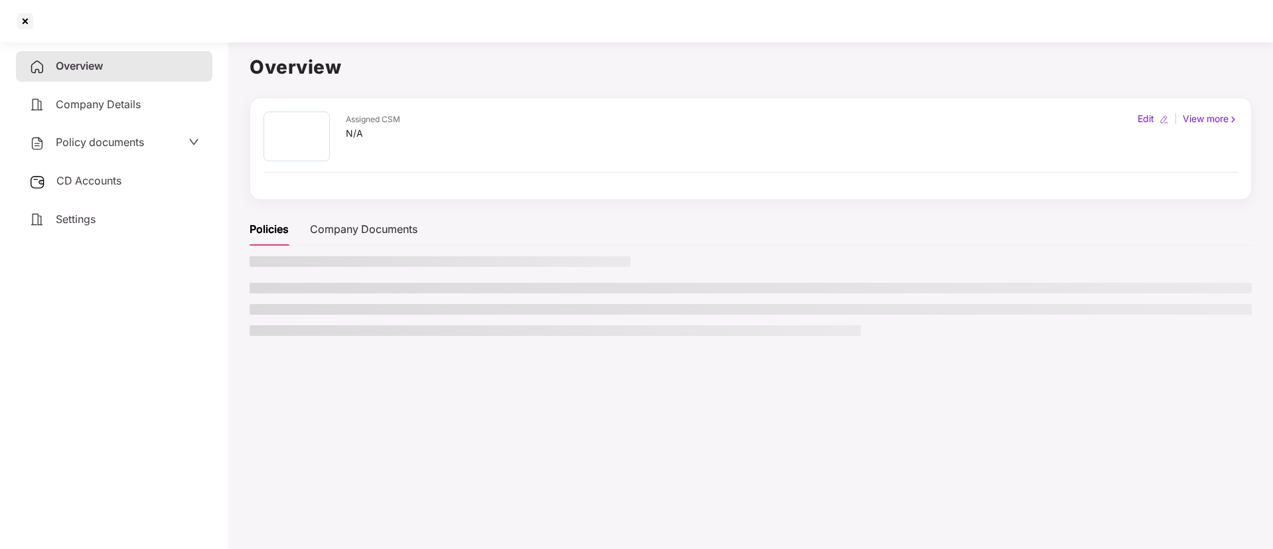
click at [361, 304] on li at bounding box center [751, 309] width 1002 height 11
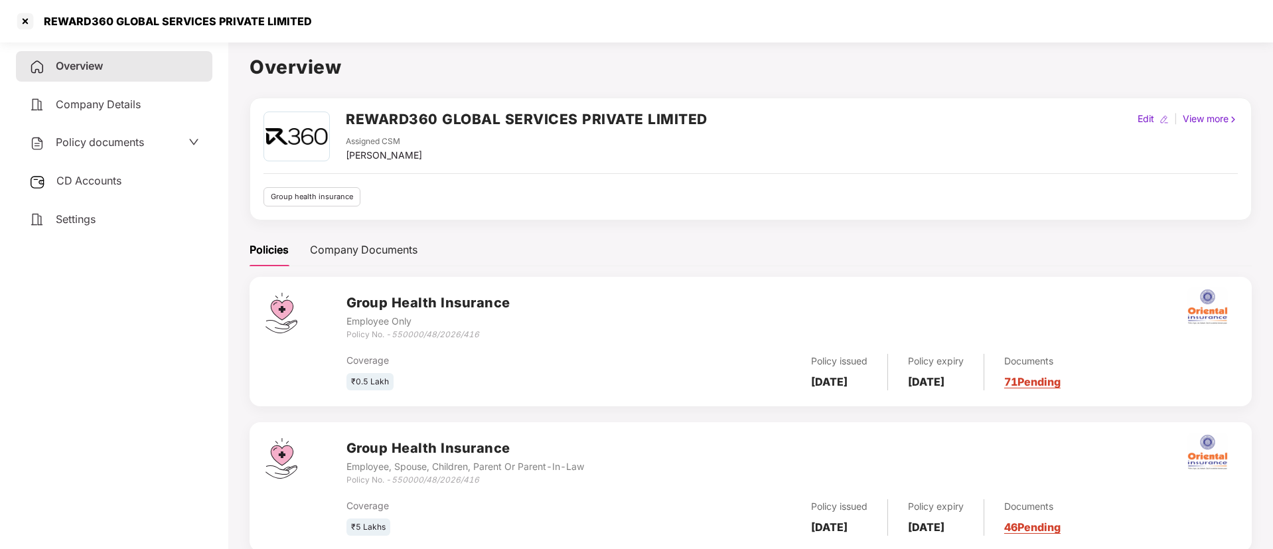
click at [451, 115] on h2 "REWARD360 GLOBAL SERVICES PRIVATE LIMITED" at bounding box center [527, 119] width 362 height 22
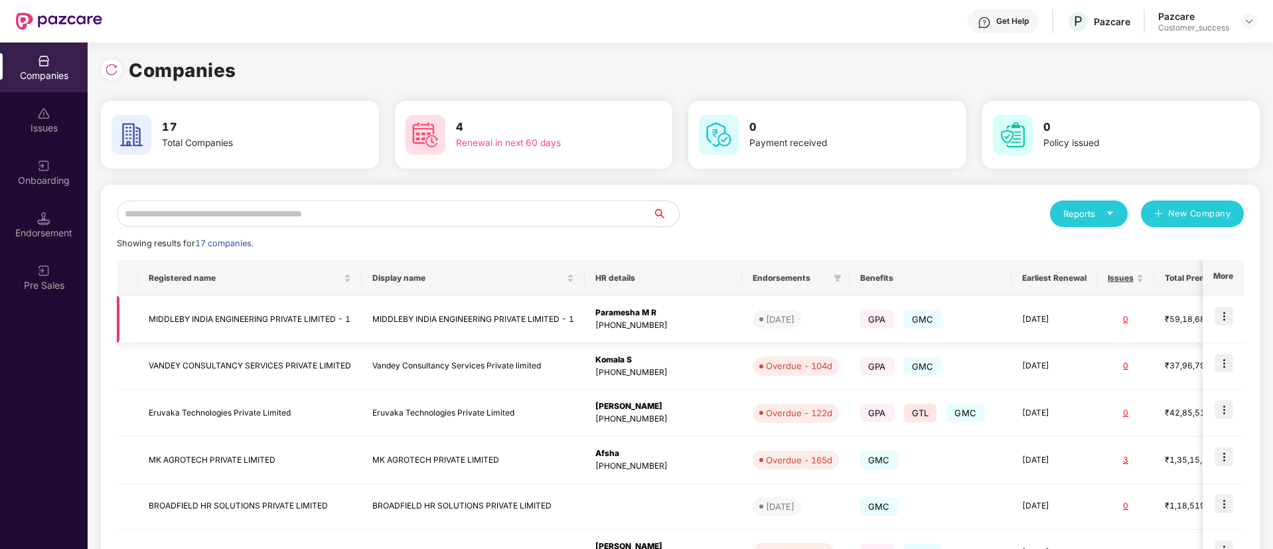
scroll to position [289, 0]
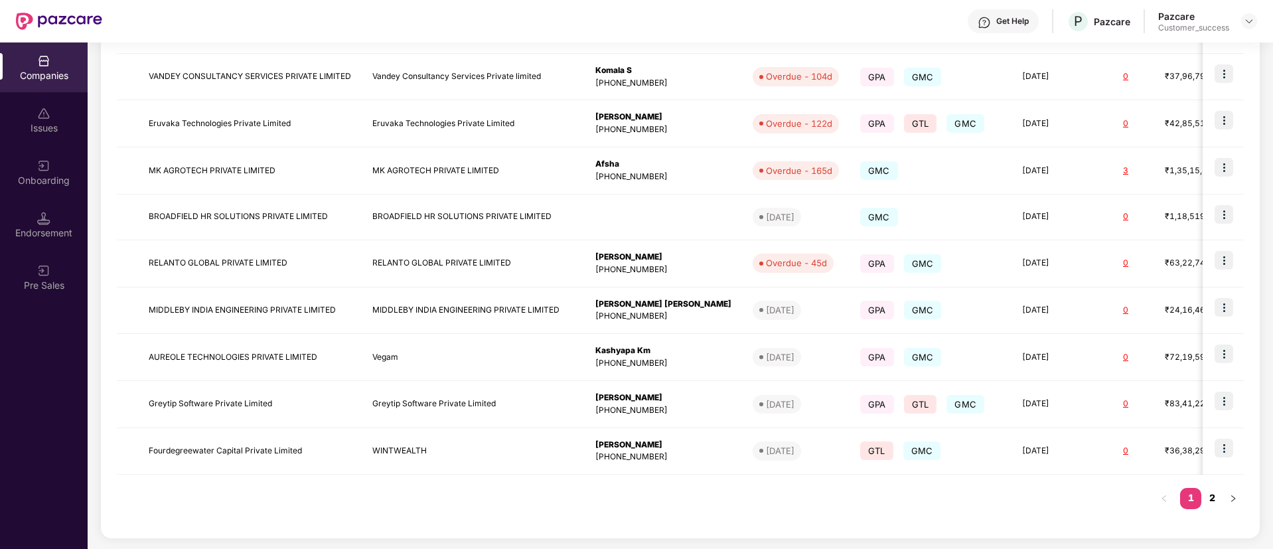
click at [1213, 500] on link "2" at bounding box center [1211, 498] width 21 height 20
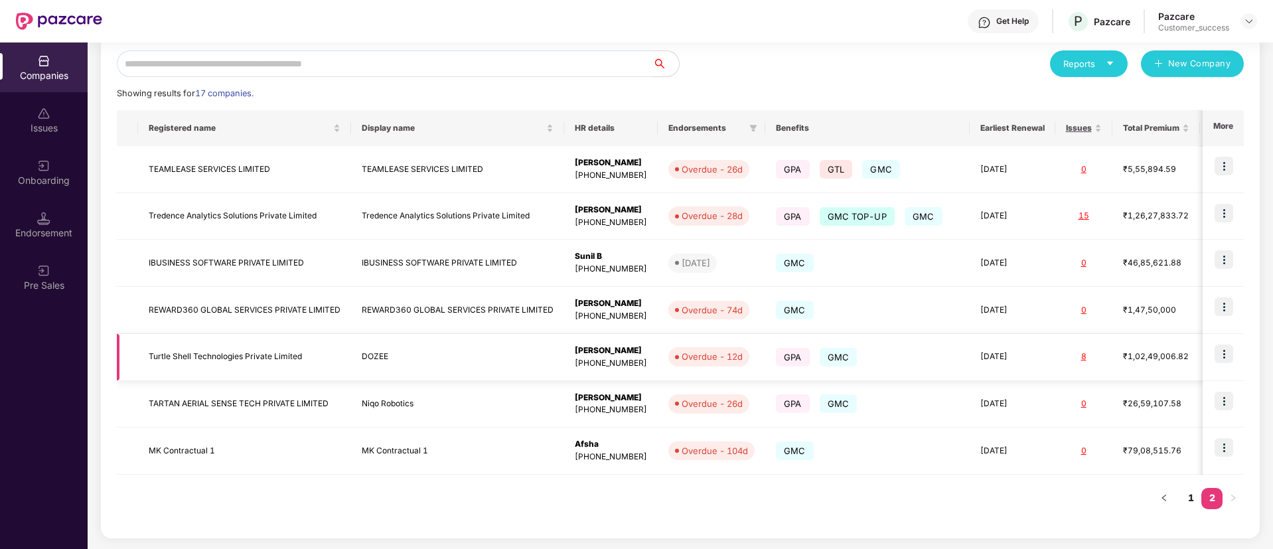
click at [228, 347] on td "Turtle Shell Technologies Private Limited" at bounding box center [244, 357] width 213 height 47
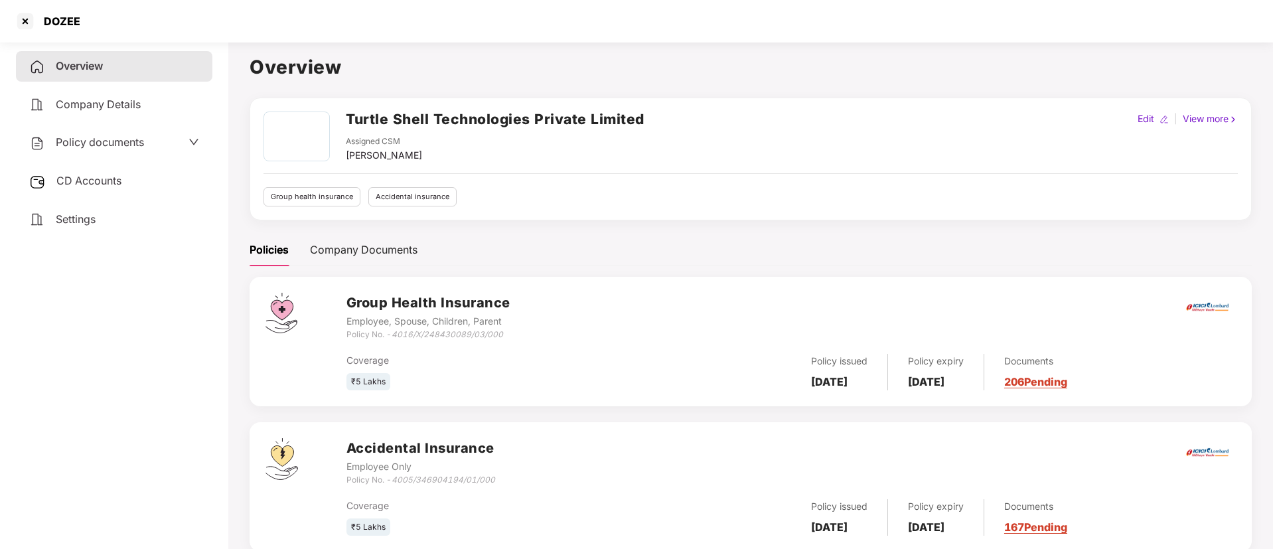
click at [506, 115] on h2 "Turtle Shell Technologies Private Limited" at bounding box center [495, 119] width 299 height 22
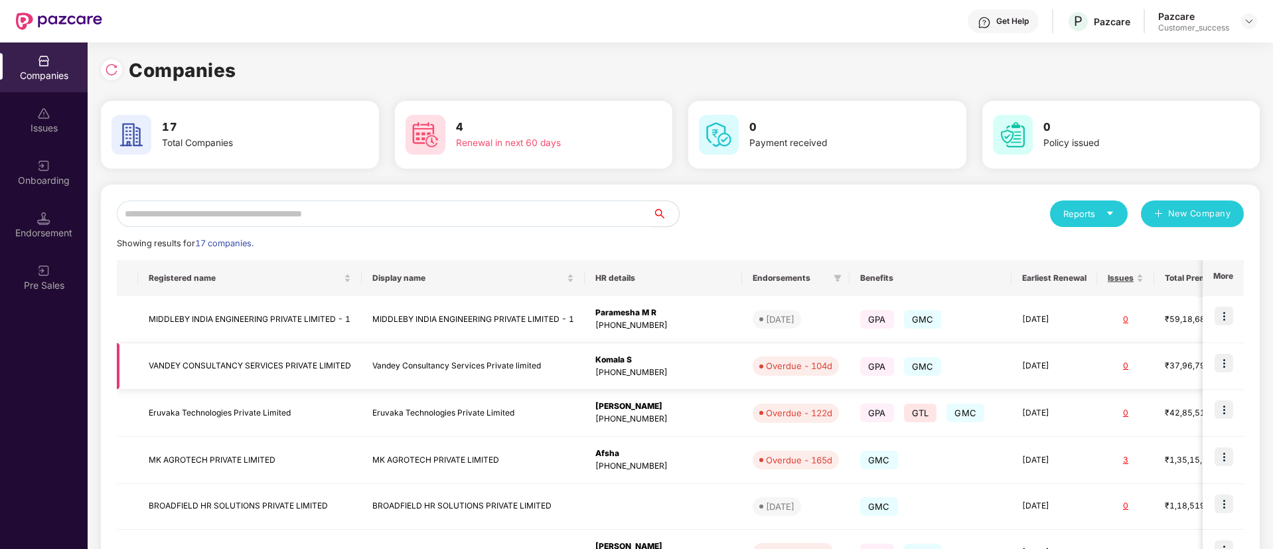
scroll to position [289, 0]
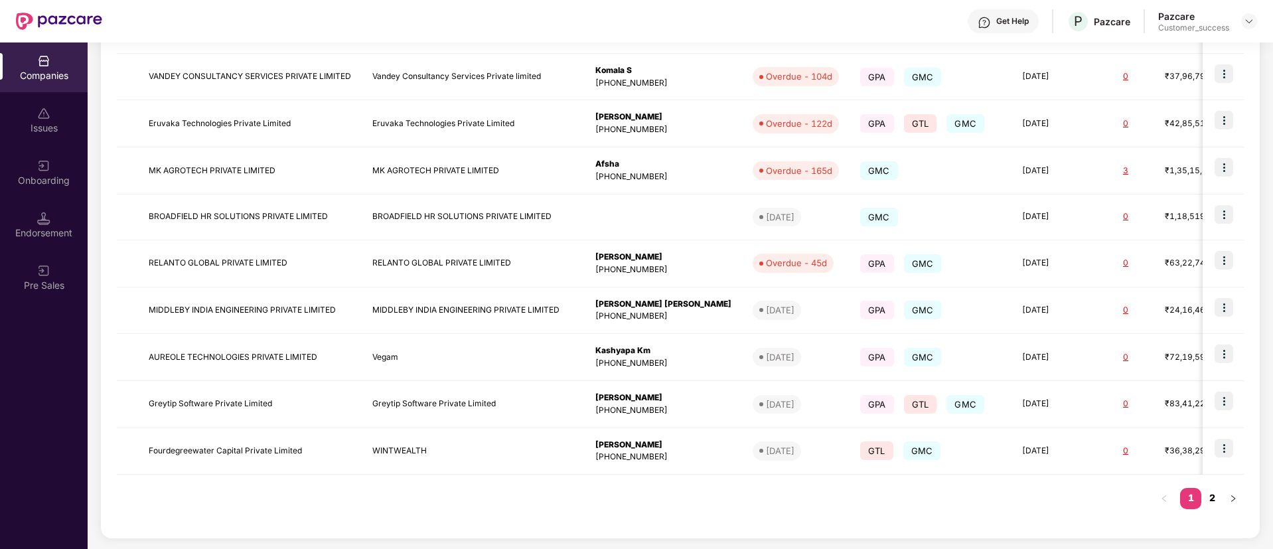
click at [1215, 495] on link "2" at bounding box center [1211, 498] width 21 height 20
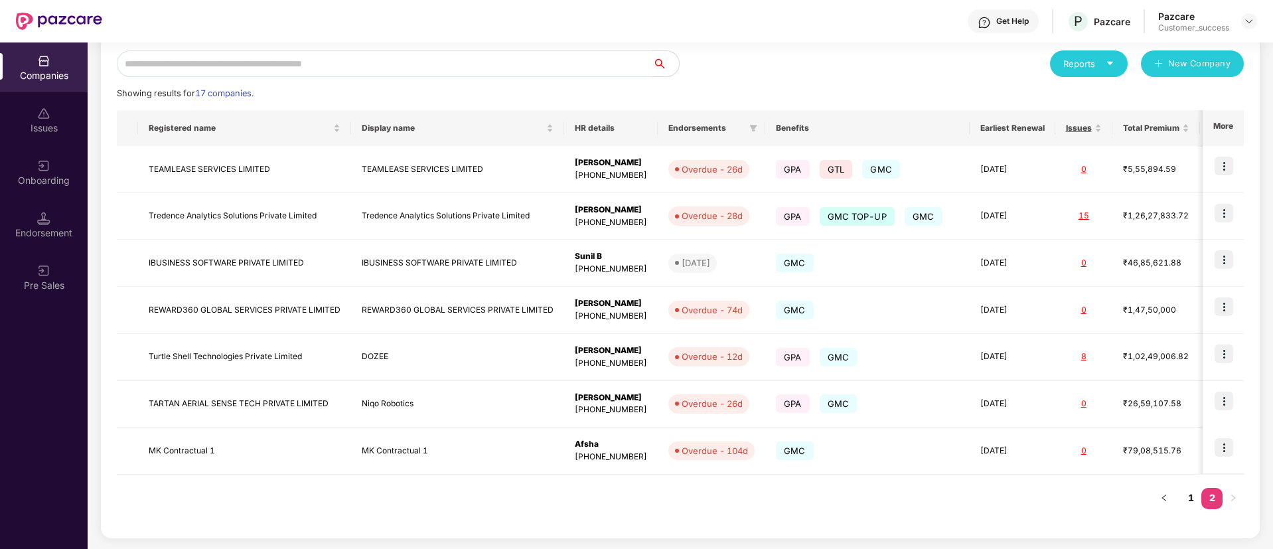
scroll to position [150, 0]
click at [1229, 311] on img at bounding box center [1223, 306] width 19 height 19
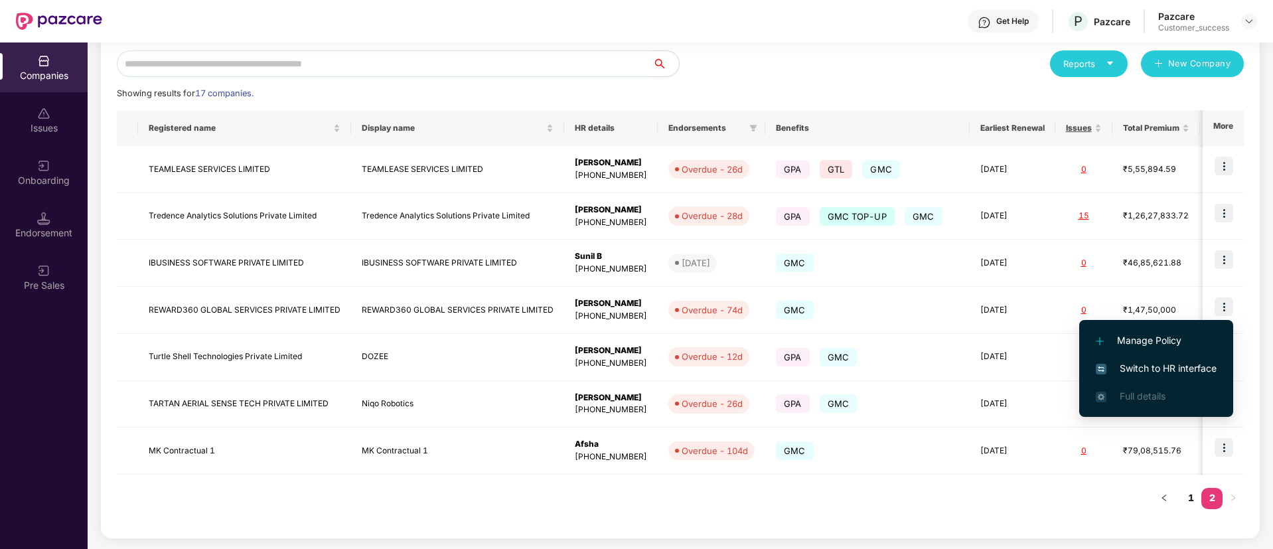
click at [1137, 363] on span "Switch to HR interface" at bounding box center [1156, 368] width 121 height 15
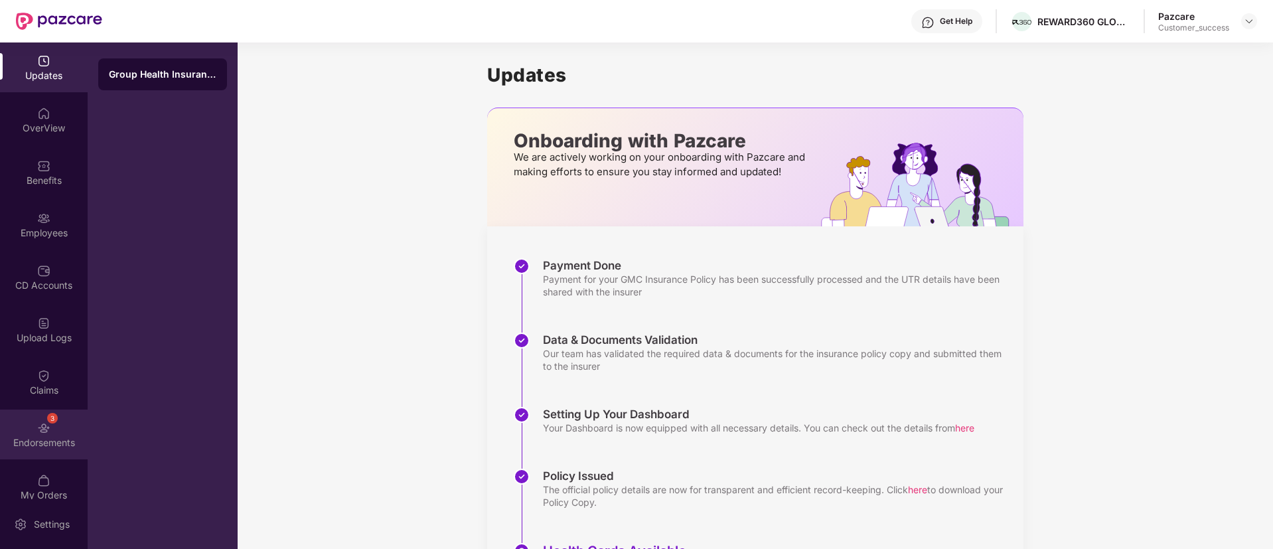
click at [57, 423] on div "3 Endorsements" at bounding box center [44, 434] width 88 height 50
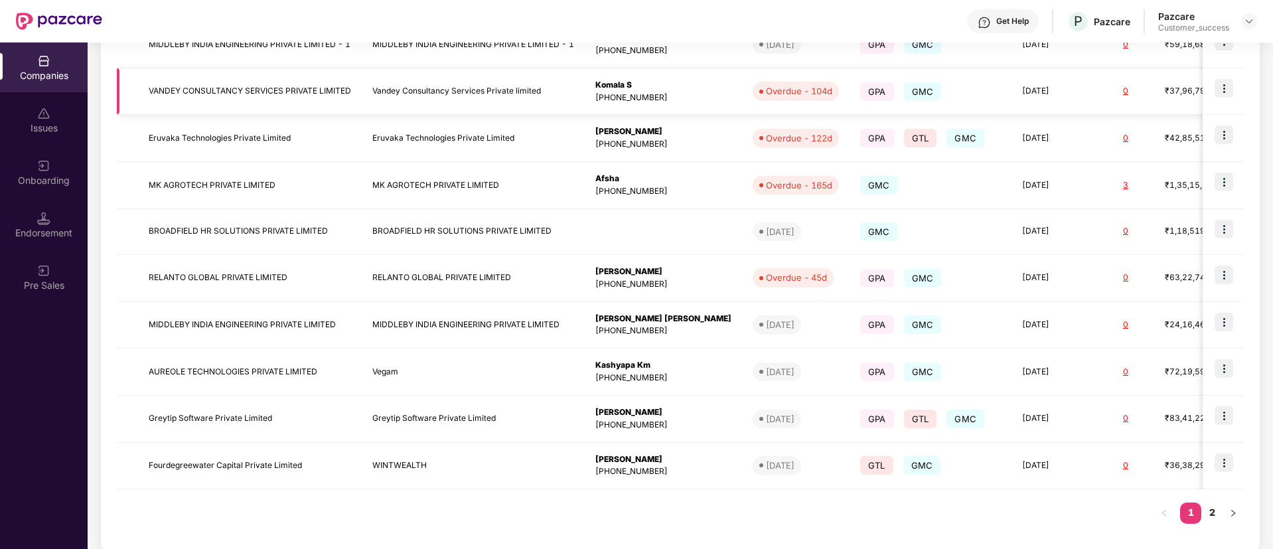
scroll to position [0, 0]
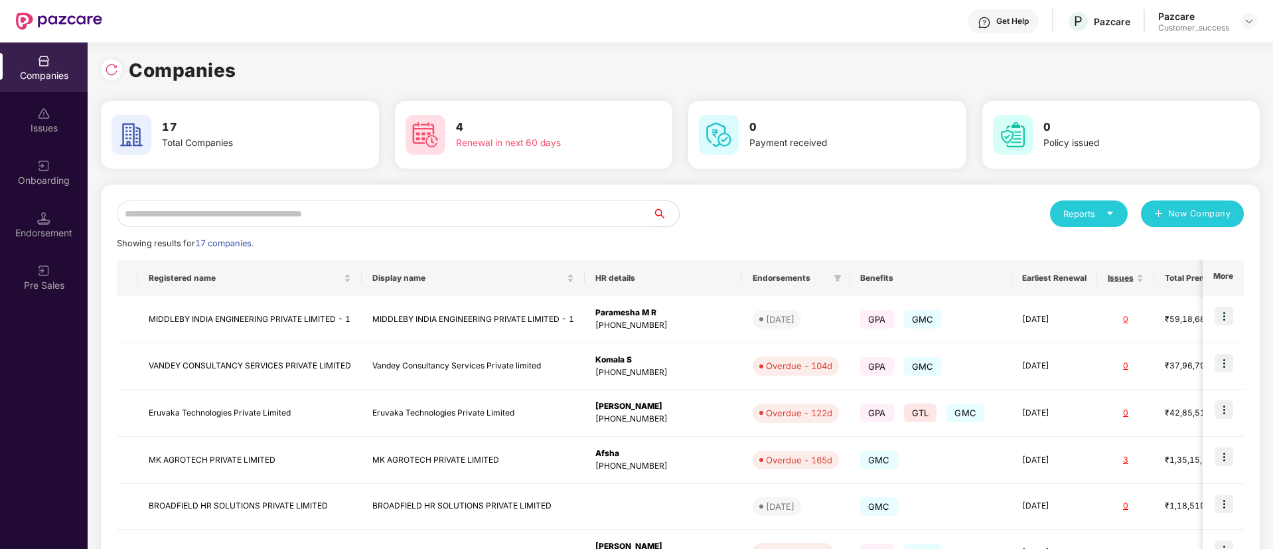
click at [338, 214] on input "text" at bounding box center [385, 213] width 536 height 27
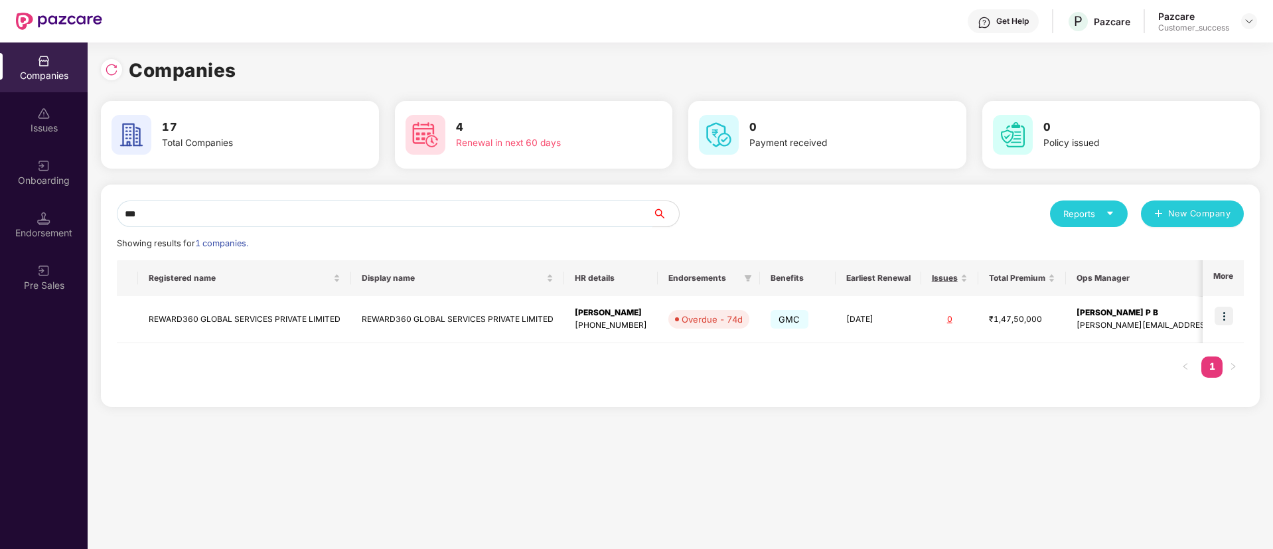
type input "****"
click at [282, 212] on input "****" at bounding box center [385, 213] width 536 height 27
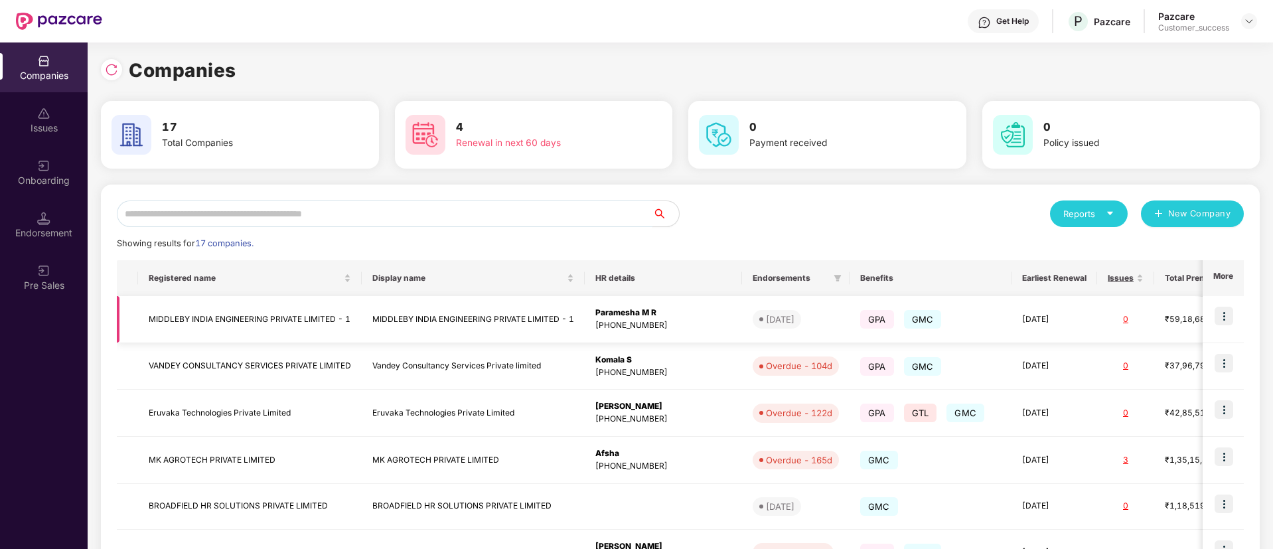
scroll to position [289, 0]
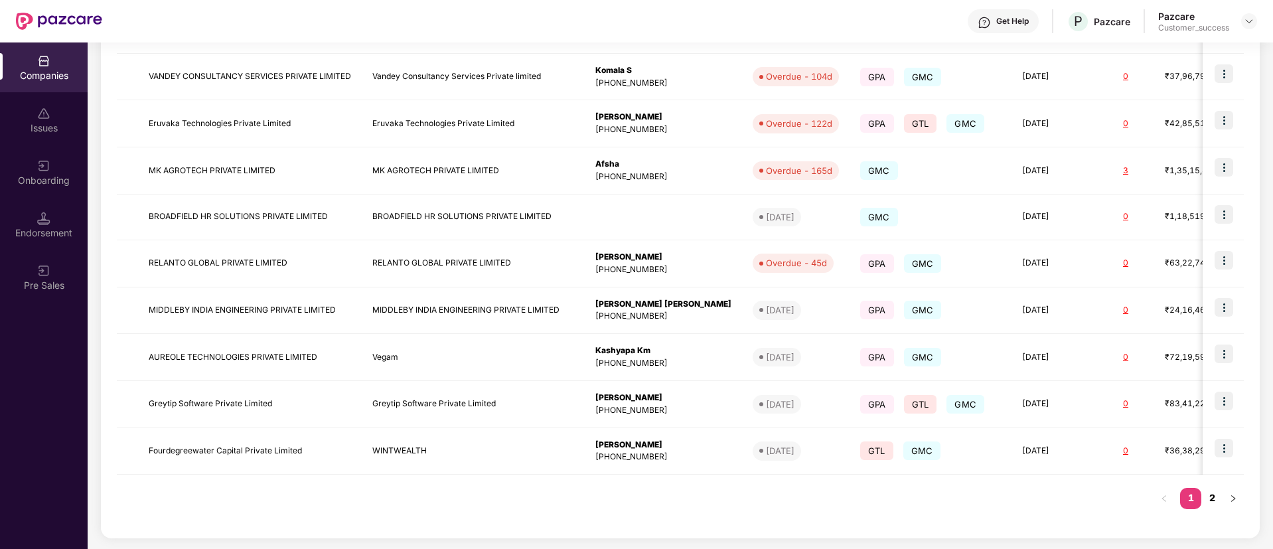
click at [1208, 498] on link "2" at bounding box center [1211, 498] width 21 height 20
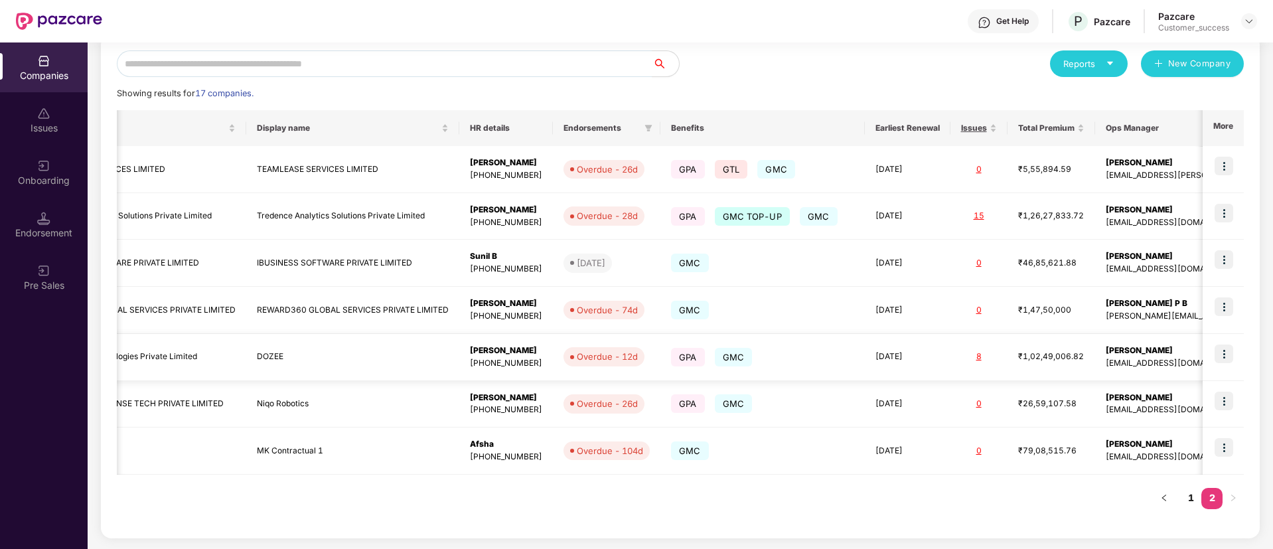
scroll to position [0, 106]
click at [1222, 350] on img at bounding box center [1223, 353] width 19 height 19
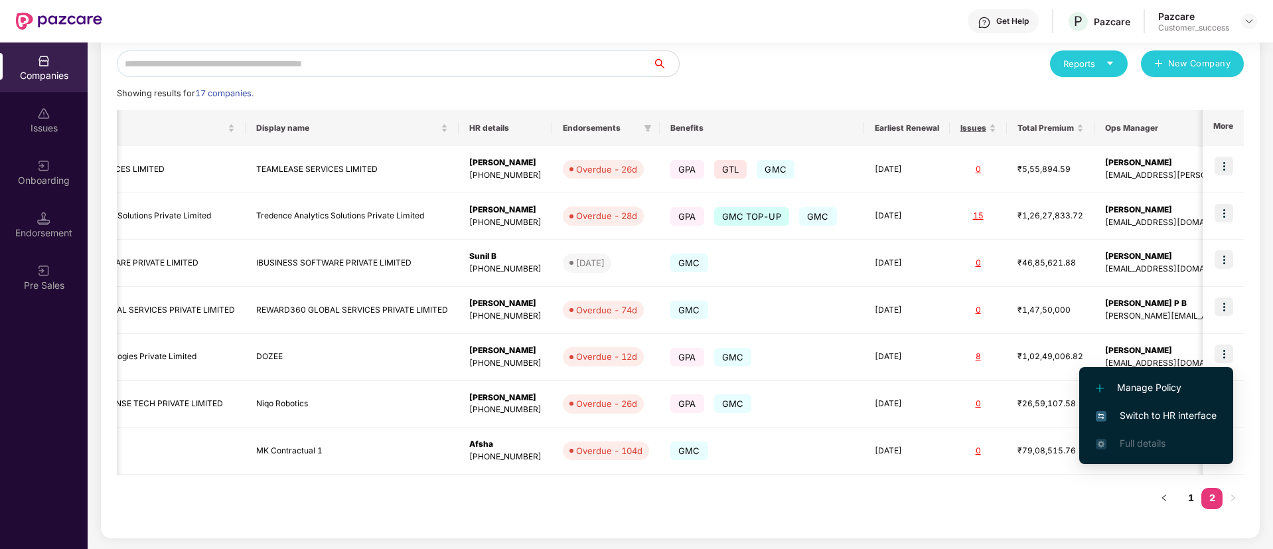
click at [1183, 411] on span "Switch to HR interface" at bounding box center [1156, 415] width 121 height 15
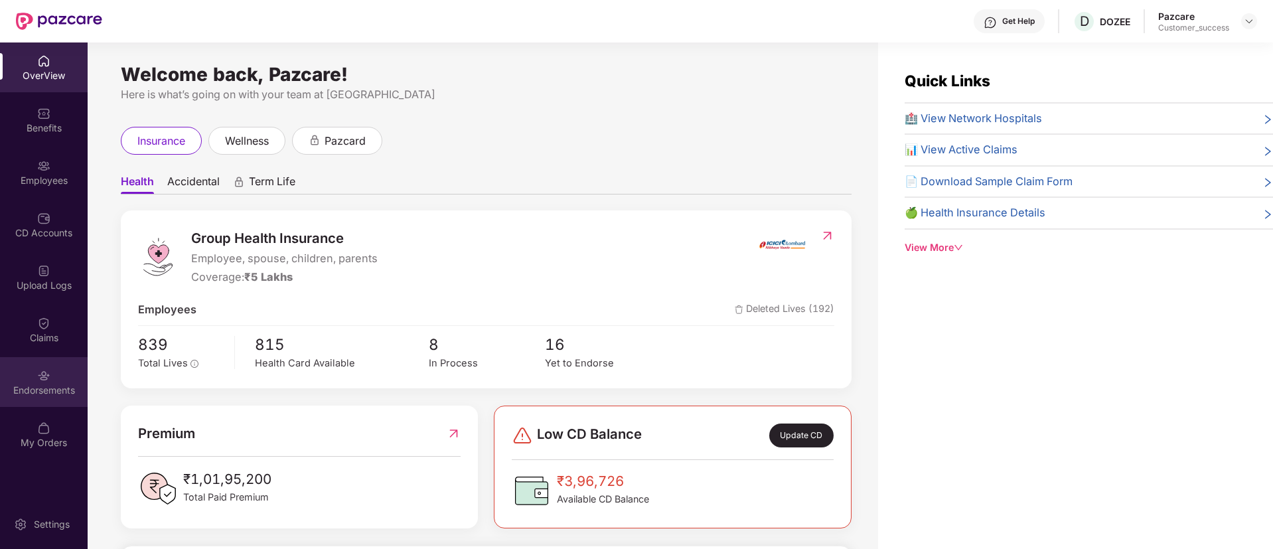
click at [38, 366] on div "Endorsements" at bounding box center [44, 382] width 88 height 50
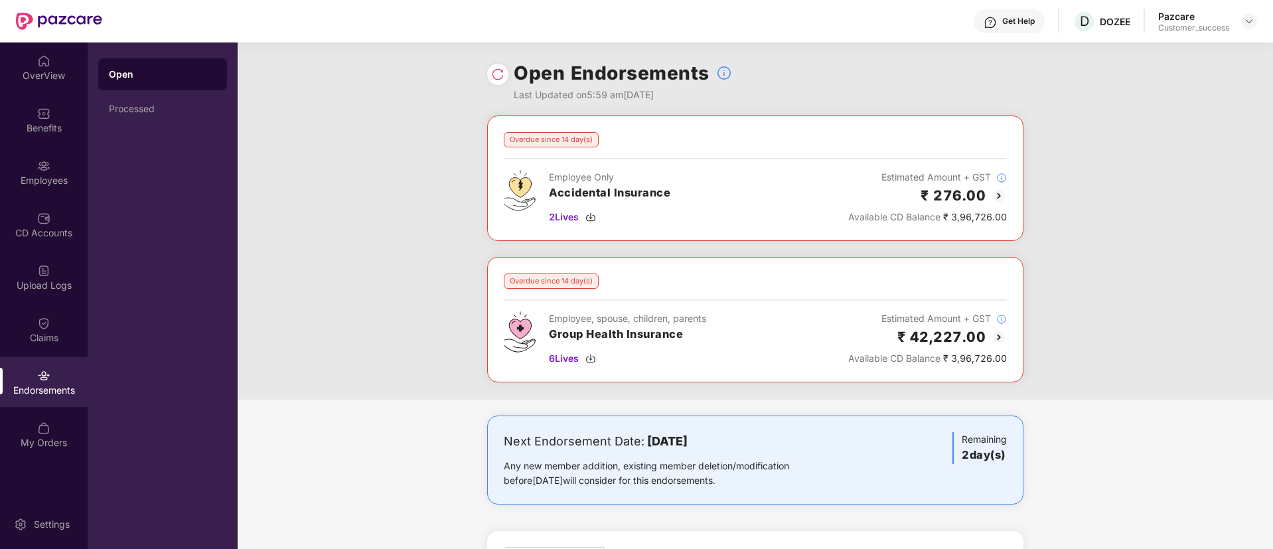
click at [997, 197] on img at bounding box center [999, 196] width 16 height 16
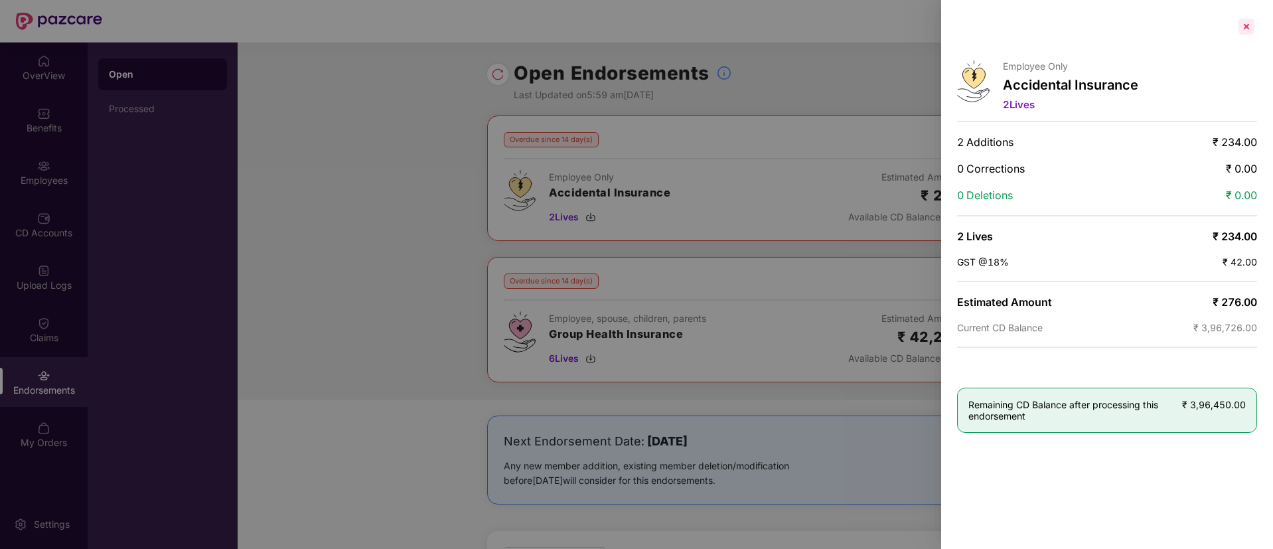
click at [1239, 32] on div at bounding box center [1246, 26] width 21 height 21
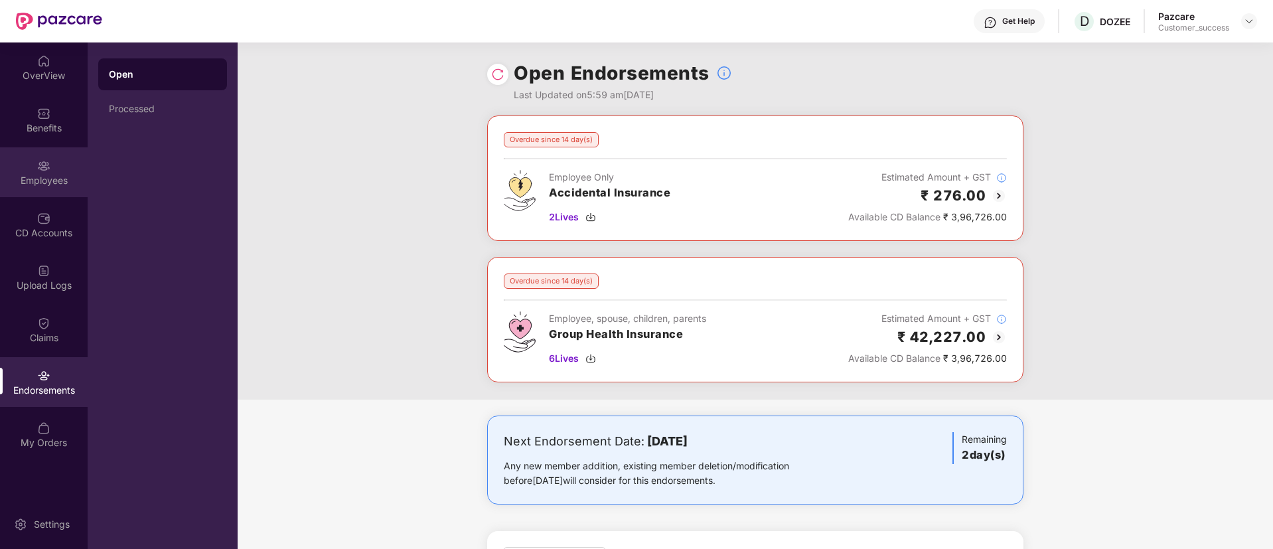
click at [33, 190] on div "Employees" at bounding box center [44, 172] width 88 height 50
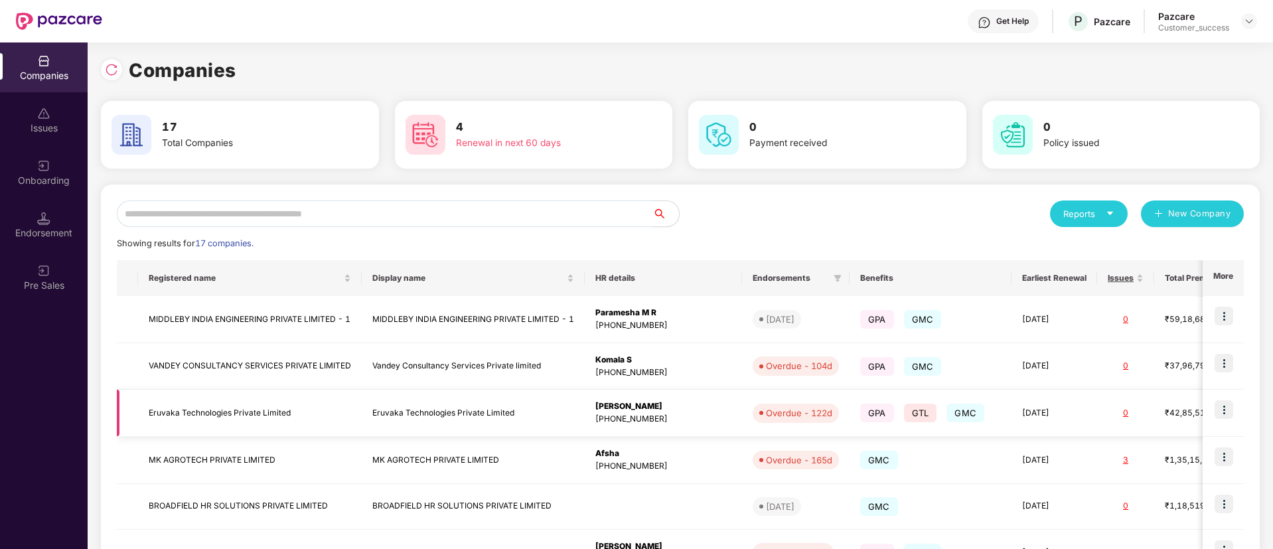
scroll to position [289, 0]
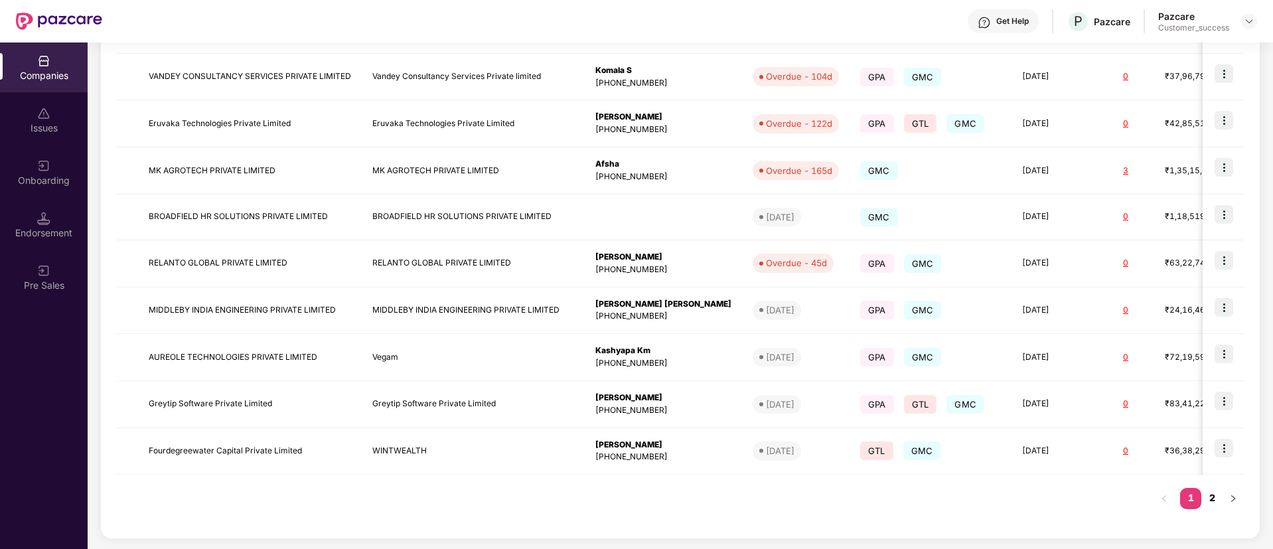
click at [1218, 496] on link "2" at bounding box center [1211, 498] width 21 height 20
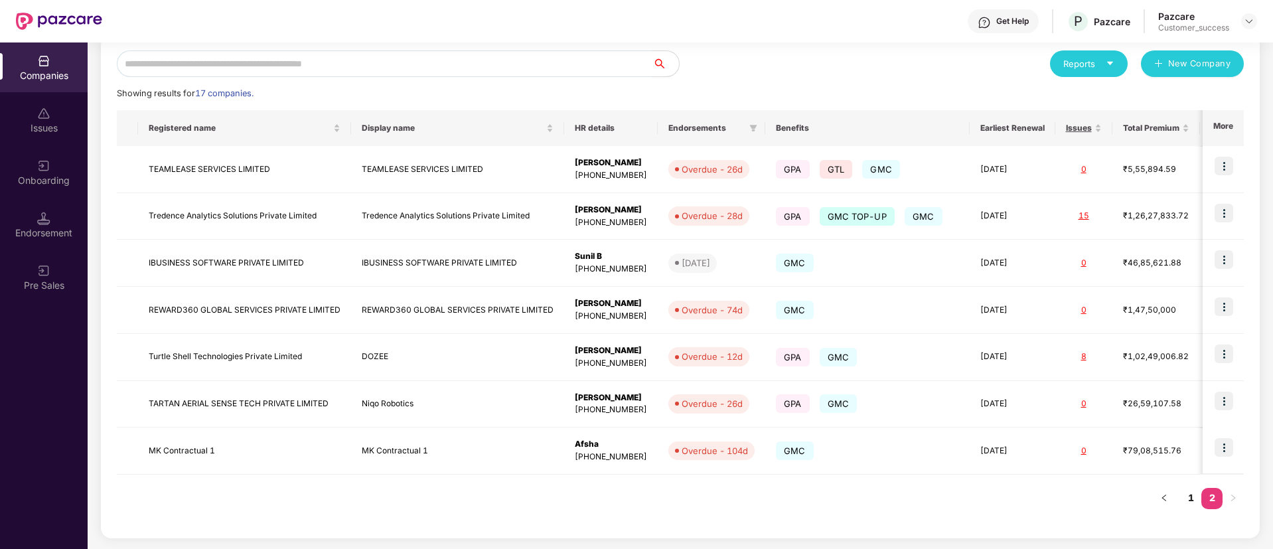
scroll to position [150, 0]
click at [1221, 395] on img at bounding box center [1223, 401] width 19 height 19
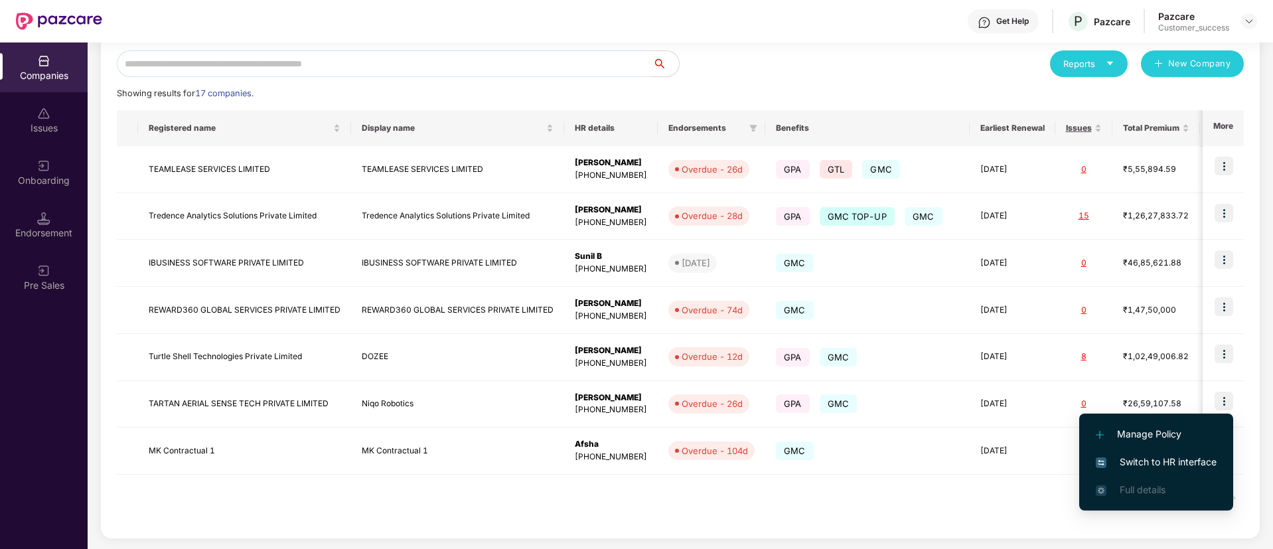
click at [1151, 459] on span "Switch to HR interface" at bounding box center [1156, 462] width 121 height 15
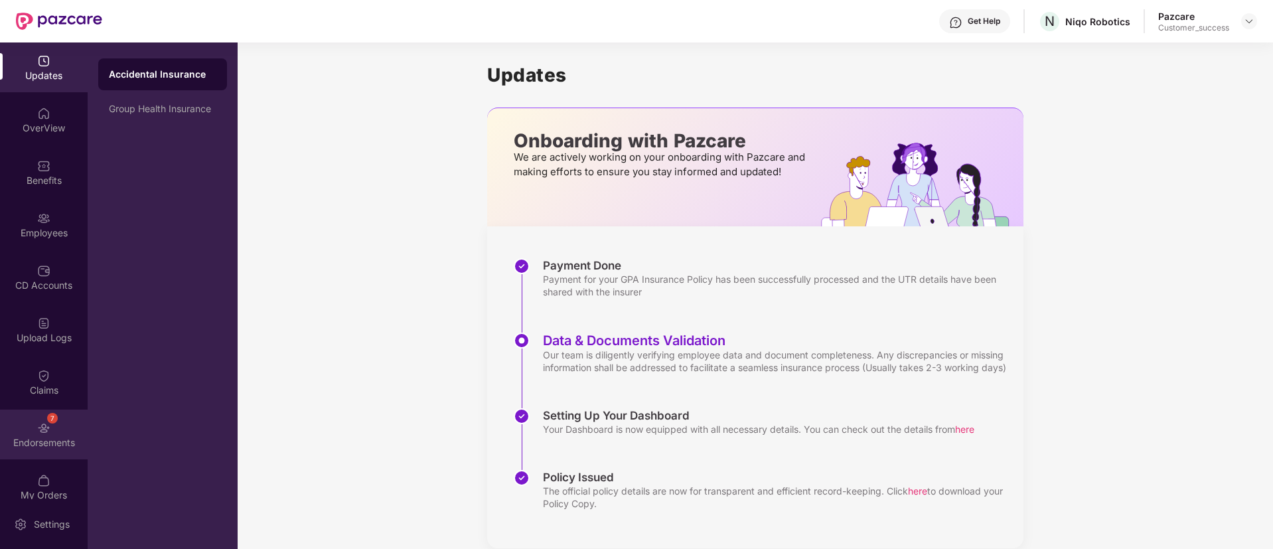
click at [40, 425] on img at bounding box center [43, 427] width 13 height 13
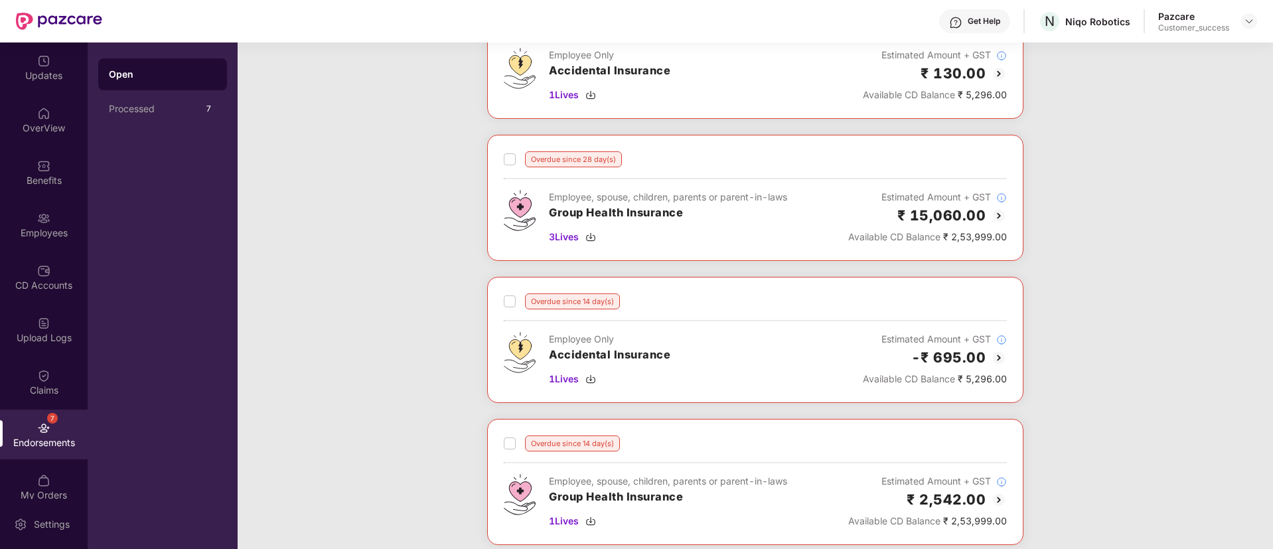
scroll to position [123, 0]
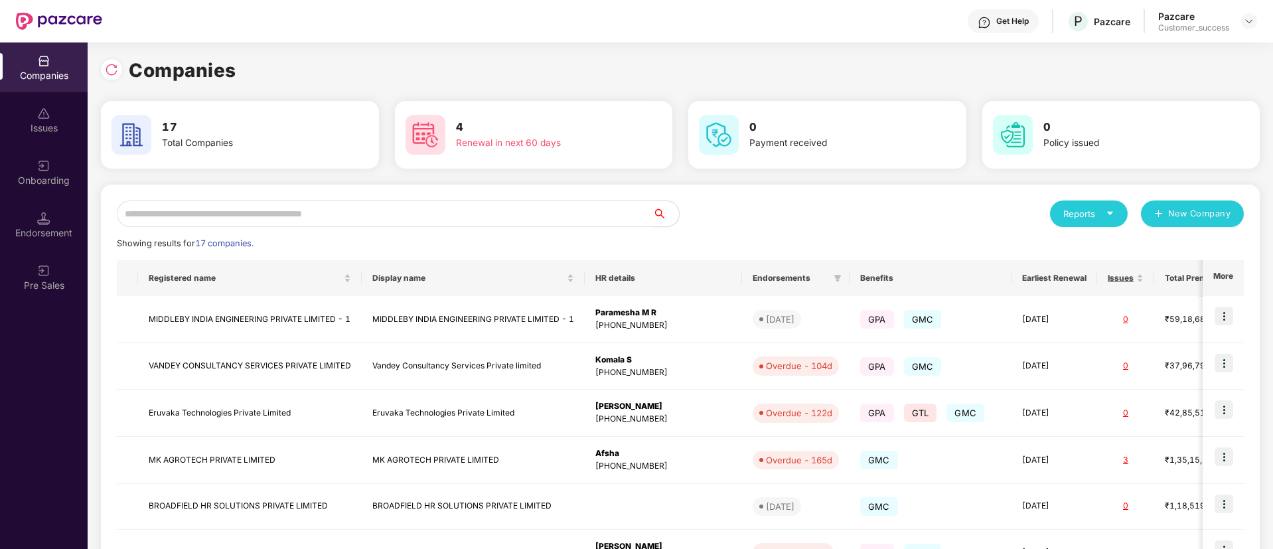
click at [432, 217] on input "text" at bounding box center [385, 213] width 536 height 27
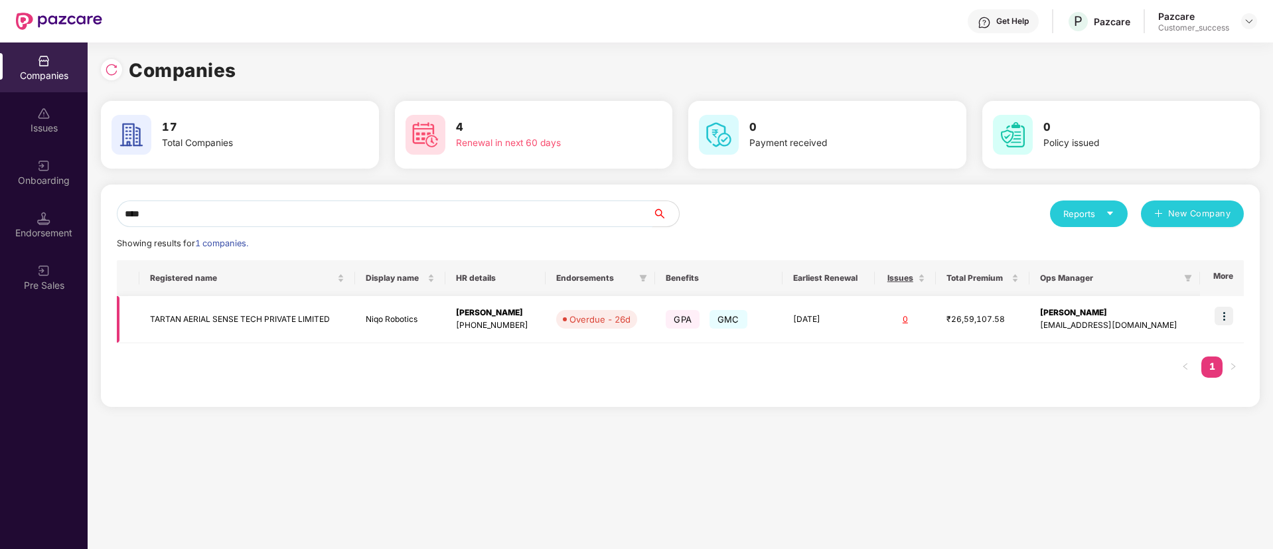
scroll to position [0, 0]
type input "****"
click at [285, 325] on td "TARTAN AERIAL SENSE TECH PRIVATE LIMITED" at bounding box center [247, 319] width 216 height 47
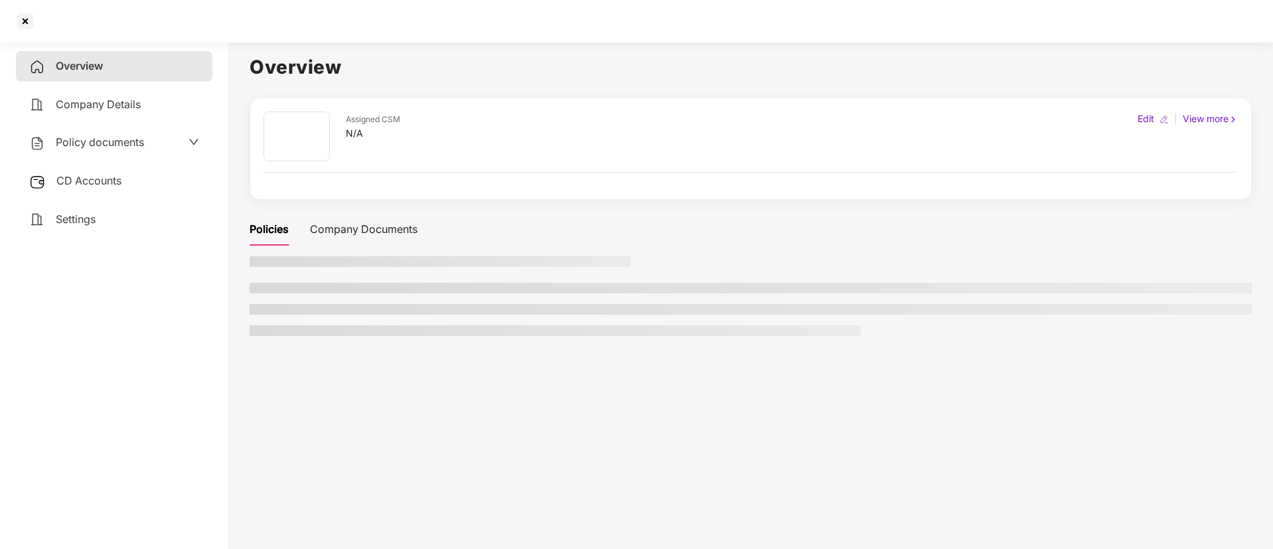
click at [285, 325] on li at bounding box center [555, 330] width 611 height 11
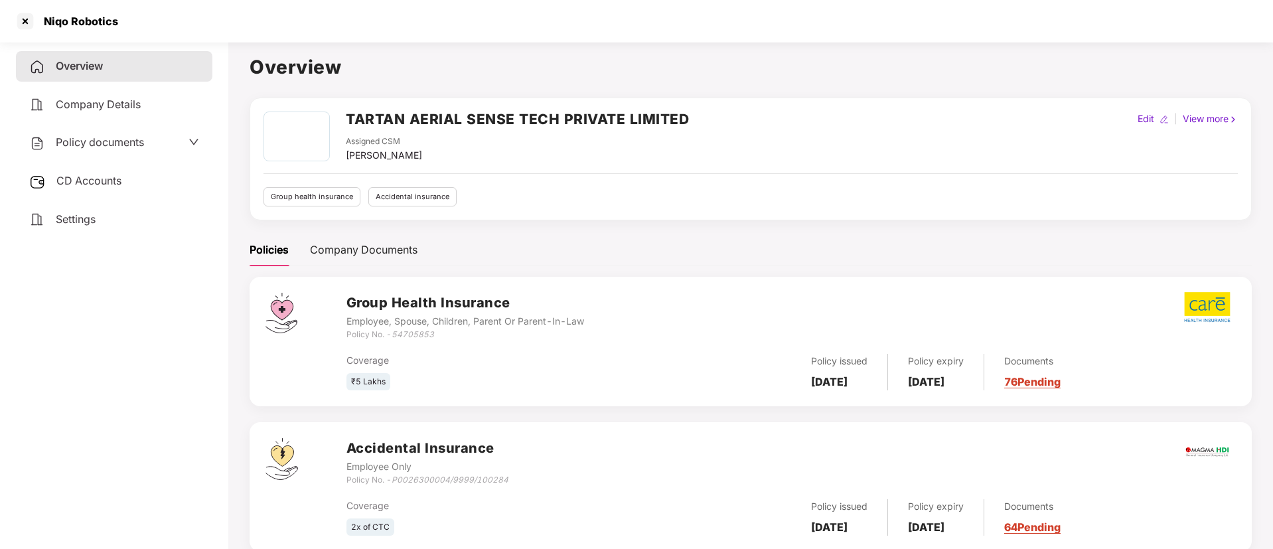
click at [428, 113] on h2 "TARTAN AERIAL SENSE TECH PRIVATE LIMITED" at bounding box center [517, 119] width 343 height 22
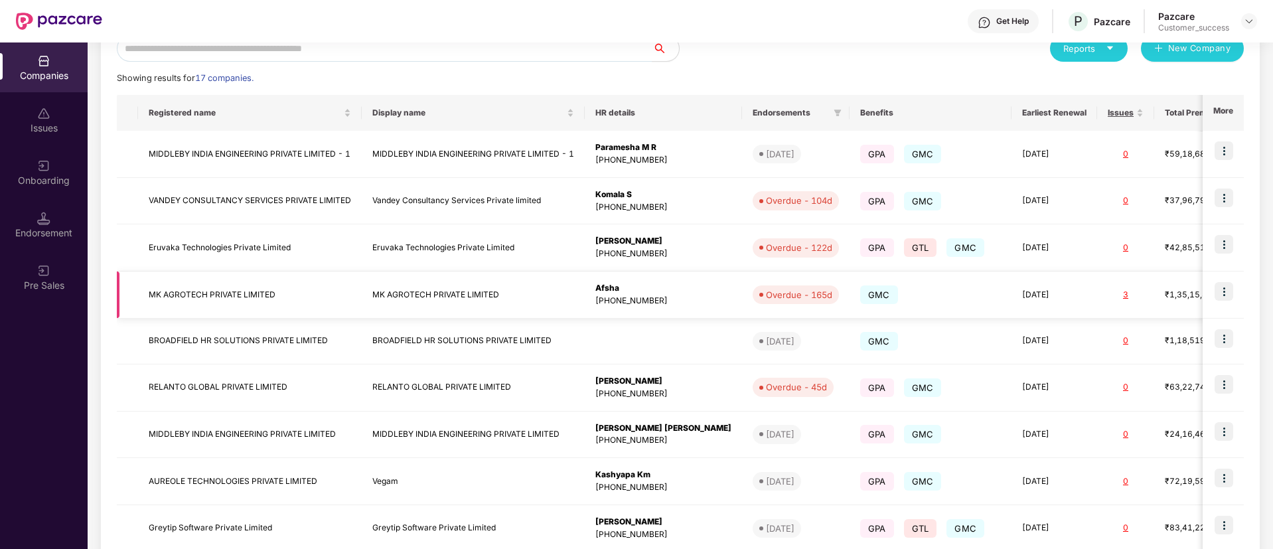
scroll to position [289, 0]
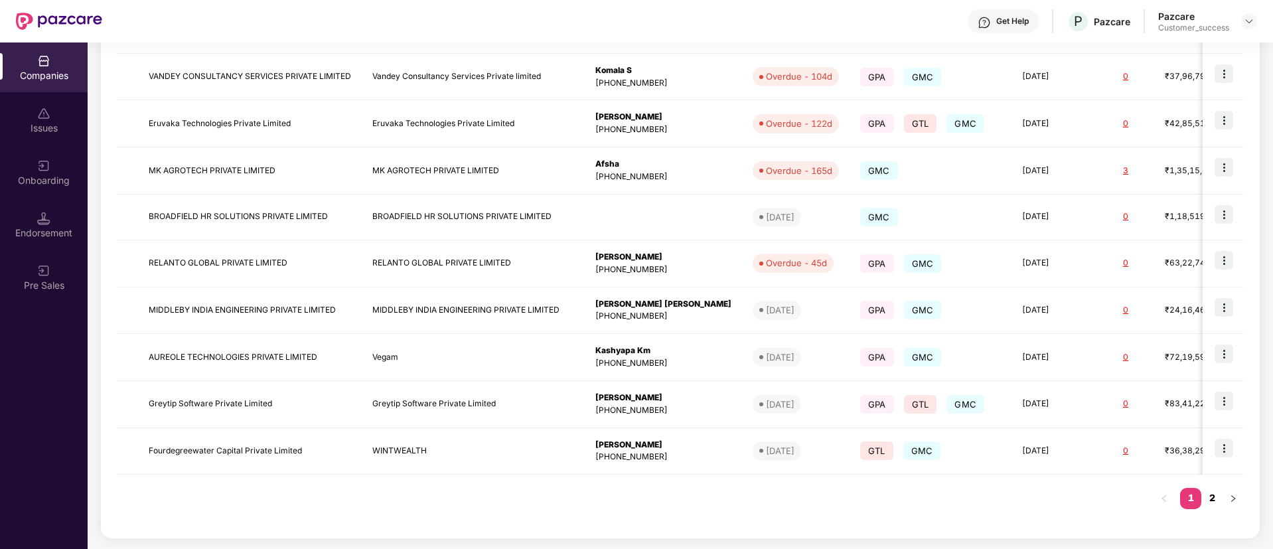
click at [1211, 498] on link "2" at bounding box center [1211, 498] width 21 height 20
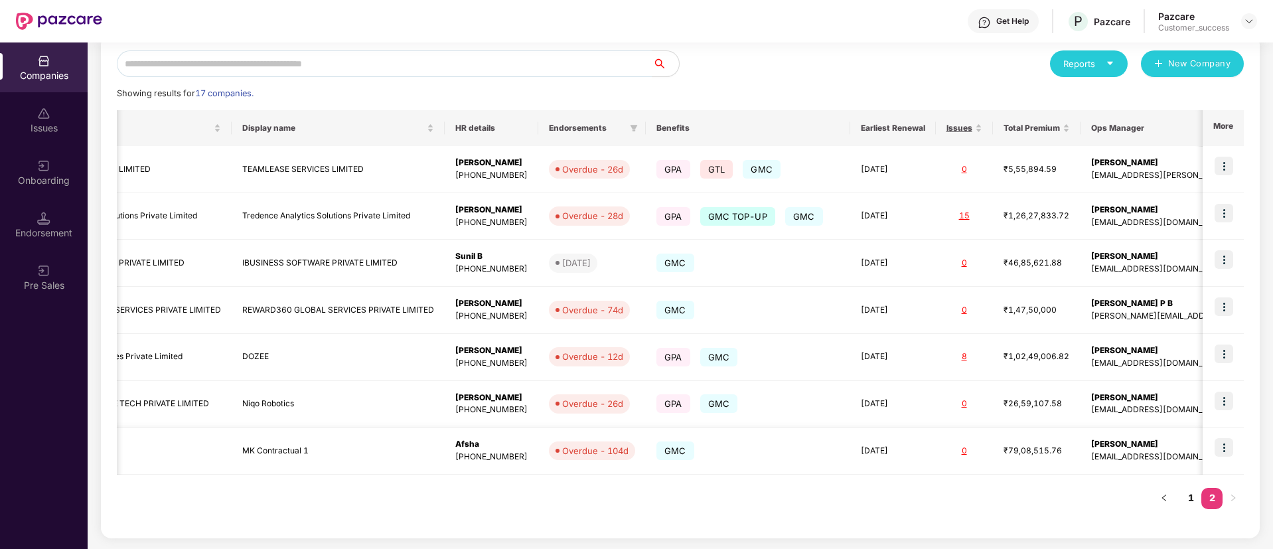
scroll to position [0, 0]
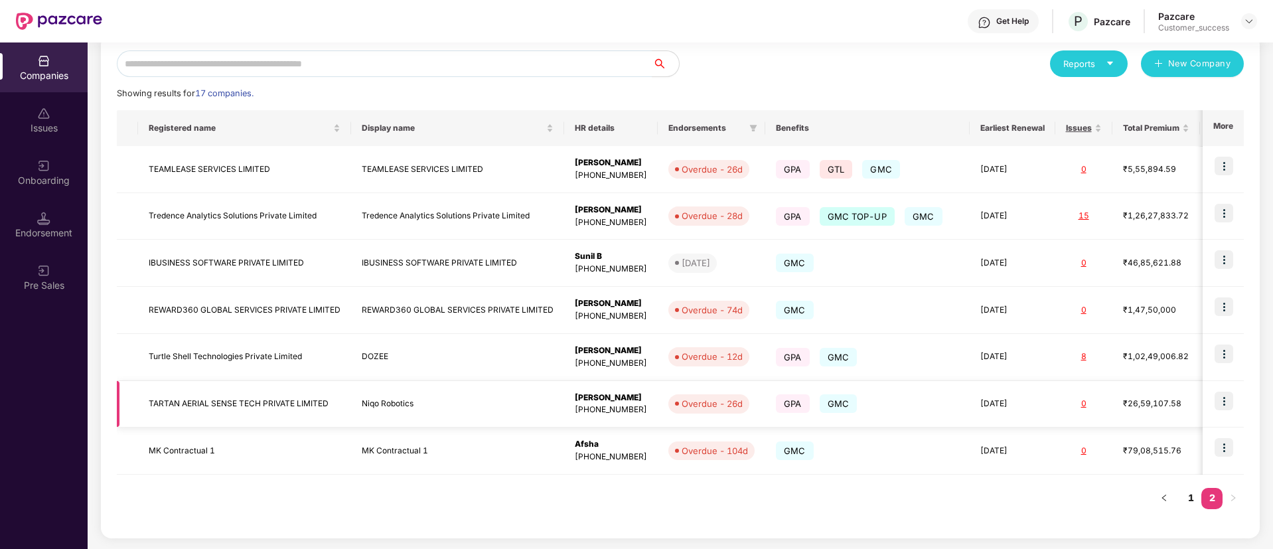
click at [1224, 399] on img at bounding box center [1223, 401] width 19 height 19
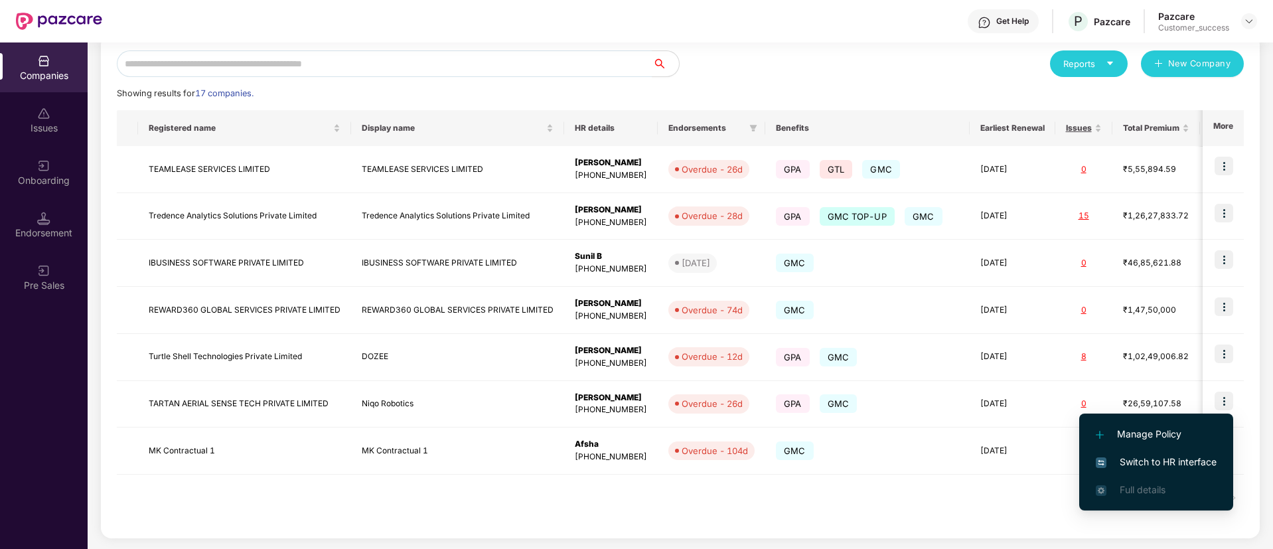
click at [1165, 448] on li "Switch to HR interface" at bounding box center [1156, 462] width 154 height 28
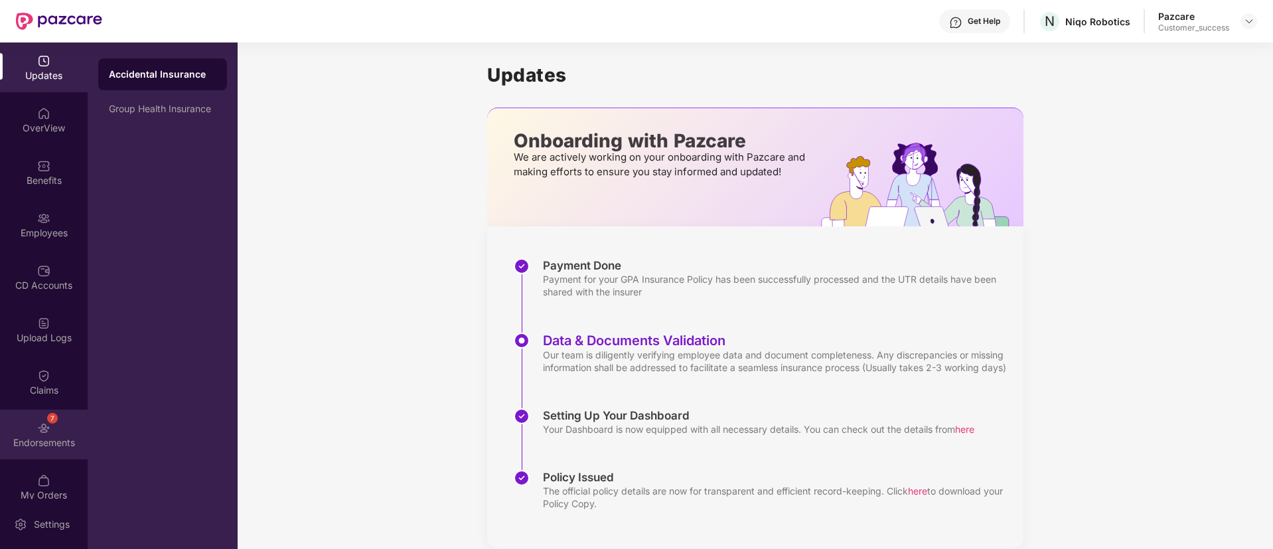
click at [47, 419] on div "7" at bounding box center [52, 418] width 11 height 11
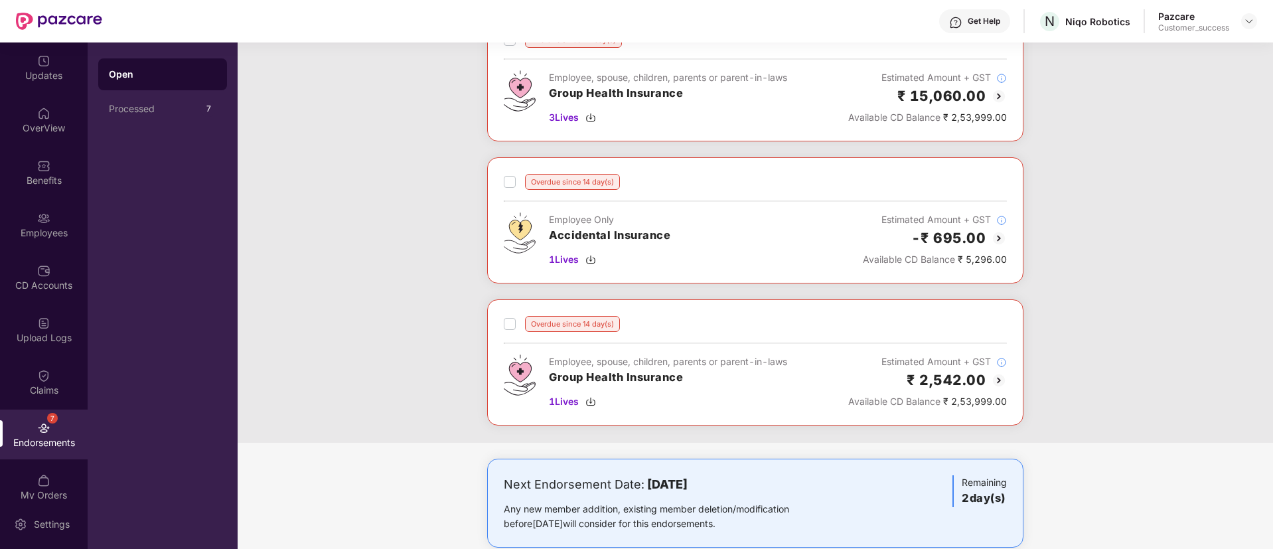
scroll to position [243, 0]
click at [31, 269] on div "CD Accounts" at bounding box center [44, 277] width 88 height 50
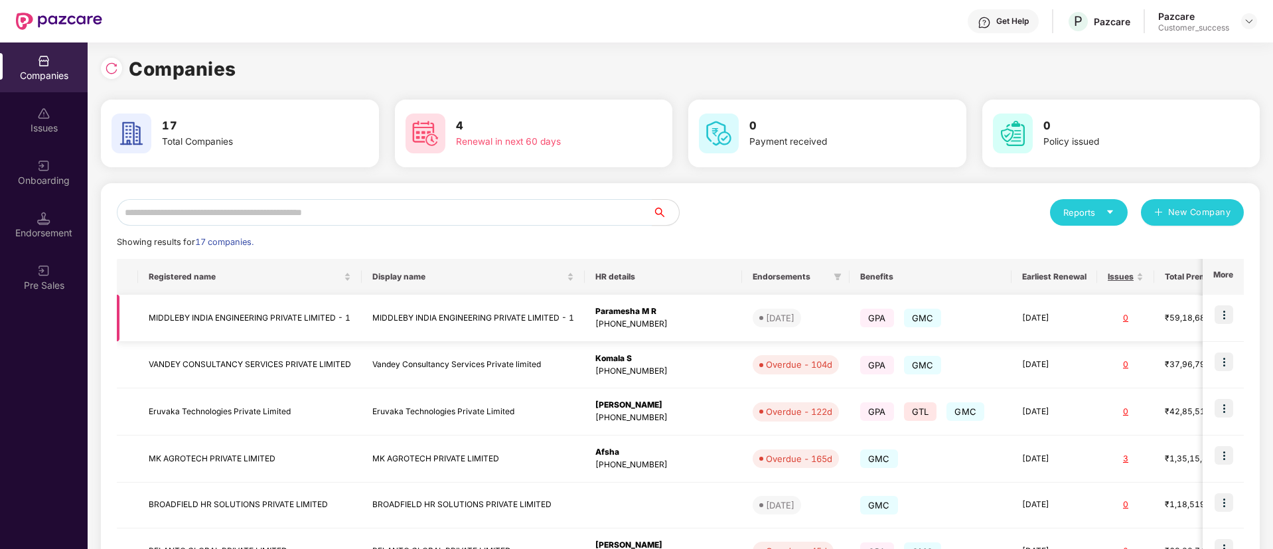
scroll to position [289, 0]
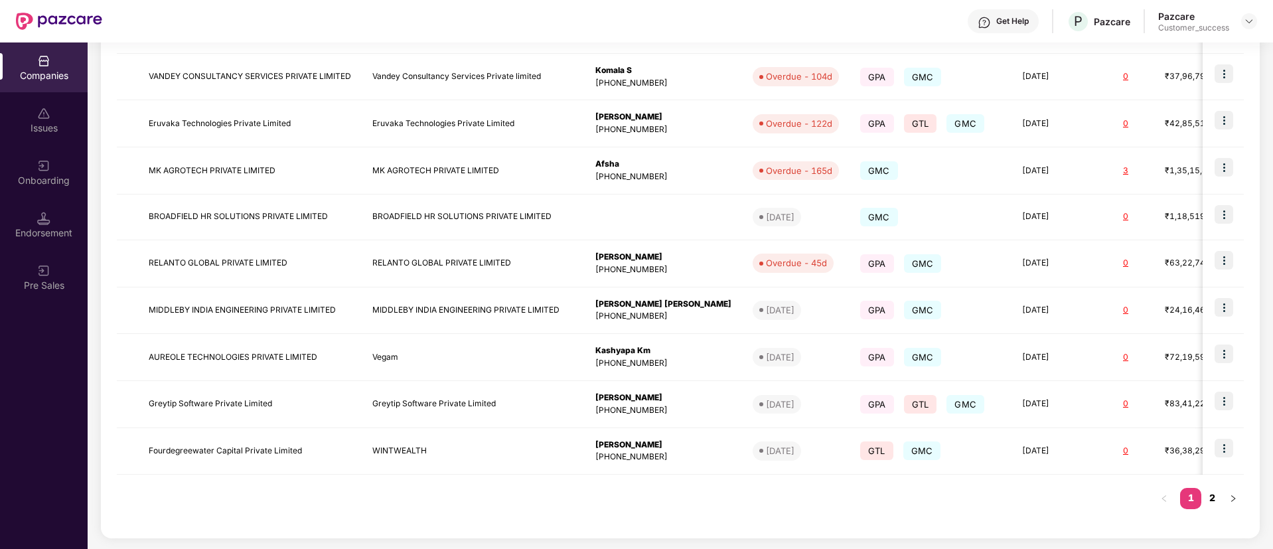
click at [1211, 503] on link "2" at bounding box center [1211, 498] width 21 height 20
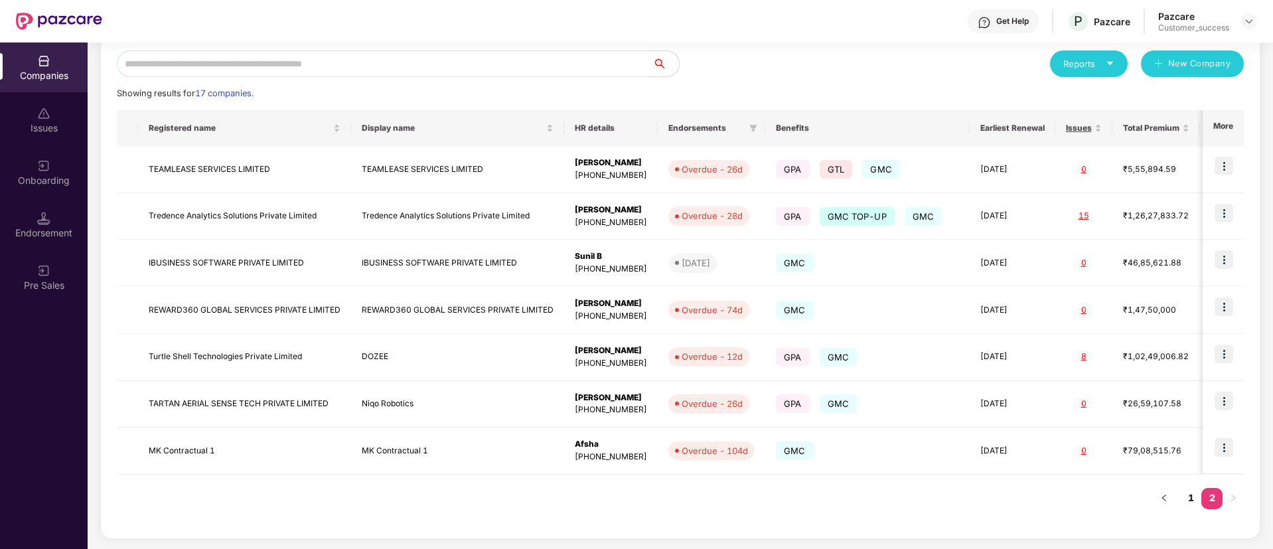
scroll to position [150, 0]
click at [1188, 499] on link "1" at bounding box center [1190, 498] width 21 height 20
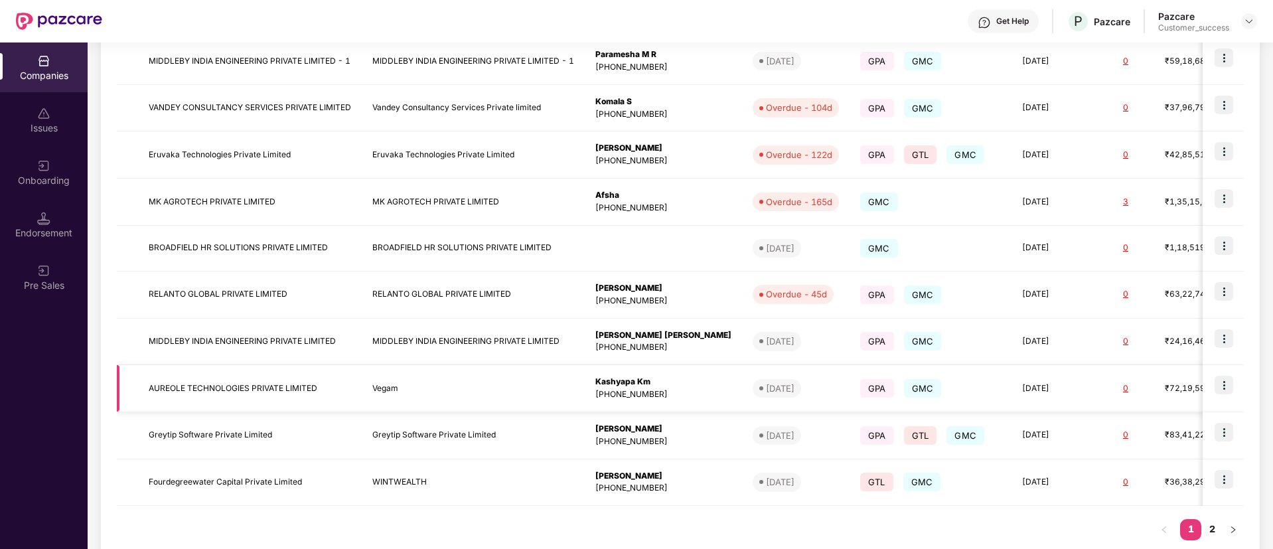
scroll to position [289, 0]
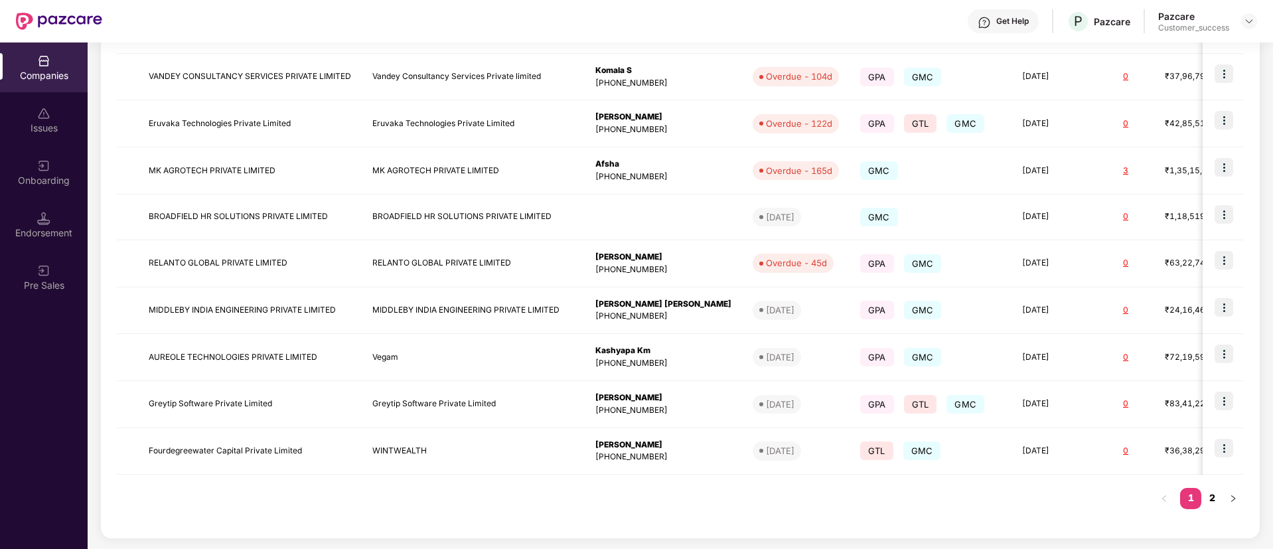
click at [1218, 498] on link "2" at bounding box center [1211, 498] width 21 height 20
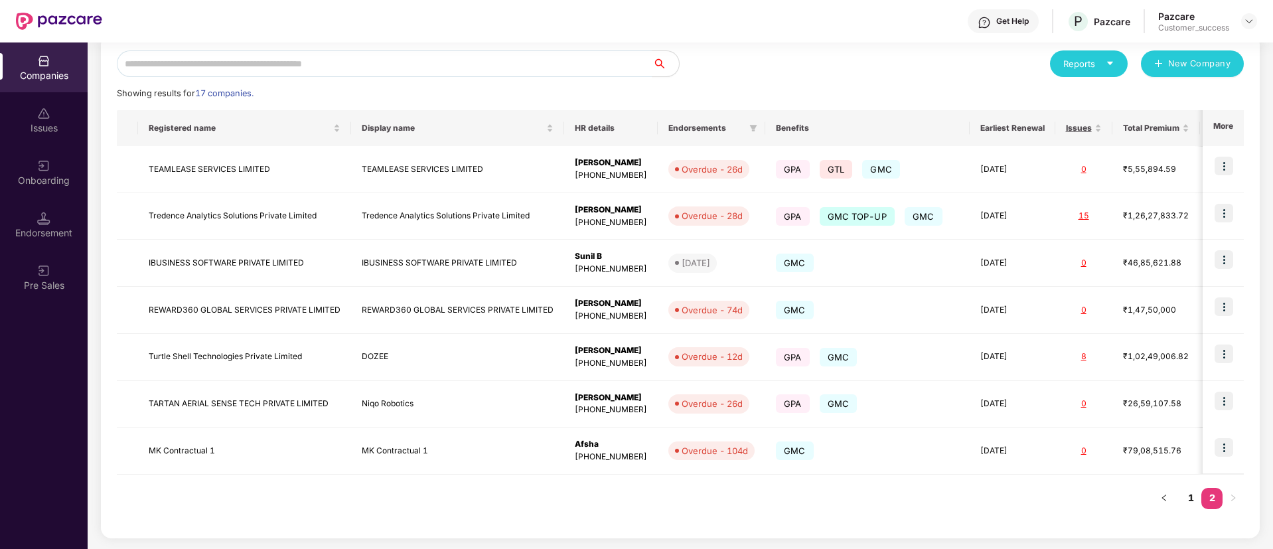
scroll to position [150, 0]
click at [1191, 498] on link "1" at bounding box center [1190, 498] width 21 height 20
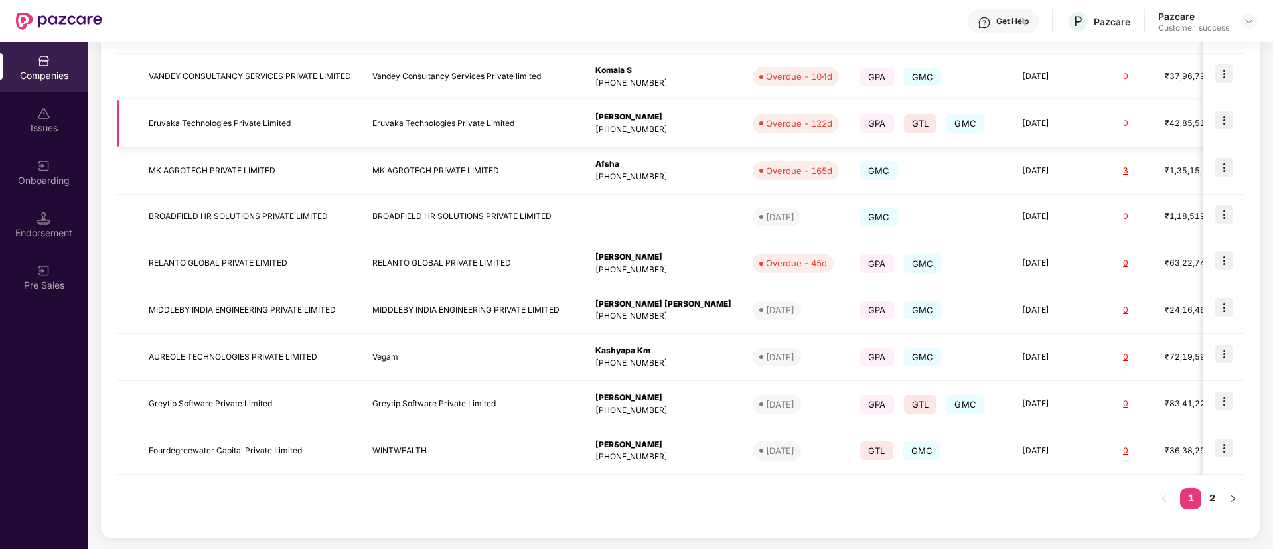
scroll to position [0, 0]
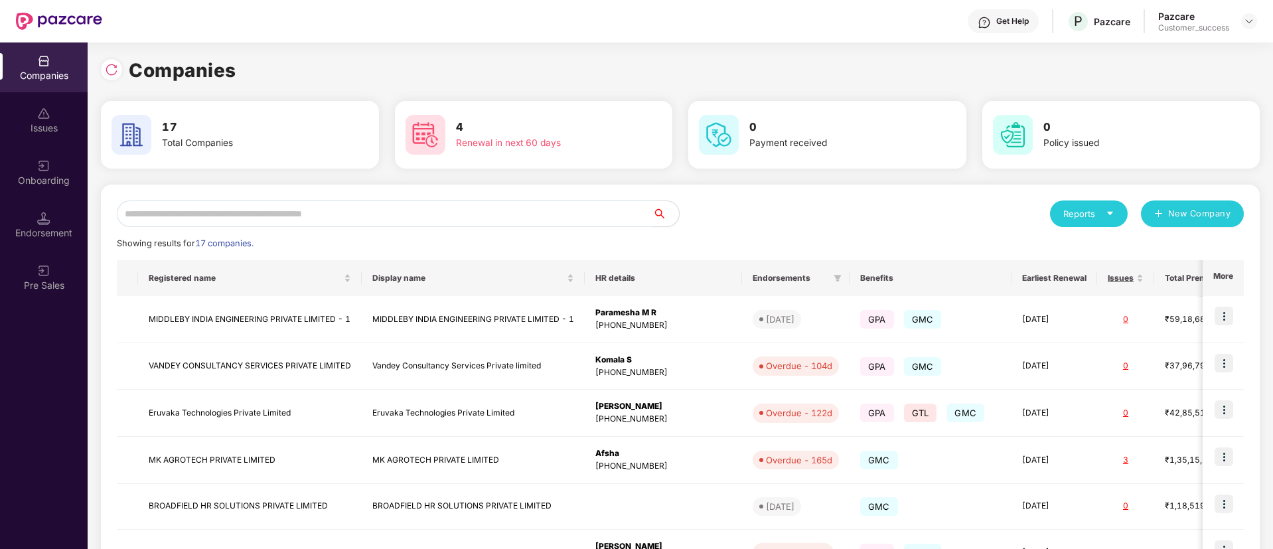
click at [372, 222] on input "text" at bounding box center [385, 213] width 536 height 27
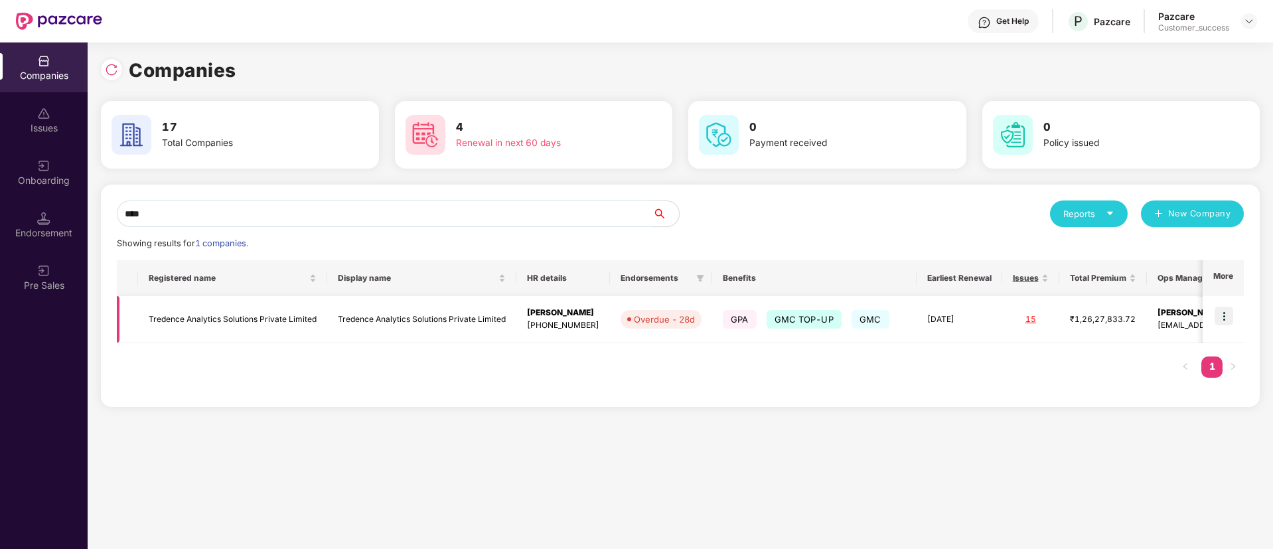
type input "****"
click at [1224, 323] on img at bounding box center [1223, 316] width 19 height 19
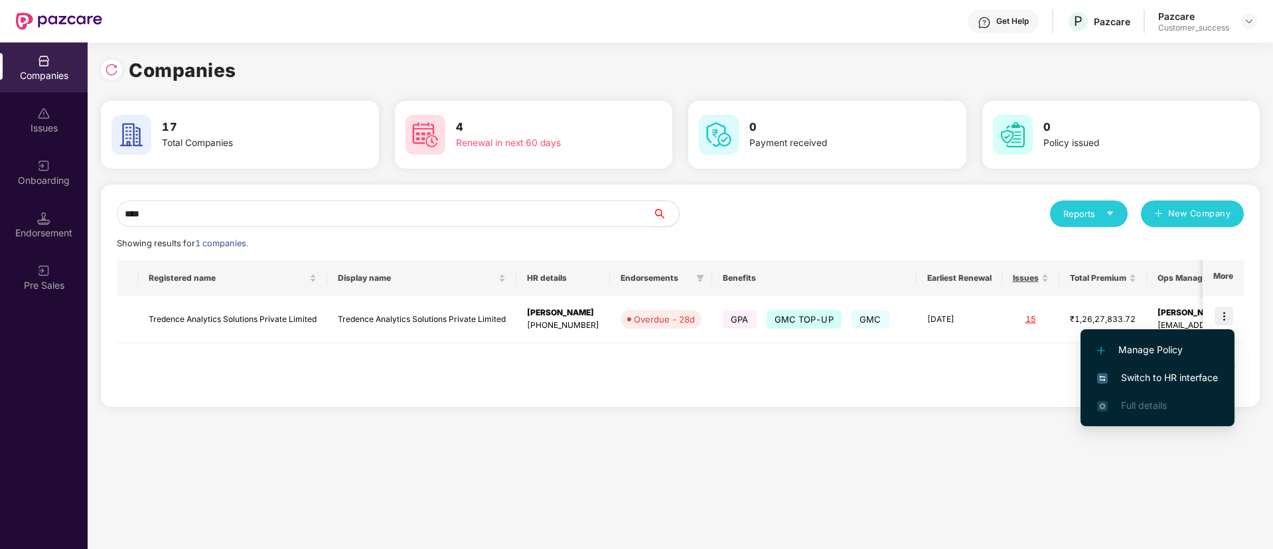
click at [1193, 384] on span "Switch to HR interface" at bounding box center [1157, 377] width 121 height 15
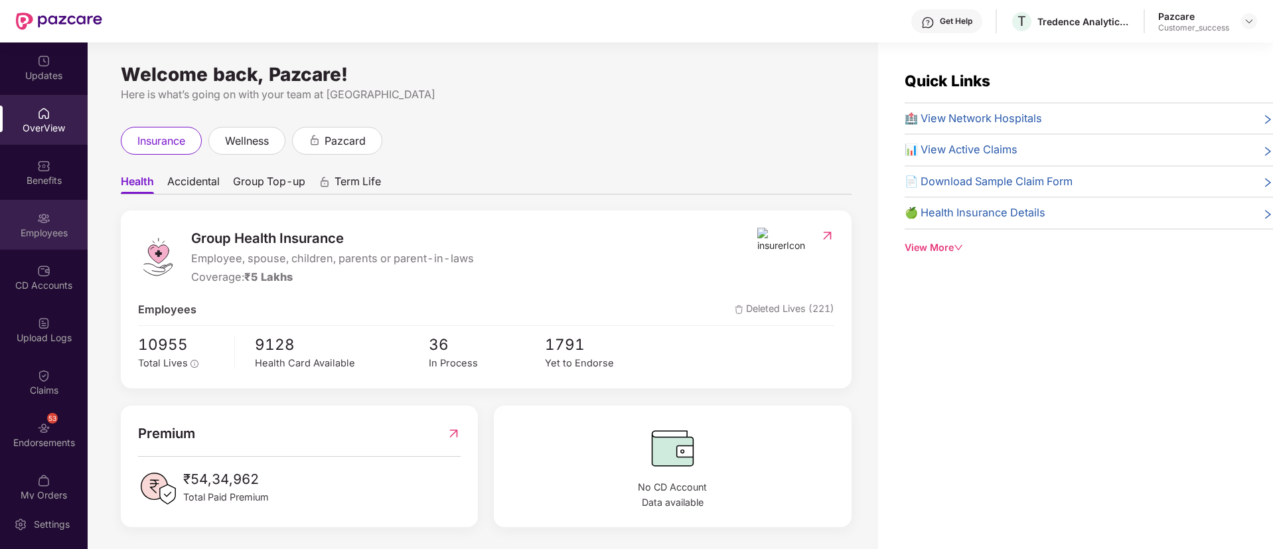
click at [46, 216] on img at bounding box center [43, 218] width 13 height 13
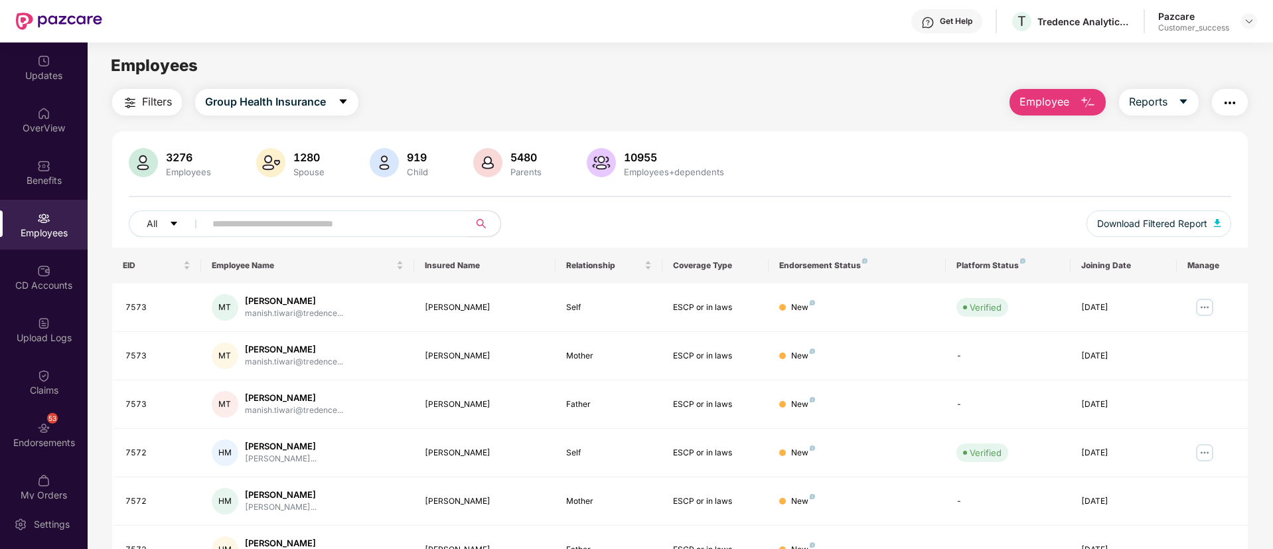
click at [307, 229] on input "text" at bounding box center [331, 224] width 238 height 20
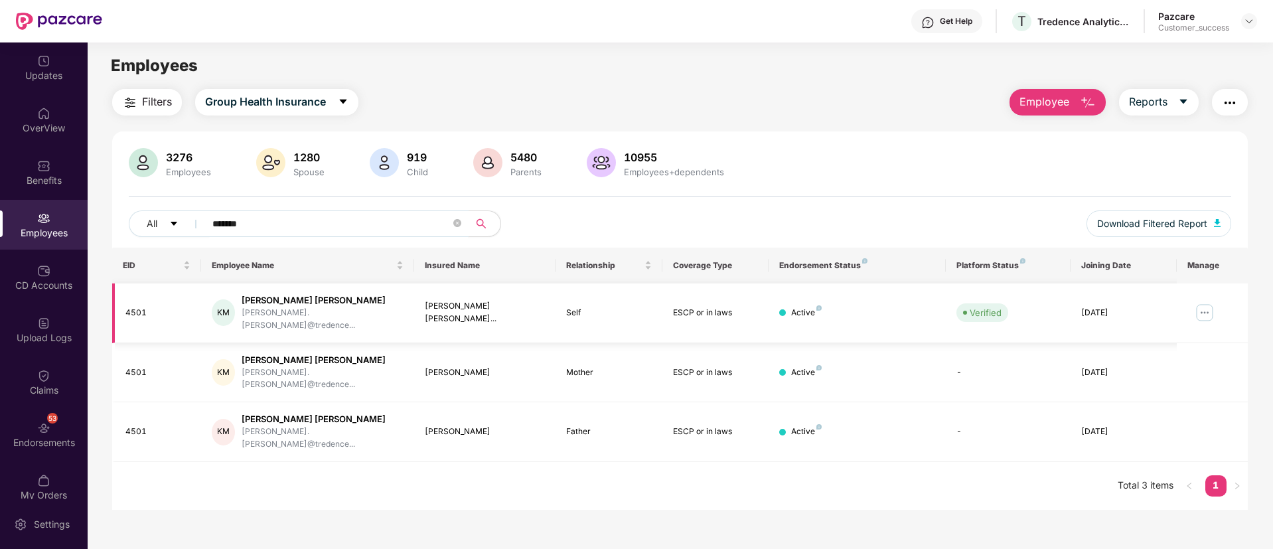
type input "*******"
click at [1204, 305] on img at bounding box center [1204, 312] width 21 height 21
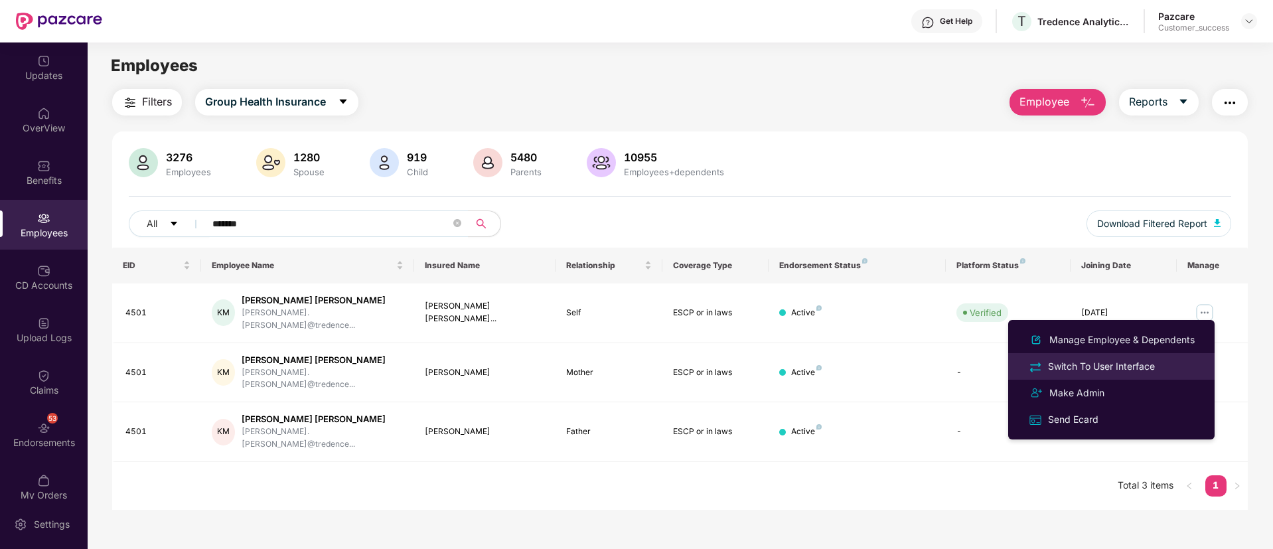
click at [1148, 362] on div "Switch To User Interface" at bounding box center [1101, 366] width 112 height 15
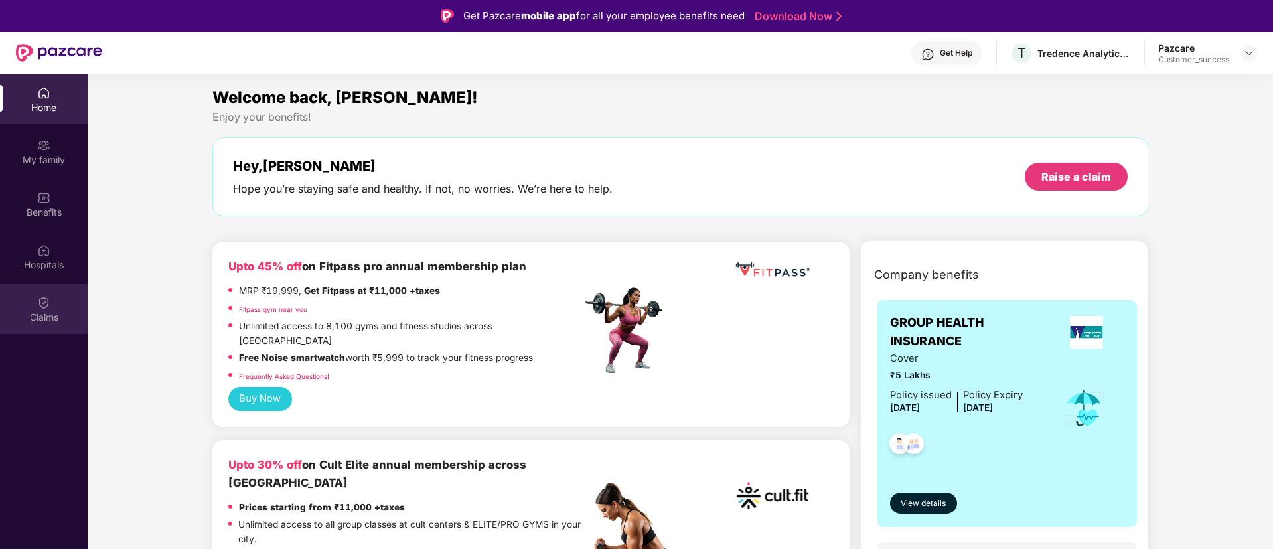
click at [47, 304] on img at bounding box center [43, 302] width 13 height 13
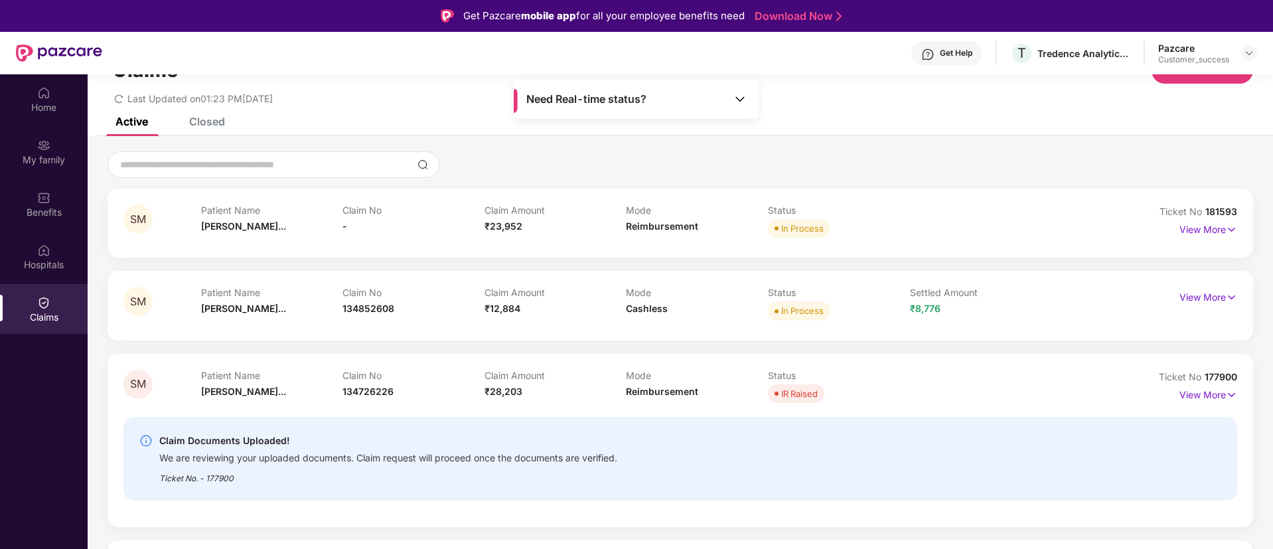
scroll to position [74, 0]
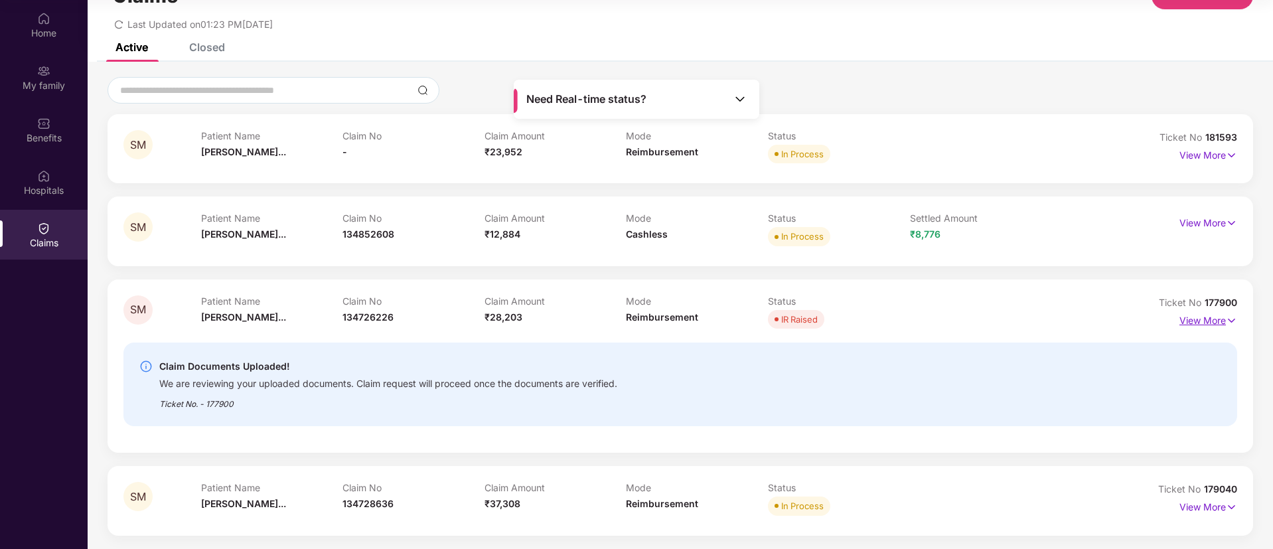
click at [1226, 320] on img at bounding box center [1231, 320] width 11 height 15
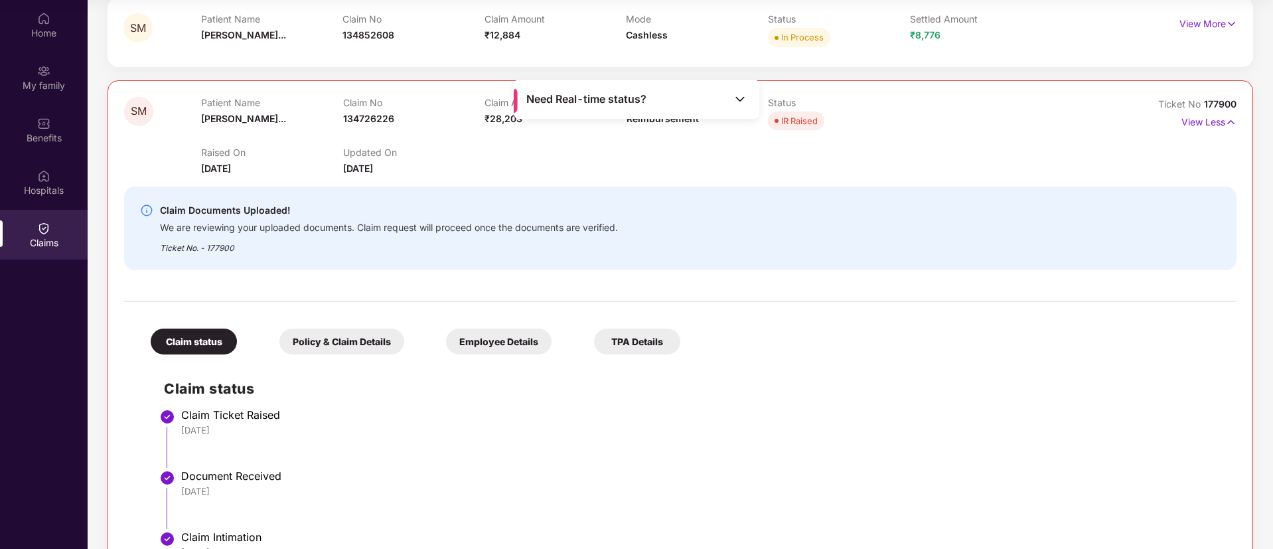
scroll to position [500, 0]
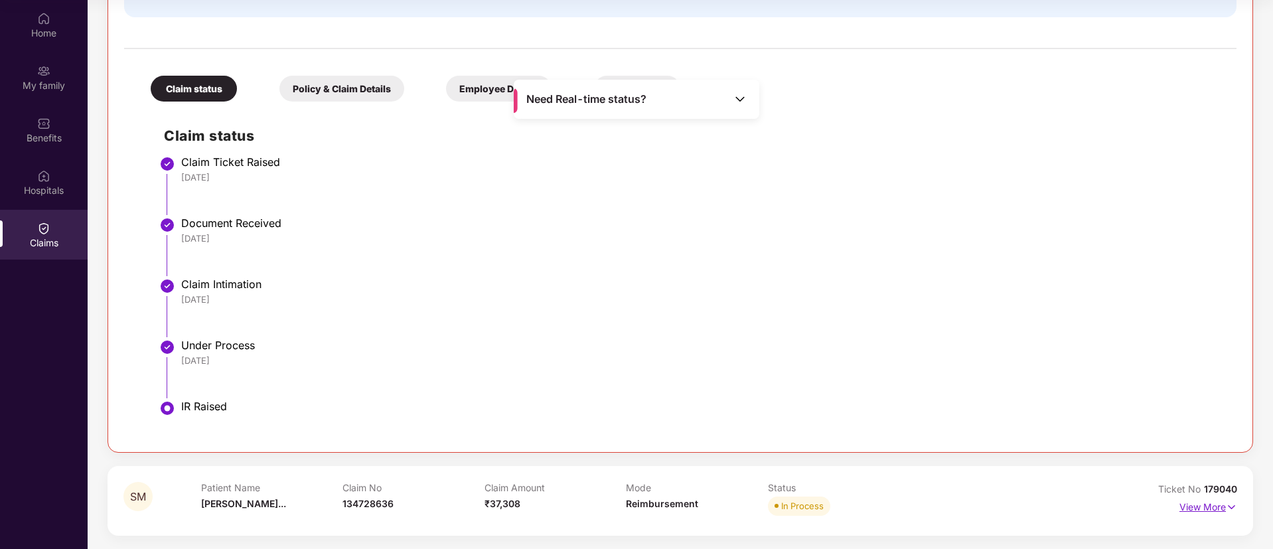
click at [1226, 508] on img at bounding box center [1231, 507] width 11 height 15
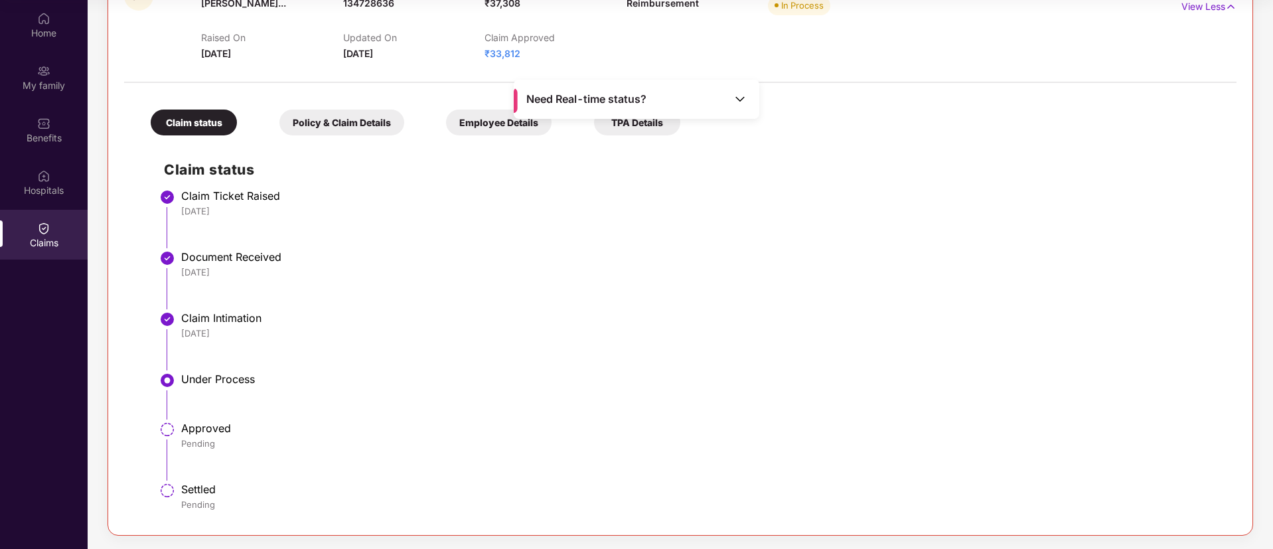
scroll to position [794, 0]
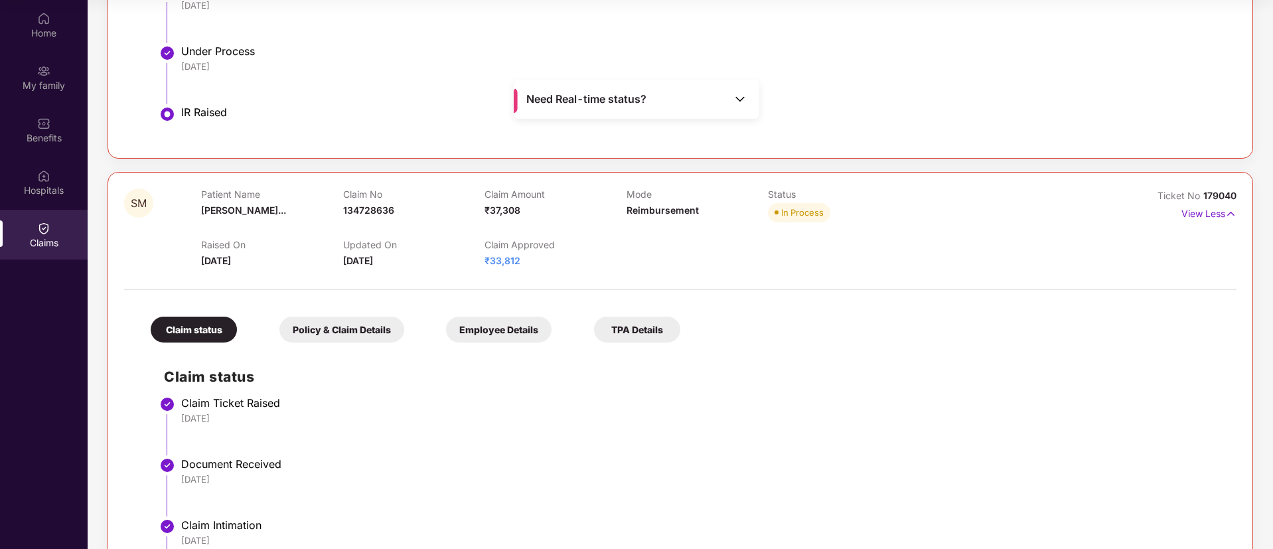
drag, startPoint x: 519, startPoint y: 263, endPoint x: 480, endPoint y: 259, distance: 39.3
click at [480, 259] on div "Raised On 26 Sept 2025 Updated On 08 Oct 2025 Claim Approved ₹33,812" at bounding box center [625, 247] width 849 height 42
click at [507, 264] on span "₹33,812" at bounding box center [502, 260] width 36 height 11
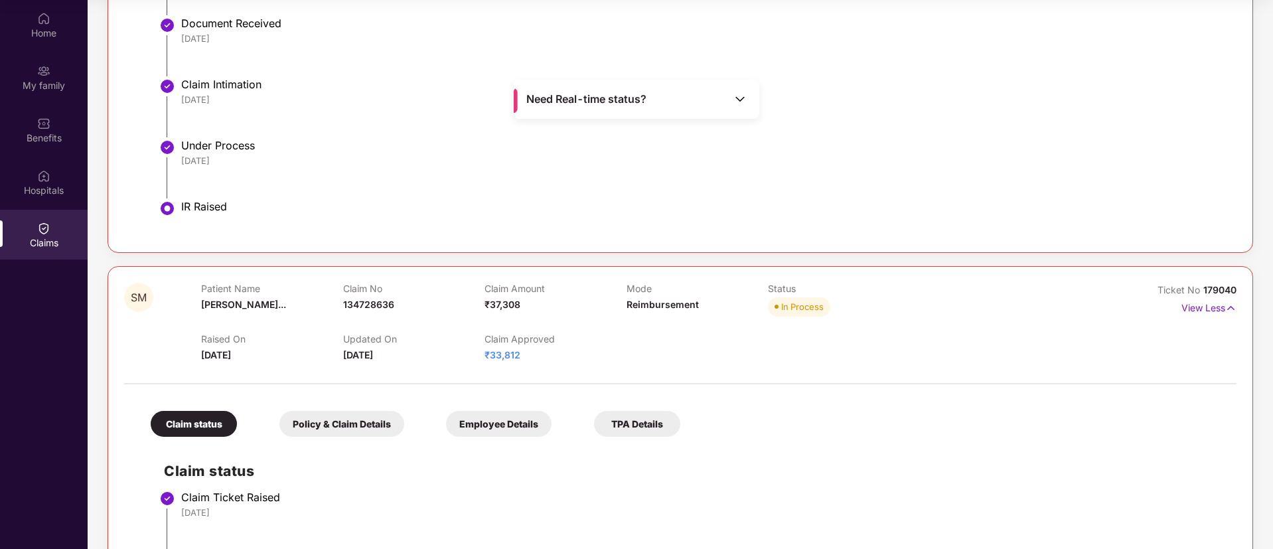
scroll to position [821, 0]
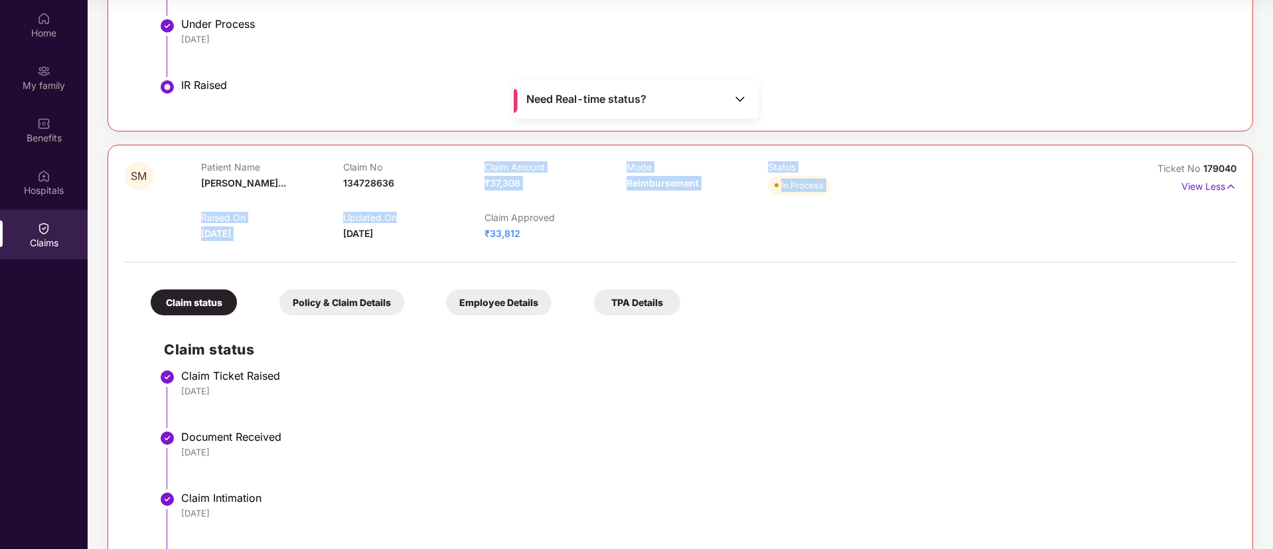
drag, startPoint x: 400, startPoint y: 185, endPoint x: 442, endPoint y: 207, distance: 47.2
click at [442, 207] on div "Patient Name Sakharam Mhas... Claim No 134728636 Claim Amount ₹37,308 Mode Reim…" at bounding box center [625, 200] width 849 height 79
click at [746, 221] on div "Raised On 26 Sept 2025 Updated On 08 Oct 2025 Claim Approved ₹33,812" at bounding box center [625, 219] width 849 height 42
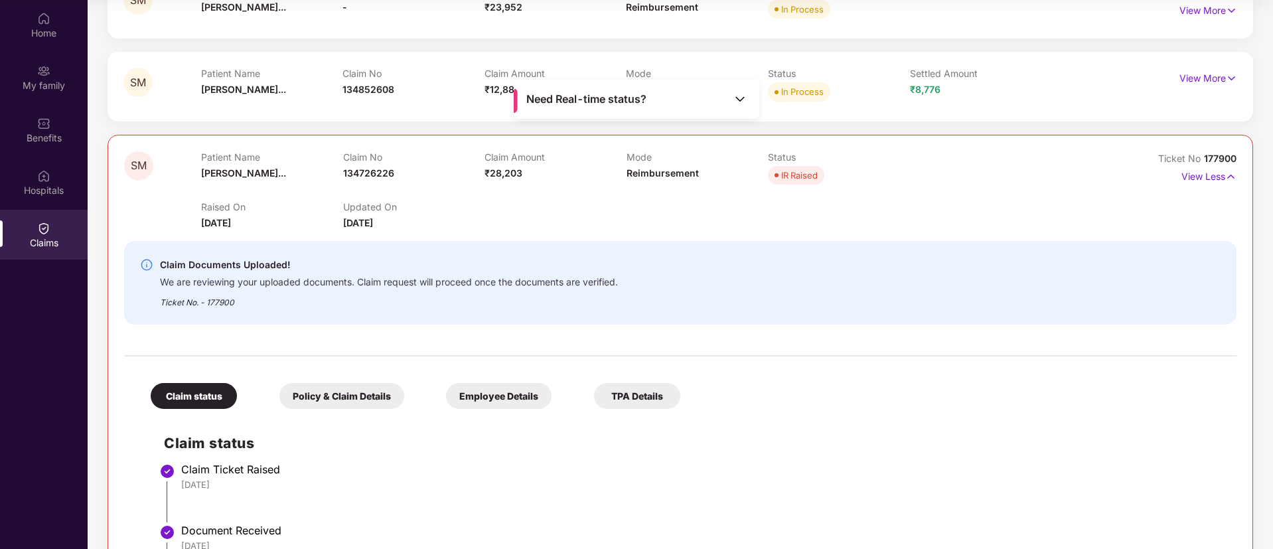
scroll to position [0, 0]
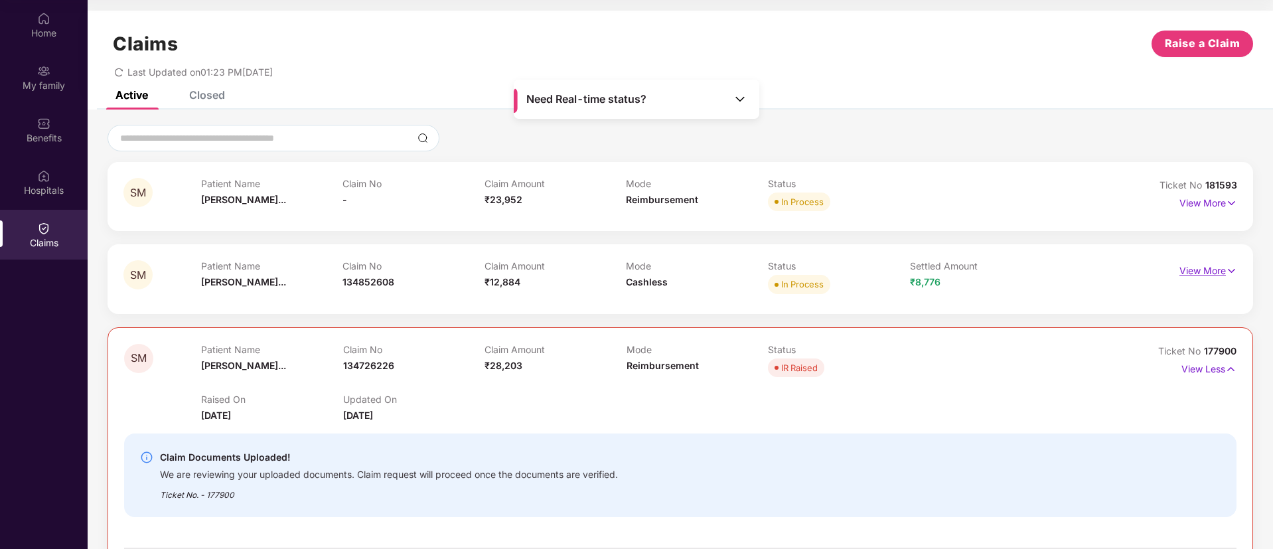
click at [1205, 273] on p "View More" at bounding box center [1208, 269] width 58 height 18
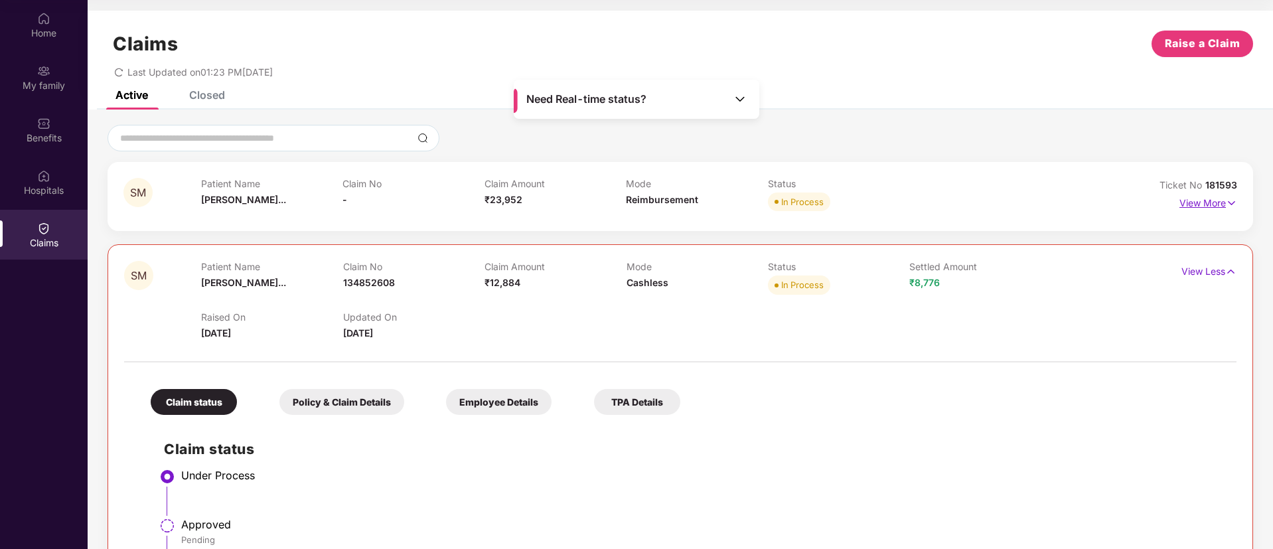
click at [1226, 208] on img at bounding box center [1231, 203] width 11 height 15
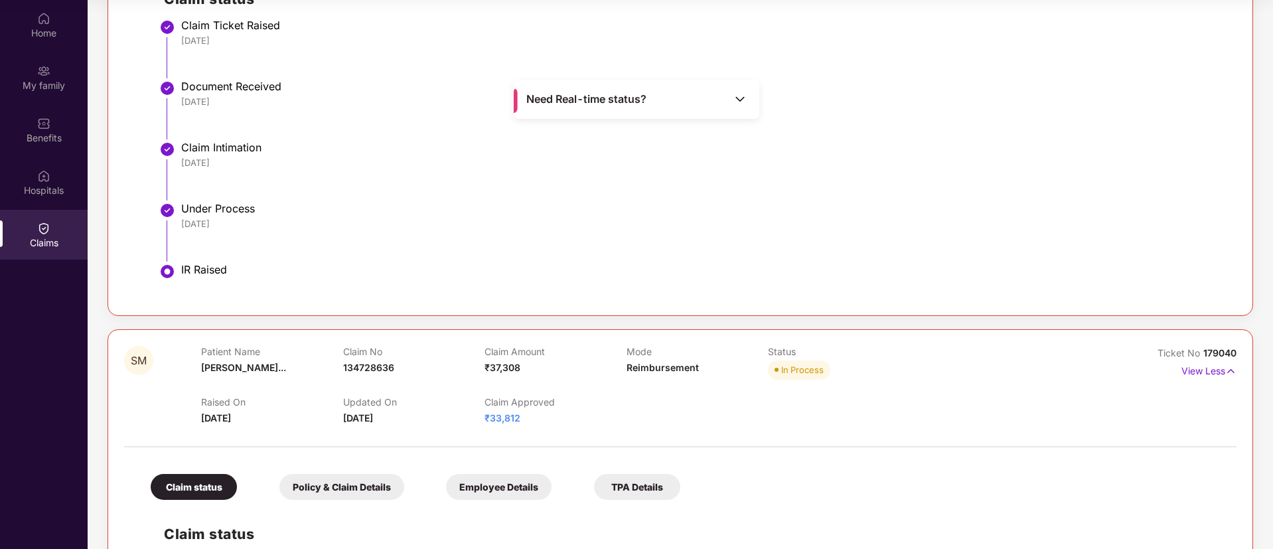
scroll to position [1457, 0]
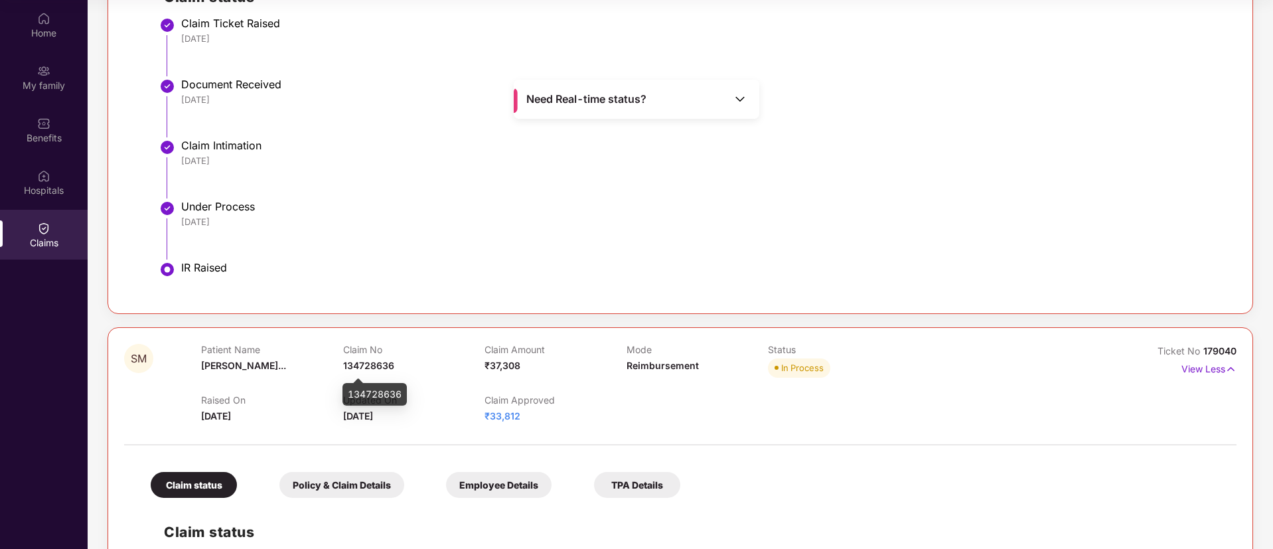
click at [392, 367] on span "134728636" at bounding box center [368, 365] width 51 height 11
click at [371, 364] on span "134728636" at bounding box center [368, 365] width 51 height 11
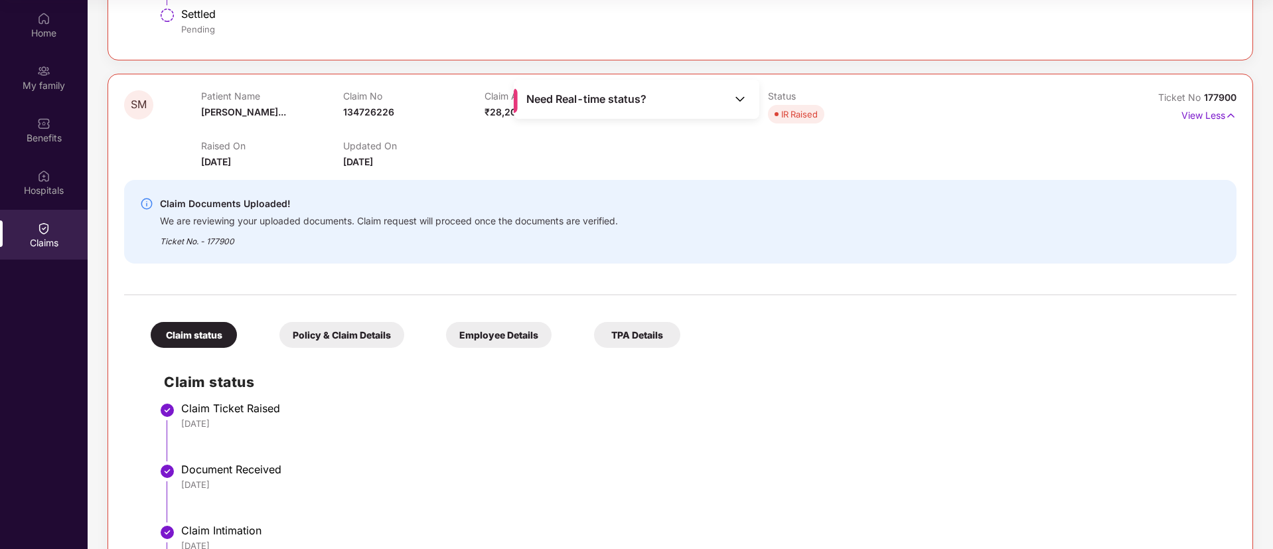
scroll to position [1063, 0]
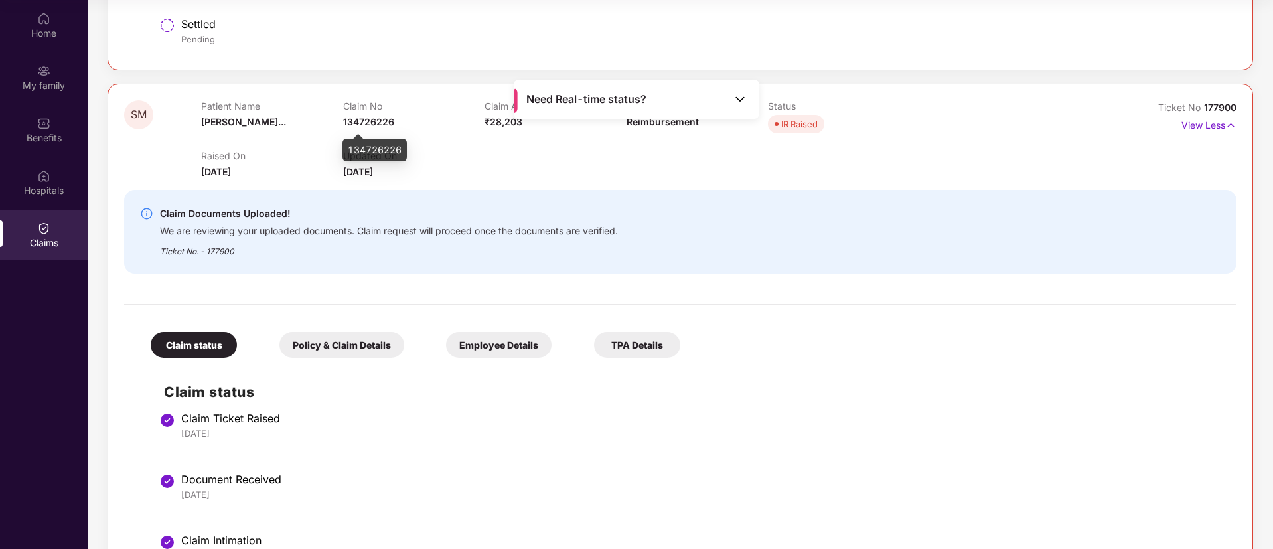
click at [390, 122] on span "134726226" at bounding box center [368, 121] width 51 height 11
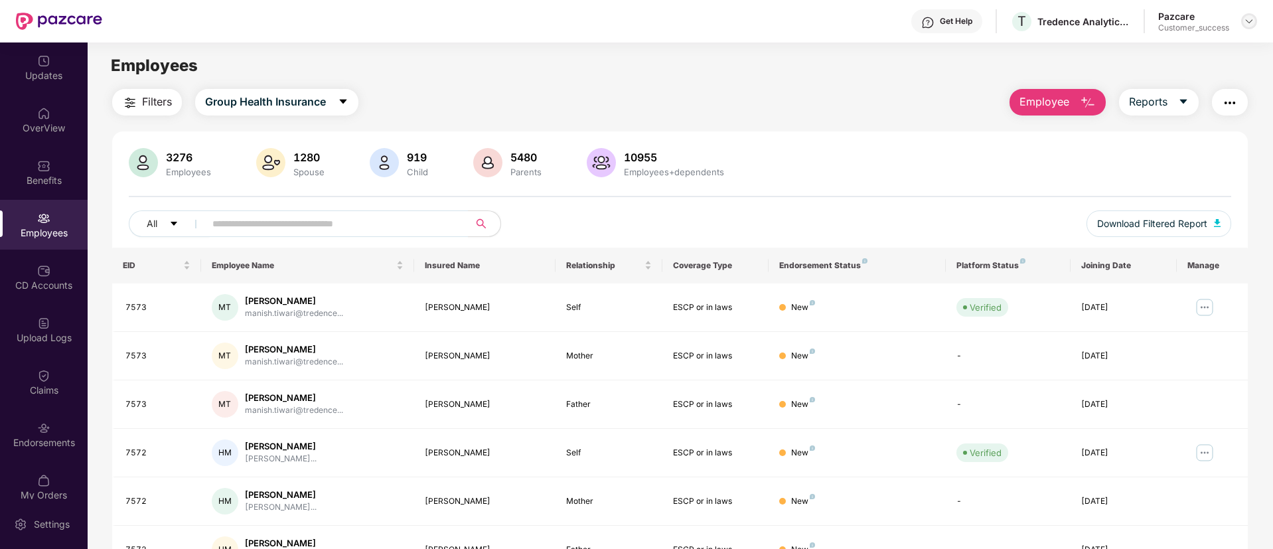
click at [1245, 23] on img at bounding box center [1249, 21] width 11 height 11
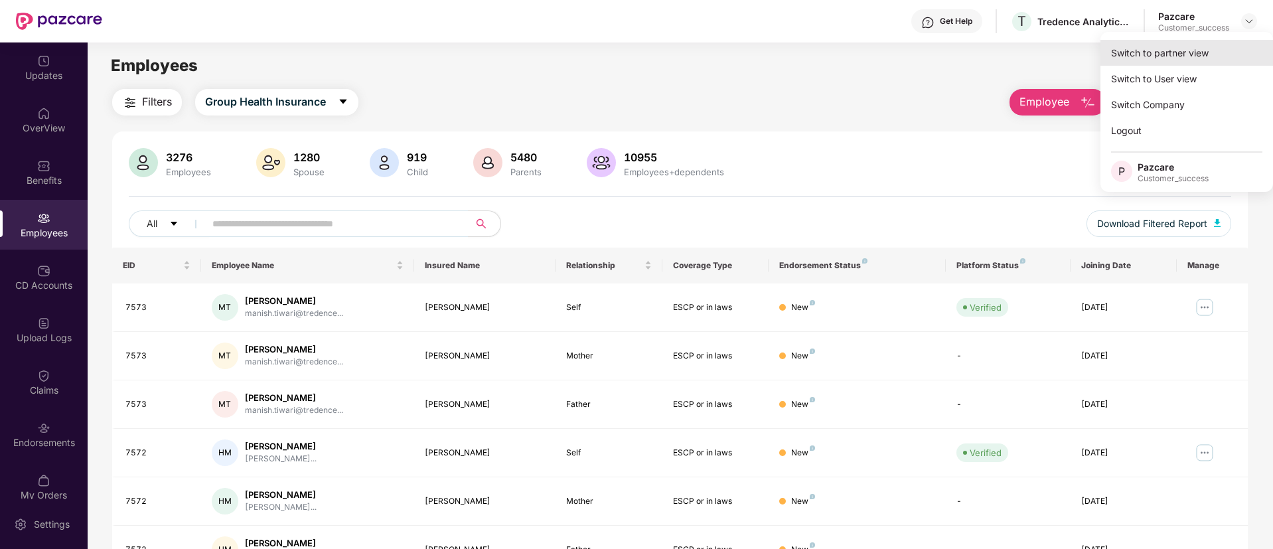
click at [1149, 46] on div "Switch to partner view" at bounding box center [1186, 53] width 173 height 26
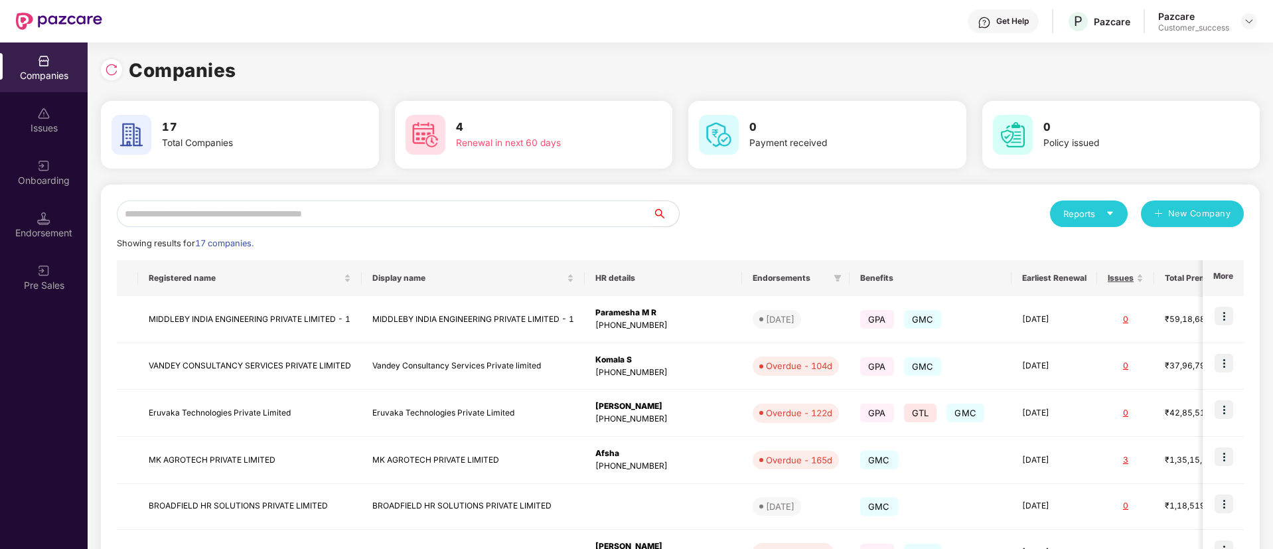
click at [291, 220] on input "text" at bounding box center [385, 213] width 536 height 27
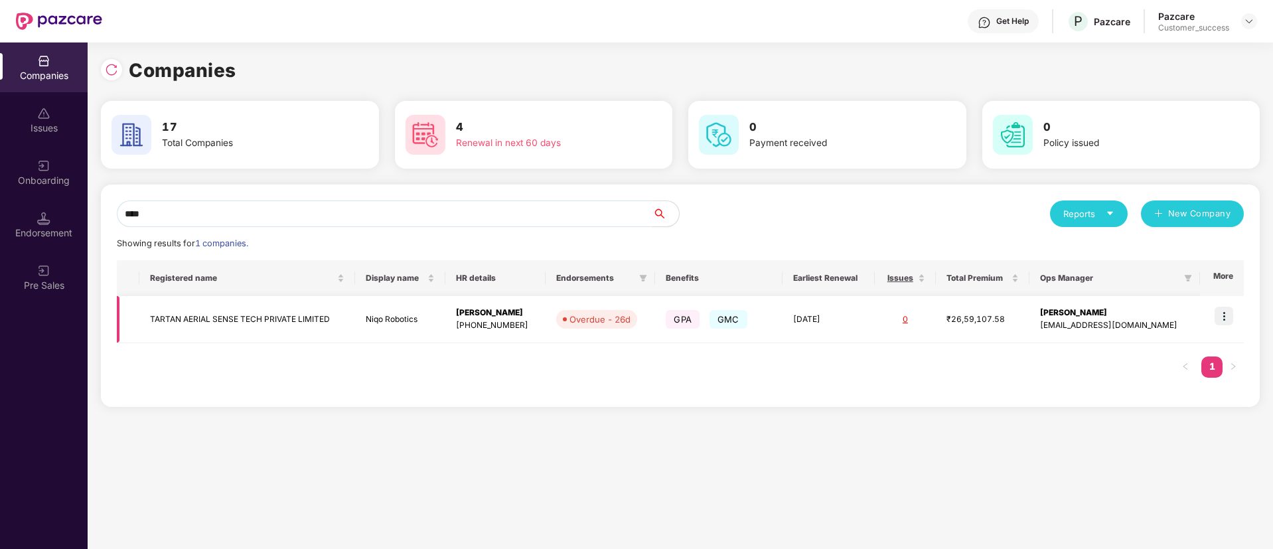
type input "****"
click at [1226, 314] on img at bounding box center [1223, 316] width 19 height 19
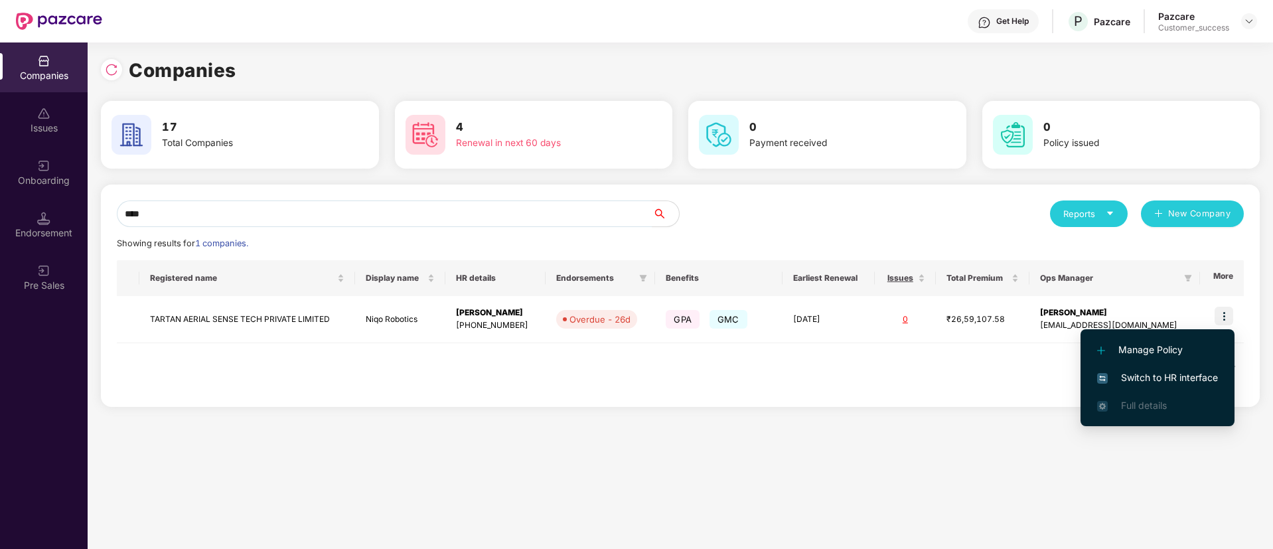
click at [1169, 375] on span "Switch to HR interface" at bounding box center [1157, 377] width 121 height 15
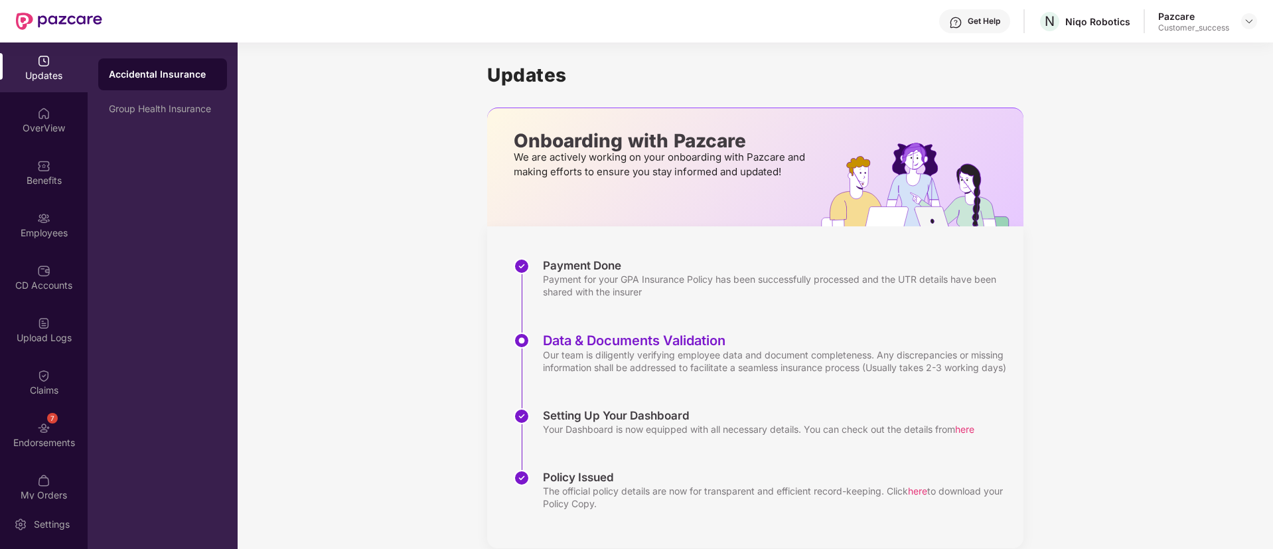
click at [66, 232] on div "Employees" at bounding box center [44, 232] width 88 height 13
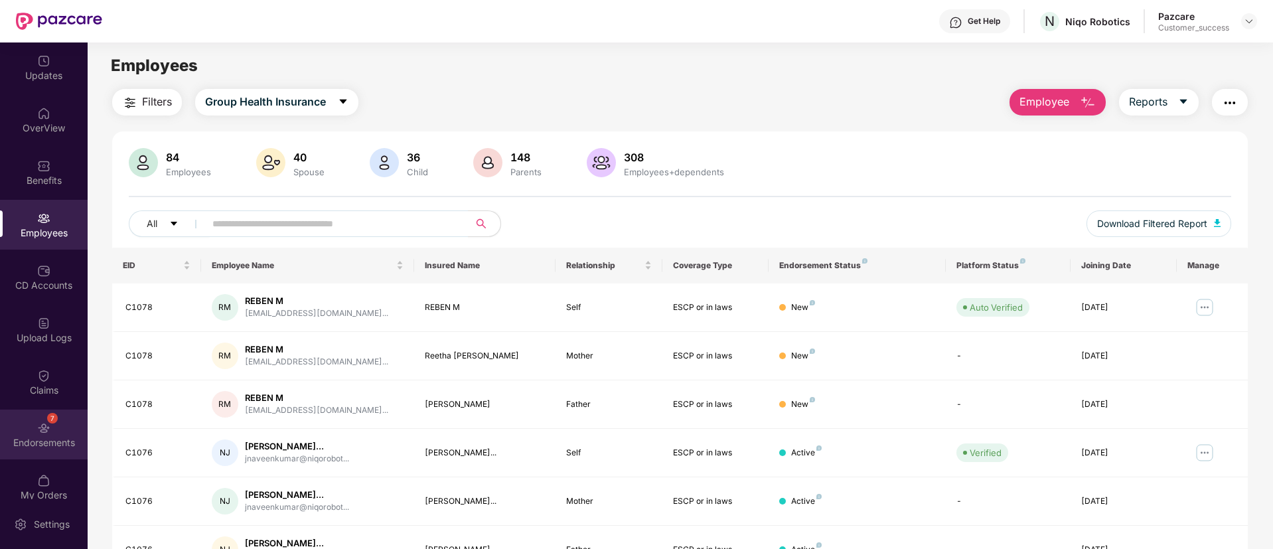
click at [48, 423] on div "7 Endorsements" at bounding box center [44, 434] width 88 height 50
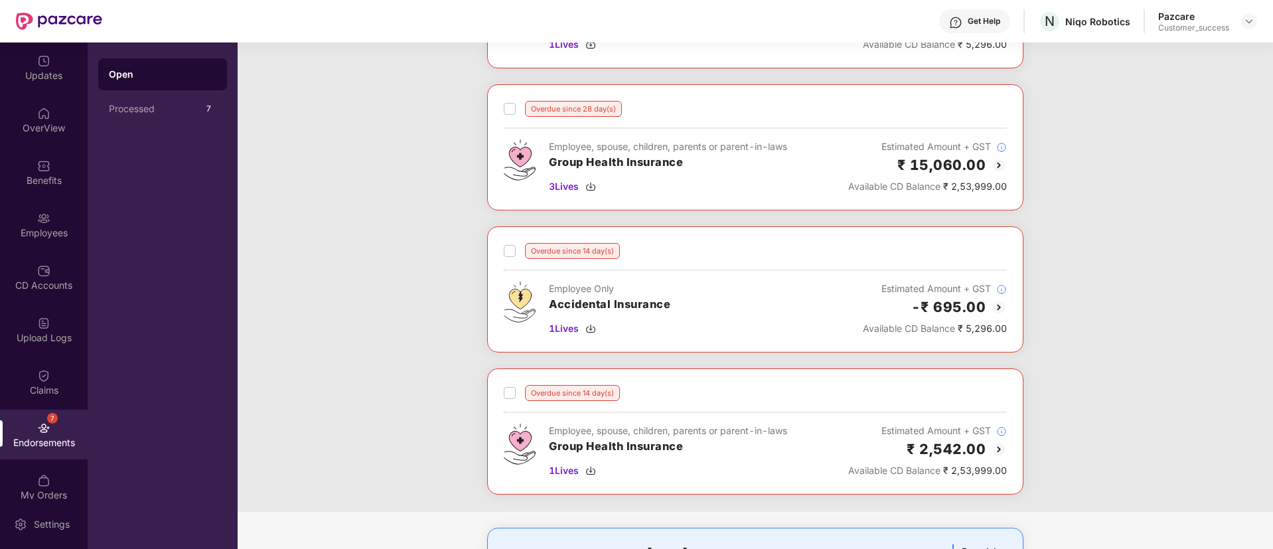
scroll to position [172, 0]
click at [992, 163] on img at bounding box center [999, 167] width 16 height 16
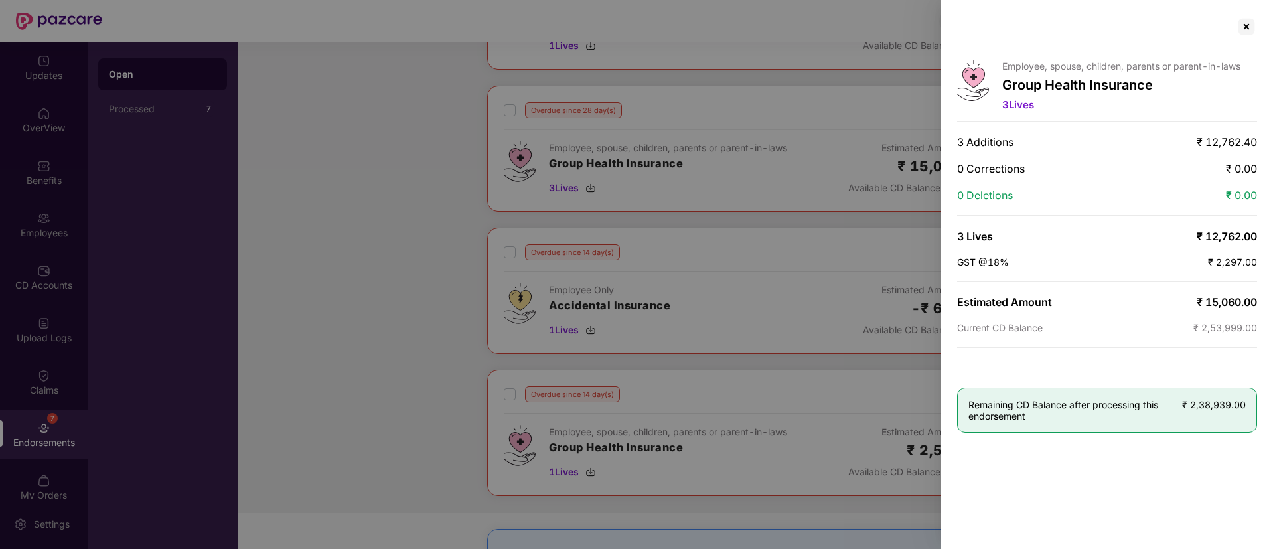
click at [812, 374] on div at bounding box center [636, 274] width 1273 height 549
click at [1248, 28] on div at bounding box center [1246, 26] width 21 height 21
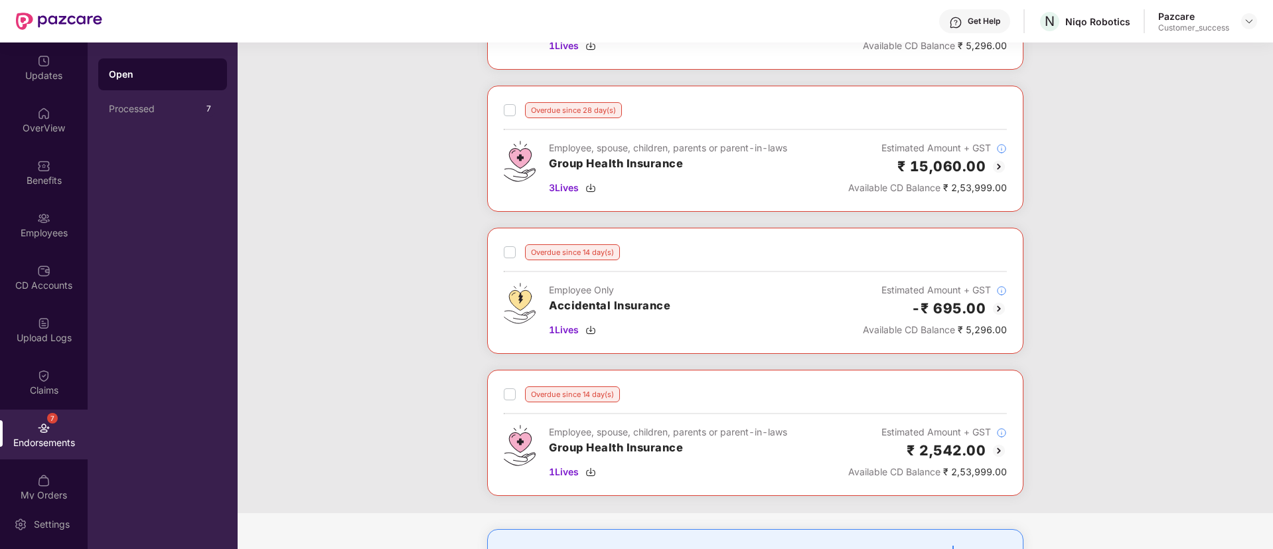
click at [995, 449] on img at bounding box center [999, 451] width 16 height 16
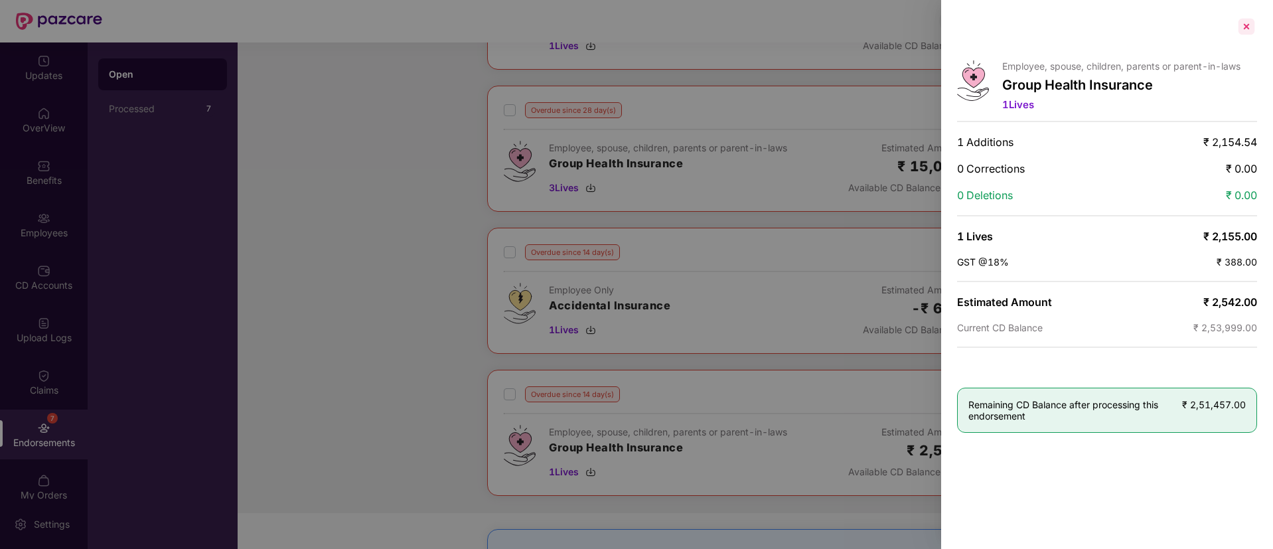
click at [1249, 26] on div at bounding box center [1246, 26] width 21 height 21
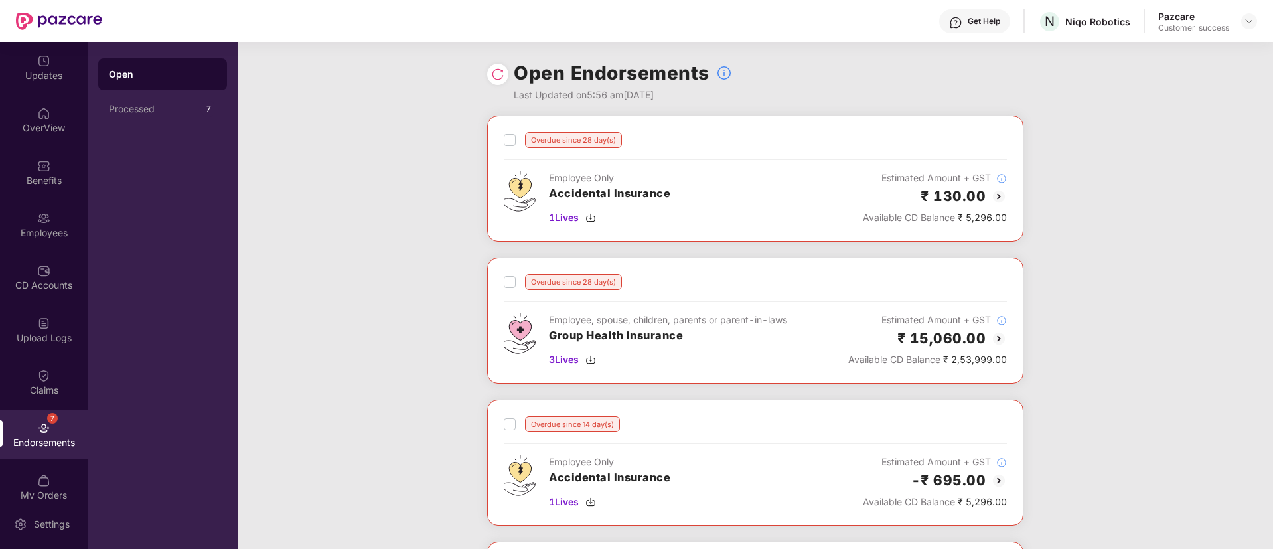
scroll to position [267, 0]
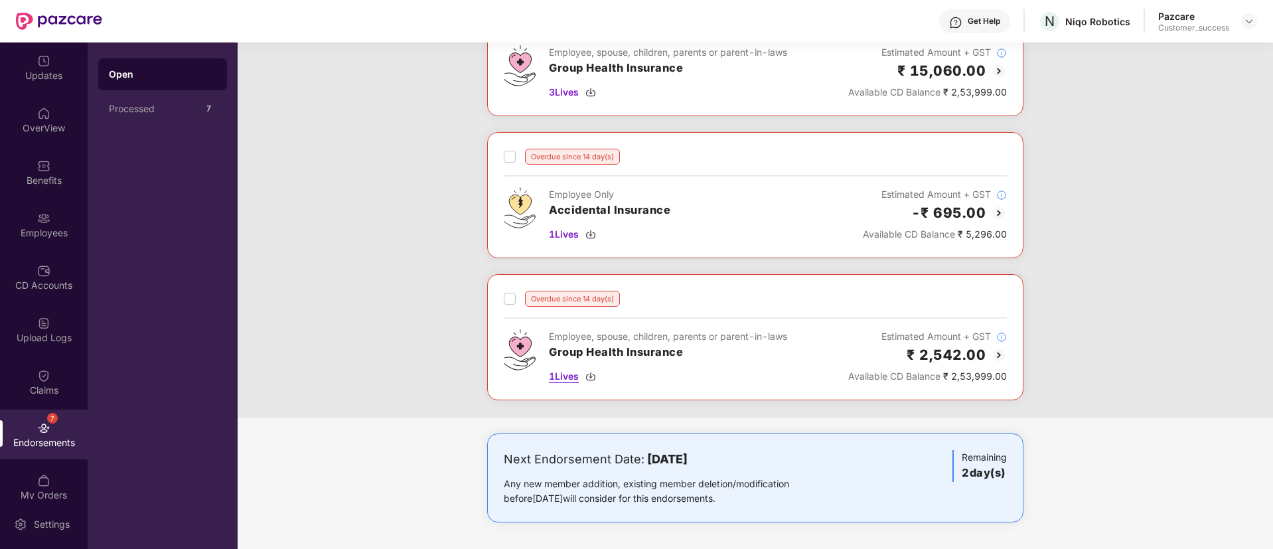
click at [591, 377] on img at bounding box center [590, 376] width 11 height 11
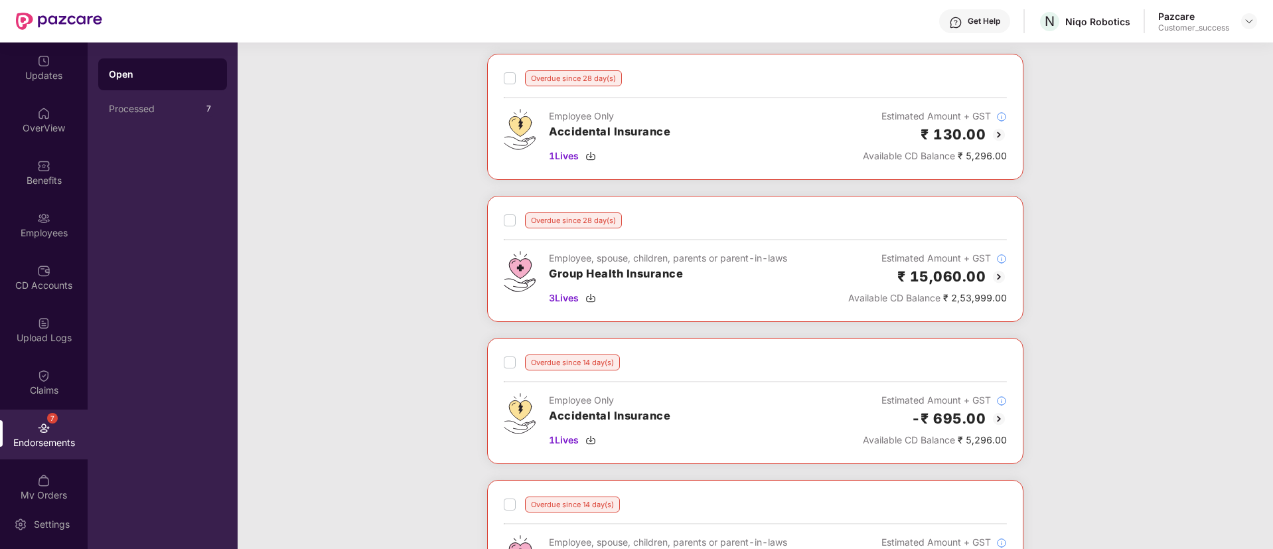
scroll to position [60, 0]
click at [591, 300] on img at bounding box center [590, 299] width 11 height 11
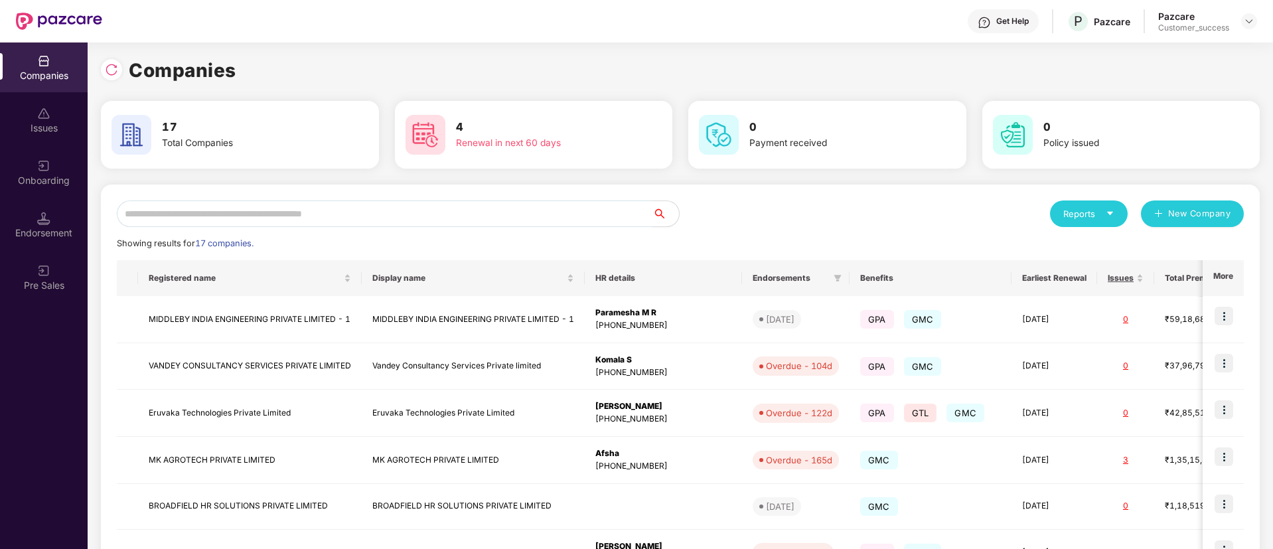
click at [286, 212] on input "text" at bounding box center [385, 213] width 536 height 27
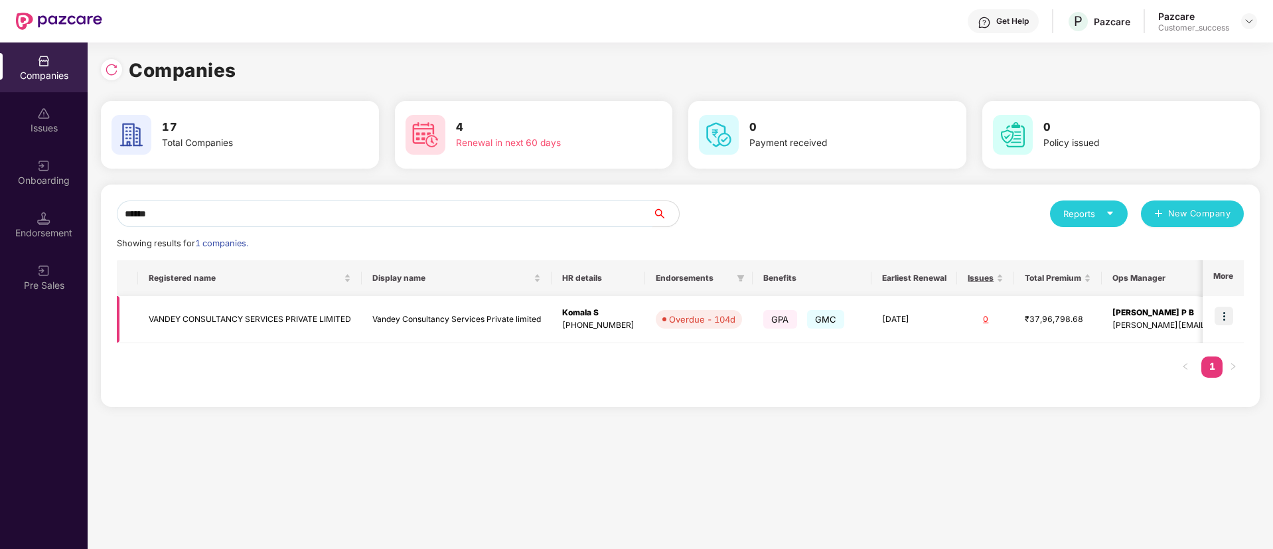
type input "******"
click at [1217, 321] on img at bounding box center [1223, 316] width 19 height 19
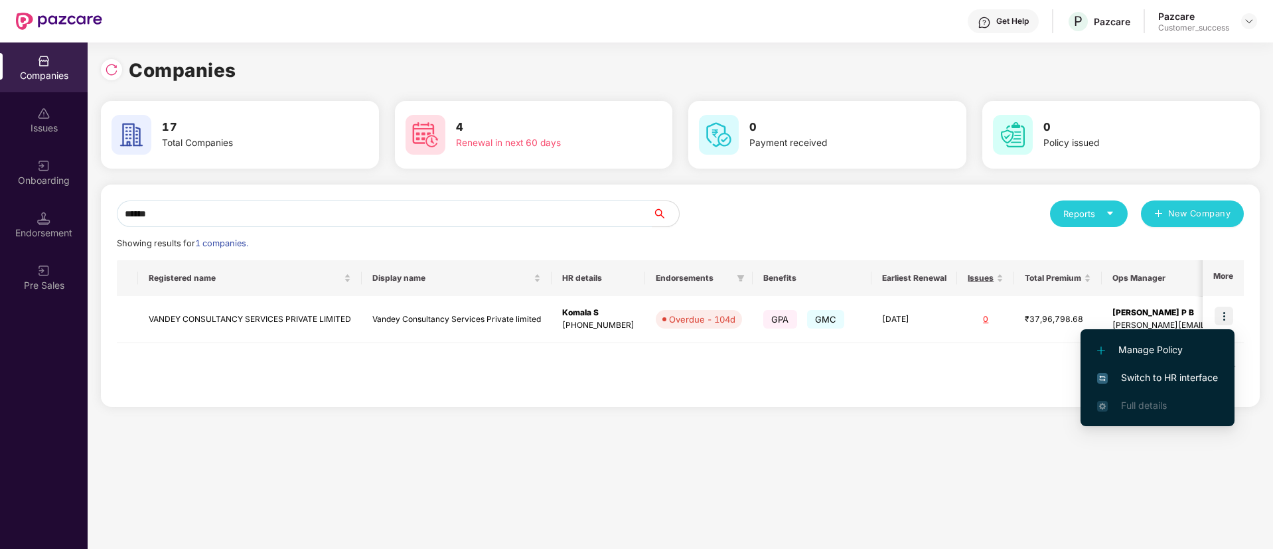
click at [1152, 368] on li "Switch to HR interface" at bounding box center [1157, 378] width 154 height 28
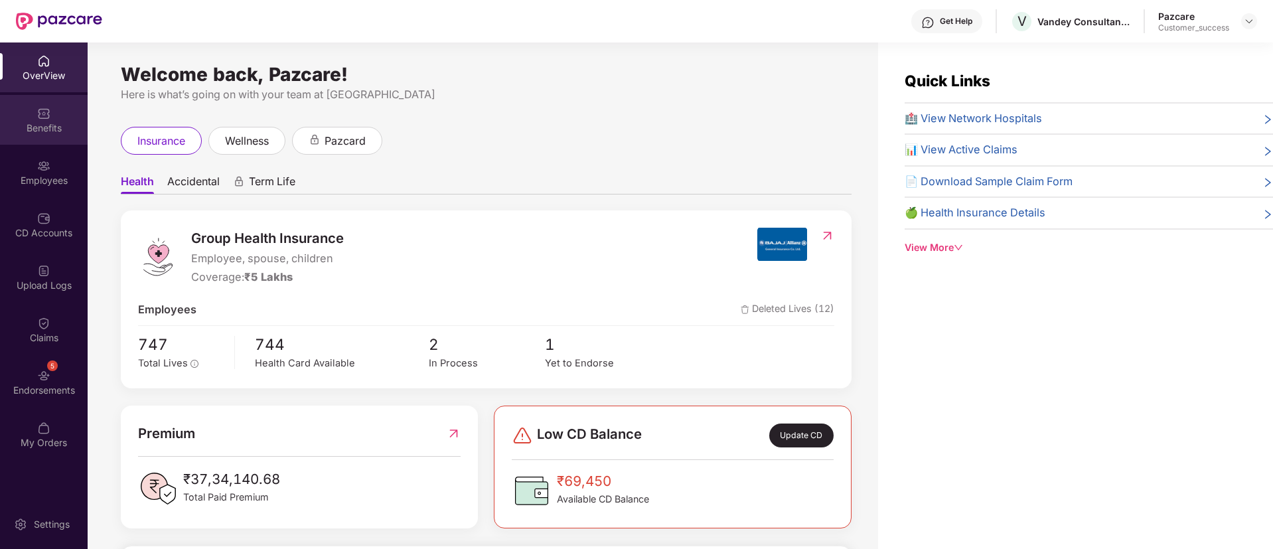
click at [37, 127] on div "Benefits" at bounding box center [44, 127] width 88 height 13
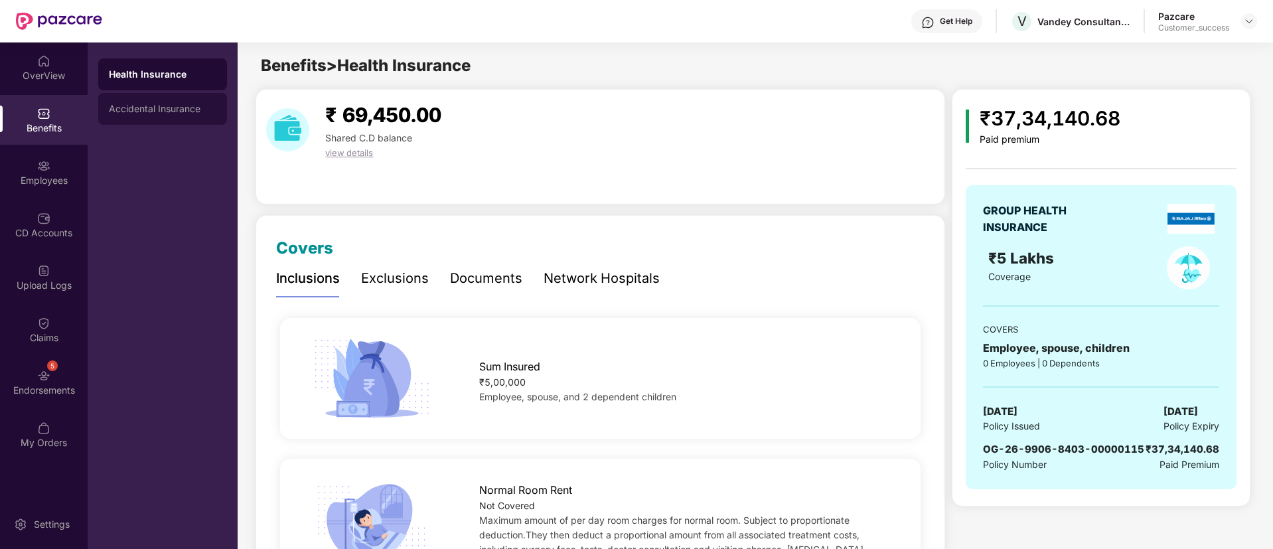
click at [141, 116] on div "Accidental Insurance" at bounding box center [162, 109] width 129 height 32
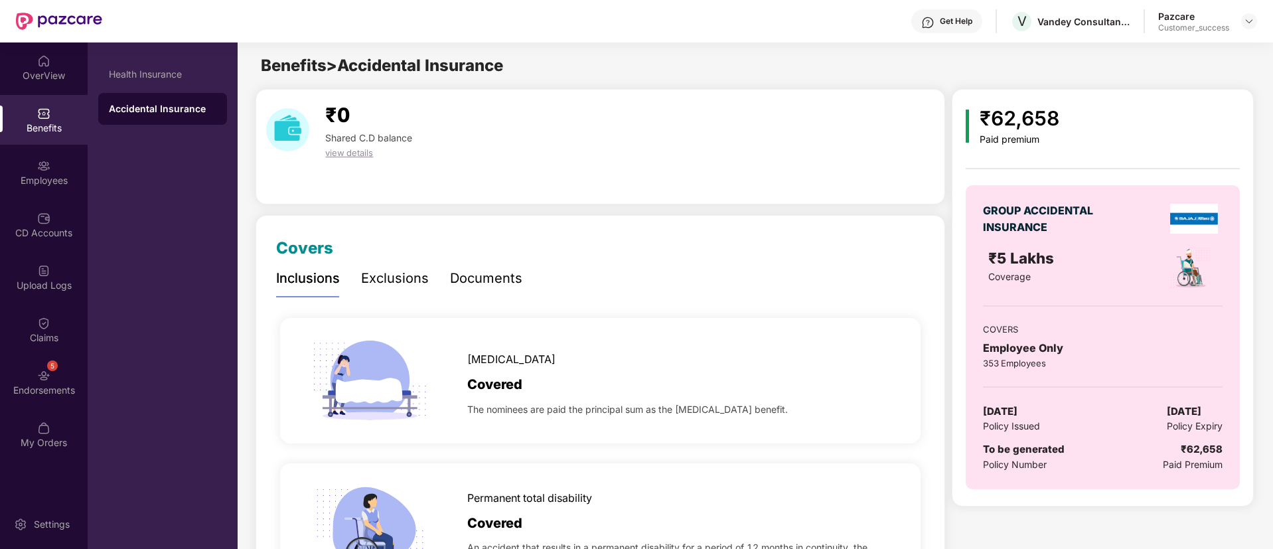
scroll to position [230, 0]
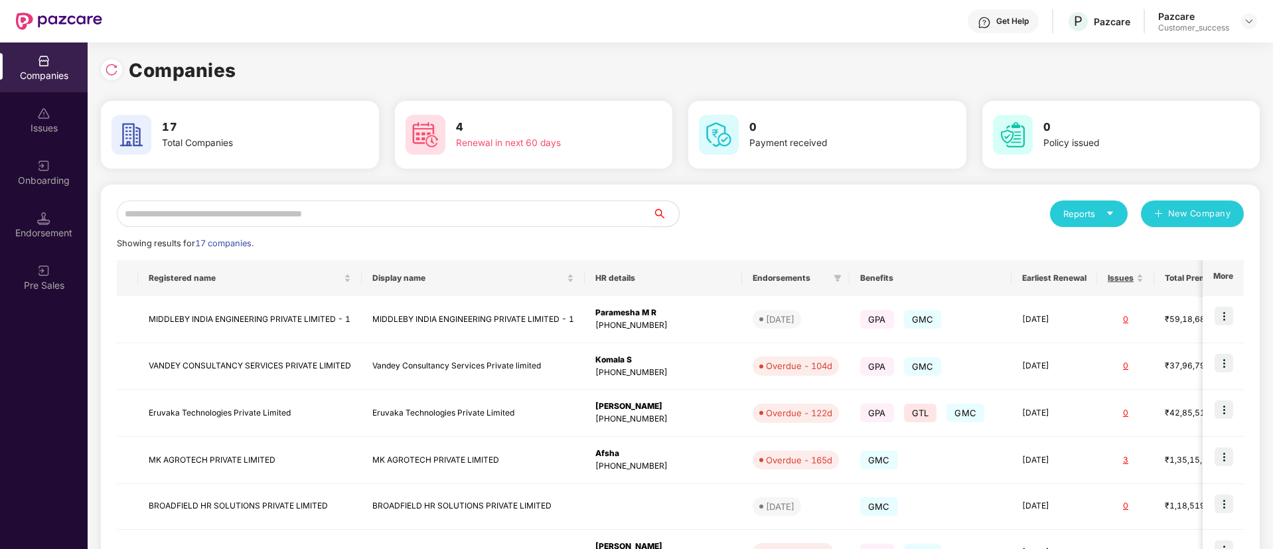
click at [1114, 214] on div "Reports" at bounding box center [1089, 213] width 78 height 27
click at [1168, 247] on img at bounding box center [1167, 248] width 13 height 13
click at [1116, 211] on div "Reports" at bounding box center [1089, 213] width 78 height 27
click at [1082, 248] on div "Companies" at bounding box center [1082, 249] width 48 height 15
click at [205, 208] on input "text" at bounding box center [385, 213] width 536 height 27
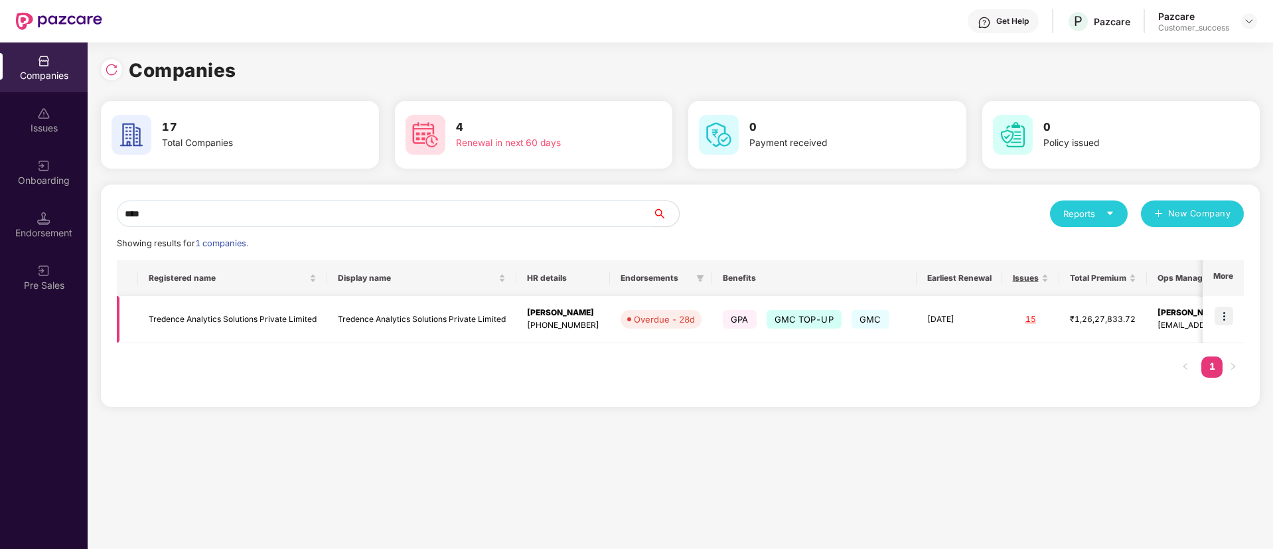
type input "****"
click at [1234, 316] on td at bounding box center [1223, 319] width 41 height 47
click at [1226, 317] on img at bounding box center [1223, 316] width 19 height 19
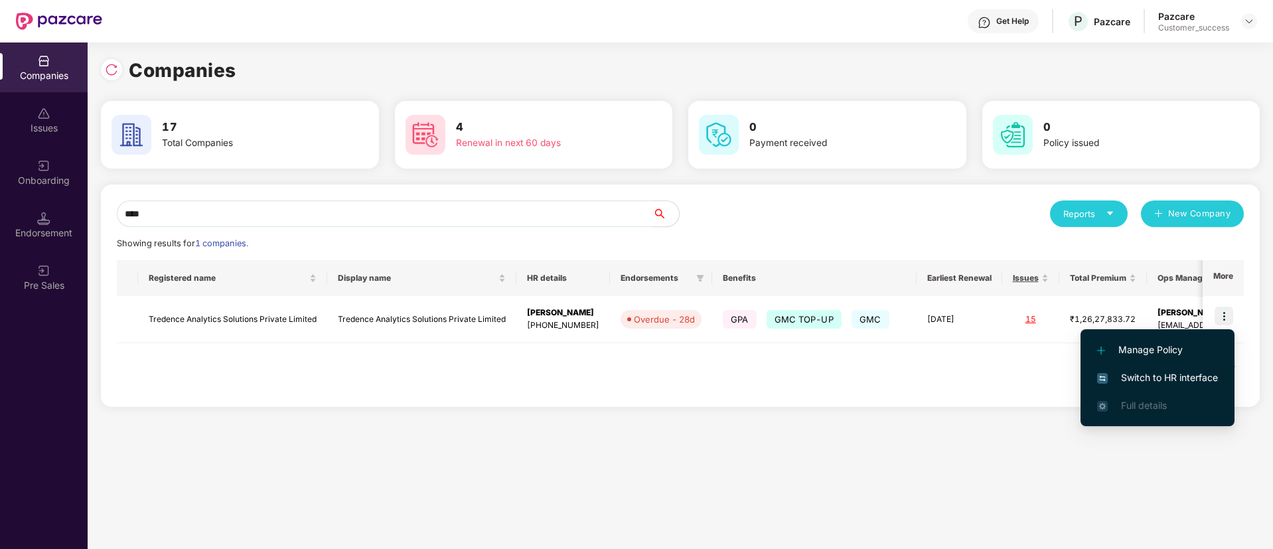
click at [1151, 385] on li "Switch to HR interface" at bounding box center [1157, 378] width 154 height 28
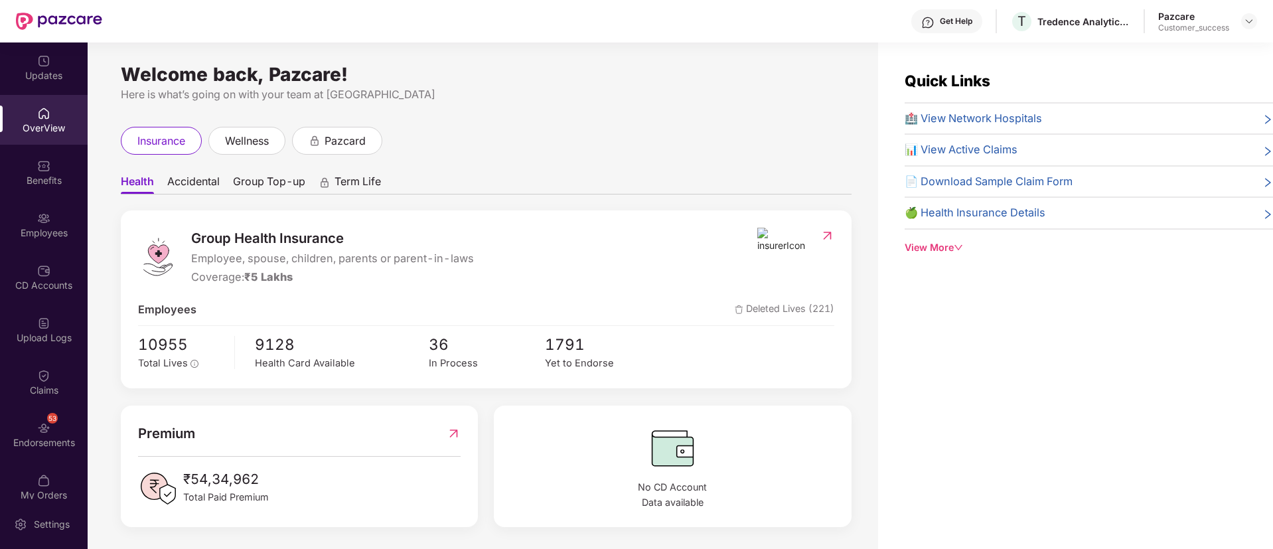
click at [43, 192] on div "Benefits" at bounding box center [44, 172] width 88 height 50
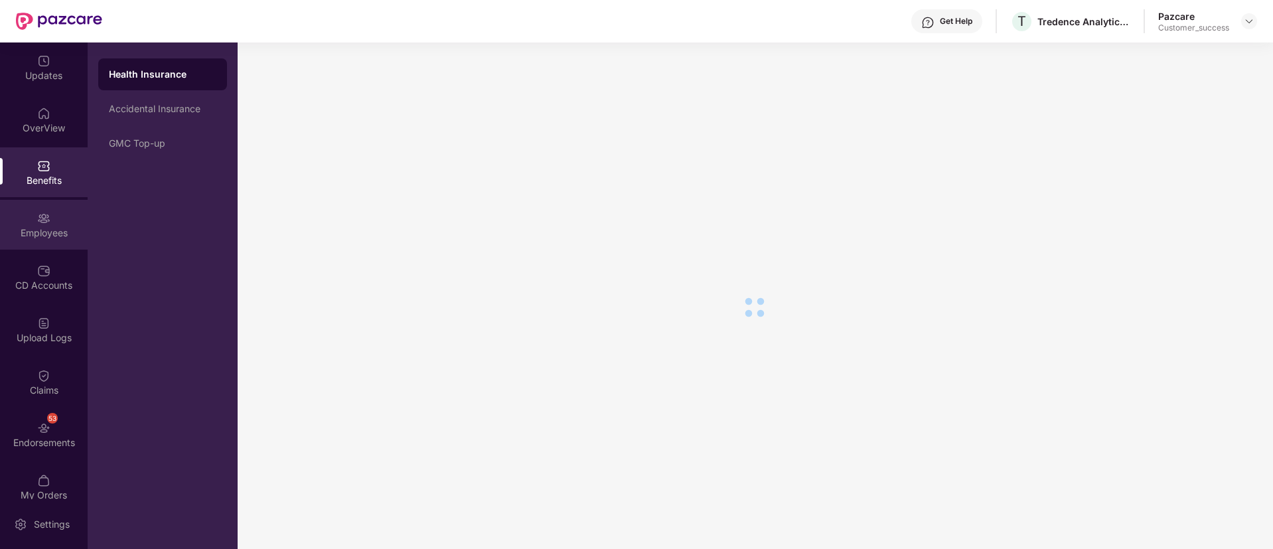
click at [48, 215] on div "Employees" at bounding box center [44, 225] width 88 height 50
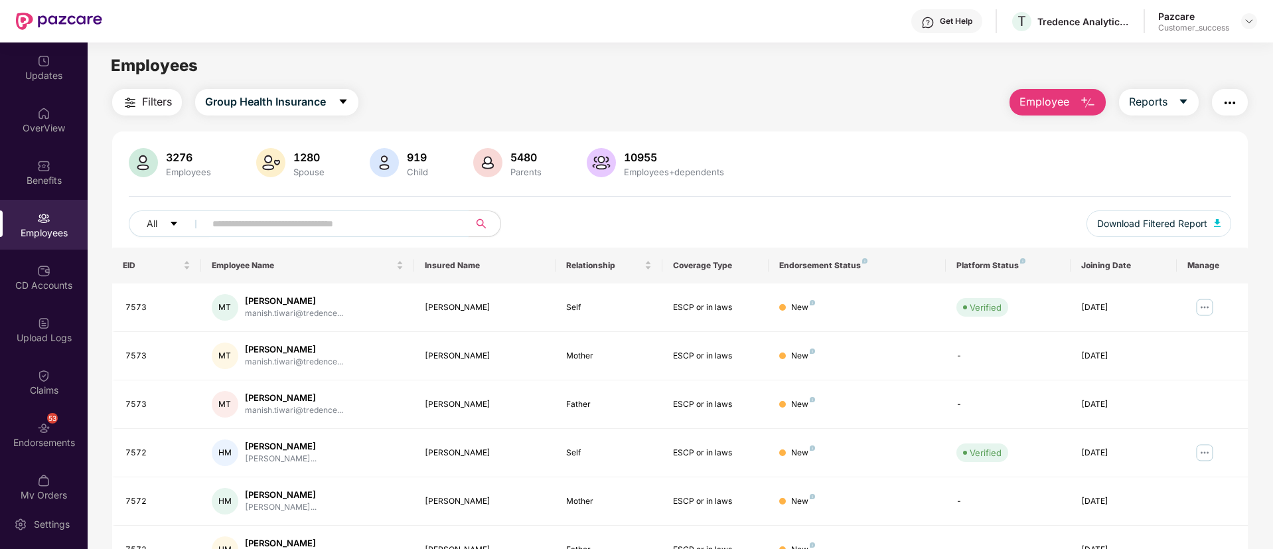
click at [278, 226] on input "text" at bounding box center [331, 224] width 238 height 20
type input "****"
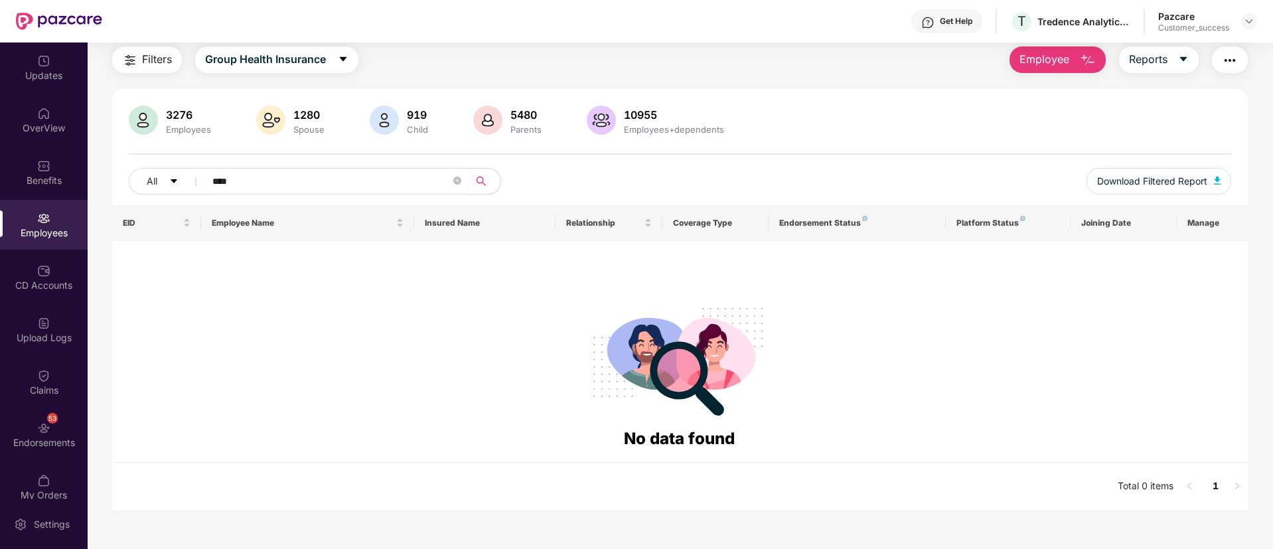
scroll to position [0, 0]
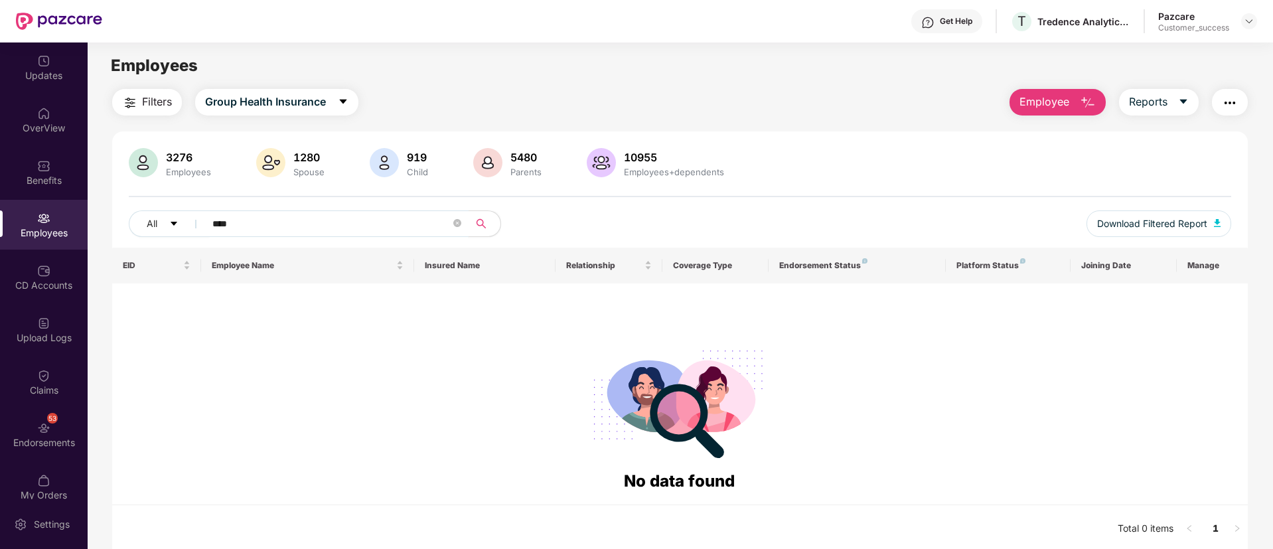
click at [331, 221] on input "****" at bounding box center [331, 224] width 238 height 20
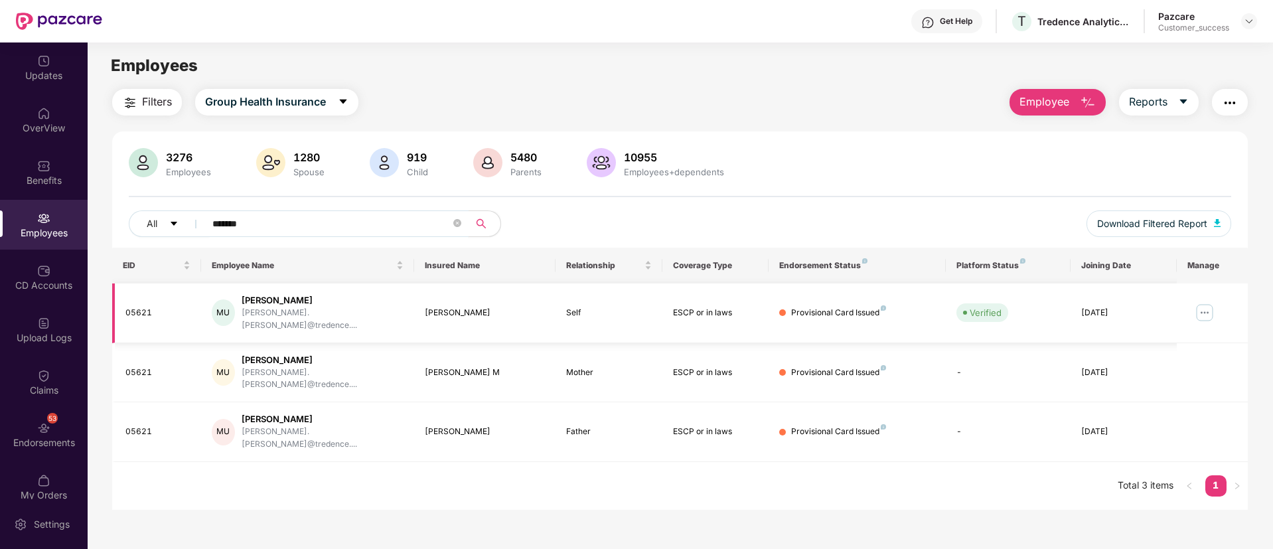
type input "*******"
click at [141, 307] on div "05621" at bounding box center [157, 313] width 65 height 13
copy div "05621"
click at [1206, 305] on img at bounding box center [1204, 312] width 21 height 21
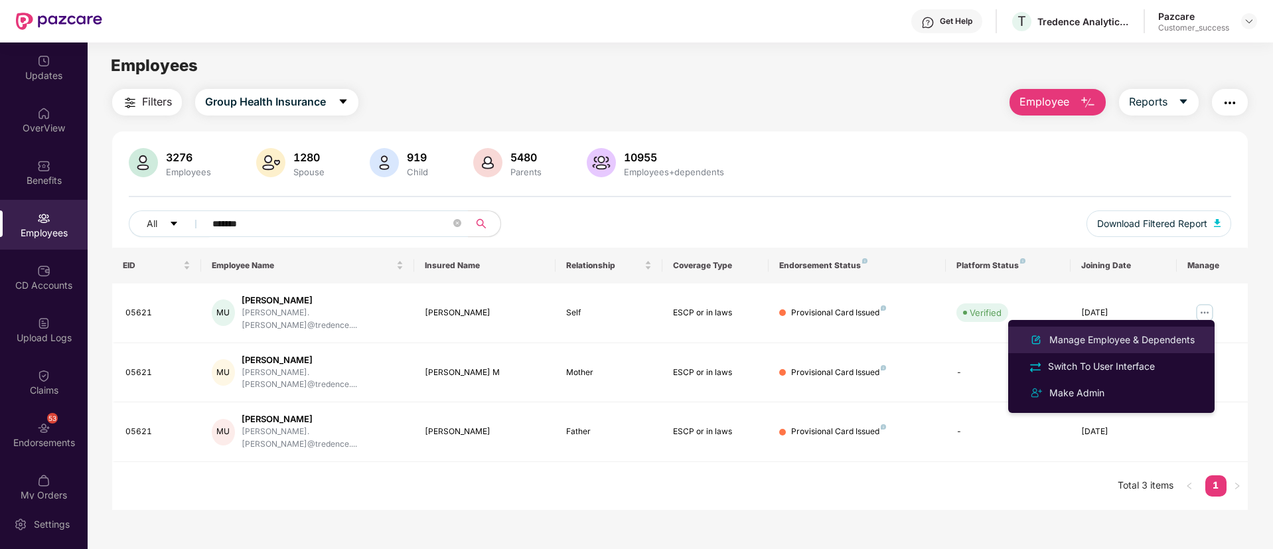
click at [1159, 335] on div "Manage Employee & Dependents" at bounding box center [1122, 339] width 151 height 15
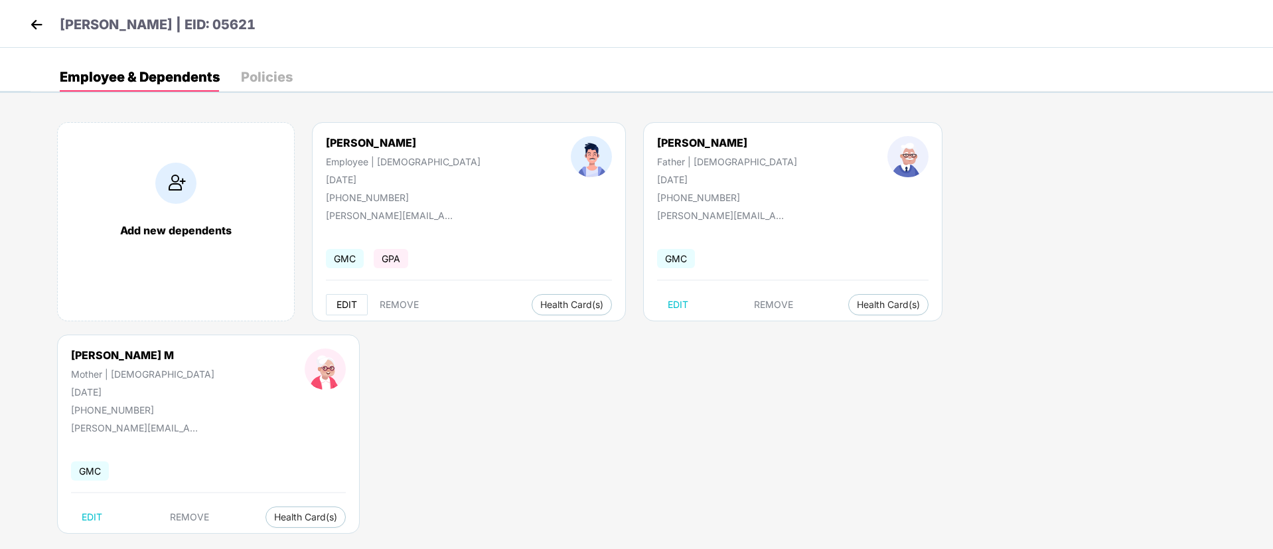
click at [339, 308] on span "EDIT" at bounding box center [346, 304] width 21 height 11
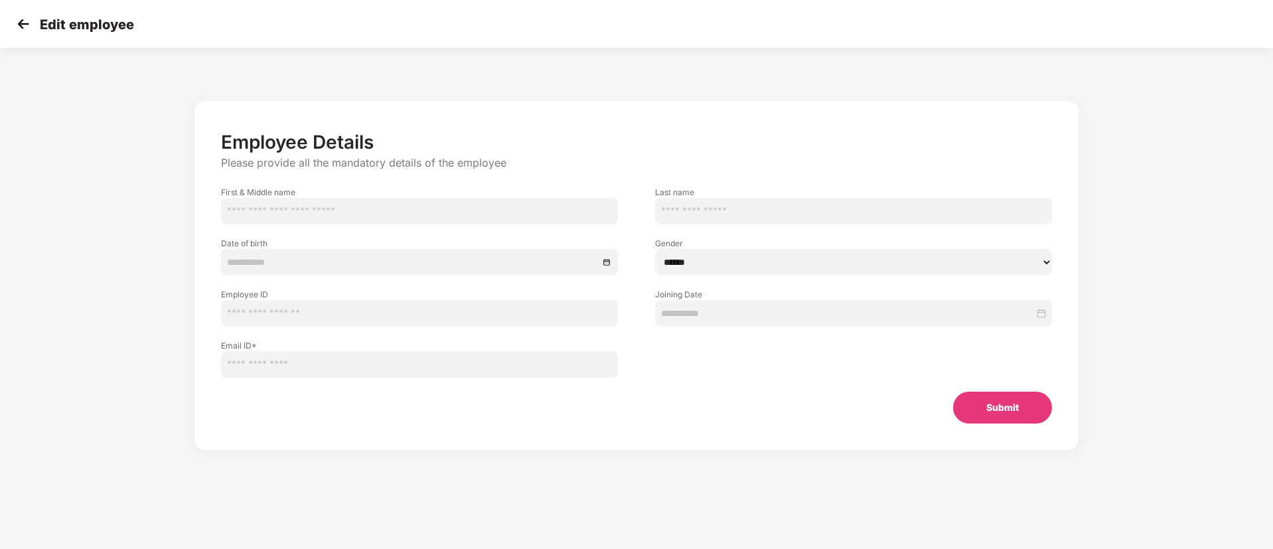
type input "*******"
type input "****"
type input "**********"
type input "*****"
type input "**********"
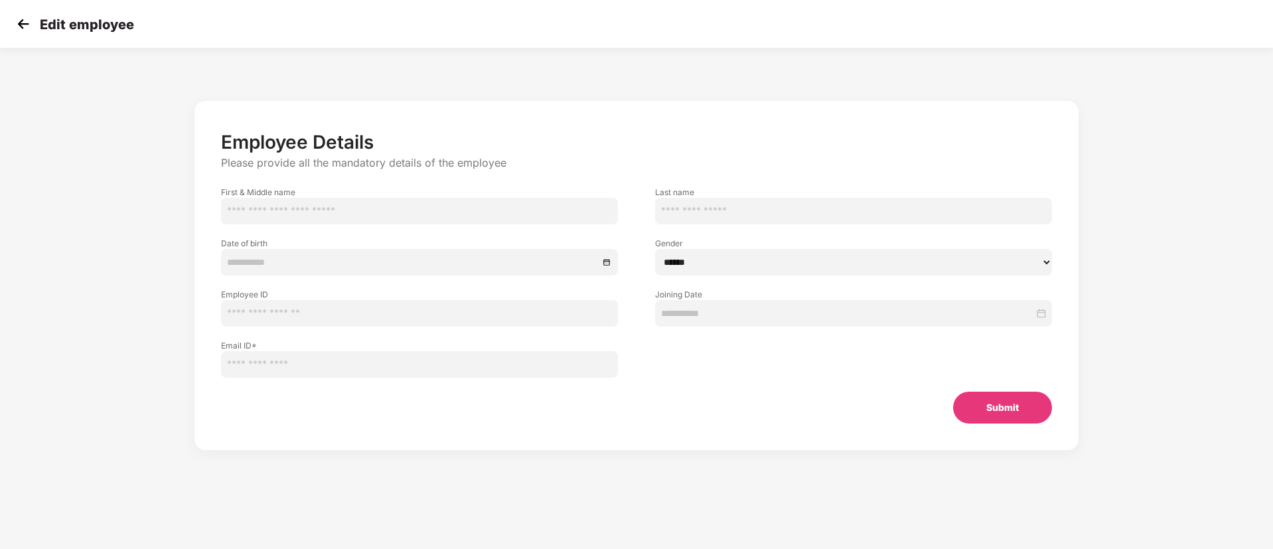
type input "**********"
click at [236, 315] on input "*****" at bounding box center [419, 313] width 397 height 27
type input "****"
click at [1027, 409] on button "Submit" at bounding box center [1002, 408] width 99 height 32
